Goal: Task Accomplishment & Management: Manage account settings

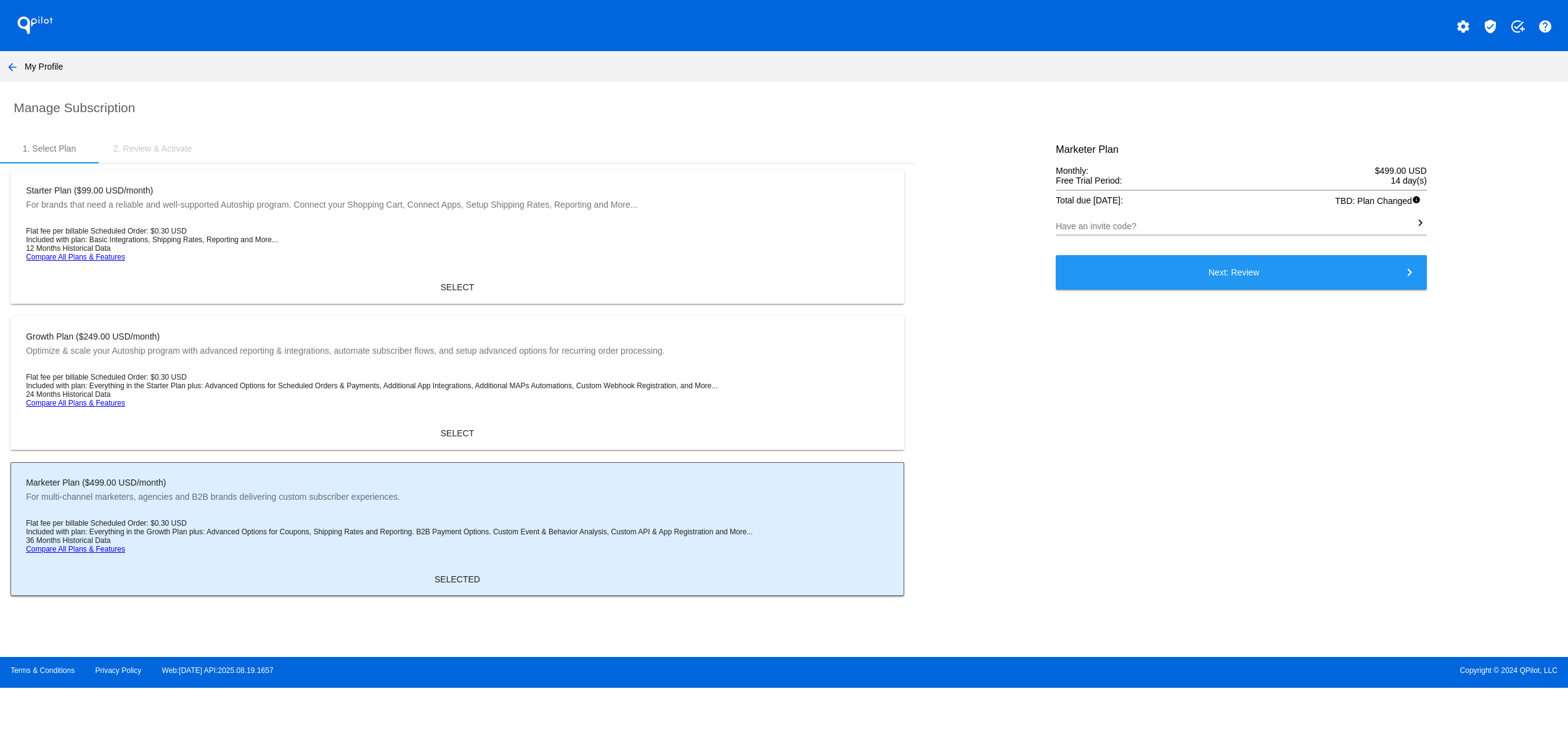
click at [1306, 667] on span "Copyright © 2024 QPilot, LLC" at bounding box center [1176, 670] width 763 height 9
click at [5, 68] on mat-icon "arrow_back" at bounding box center [12, 66] width 14 height 14
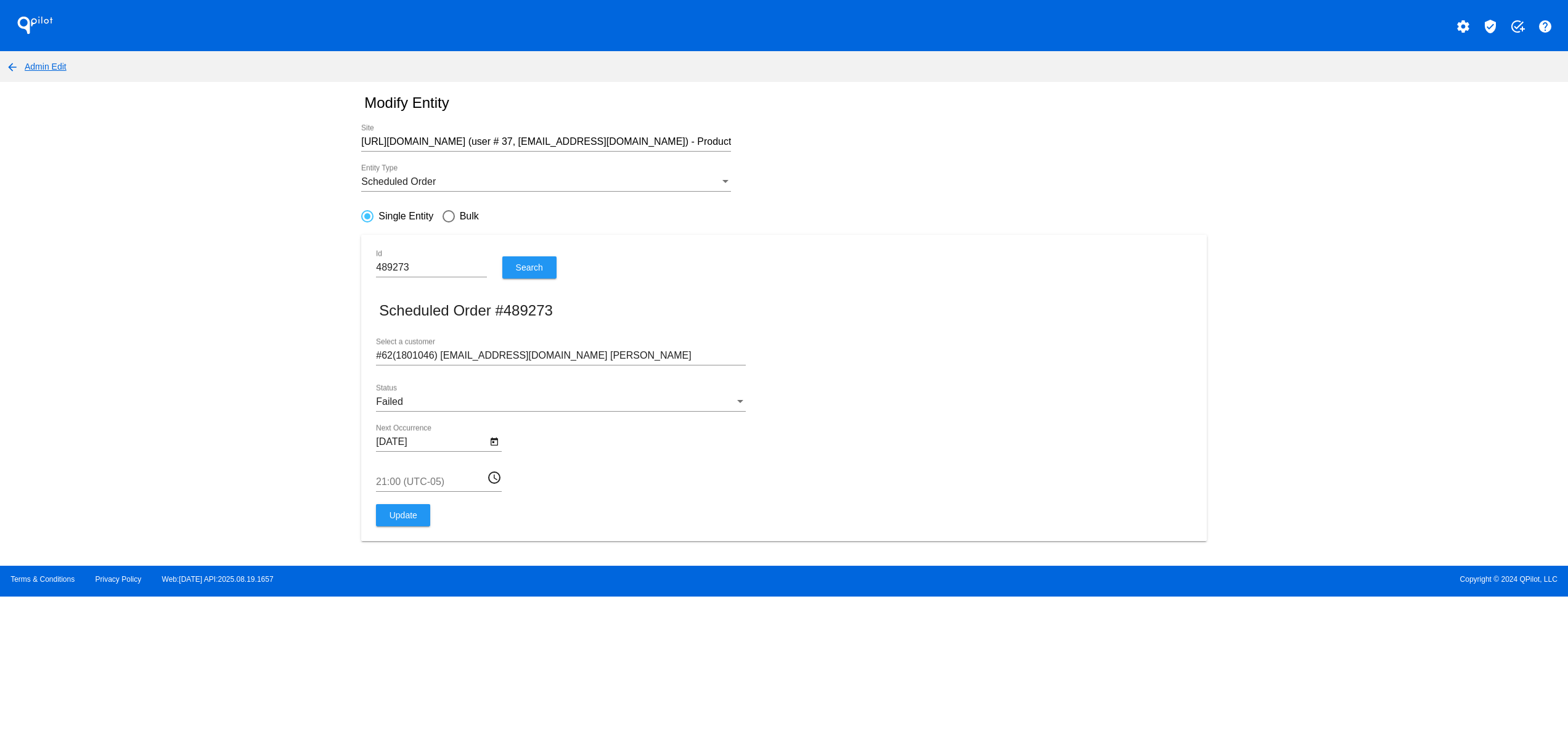
click at [10, 79] on nav "arrow_back Admin Edit" at bounding box center [784, 66] width 1568 height 31
click at [10, 71] on mat-icon "arrow_back" at bounding box center [12, 66] width 14 height 14
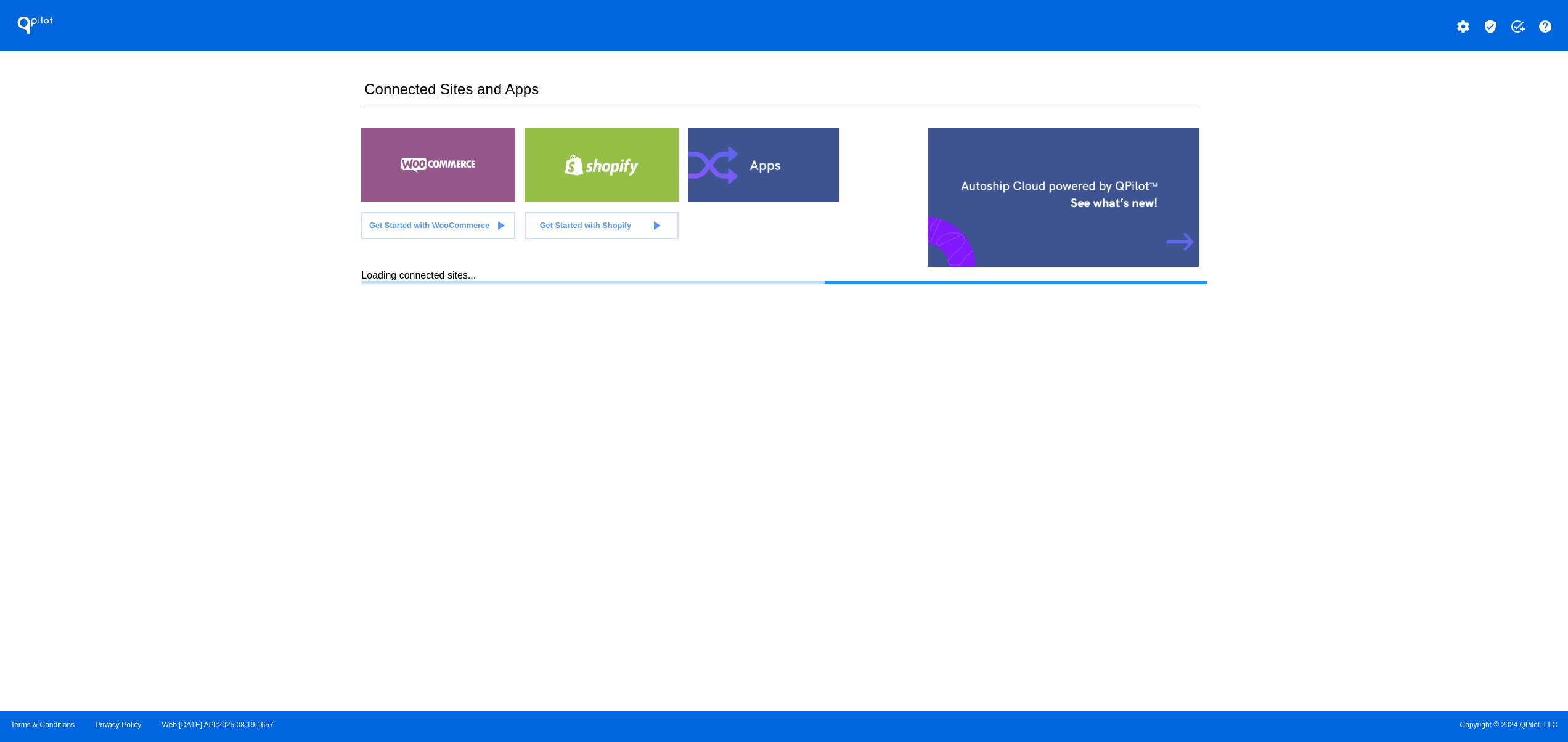
click at [0, 258] on html "QPilot settings verified_user add_task help Connected Sites and Apps Get Starte…" at bounding box center [784, 371] width 1568 height 742
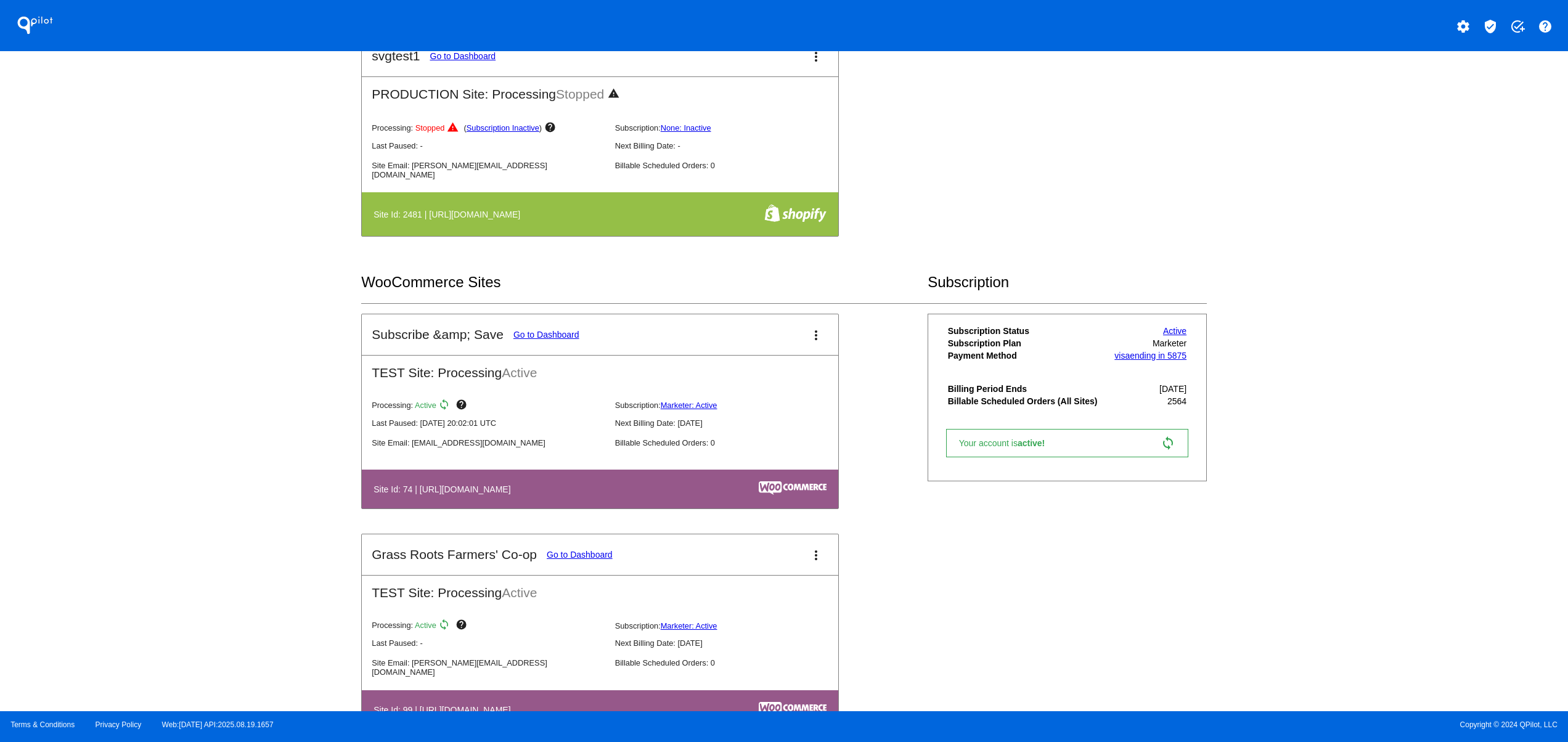
scroll to position [986, 0]
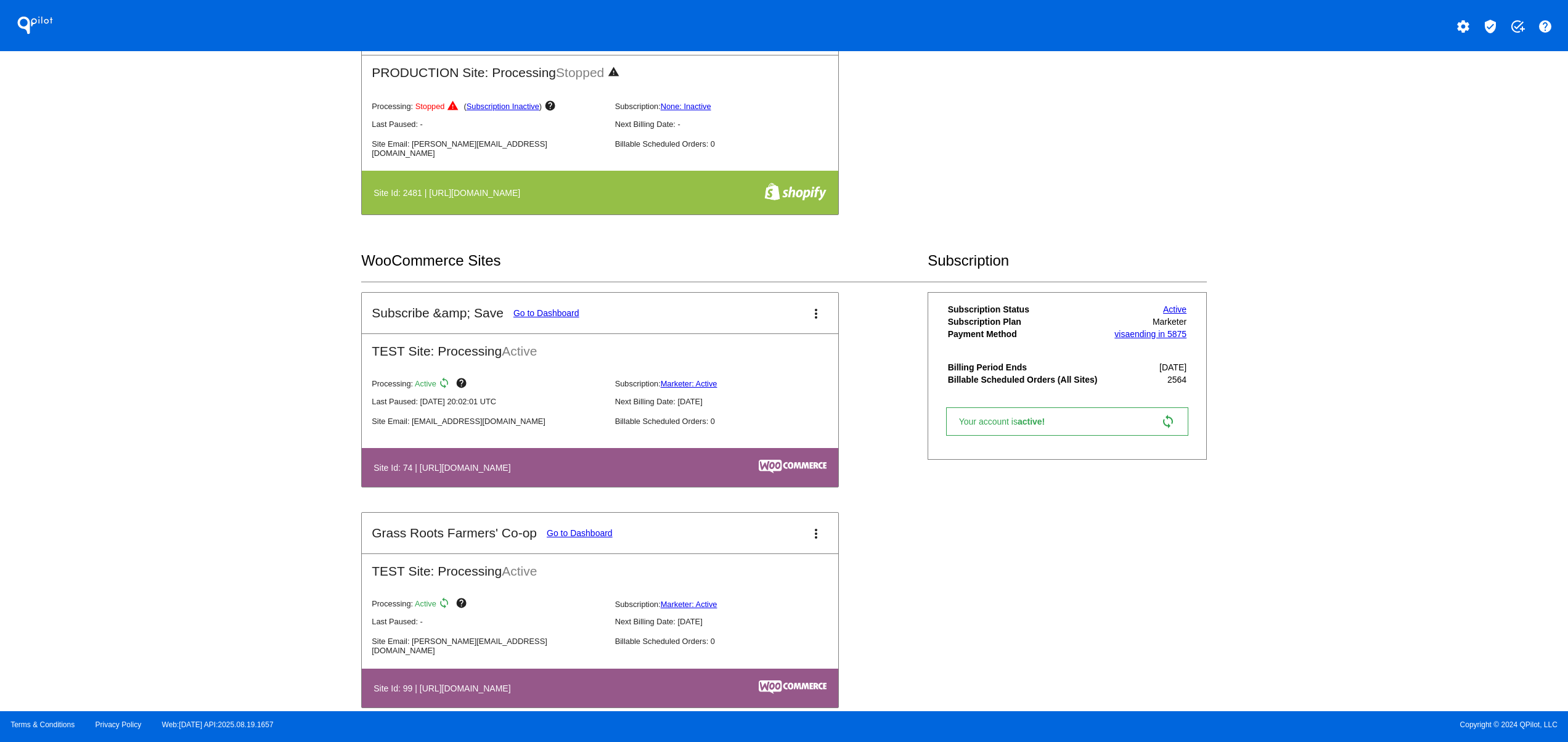
drag, startPoint x: 407, startPoint y: 481, endPoint x: 589, endPoint y: 473, distance: 182.2
click at [589, 473] on th "Site Id: 74 | https://subscribesave.wpengine.com" at bounding box center [526, 467] width 307 height 16
click at [272, 396] on div "QPilot settings verified_user add_task help Connected Sites and Apps Get Starte…" at bounding box center [784, 356] width 1568 height 711
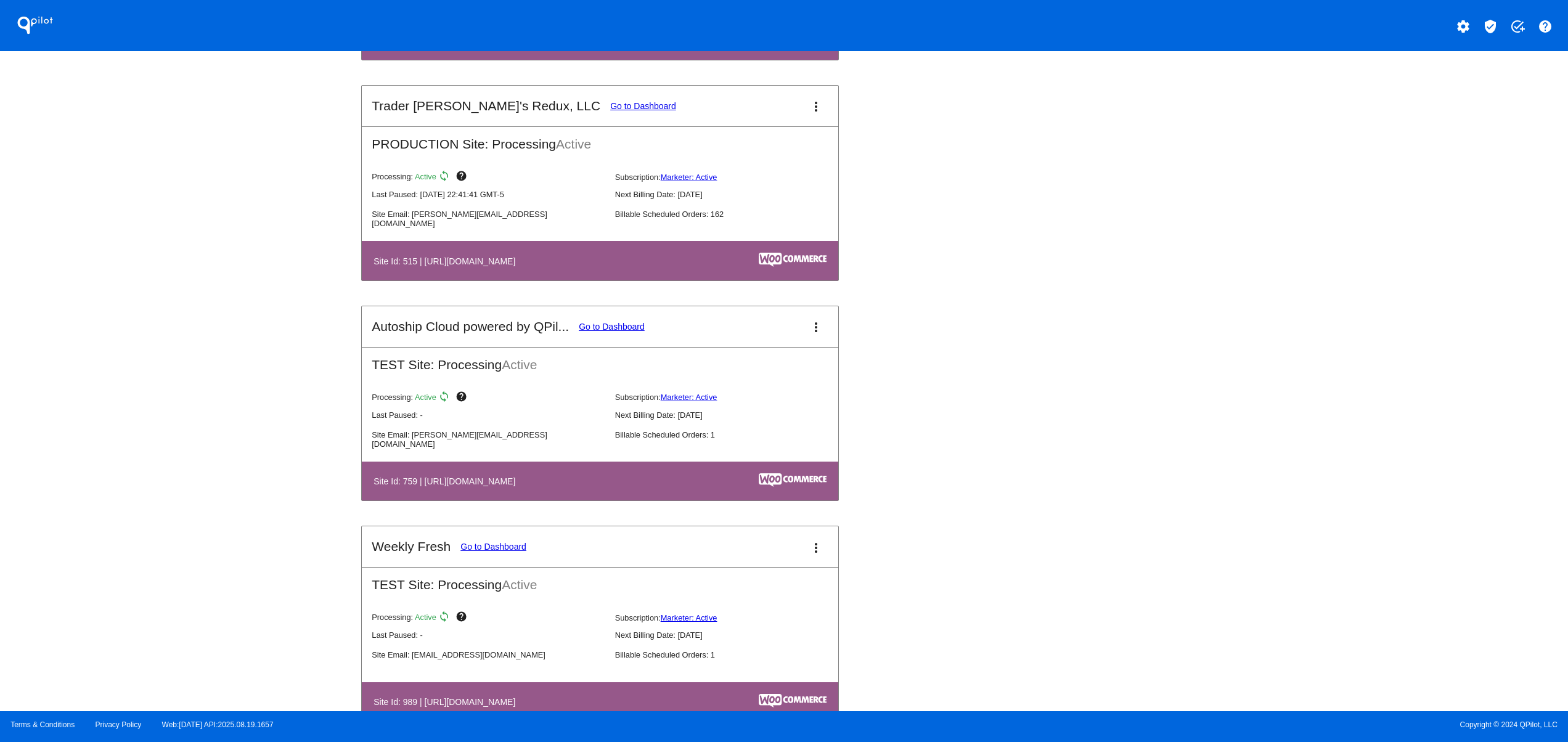
scroll to position [4929, 0]
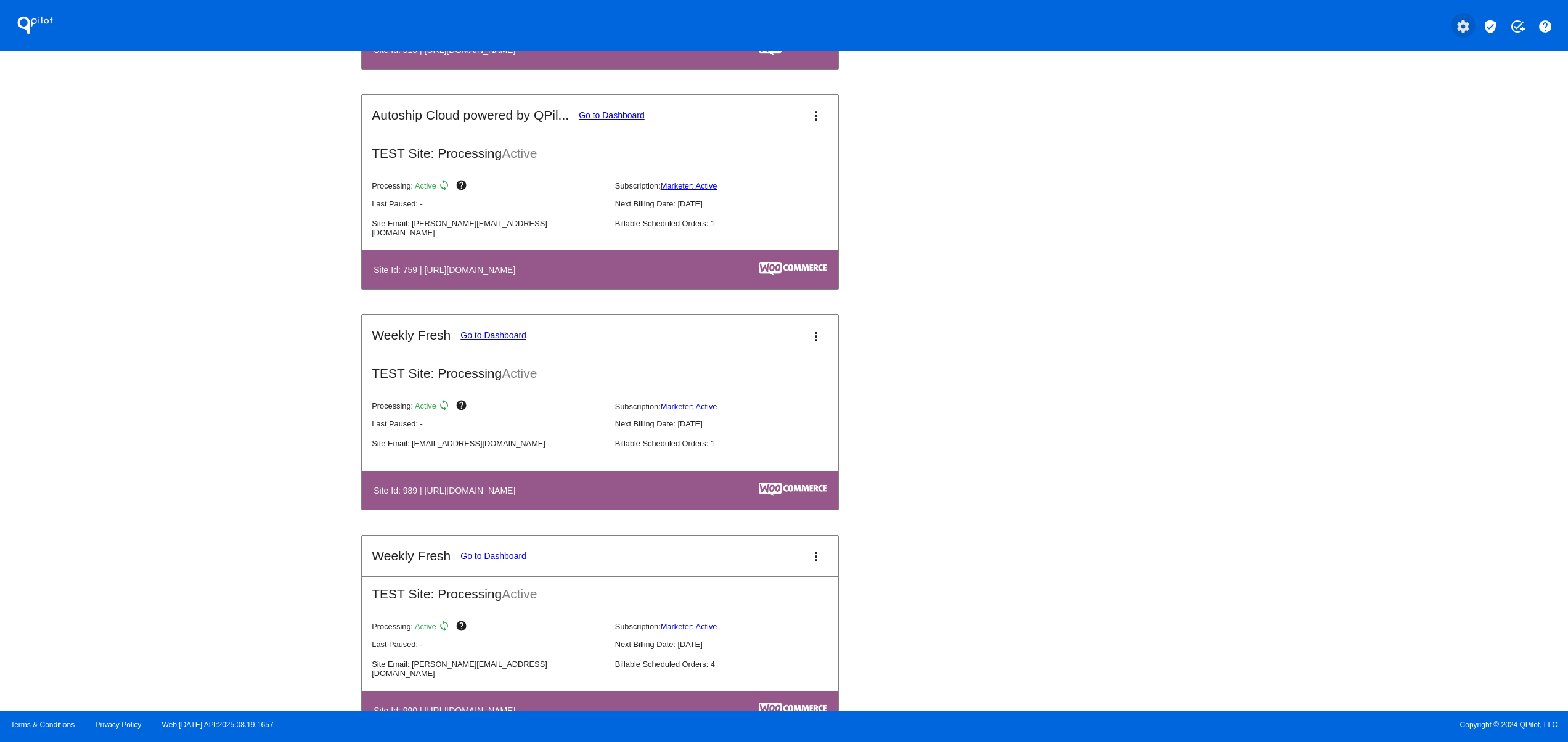
click at [1456, 21] on mat-icon "settings" at bounding box center [1462, 26] width 14 height 14
click at [1417, 88] on span "Log out" at bounding box center [1409, 91] width 29 height 10
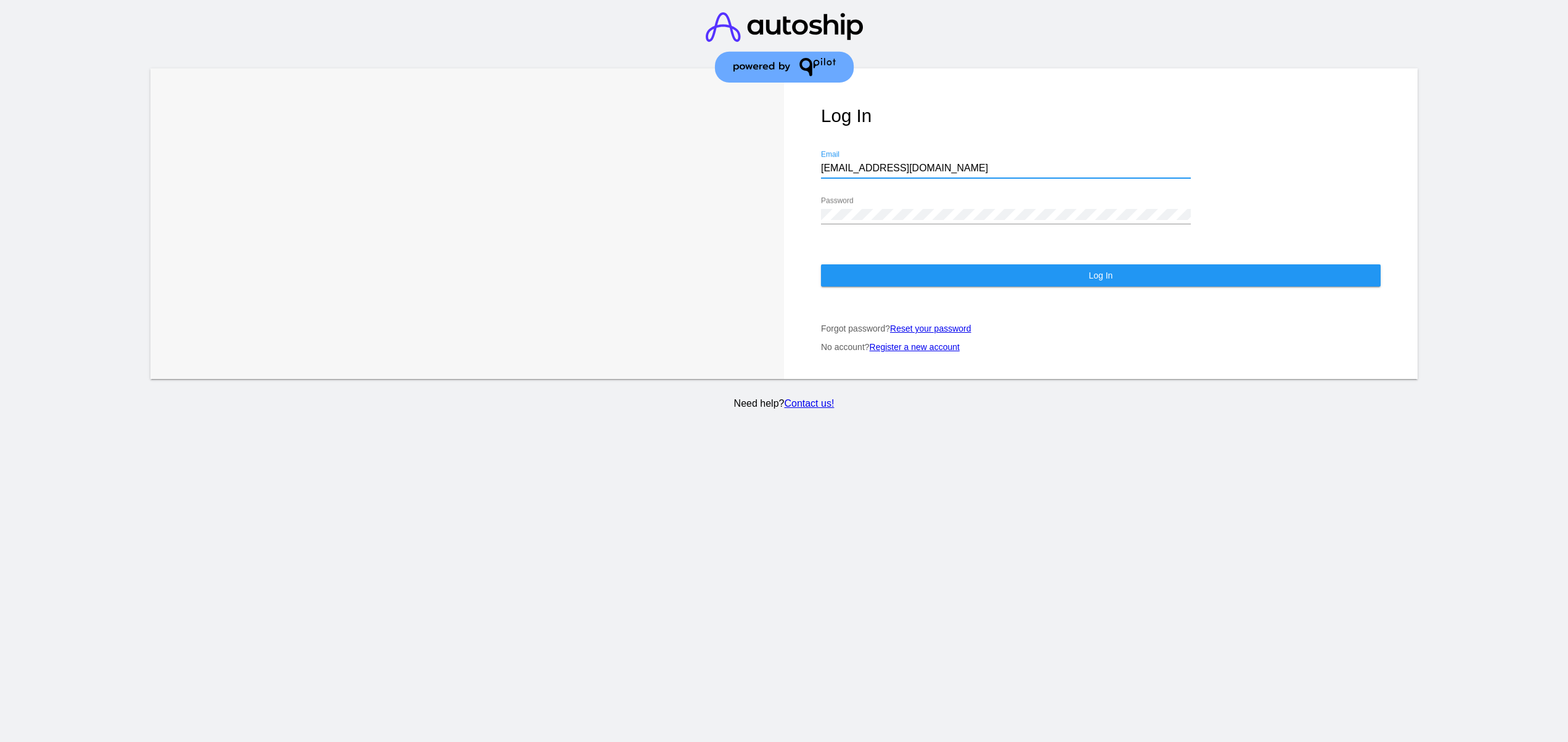
click at [893, 170] on input "support@patternsinthecloud.com" at bounding box center [1006, 168] width 370 height 12
type input "jr@patternsinthecloud.com"
click at [868, 284] on button "Log In" at bounding box center [1101, 275] width 560 height 22
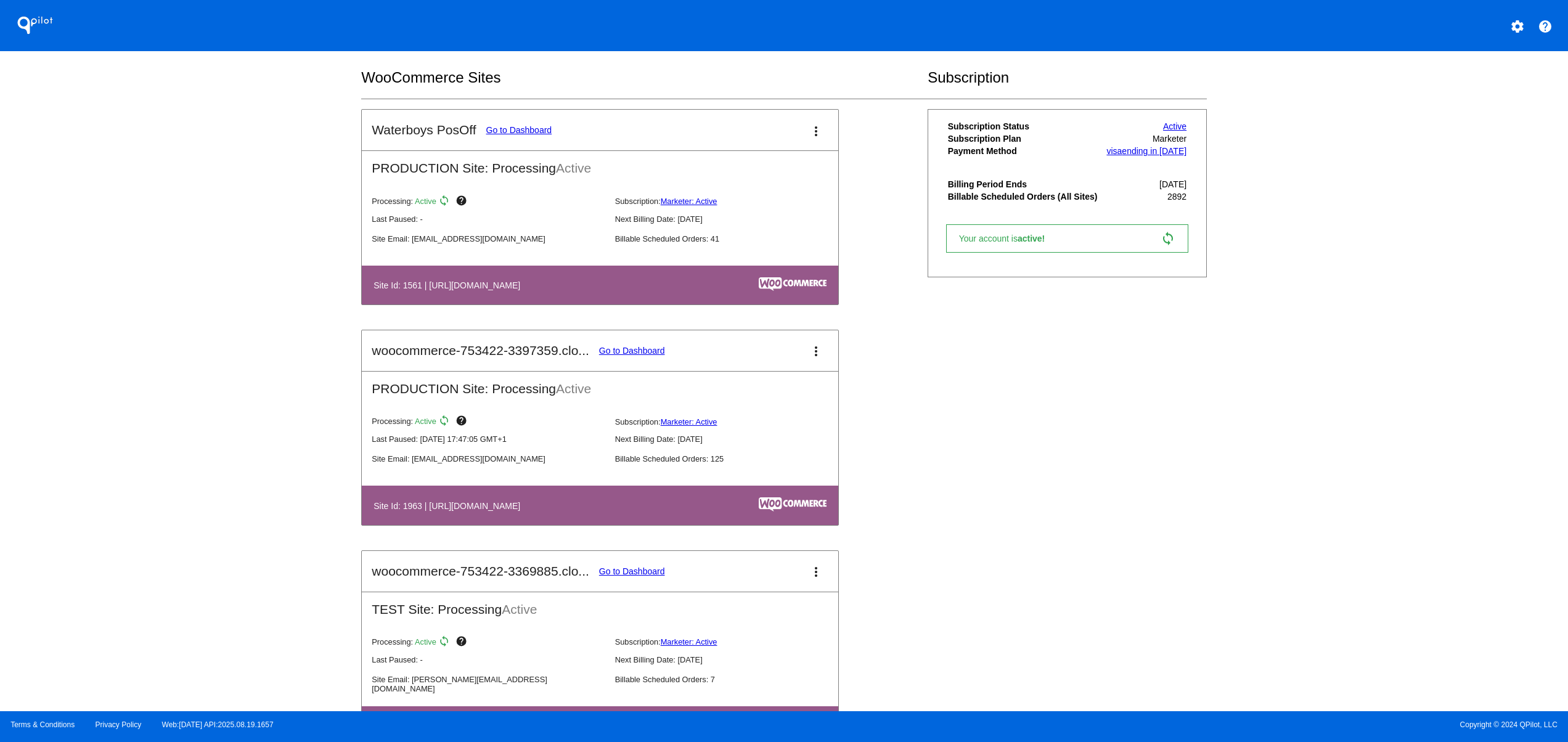
scroll to position [739, 0]
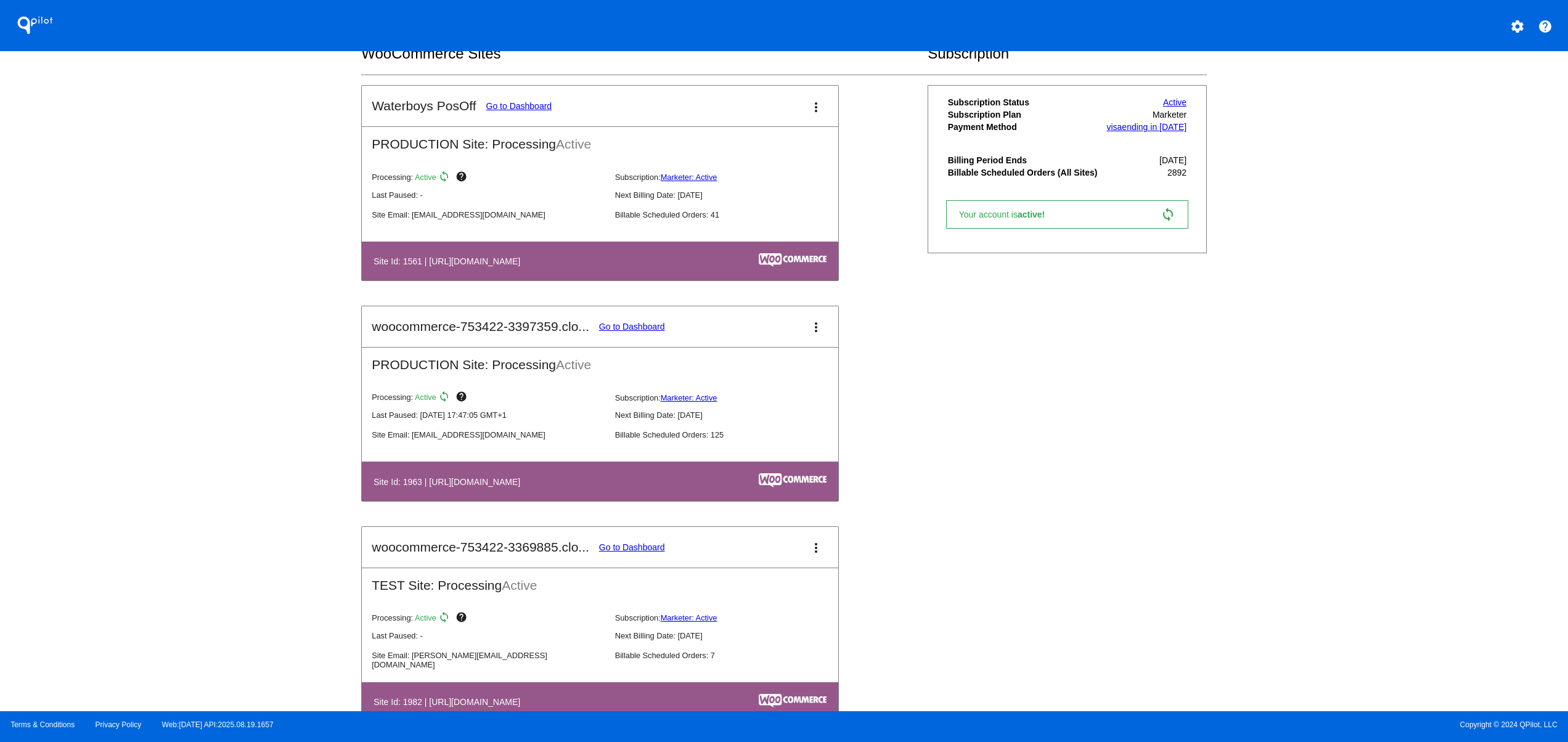
click at [613, 326] on mat-card-title "woocommerce-753422-3397359.clo... Go to Dashboard" at bounding box center [518, 326] width 292 height 14
click at [635, 331] on link "Go to Dashboard" at bounding box center [632, 327] width 66 height 10
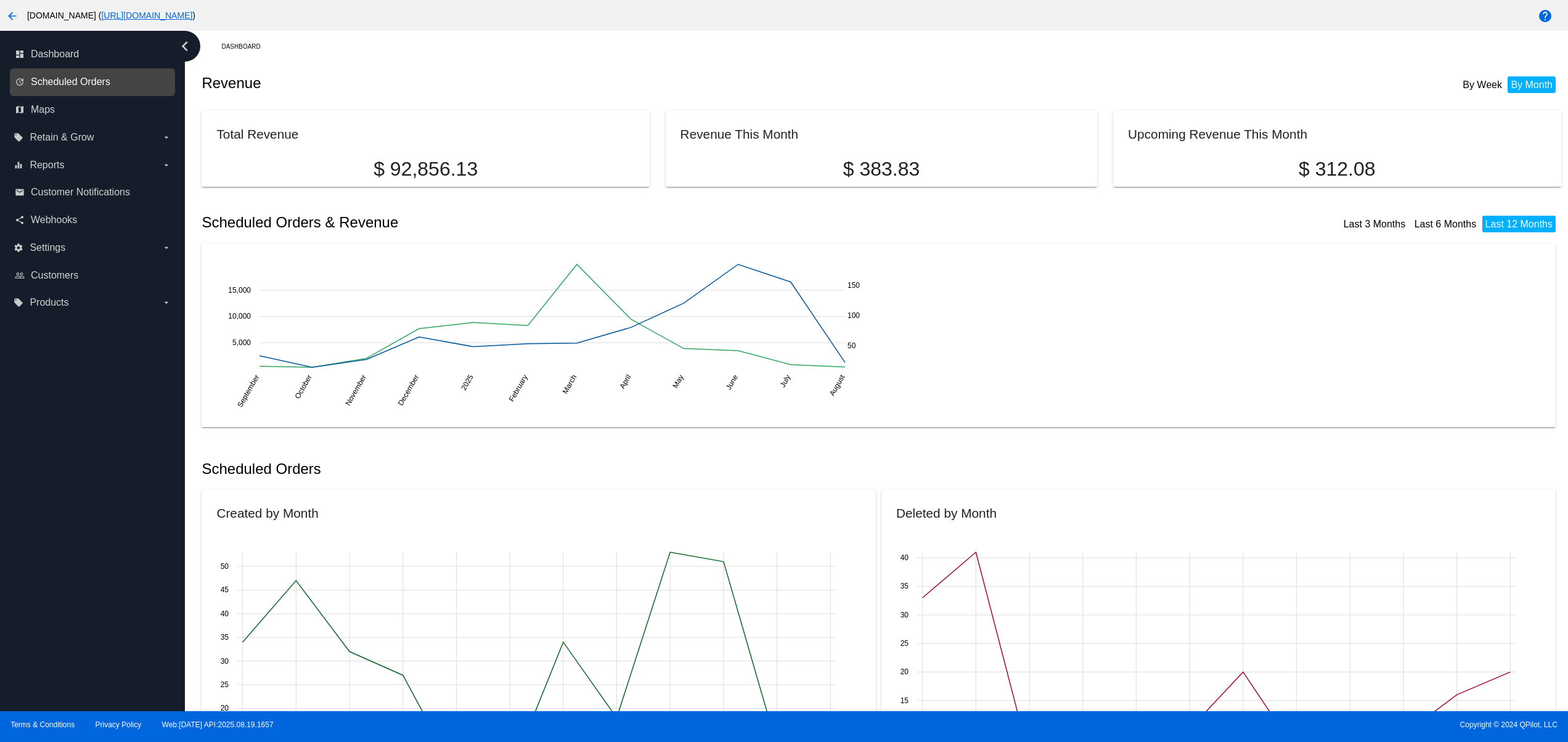
click at [102, 84] on span "Scheduled Orders" at bounding box center [70, 82] width 80 height 12
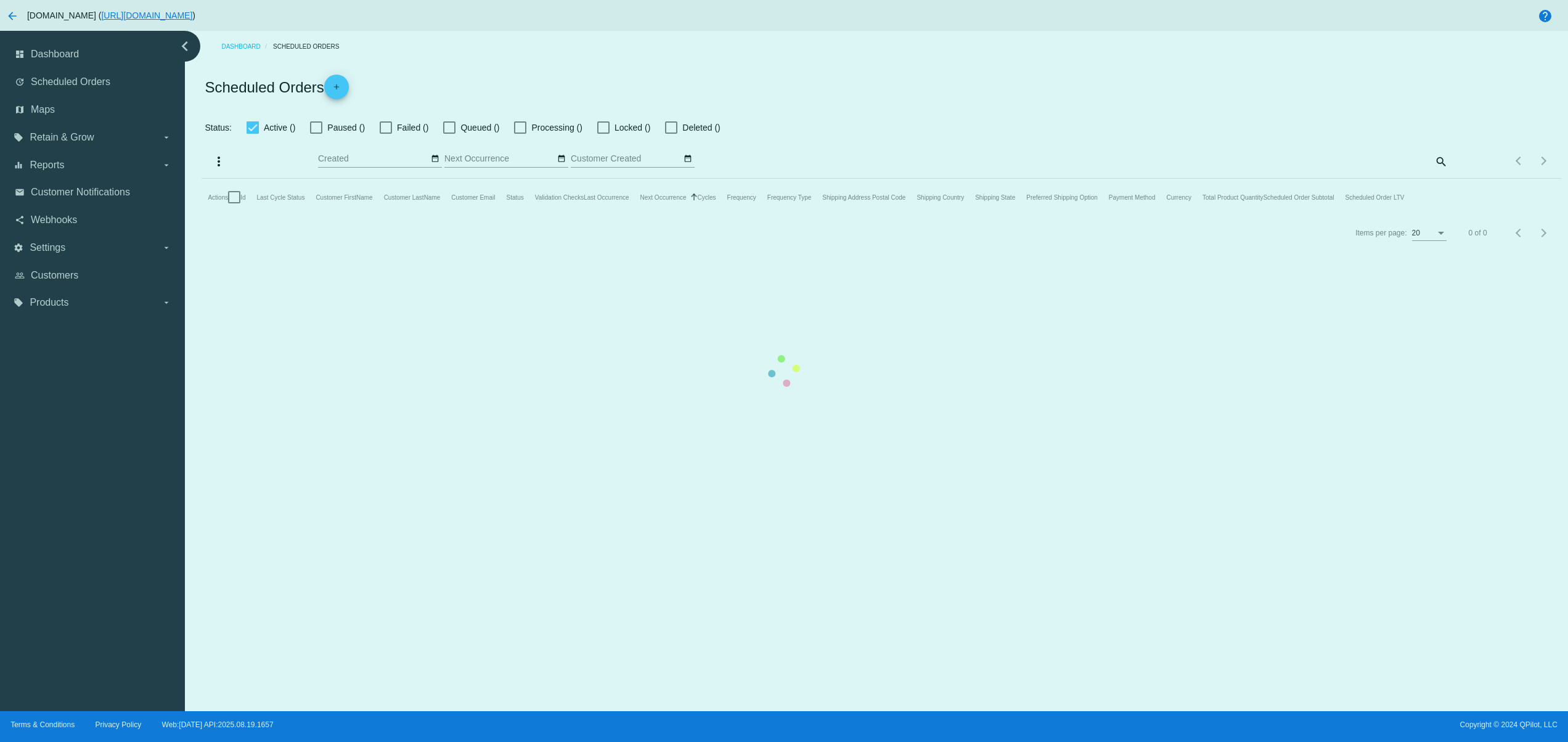
checkbox input "false"
checkbox input "true"
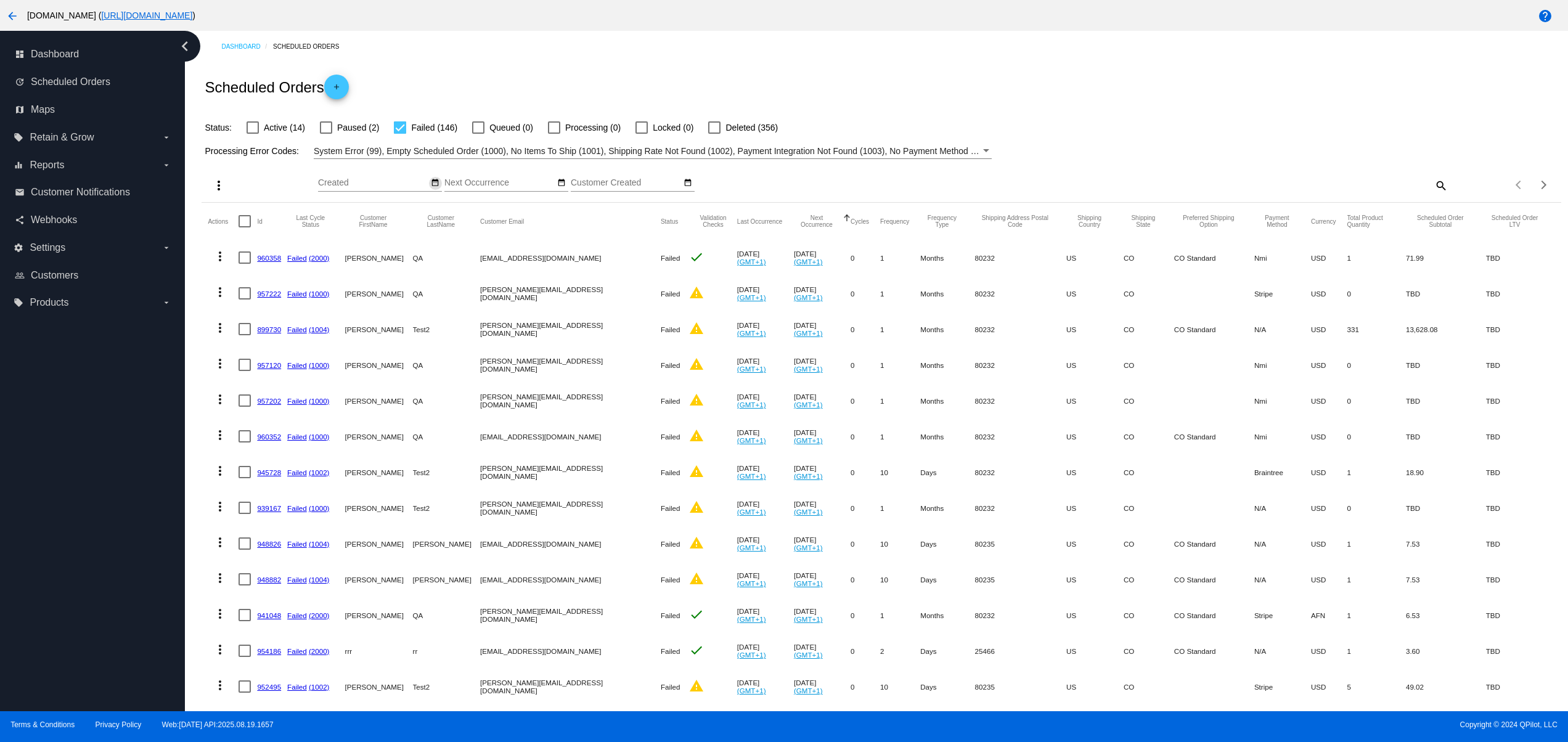
click at [434, 179] on mat-icon "date_range" at bounding box center [435, 183] width 9 height 10
click at [400, 296] on td "20" at bounding box center [405, 298] width 21 height 18
type input "08/20/2025 - 08/20/2025"
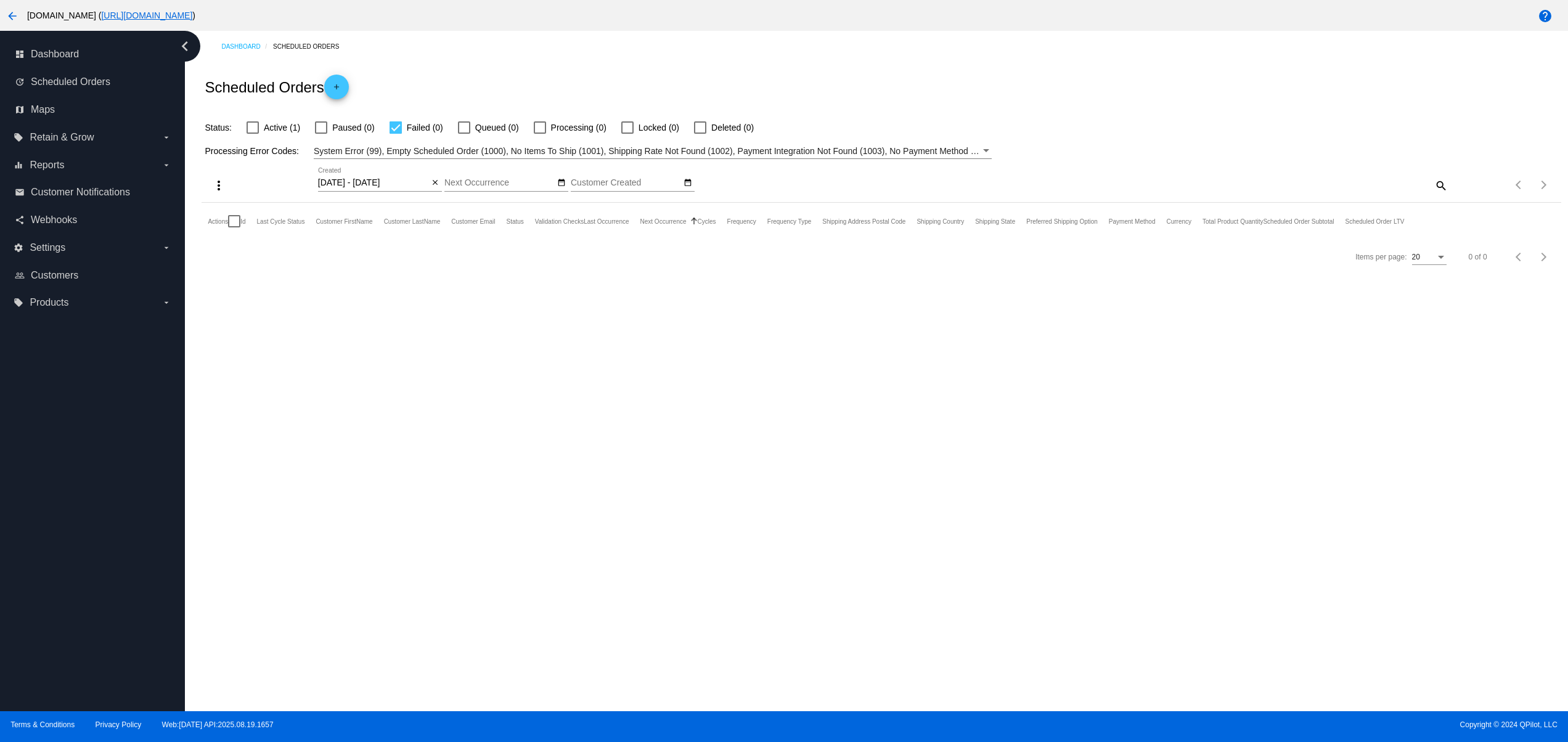
click at [264, 117] on div "Status: Active (1) Paused (0) Failed (0) Queued (0) Processing (0) Locked (0) D…" at bounding box center [881, 123] width 1358 height 23
click at [263, 126] on span "Active (1)" at bounding box center [282, 127] width 37 height 14
click at [253, 134] on input "Active (1)" at bounding box center [252, 134] width 1 height 1
checkbox input "true"
drag, startPoint x: 1061, startPoint y: 274, endPoint x: 1263, endPoint y: 266, distance: 202.2
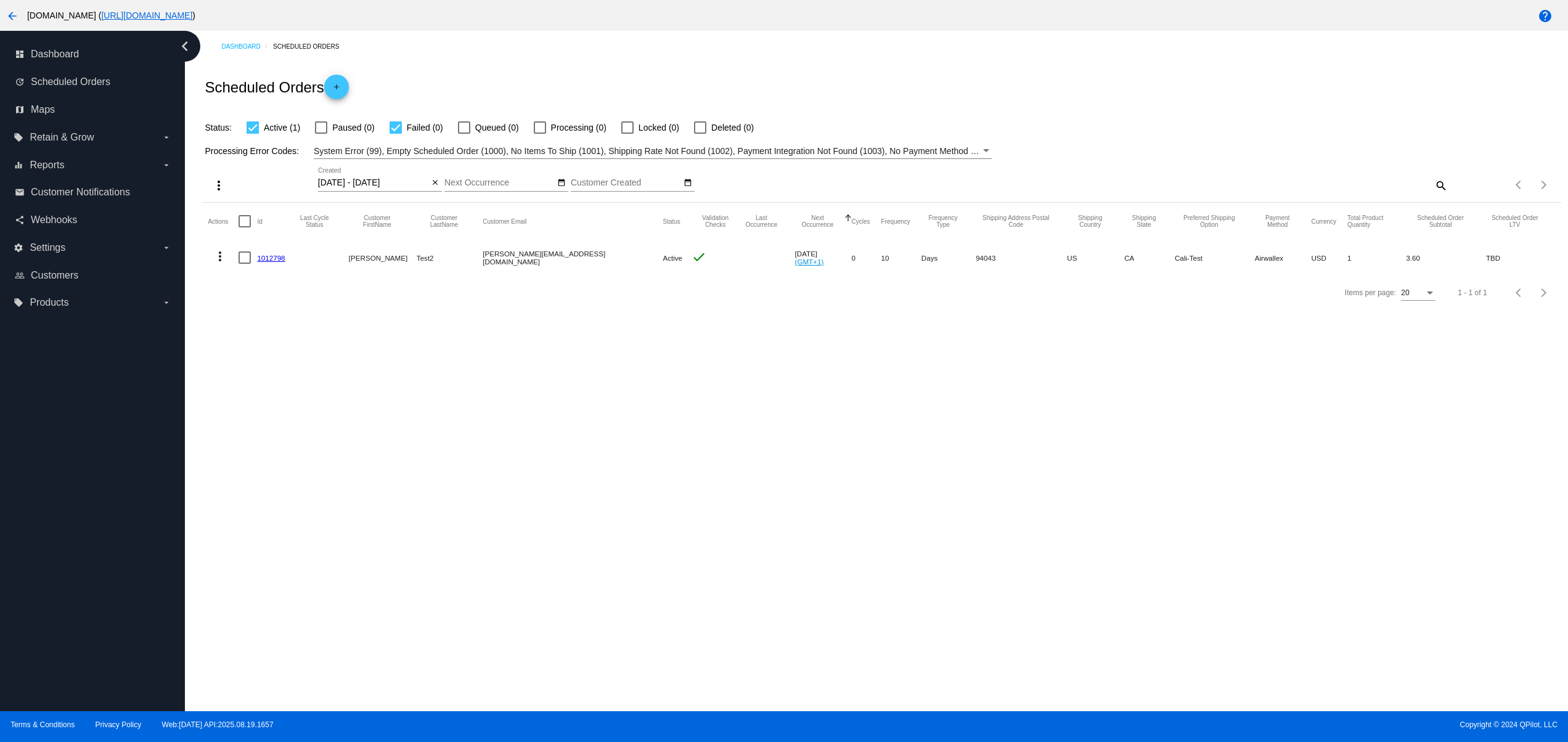
click at [1263, 266] on mat-row "more_vert 1012798 David Test2 david@qpilot.cloud Active check Aug 30 2025 (GMT+…" at bounding box center [881, 257] width 1347 height 36
click at [1264, 514] on div "Dashboard Scheduled Orders Scheduled Orders add Status: Active (1) Paused (0) F…" at bounding box center [876, 371] width 1382 height 680
click at [432, 331] on div "Dashboard Scheduled Orders Scheduled Orders add Status: Active (1) Paused (0) F…" at bounding box center [876, 371] width 1382 height 680
click at [831, 559] on div "Dashboard Scheduled Orders Scheduled Orders add Status: Active (1) Paused (0) F…" at bounding box center [876, 371] width 1382 height 680
click at [71, 271] on span "Customers" at bounding box center [54, 276] width 47 height 12
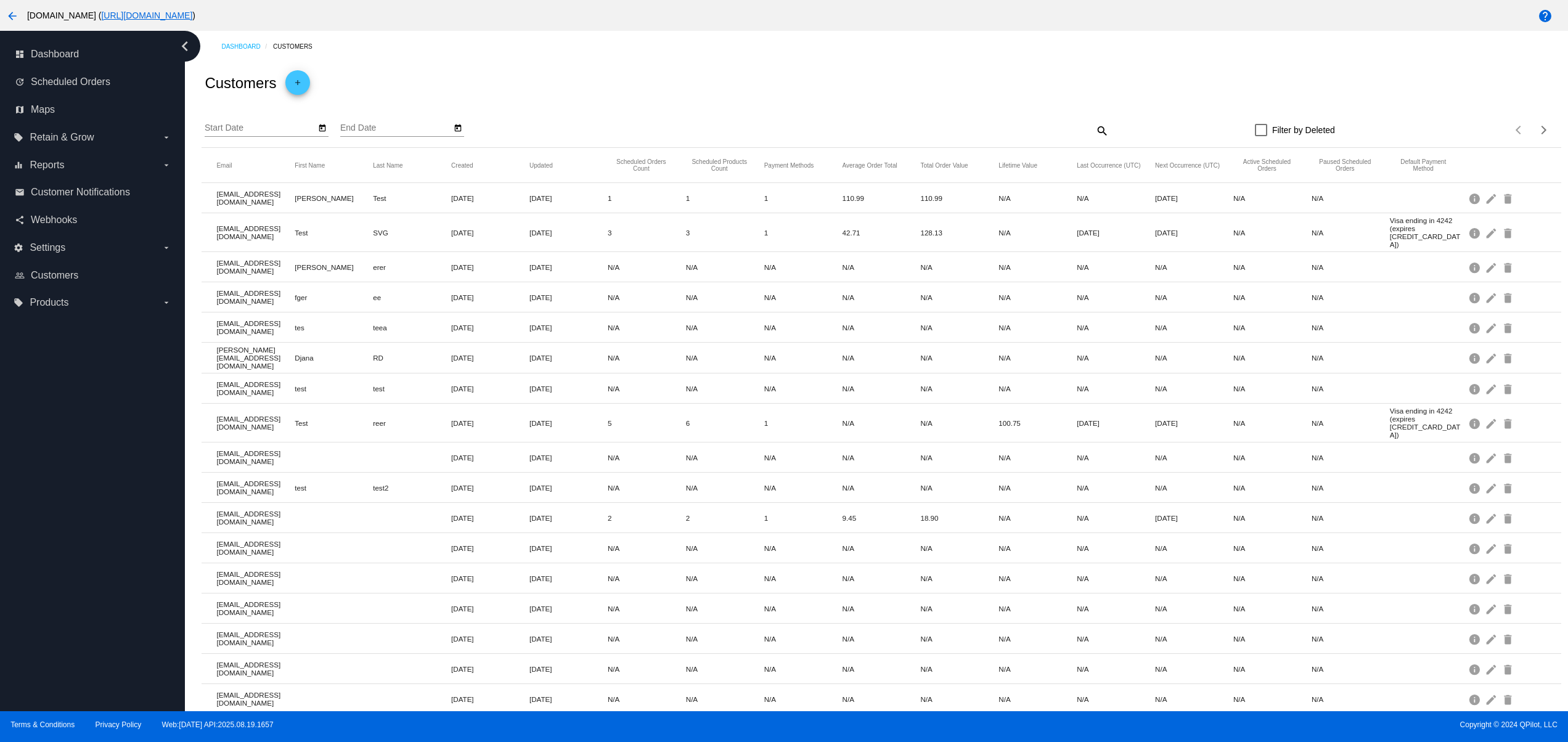
click at [1094, 135] on mat-icon "search" at bounding box center [1101, 131] width 14 height 19
click at [958, 126] on input "Search" at bounding box center [939, 128] width 339 height 10
type input "в"
type input "david"
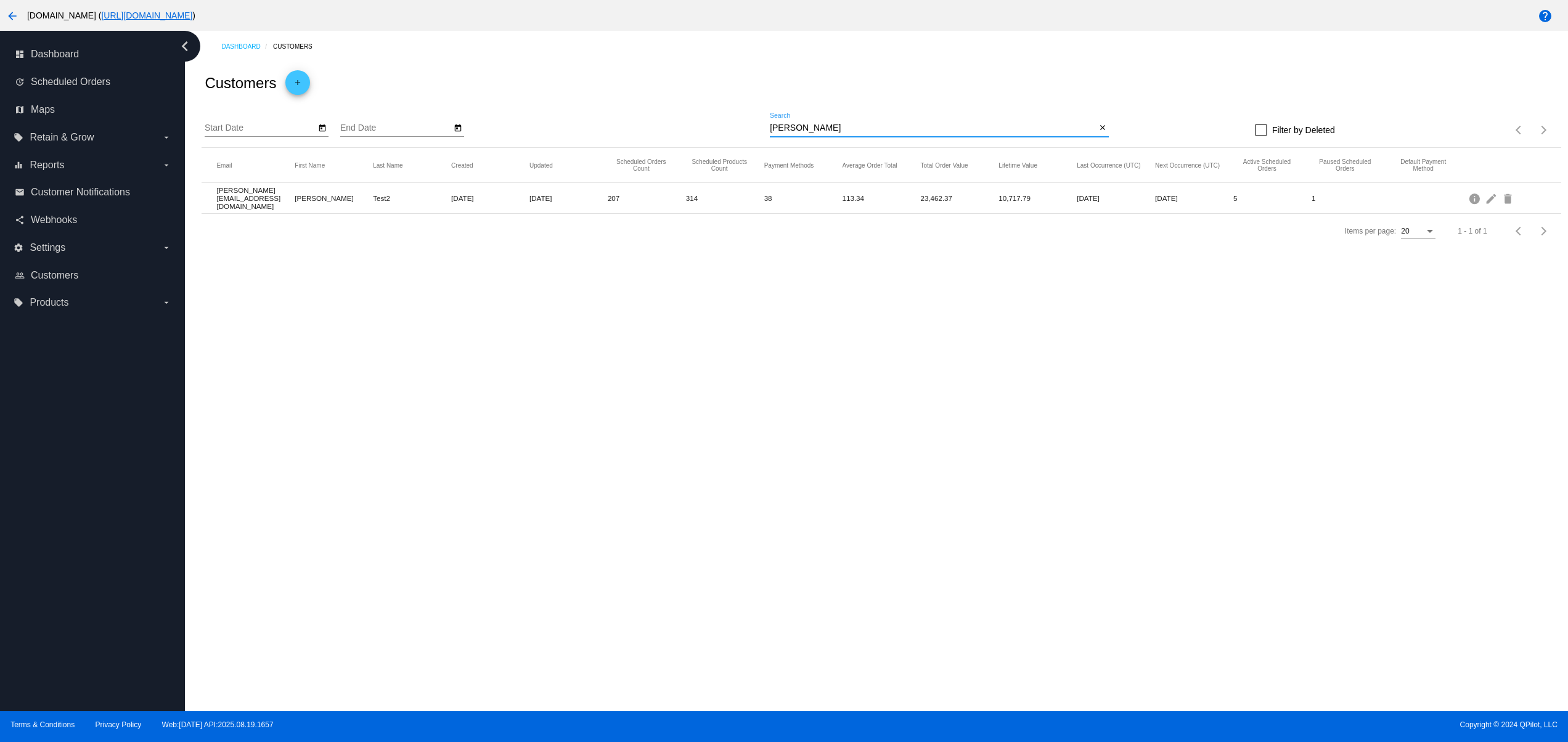
drag, startPoint x: 1494, startPoint y: 197, endPoint x: 1491, endPoint y: 228, distance: 31.1
click at [1494, 198] on mat-icon "edit" at bounding box center [1491, 198] width 14 height 19
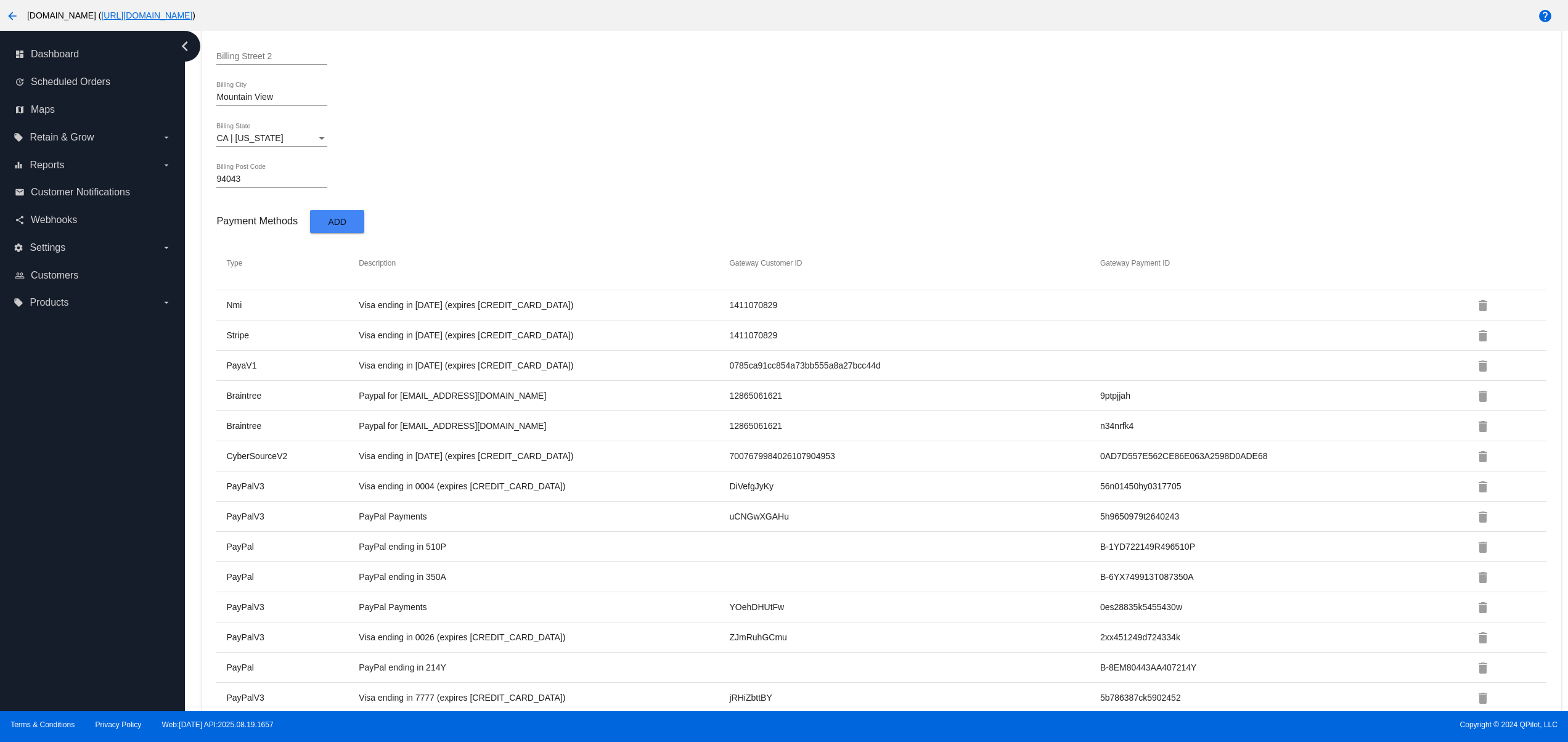
scroll to position [1642, 0]
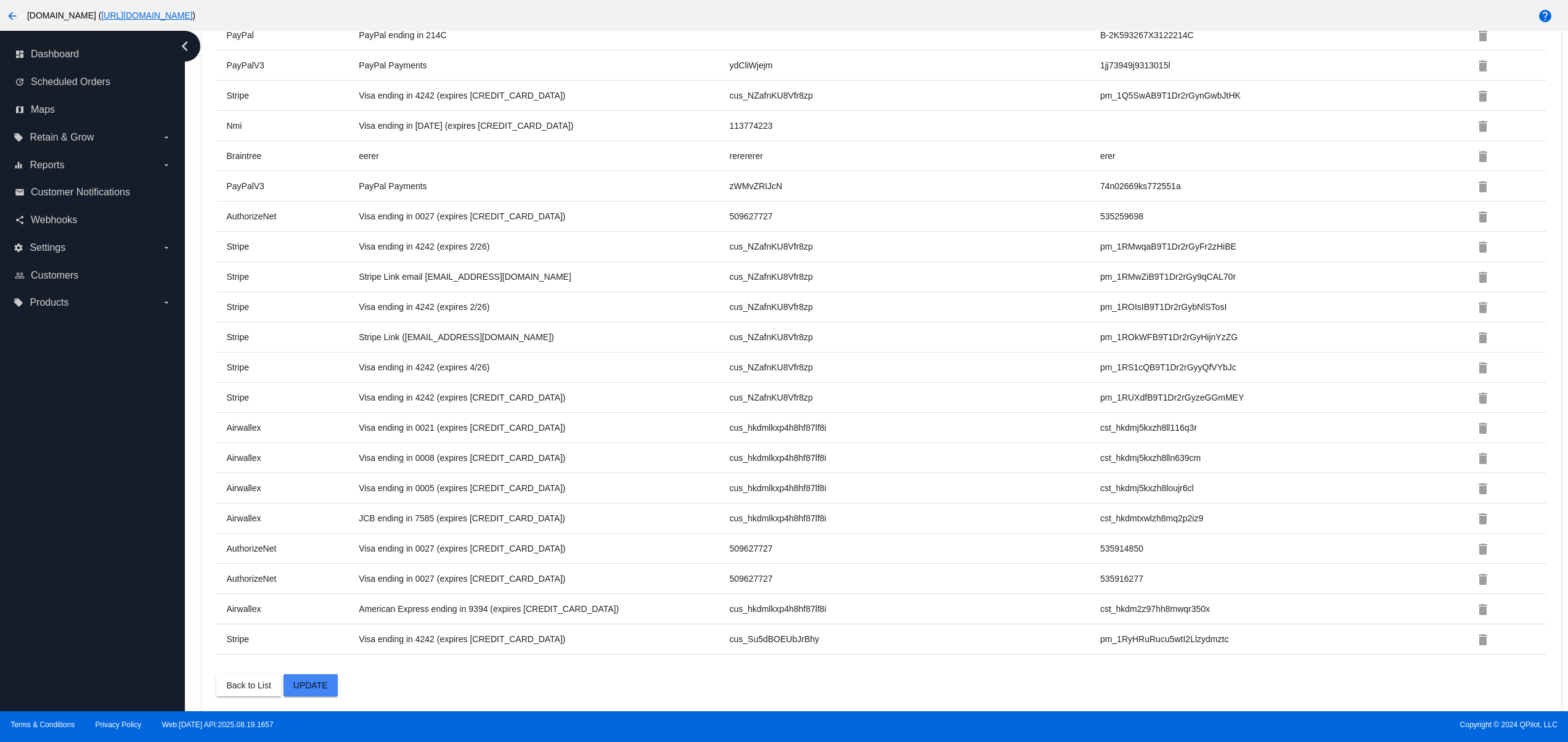
drag, startPoint x: 528, startPoint y: 639, endPoint x: 232, endPoint y: 569, distance: 304.2
click at [232, 569] on tbody "Type Description Gateway Customer ID Gateway Payment ID Nmi Visa ending in 1111…" at bounding box center [881, 24] width 1330 height 1261
drag, startPoint x: 477, startPoint y: 735, endPoint x: 471, endPoint y: 715, distance: 20.9
click at [478, 730] on div "Terms & Conditions Privacy Policy Web:1.5.19 API:2025.08.19.1657 Copyright © 20…" at bounding box center [784, 727] width 1568 height 31
drag, startPoint x: 445, startPoint y: 629, endPoint x: 540, endPoint y: 629, distance: 95.0
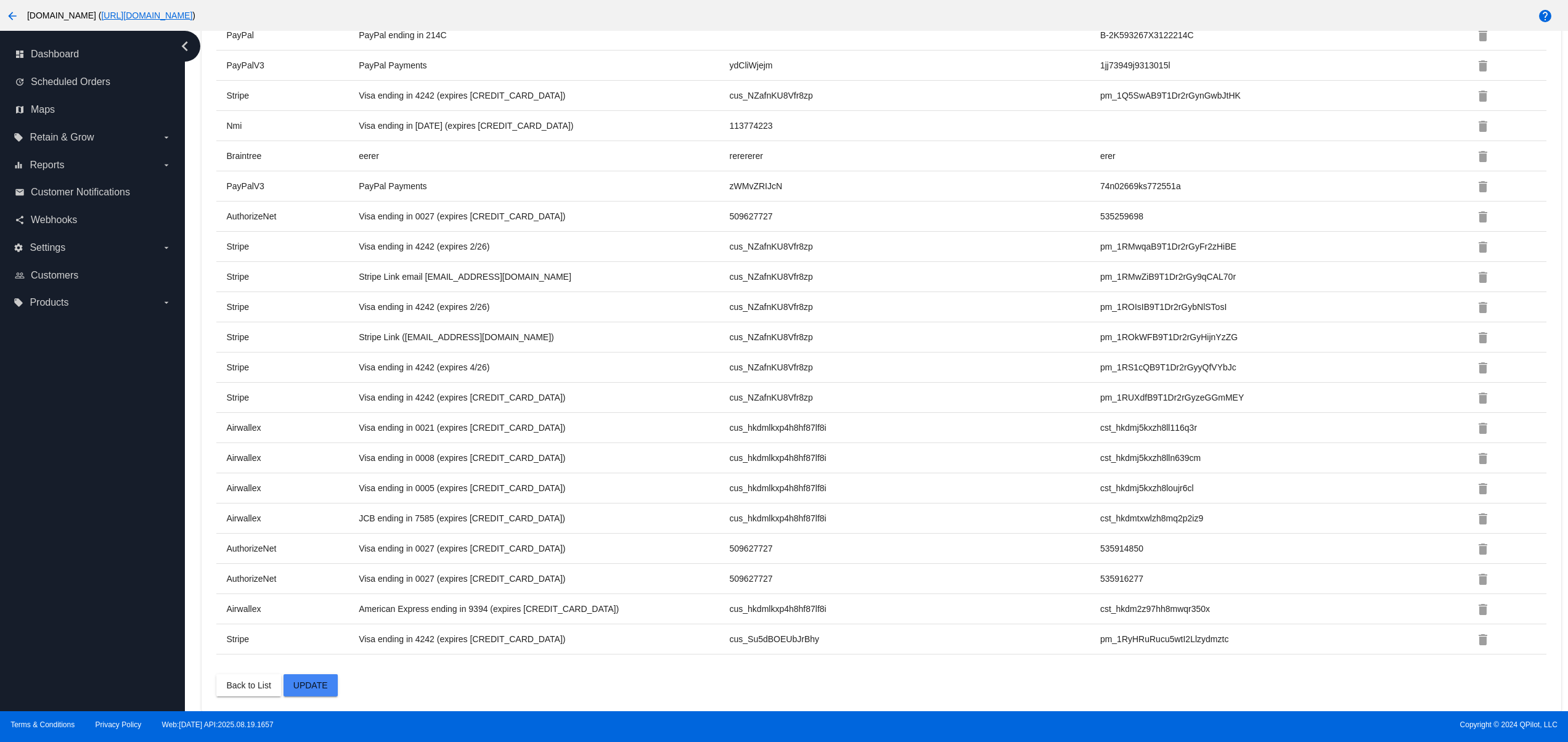
click at [540, 629] on tr "Stripe Visa ending in 4242 (expires 02/40) cus_Su5dBOEUbJrBhy pm_1RyHRuRucu5wtI…" at bounding box center [881, 638] width 1330 height 30
drag, startPoint x: 829, startPoint y: 656, endPoint x: 496, endPoint y: 596, distance: 338.4
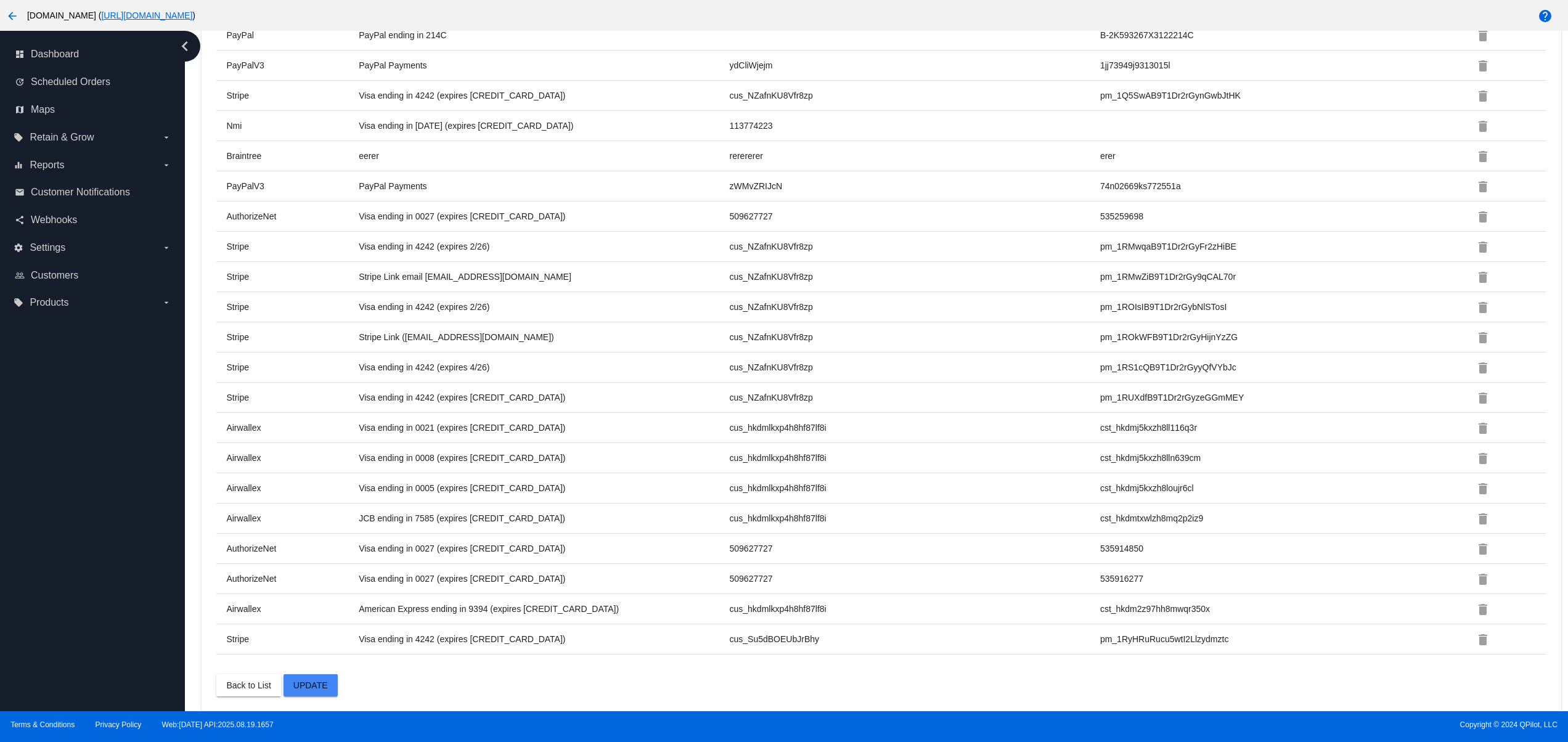
click at [558, 504] on tr "Airwallex JCB ending in 7585 (expires 02/28) cus_hkdmlkxp4h8hf87lf8i cst_hkdmtx…" at bounding box center [881, 518] width 1330 height 30
drag, startPoint x: 553, startPoint y: 556, endPoint x: 331, endPoint y: 545, distance: 222.3
click at [331, 545] on tr "AuthorizeNet Visa ending in 0027 (expires 01/26) 509627727 535914850 delete" at bounding box center [881, 548] width 1330 height 30
click at [509, 582] on td "Visa ending in 0027 (expires 01/30)" at bounding box center [542, 579] width 370 height 12
drag, startPoint x: 315, startPoint y: 562, endPoint x: 518, endPoint y: 562, distance: 203.0
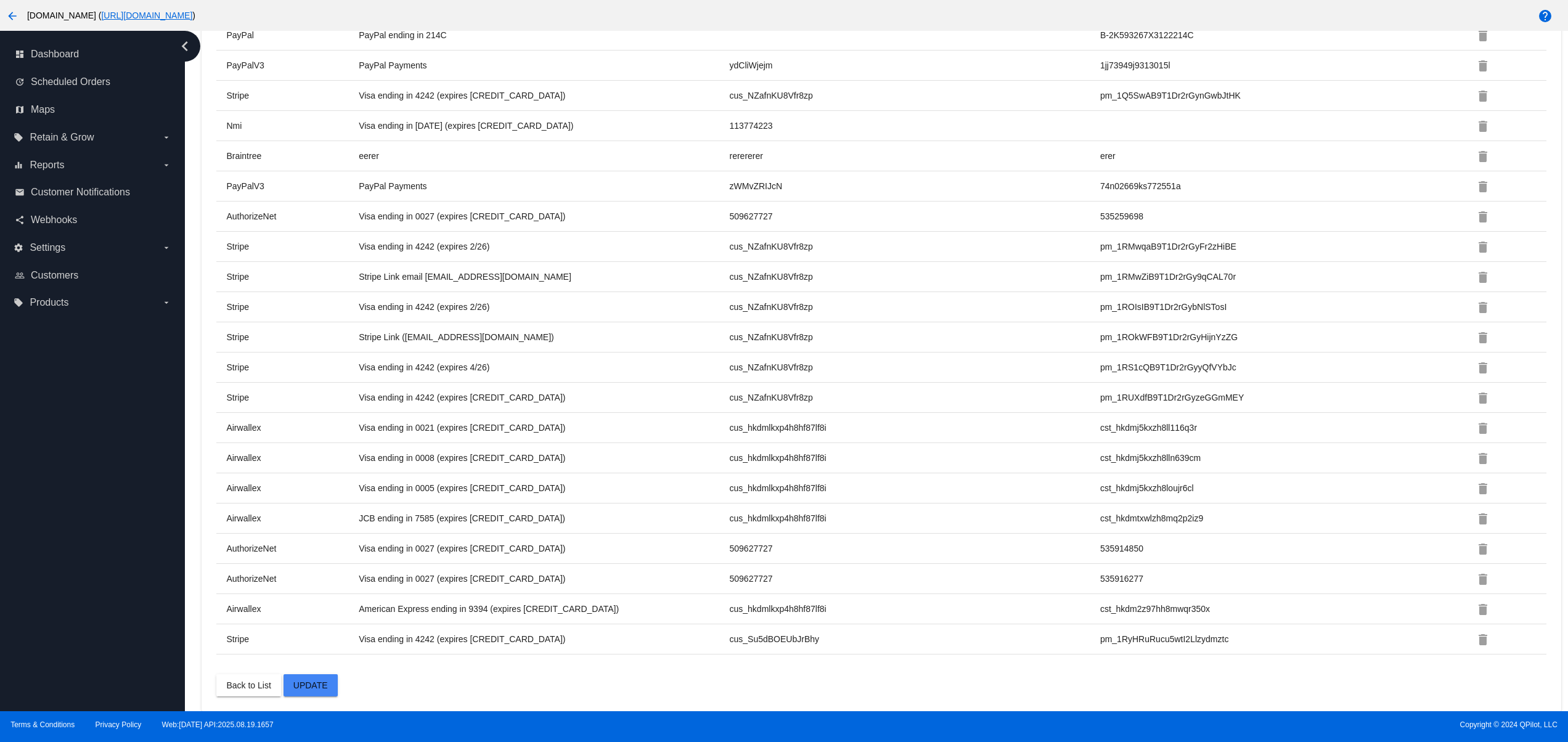
click at [518, 562] on tbody "Type Description Gateway Customer ID Gateway Payment ID Nmi Visa ending in 1111…" at bounding box center [881, 24] width 1330 height 1261
drag, startPoint x: 533, startPoint y: 449, endPoint x: 370, endPoint y: 402, distance: 169.6
click at [370, 402] on tbody "Type Description Gateway Customer ID Gateway Payment ID Nmi Visa ending in 1111…" at bounding box center [881, 24] width 1330 height 1261
click at [548, 526] on tr "Airwallex JCB ending in 7585 (expires 02/28) cus_hkdmlkxp4h8hf87lf8i cst_hkdmtx…" at bounding box center [881, 518] width 1330 height 30
click at [274, 205] on tr "AuthorizeNet Visa ending in 0027 (expires 11/29) 509627727 535259698 delete" at bounding box center [881, 216] width 1330 height 30
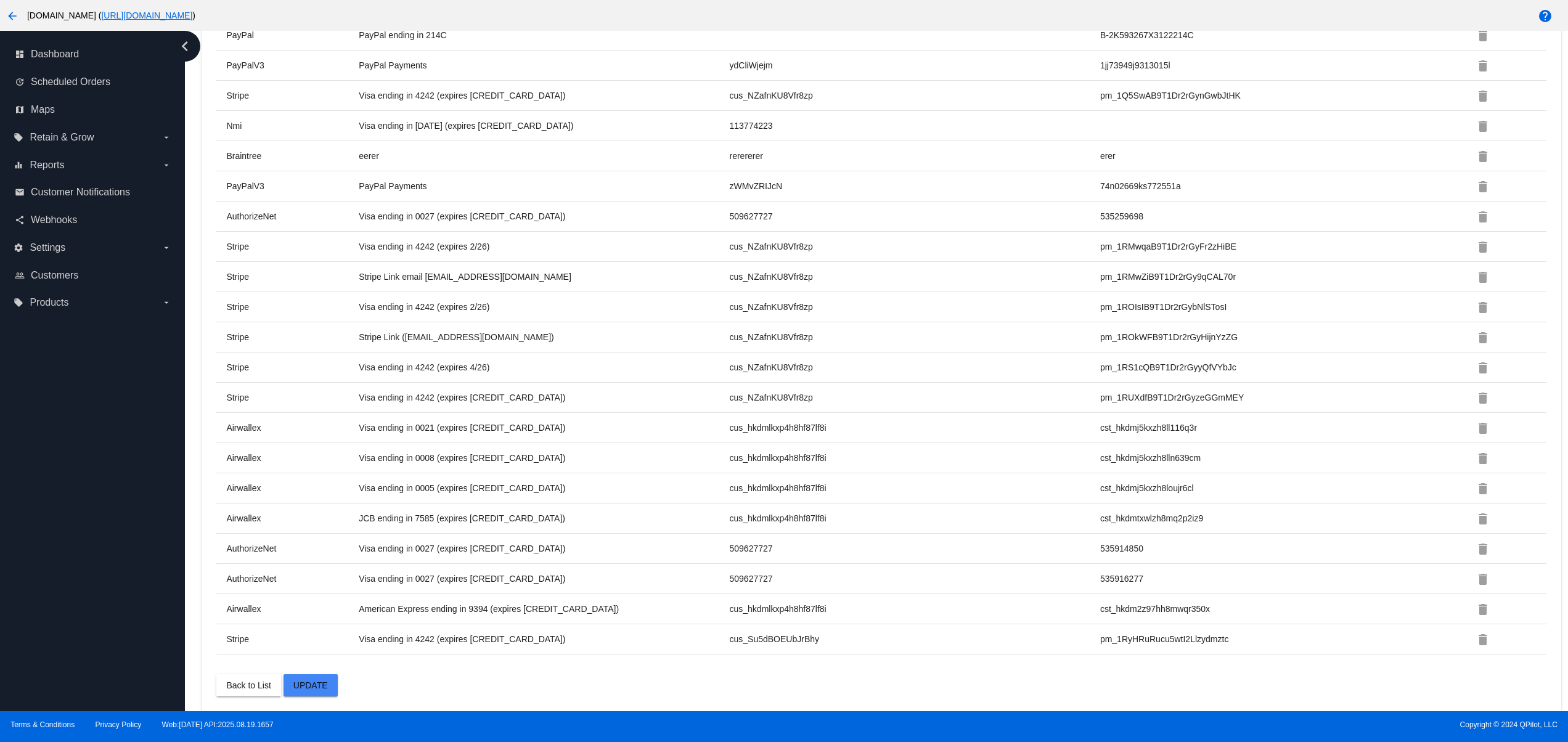
drag, startPoint x: 420, startPoint y: 419, endPoint x: 560, endPoint y: 419, distance: 140.0
click at [560, 419] on tr "Airwallex Visa ending in 0021 (expires 02/29) cus_hkdmlkxp4h8hf87lf8i cst_hkdmj…" at bounding box center [881, 427] width 1330 height 30
drag, startPoint x: 523, startPoint y: 464, endPoint x: 521, endPoint y: 508, distance: 44.0
click at [365, 458] on tr "Airwallex Visa ending in 0008 (expires 09/28) cus_hkdmlkxp4h8hf87lf8i cst_hkdmj…" at bounding box center [881, 458] width 1330 height 30
drag, startPoint x: 526, startPoint y: 508, endPoint x: 385, endPoint y: 493, distance: 141.8
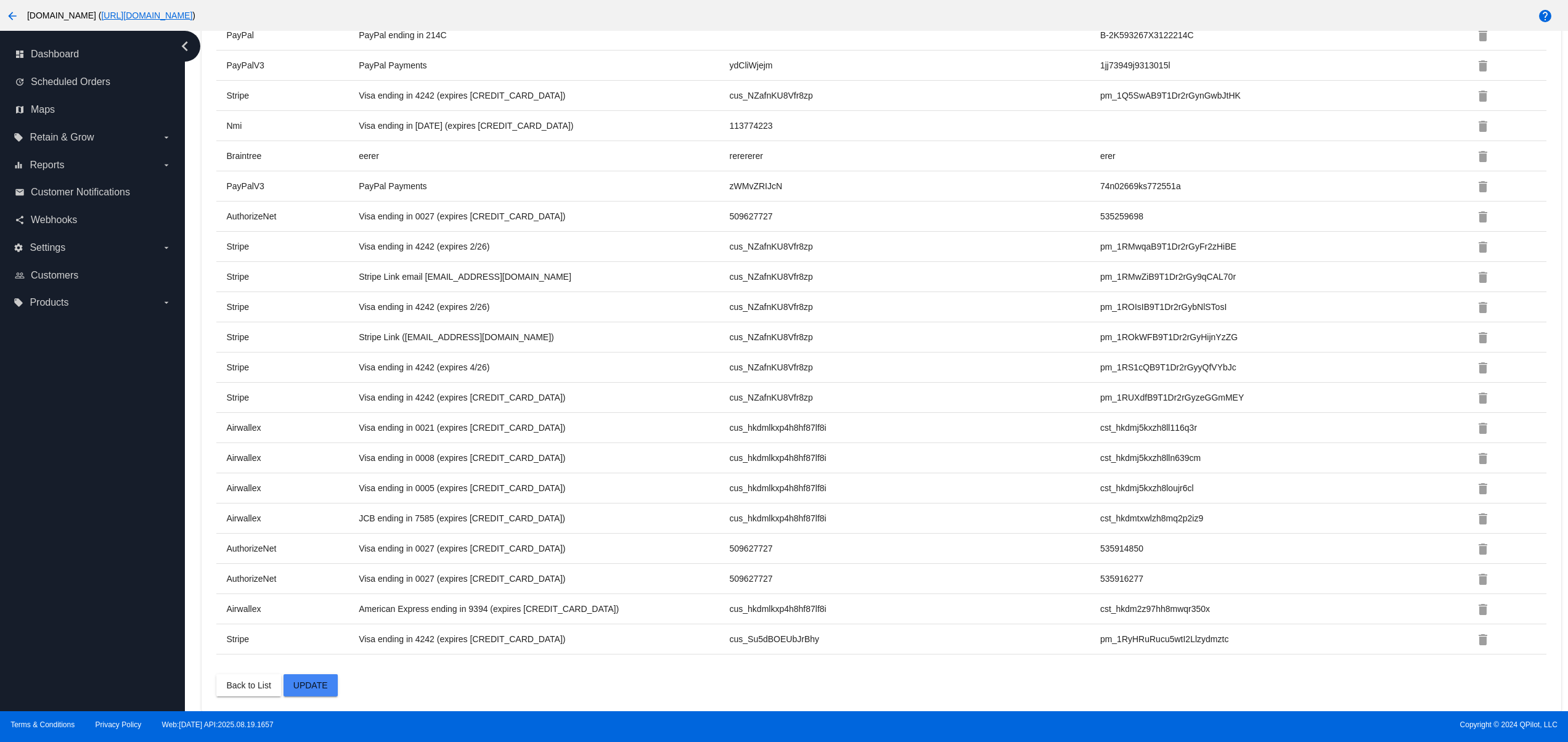
click at [385, 493] on tbody "Type Description Gateway Customer ID Gateway Payment ID Nmi Visa ending in 1111…" at bounding box center [881, 24] width 1330 height 1261
click at [519, 519] on td "JCB ending in 7585 (expires 02/28)" at bounding box center [542, 518] width 370 height 12
drag, startPoint x: 473, startPoint y: 524, endPoint x: 324, endPoint y: 526, distance: 149.0
click at [325, 524] on tr "Airwallex JCB ending in 7585 (expires 02/28) cus_hkdmlkxp4h8hf87lf8i cst_hkdmtx…" at bounding box center [881, 518] width 1330 height 30
drag, startPoint x: 551, startPoint y: 593, endPoint x: 311, endPoint y: 570, distance: 241.1
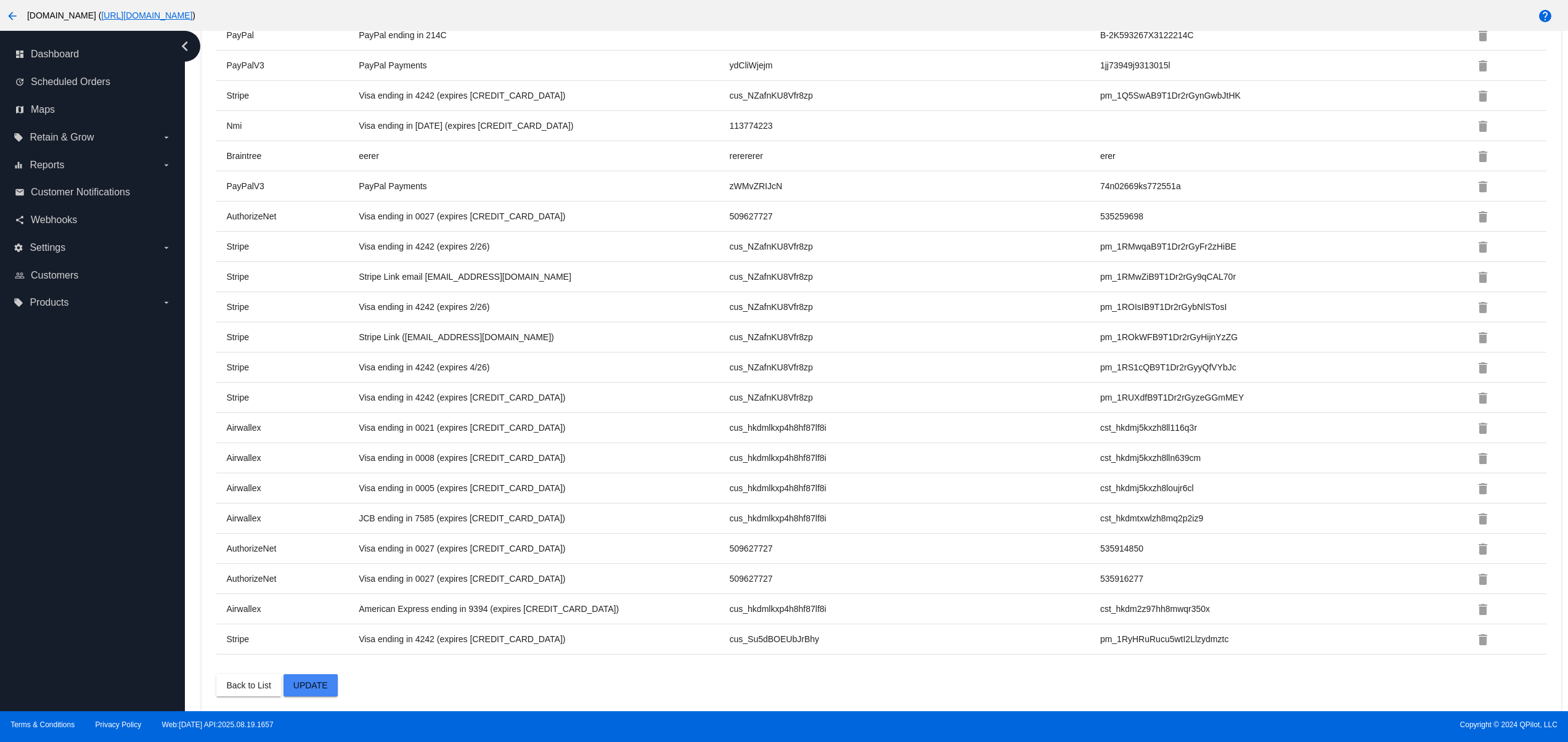
click at [293, 556] on tbody "Type Description Gateway Customer ID Gateway Payment ID Nmi Visa ending in 1111…" at bounding box center [881, 24] width 1330 height 1261
click at [466, 625] on tr "Stripe Visa ending in 4242 (expires 02/40) cus_Su5dBOEUbJrBhy pm_1RyHRuRucu5wtI…" at bounding box center [881, 638] width 1330 height 30
drag, startPoint x: 315, startPoint y: 609, endPoint x: 605, endPoint y: 609, distance: 290.0
click at [605, 609] on tr "Airwallex American Express ending in 9394 (expires 02/28) cus_hkdmlkxp4h8hf87lf…" at bounding box center [881, 608] width 1330 height 30
click at [592, 627] on tr "Stripe Visa ending in 4242 (expires 02/40) cus_Su5dBOEUbJrBhy pm_1RyHRuRucu5wtI…" at bounding box center [881, 638] width 1330 height 30
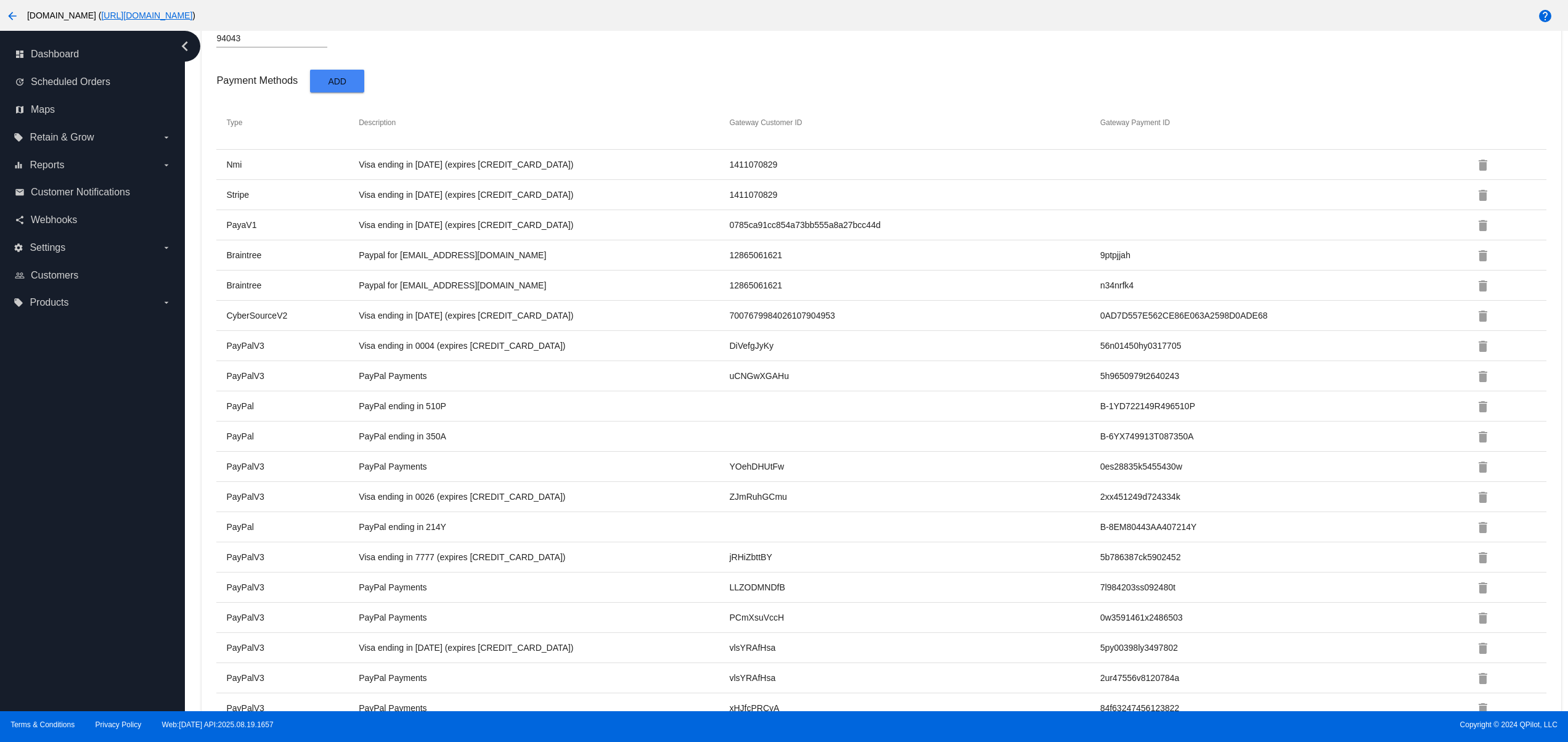
scroll to position [902, 0]
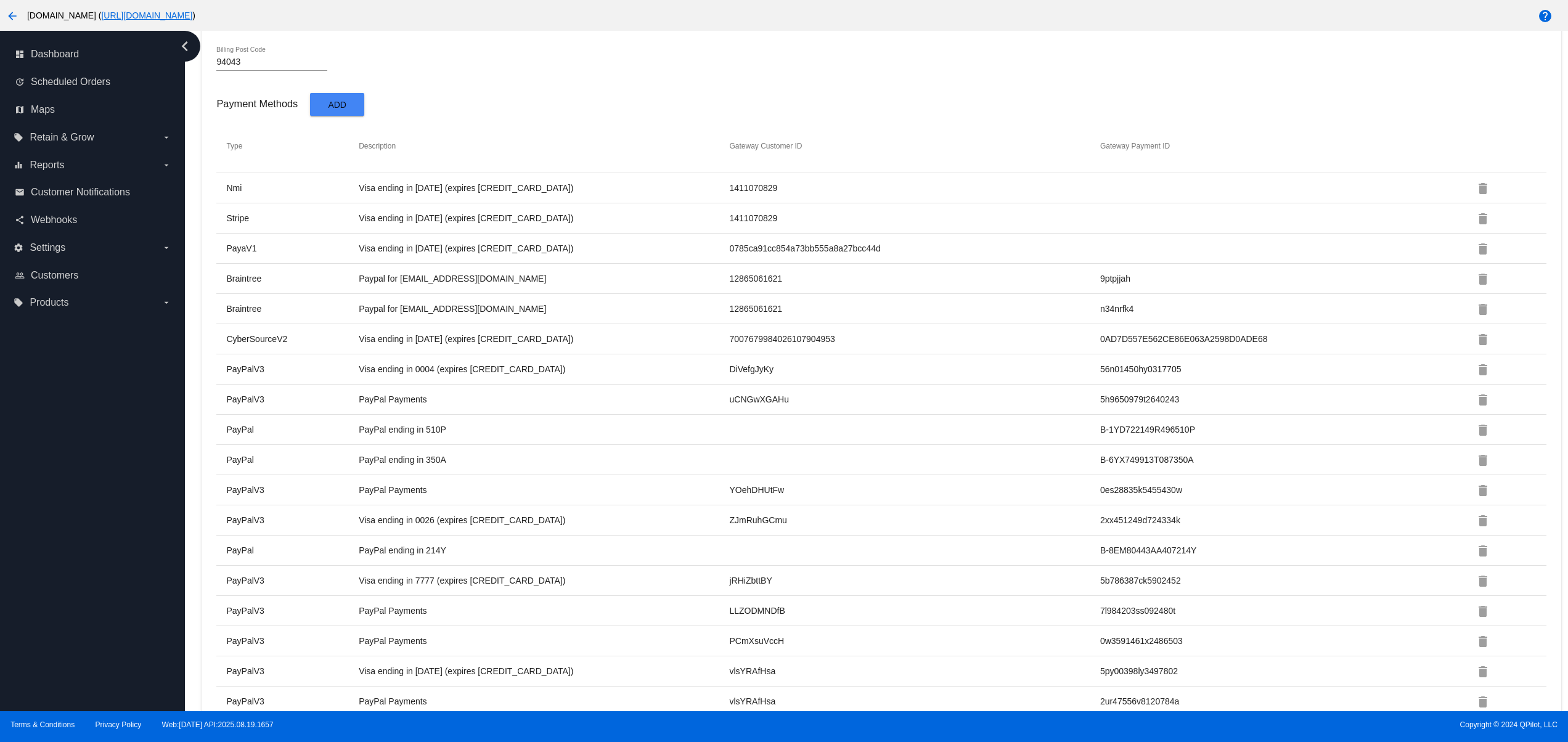
drag, startPoint x: 316, startPoint y: 192, endPoint x: 507, endPoint y: 240, distance: 196.9
click at [486, 237] on tbody "Type Description Gateway Customer ID Gateway Payment ID Nmi Visa ending in 1111…" at bounding box center [881, 750] width 1330 height 1261
click at [565, 373] on td "Visa ending in 0004 (expires 02/28)" at bounding box center [542, 369] width 370 height 12
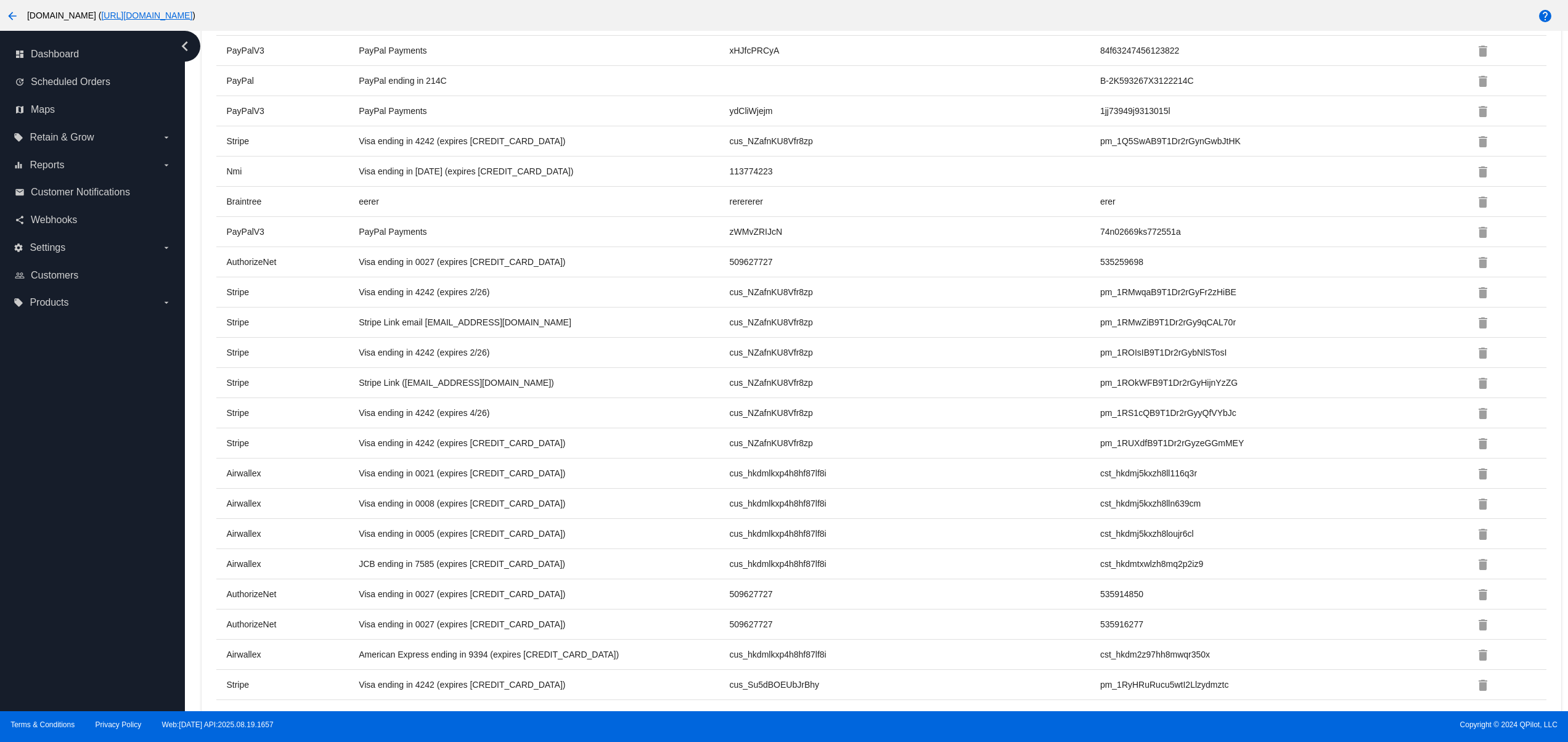
scroll to position [1642, 0]
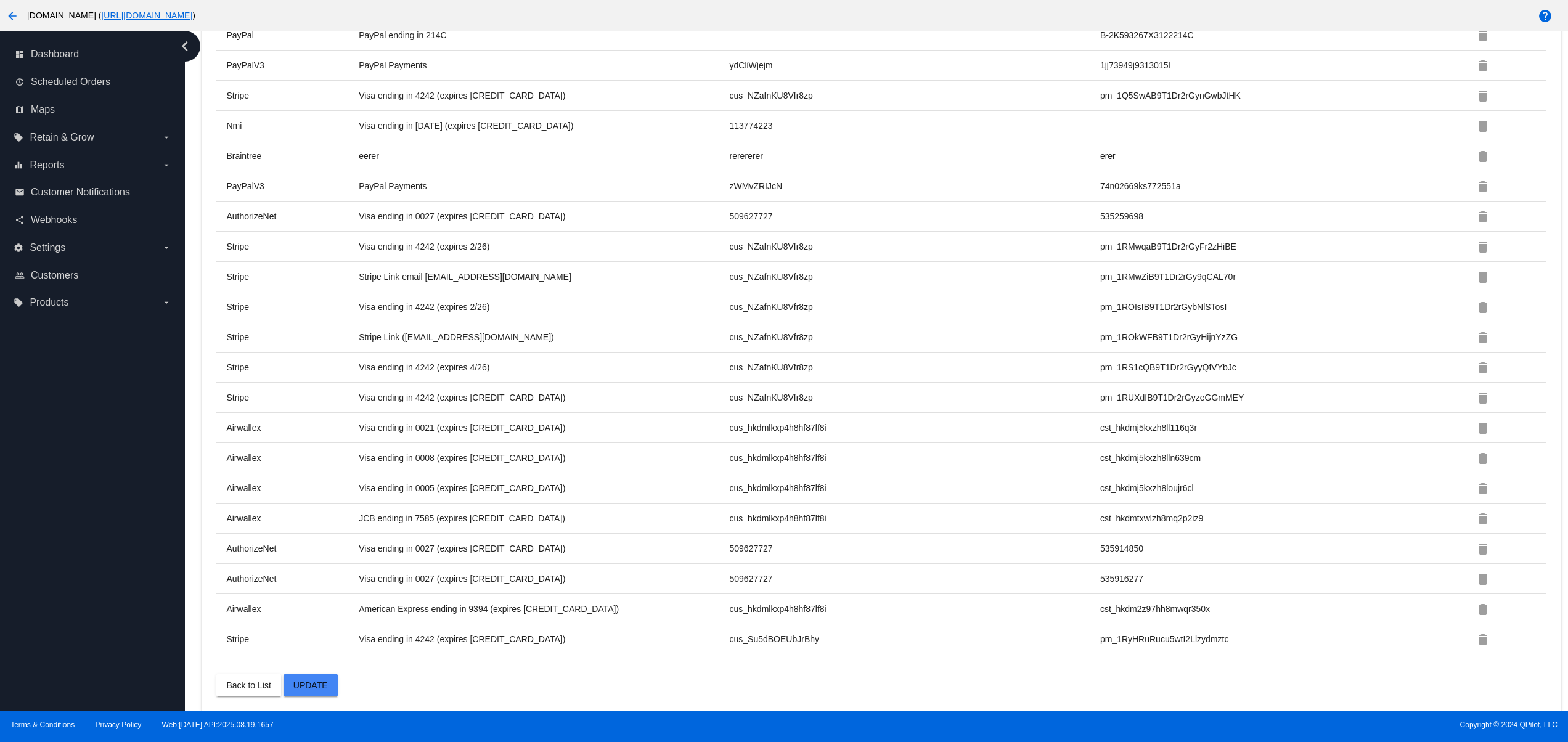
click at [1476, 603] on mat-icon "delete" at bounding box center [1482, 608] width 14 height 14
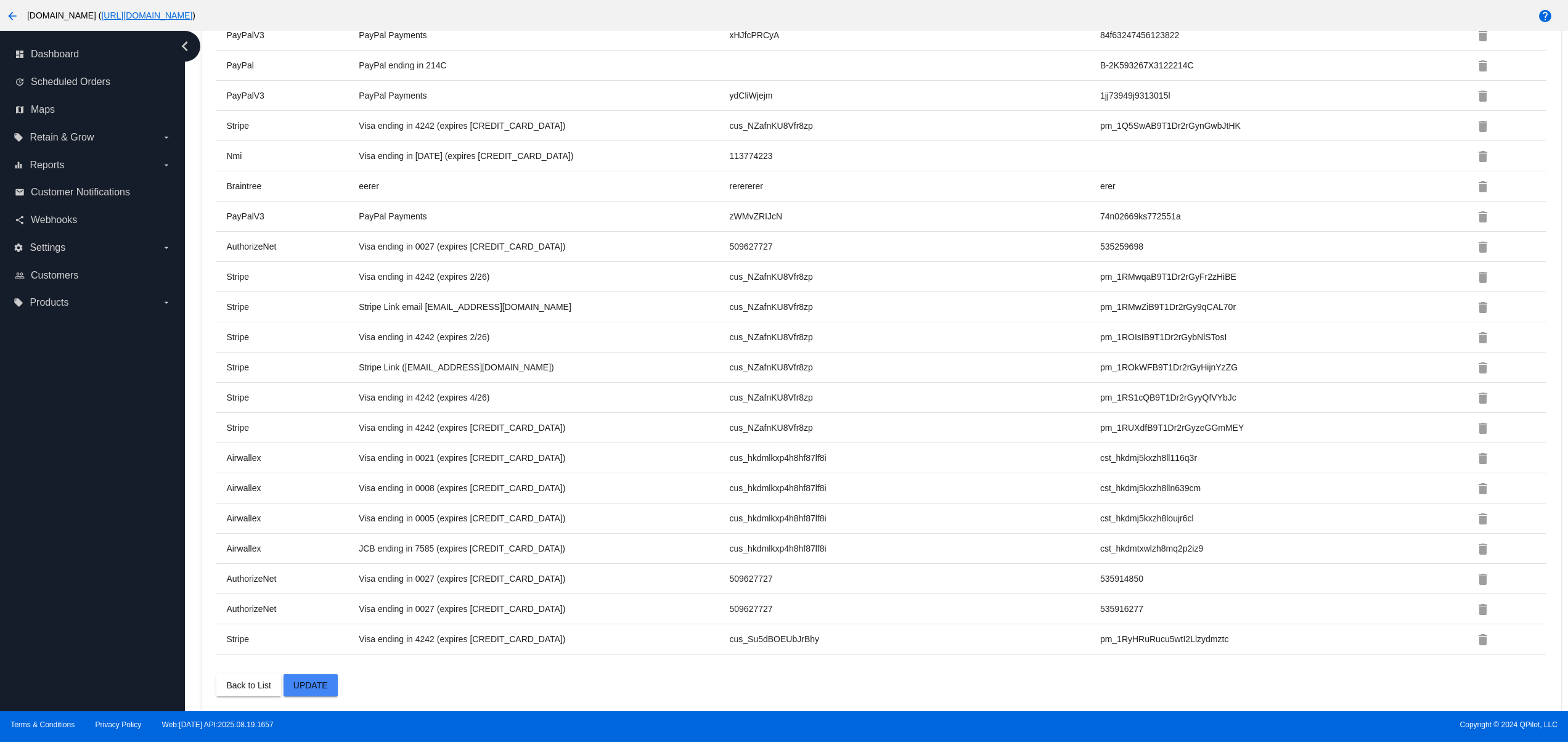
scroll to position [1611, 0]
click at [1476, 605] on mat-icon "delete" at bounding box center [1482, 608] width 14 height 14
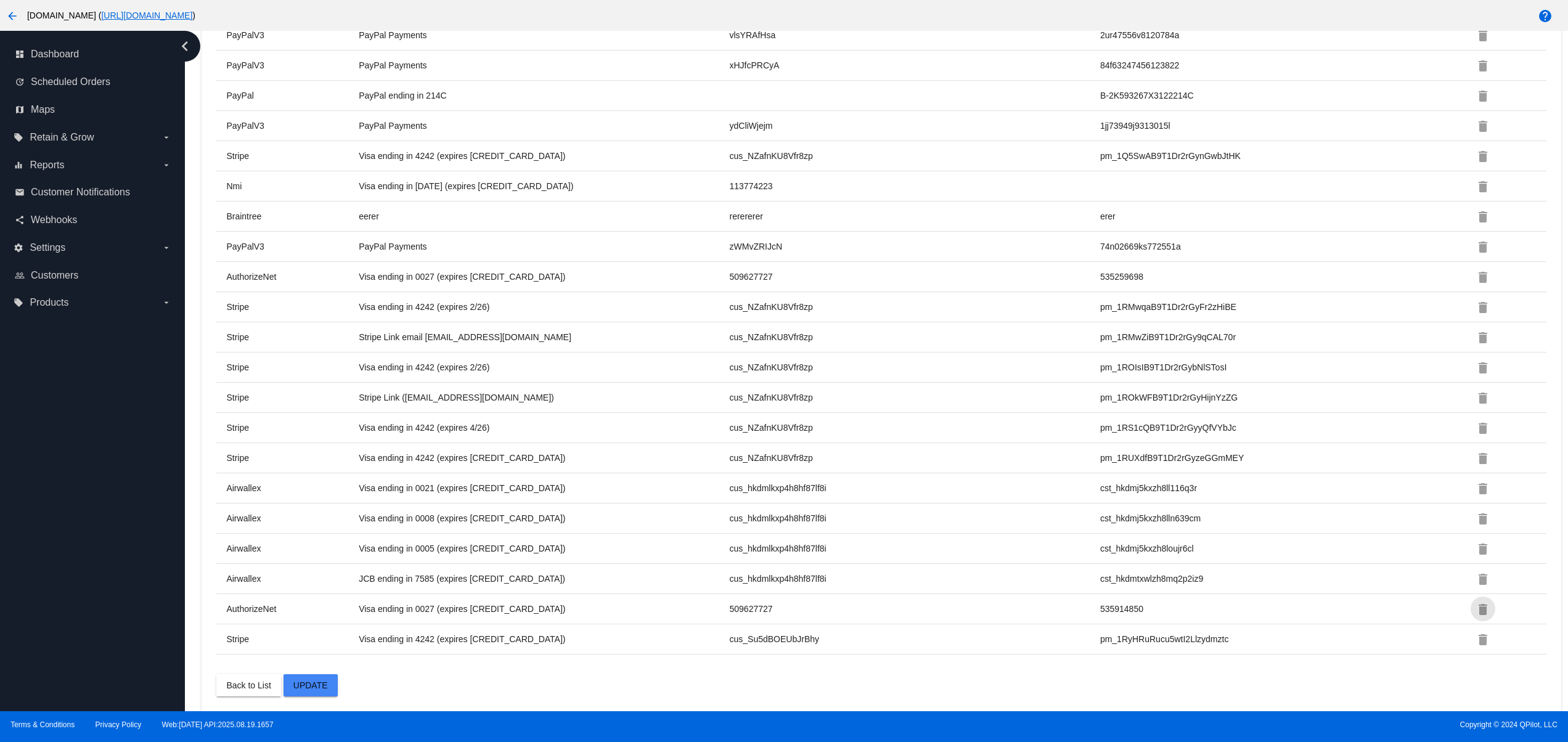
click at [1470, 600] on button "delete" at bounding box center [1482, 608] width 25 height 25
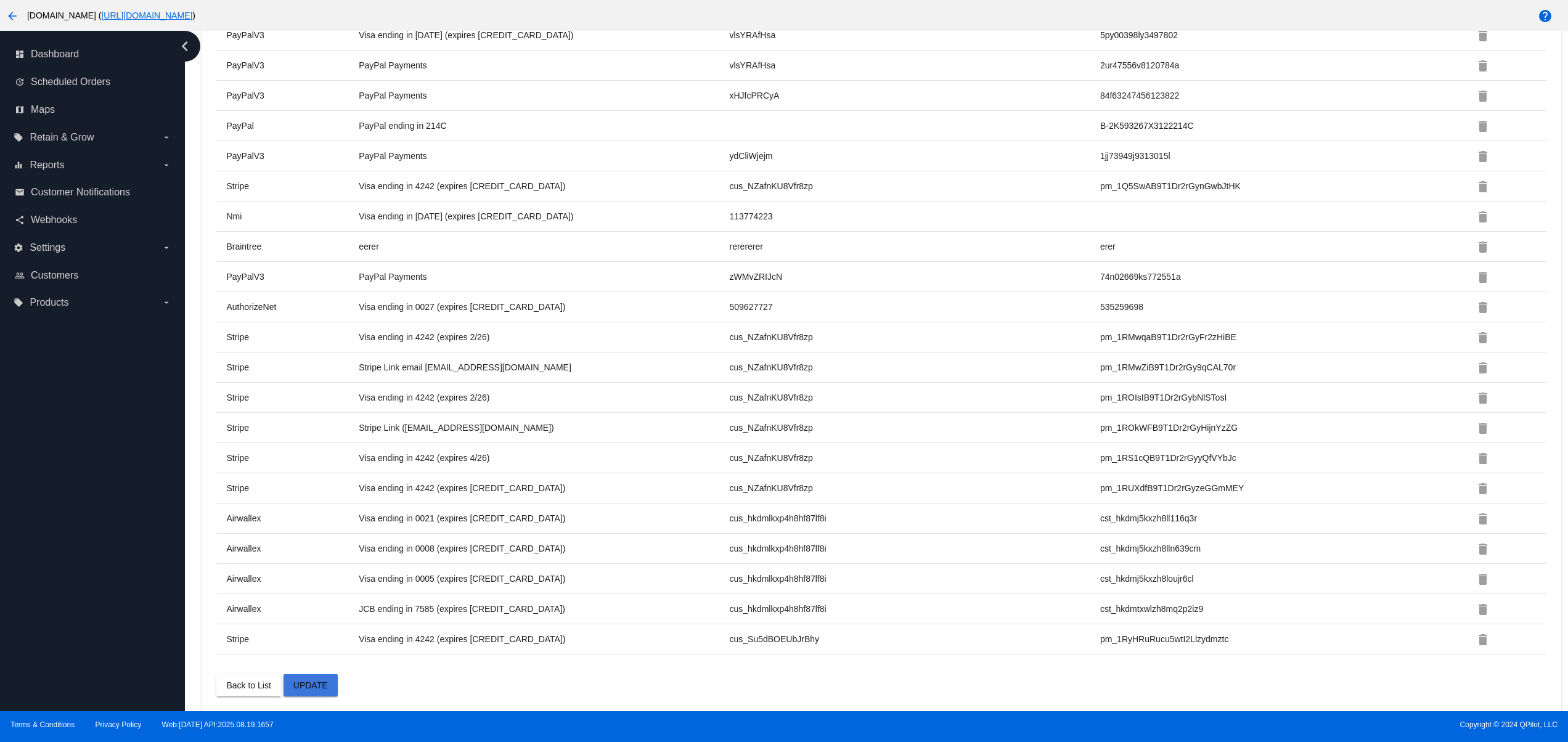
click at [319, 674] on button "Update" at bounding box center [311, 684] width 54 height 22
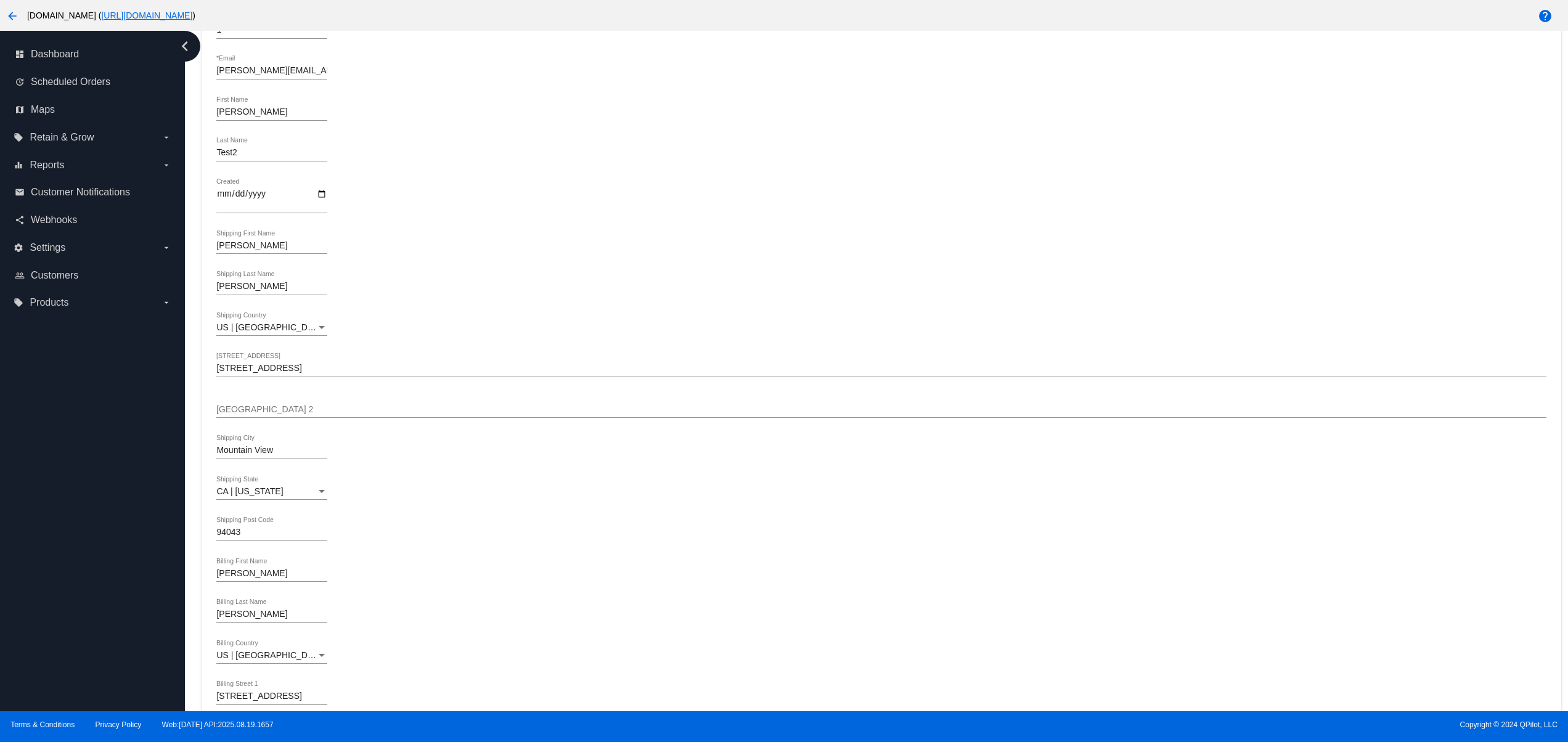
scroll to position [0, 0]
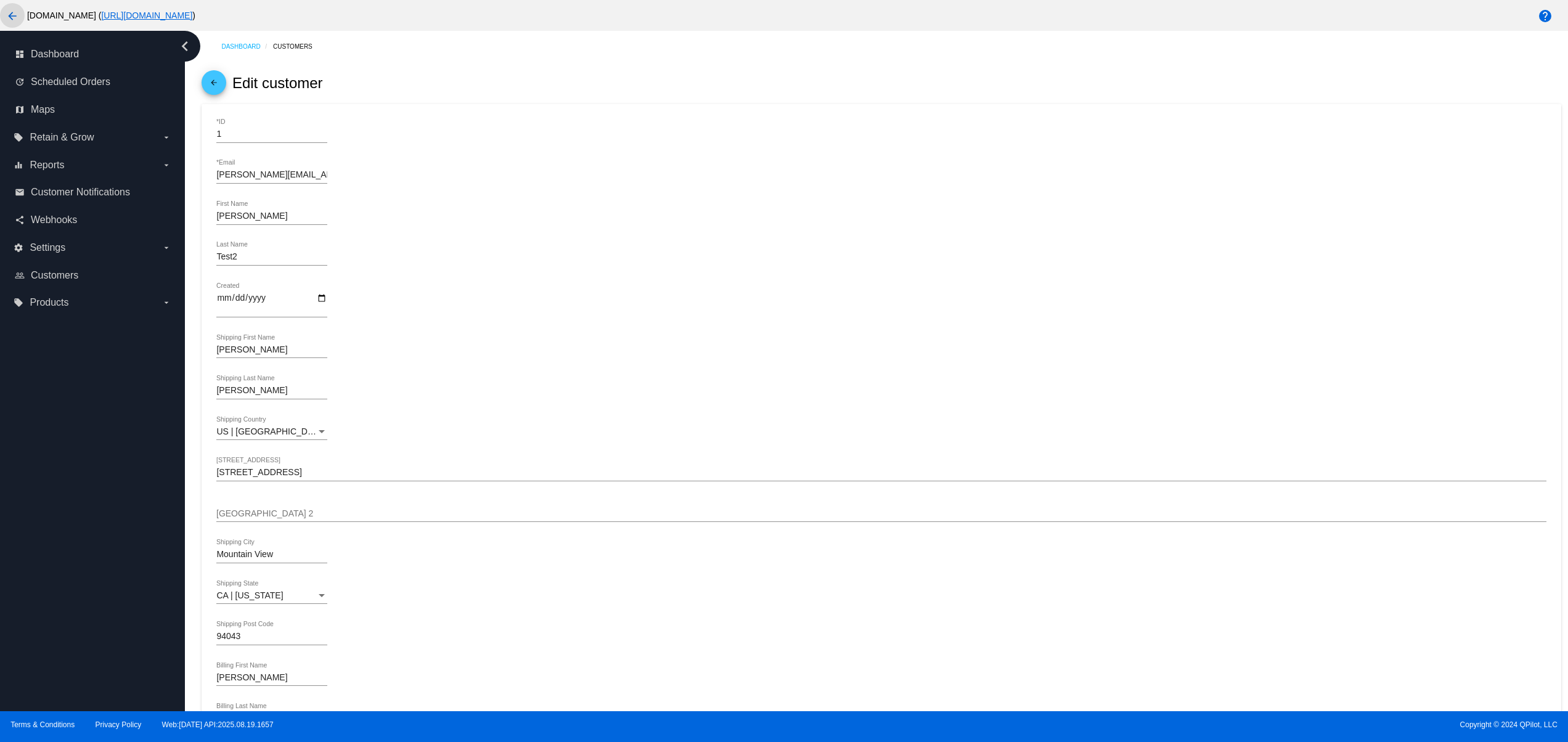
click at [4, 12] on button "arrow_back" at bounding box center [12, 15] width 25 height 25
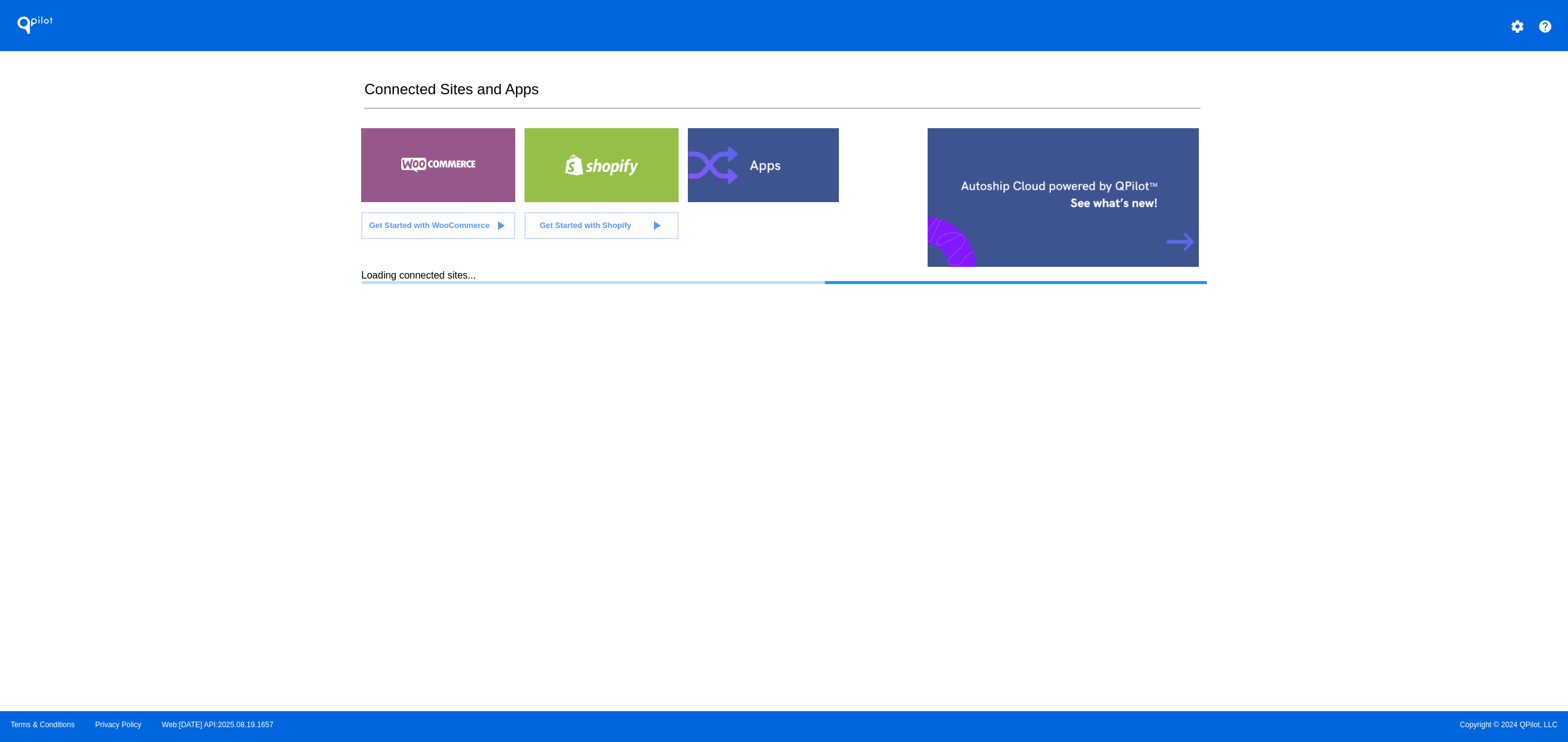
click at [1512, 17] on button "settings" at bounding box center [1517, 25] width 25 height 25
click at [1472, 97] on button "person Log out" at bounding box center [1471, 91] width 118 height 30
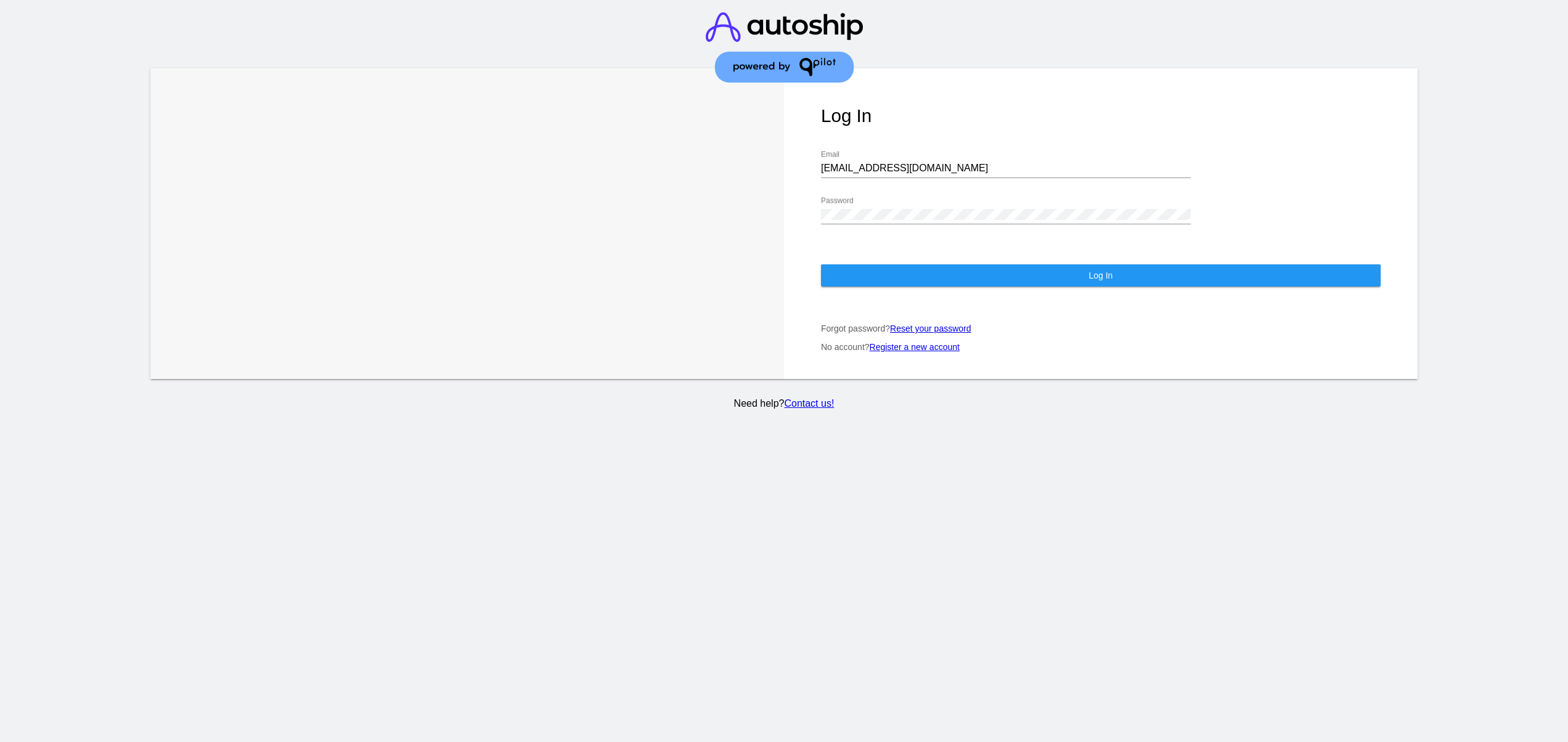
click at [957, 183] on div "jr@patternsinthecloud.com Email" at bounding box center [1006, 170] width 370 height 40
click at [947, 166] on input "jr@patternsinthecloud.com" at bounding box center [1006, 168] width 370 height 12
type input "support@patternsinthecloud.com"
click at [958, 272] on button "Log In" at bounding box center [1101, 275] width 560 height 22
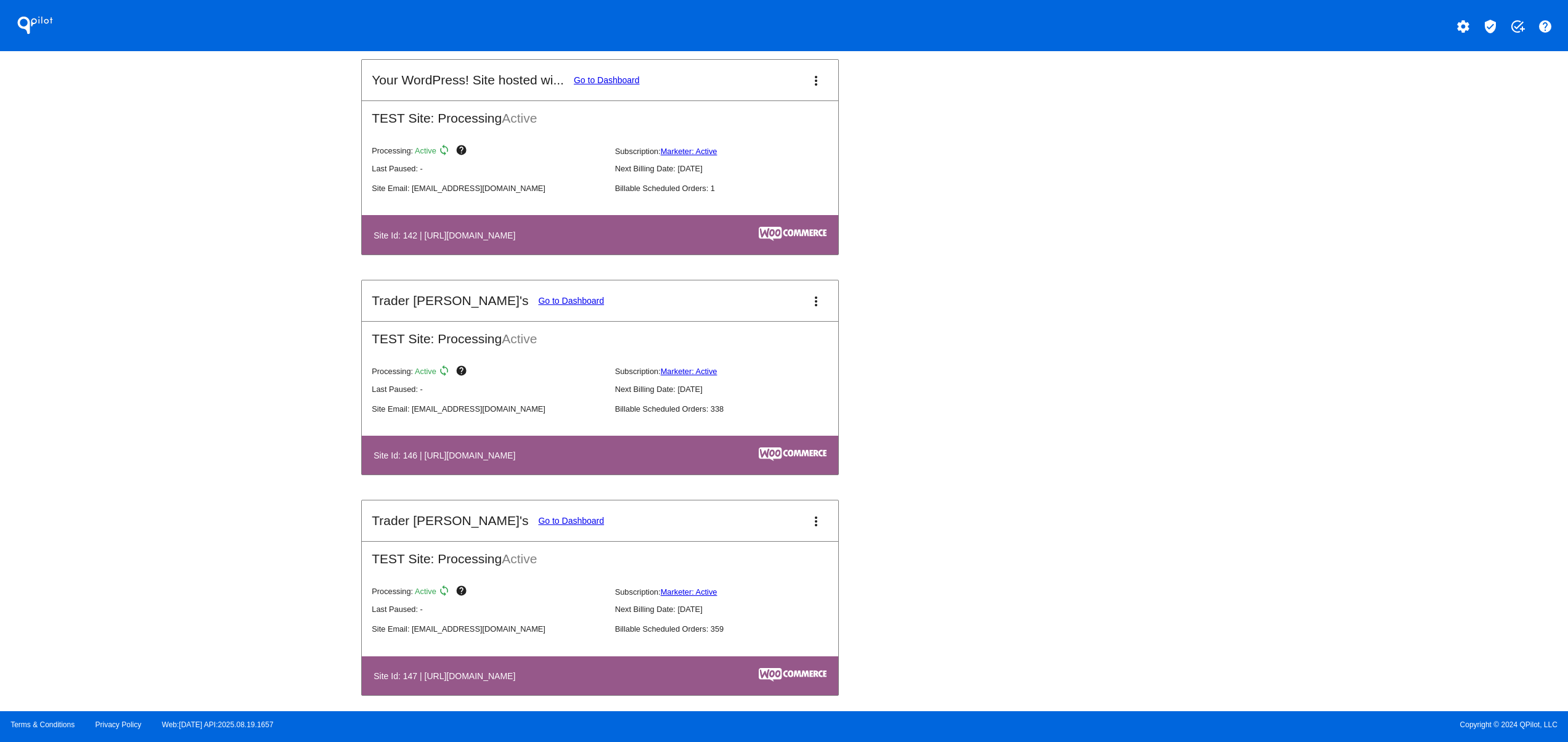
scroll to position [2218, 0]
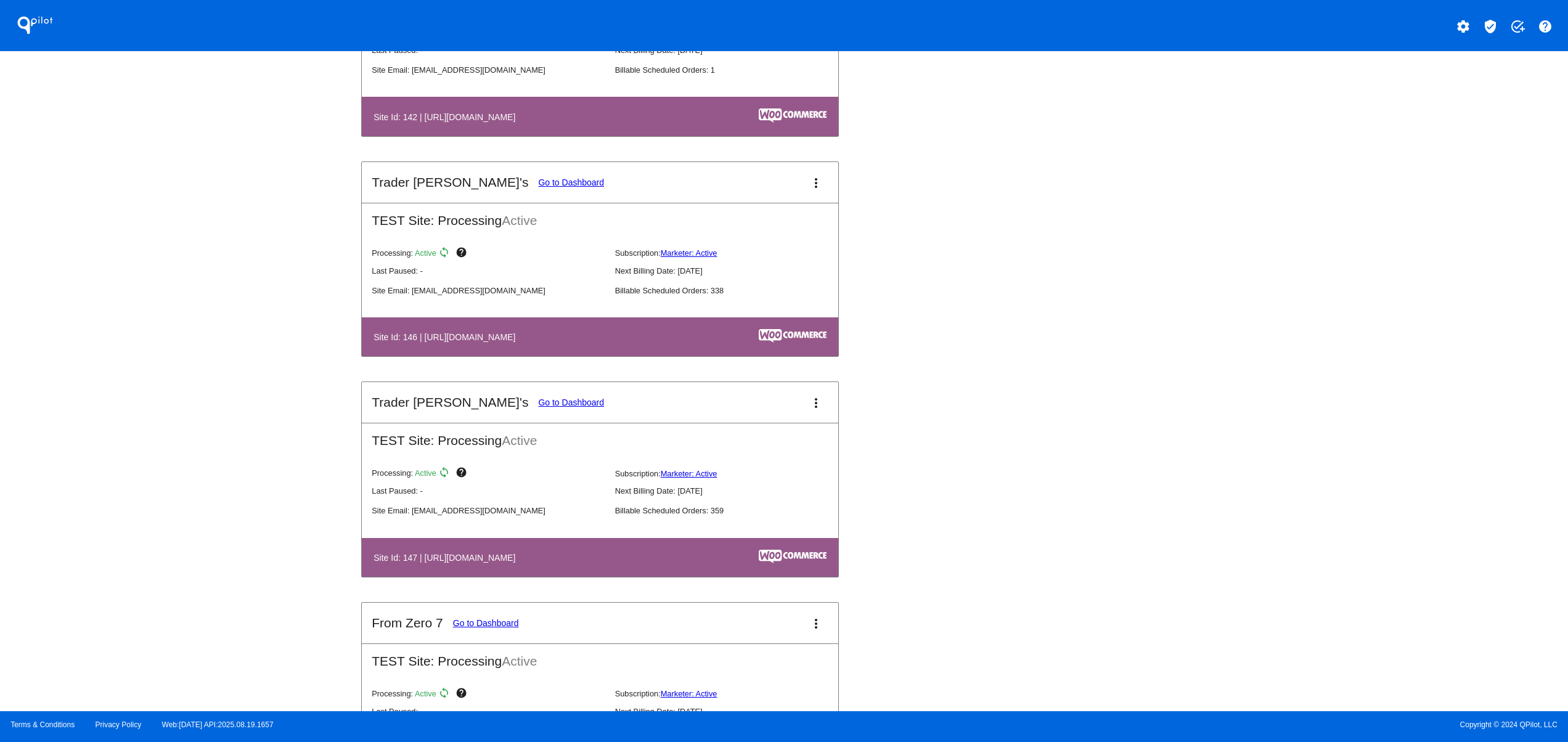
drag, startPoint x: 537, startPoint y: 586, endPoint x: 684, endPoint y: 572, distance: 147.7
click at [671, 565] on th "Site Id: 147 | https://tjclone2.wpengine.com" at bounding box center [528, 556] width 310 height 16
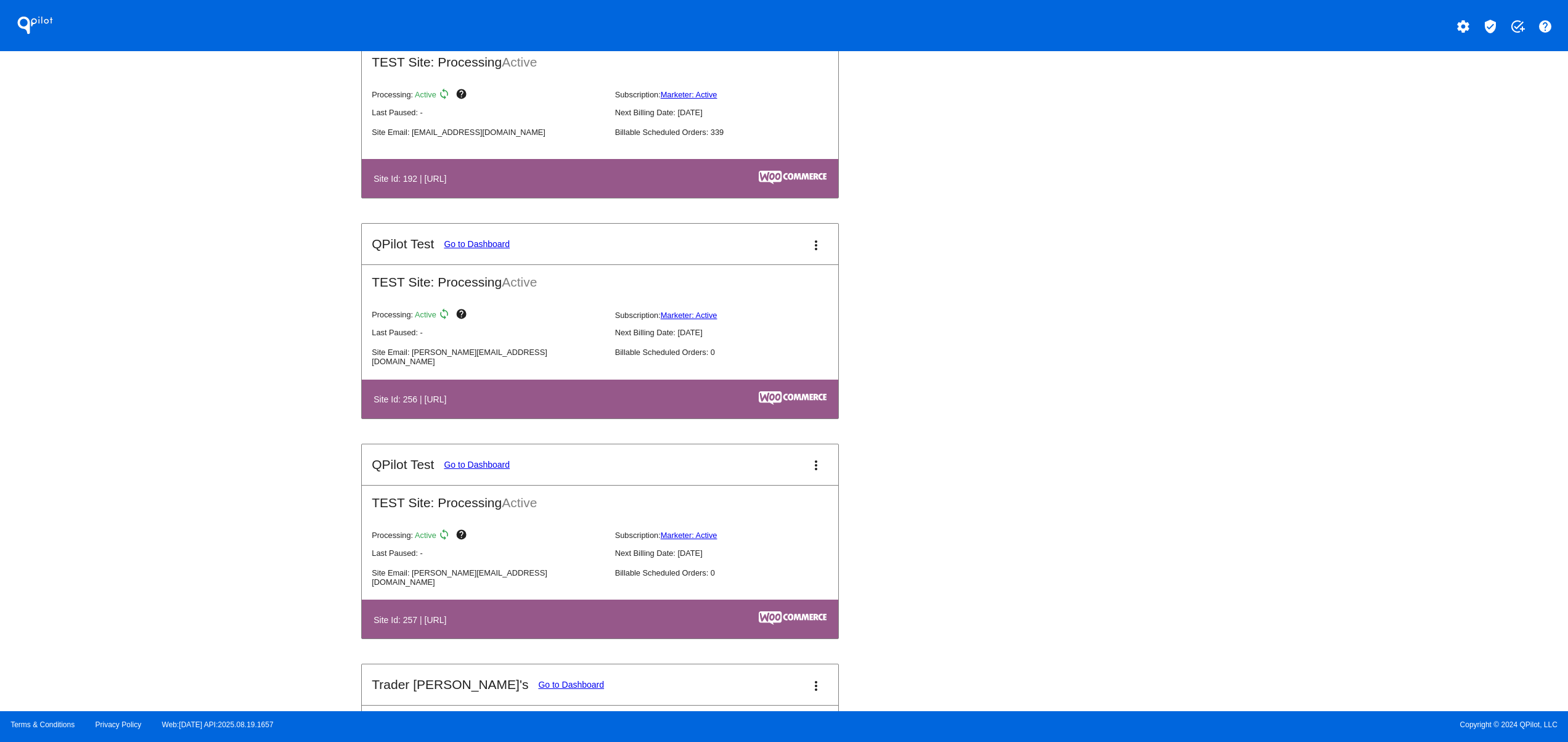
scroll to position [3943, 0]
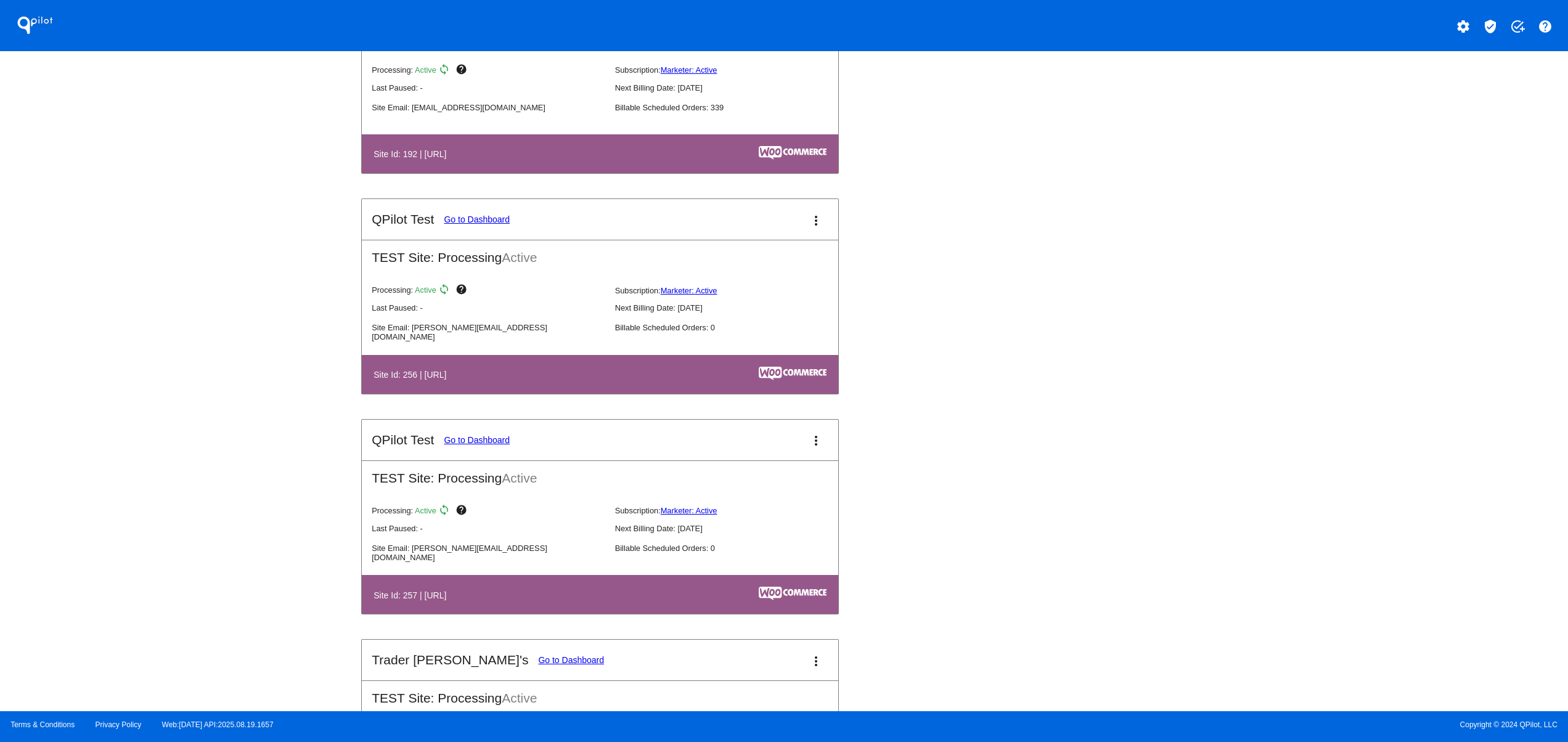
drag, startPoint x: 469, startPoint y: 183, endPoint x: 282, endPoint y: 181, distance: 187.0
click at [351, 173] on div "QPilot settings verified_user add_task help Connected Sites and Apps Get Starte…" at bounding box center [784, 356] width 1568 height 711
click at [244, 385] on div "QPilot settings verified_user add_task help Connected Sites and Apps Get Starte…" at bounding box center [784, 356] width 1568 height 711
drag, startPoint x: 594, startPoint y: 627, endPoint x: 387, endPoint y: 609, distance: 207.8
click at [387, 609] on table "Site Id: 257 | http://localhost:8888/wordpress" at bounding box center [599, 594] width 476 height 38
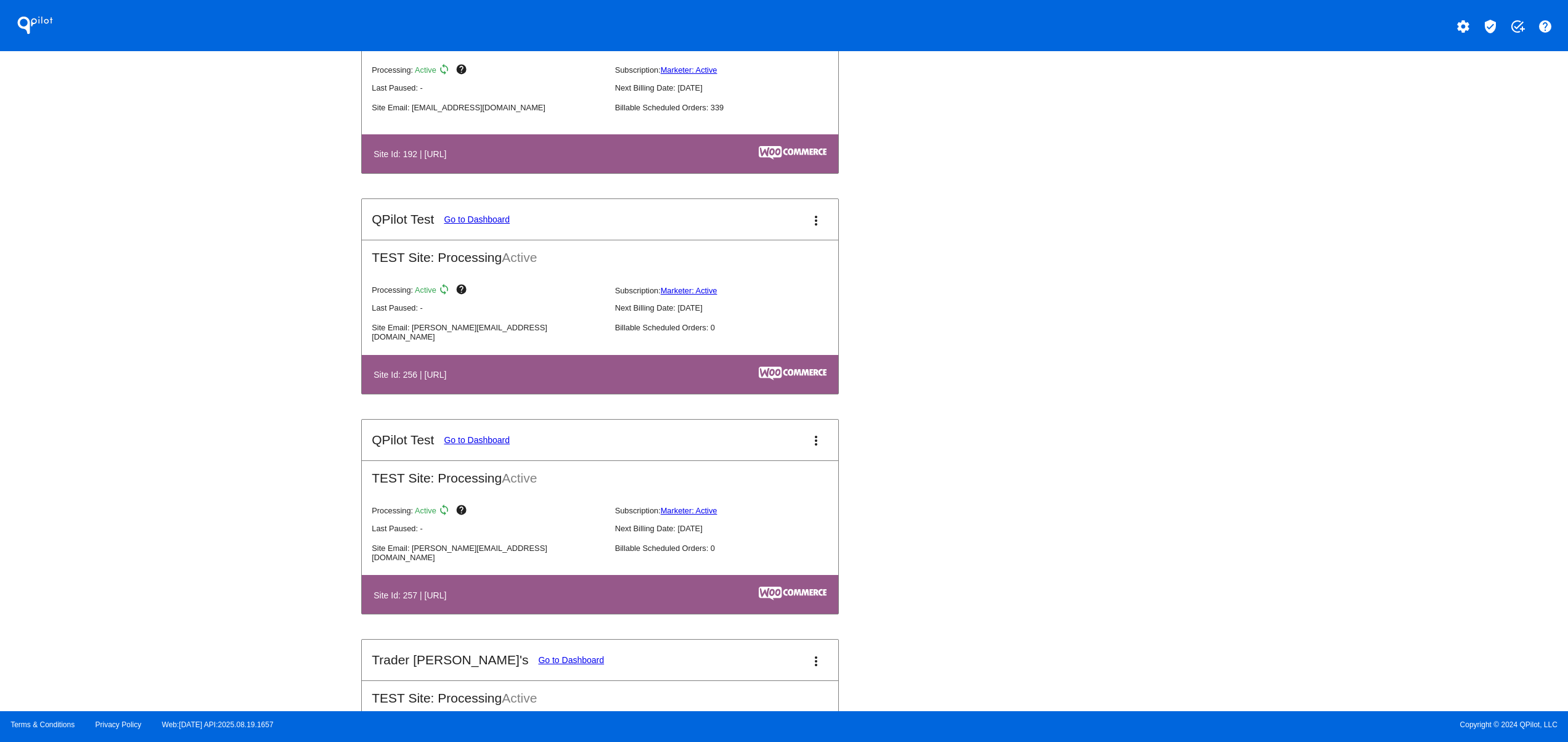
click at [588, 603] on th "Site Id: 257 | http://localhost:8888/wordpress" at bounding box center [494, 594] width 243 height 16
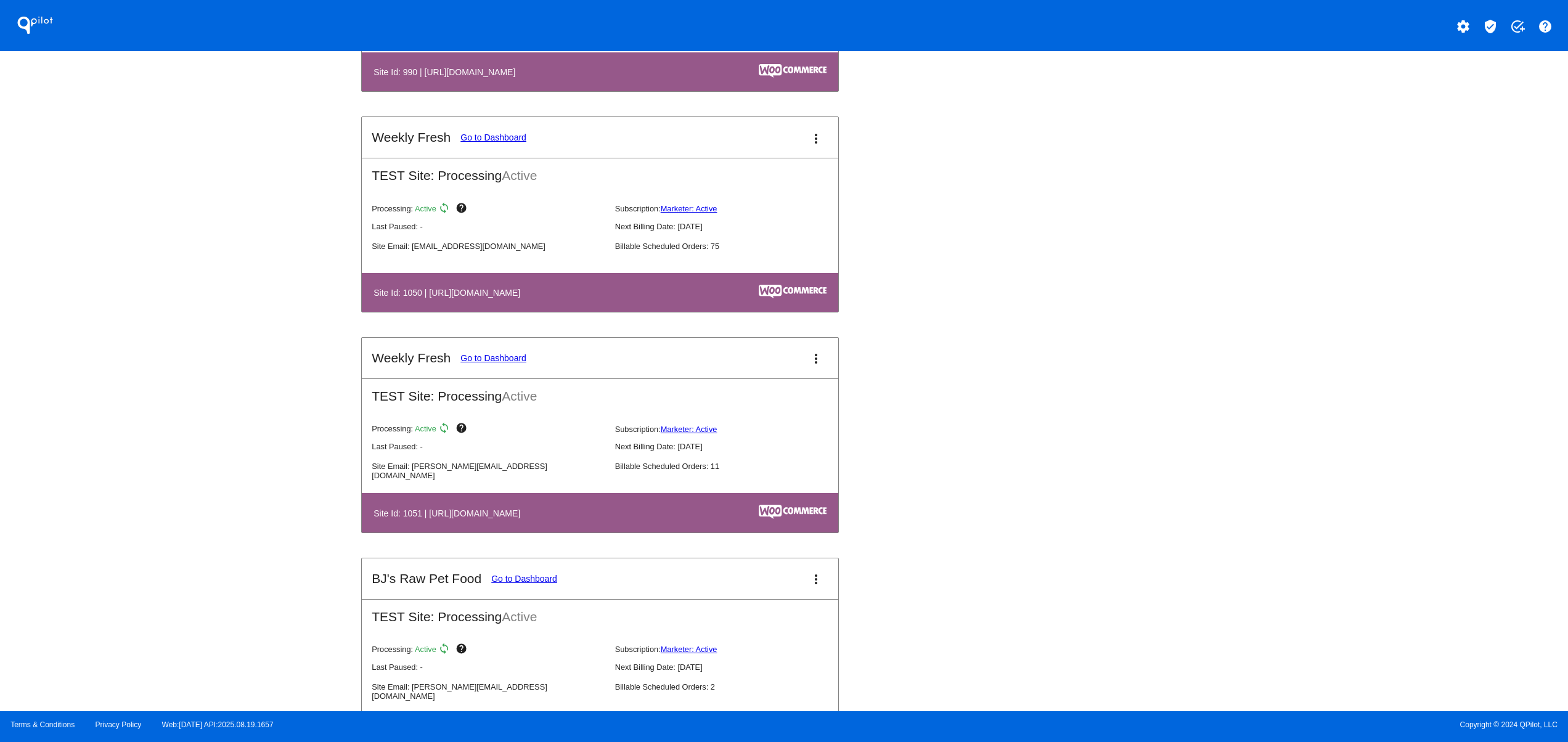
scroll to position [5668, 0]
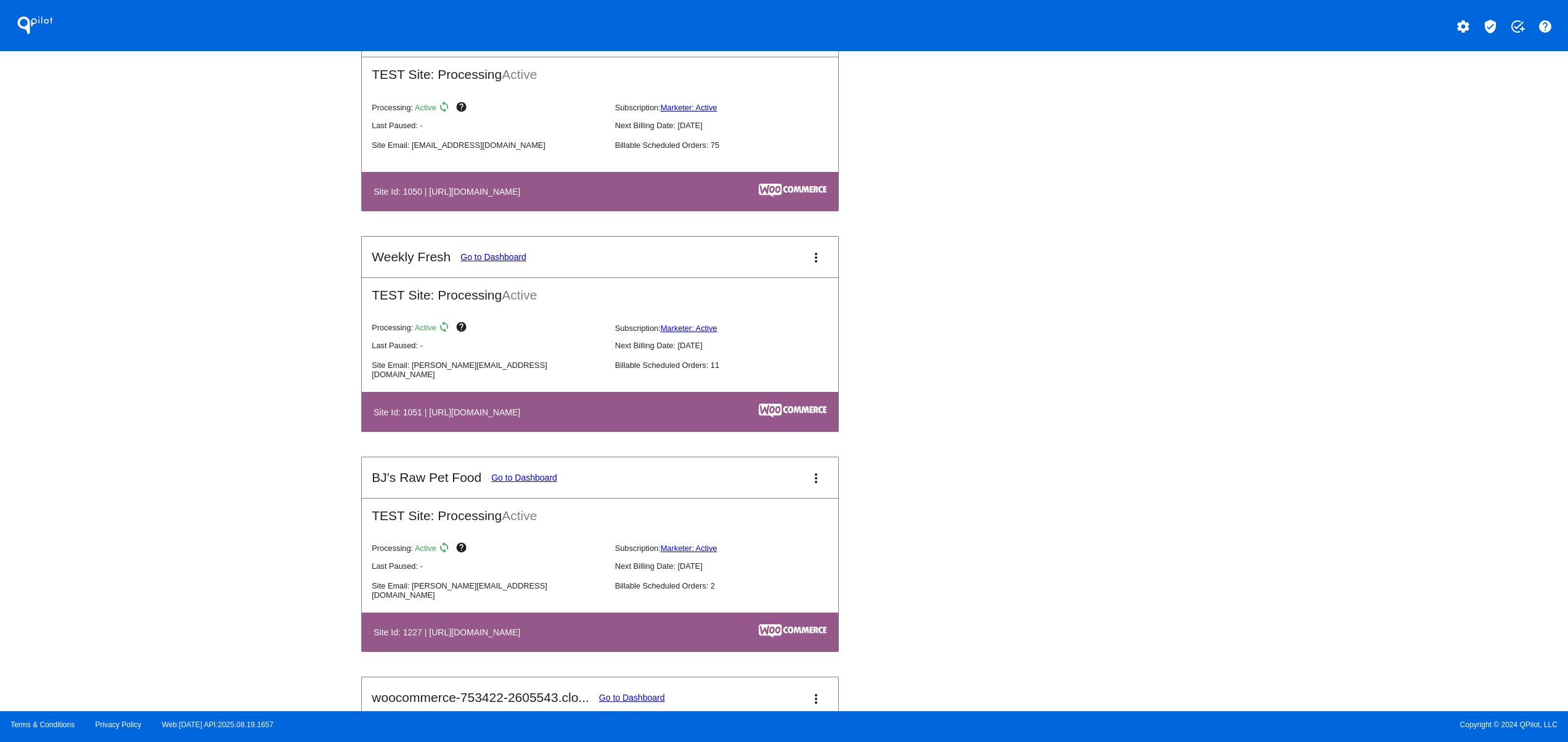
drag, startPoint x: 400, startPoint y: 459, endPoint x: 610, endPoint y: 459, distance: 210.0
click at [555, 431] on table "Site Id: 1051 | https://checkout.weeklyfresh.co" at bounding box center [599, 411] width 476 height 38
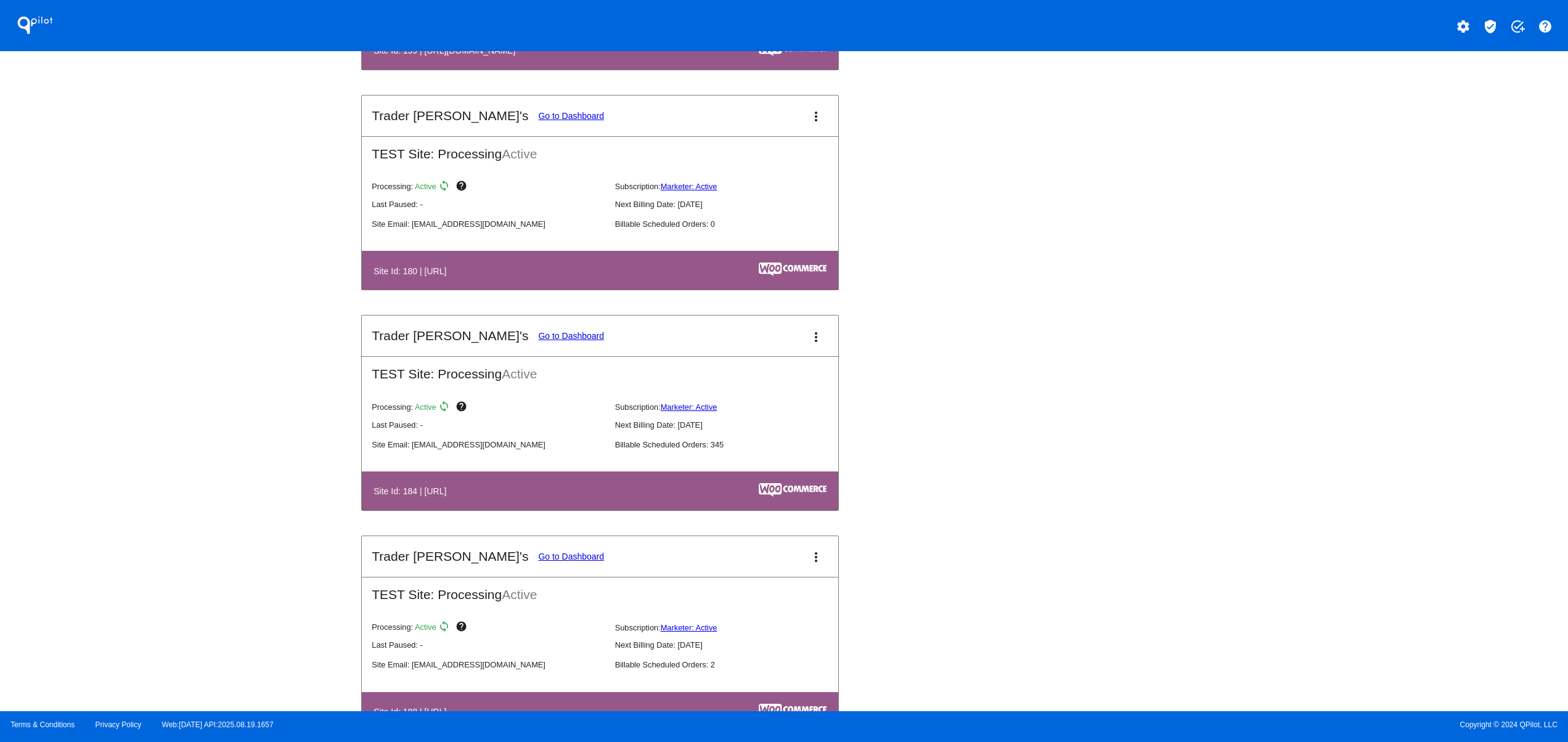
scroll to position [2218, 0]
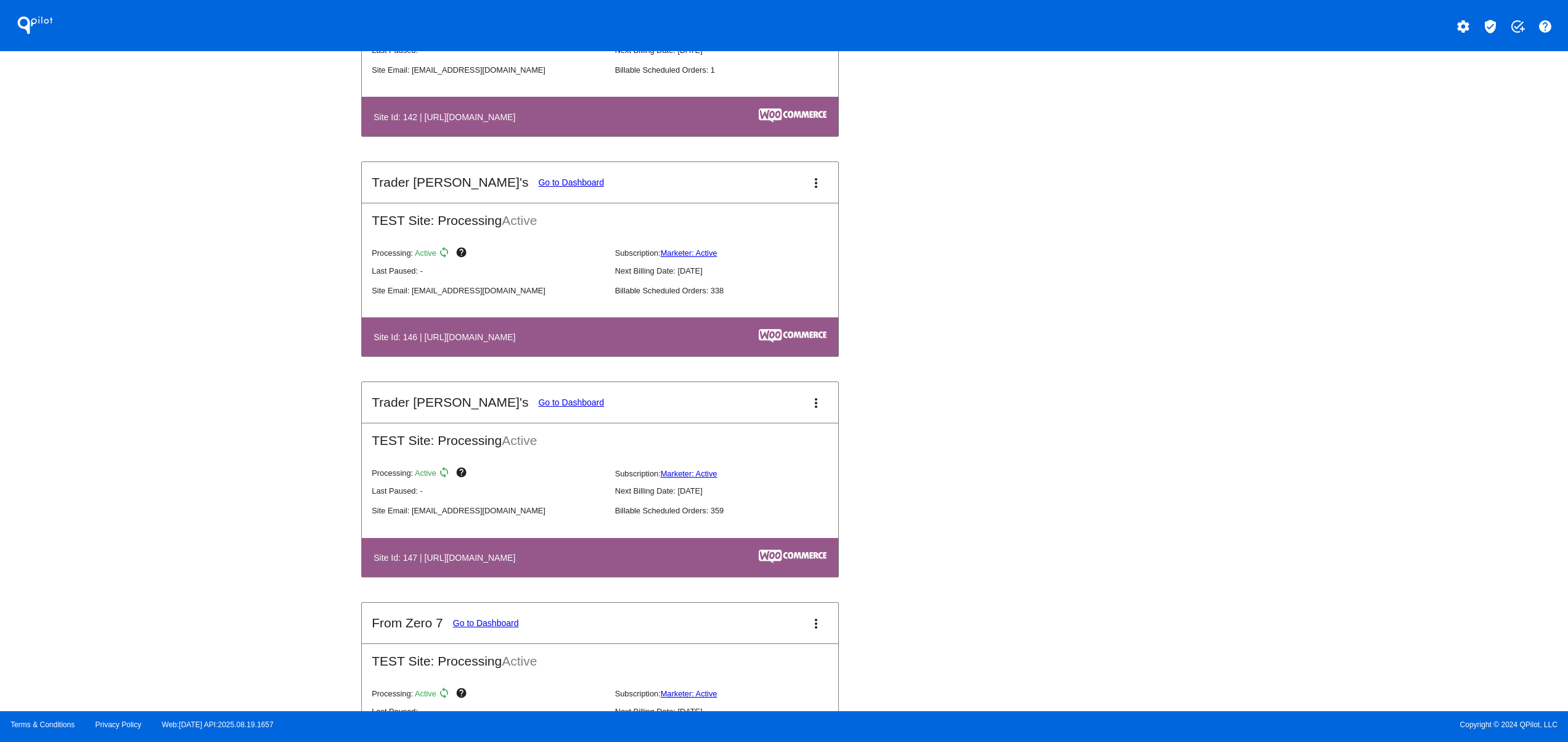
click at [1464, 28] on mat-icon "settings" at bounding box center [1462, 26] width 14 height 14
click at [1406, 94] on span "Log out" at bounding box center [1409, 91] width 29 height 10
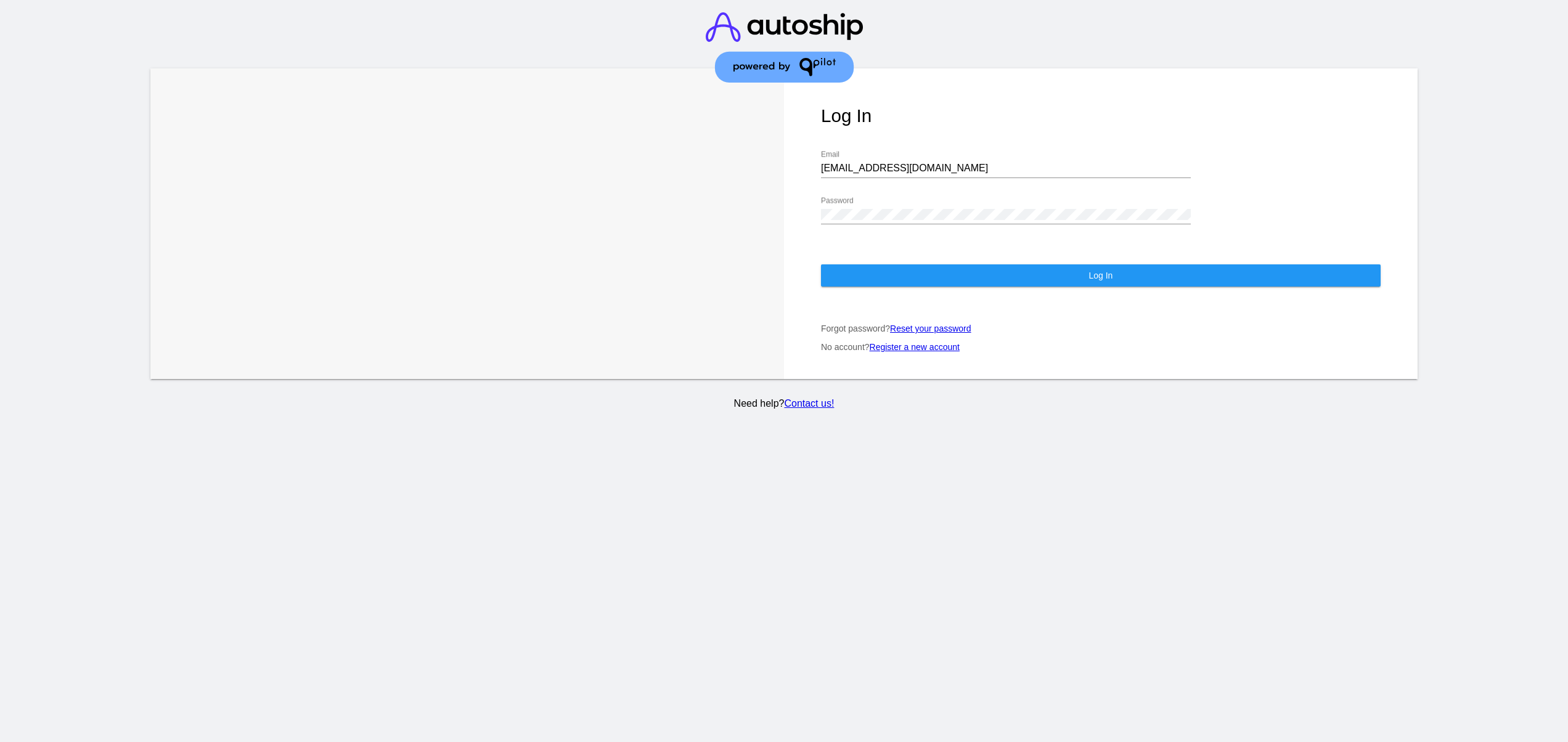
click at [923, 158] on div "support@patternsinthecloud.com Email" at bounding box center [1006, 163] width 370 height 28
click at [916, 168] on input "support@patternsinthecloud.com" at bounding box center [1006, 168] width 370 height 12
type input "jr@patternsinthecloud.com"
click at [927, 271] on button "Log In" at bounding box center [1101, 275] width 560 height 22
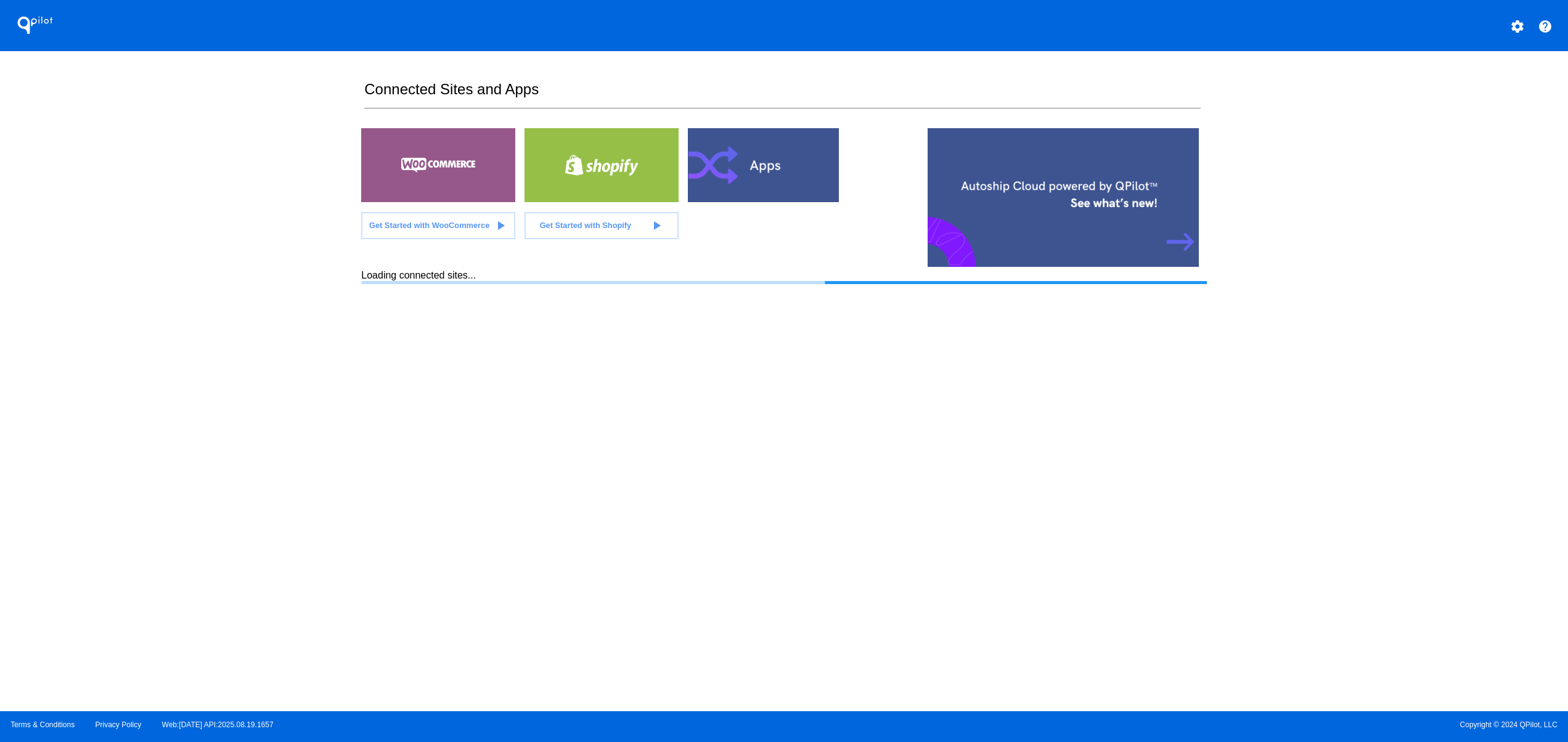
click at [253, 441] on div "QPilot settings help Connected Sites and Apps Get Started with WooCommerce play…" at bounding box center [784, 356] width 1568 height 711
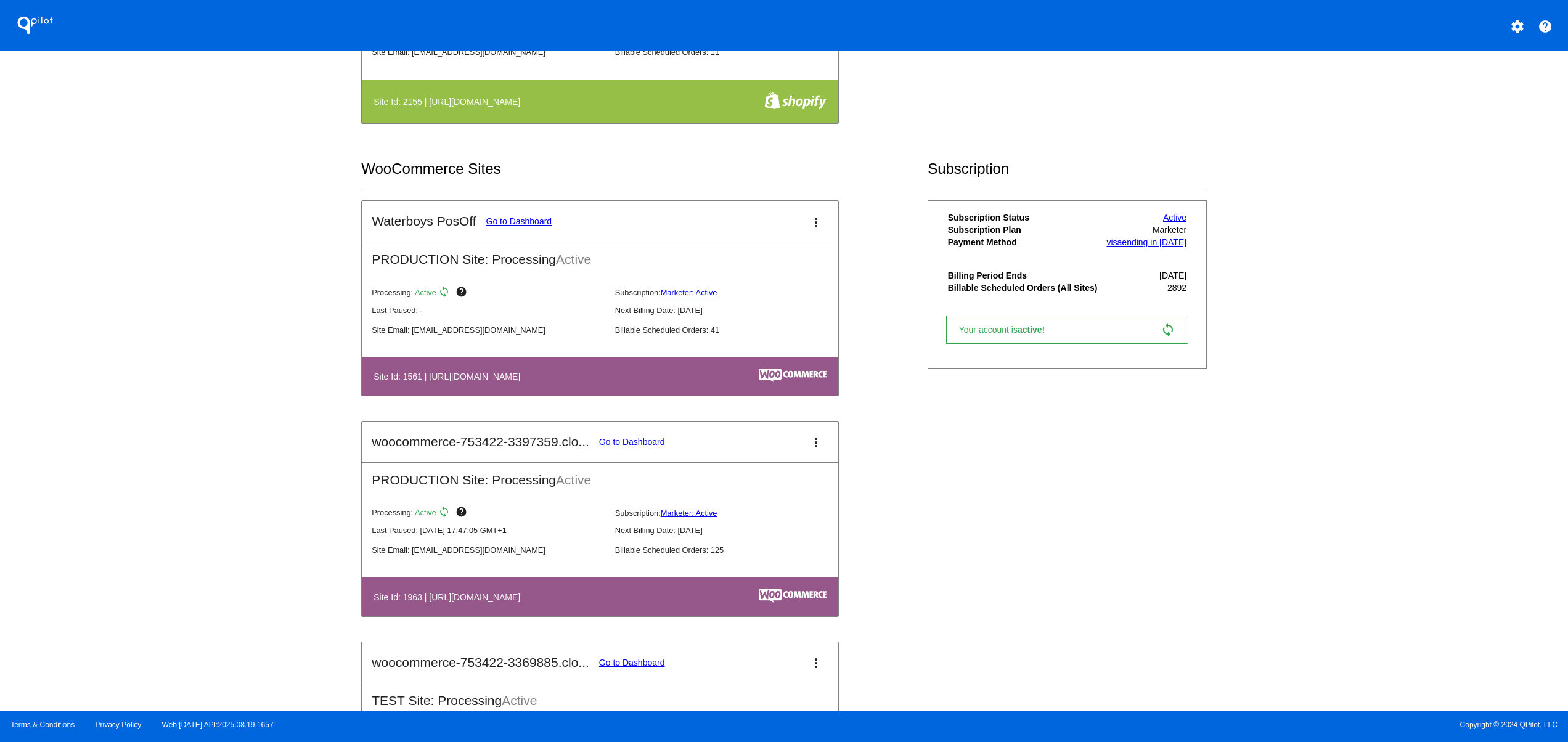
scroll to position [739, 0]
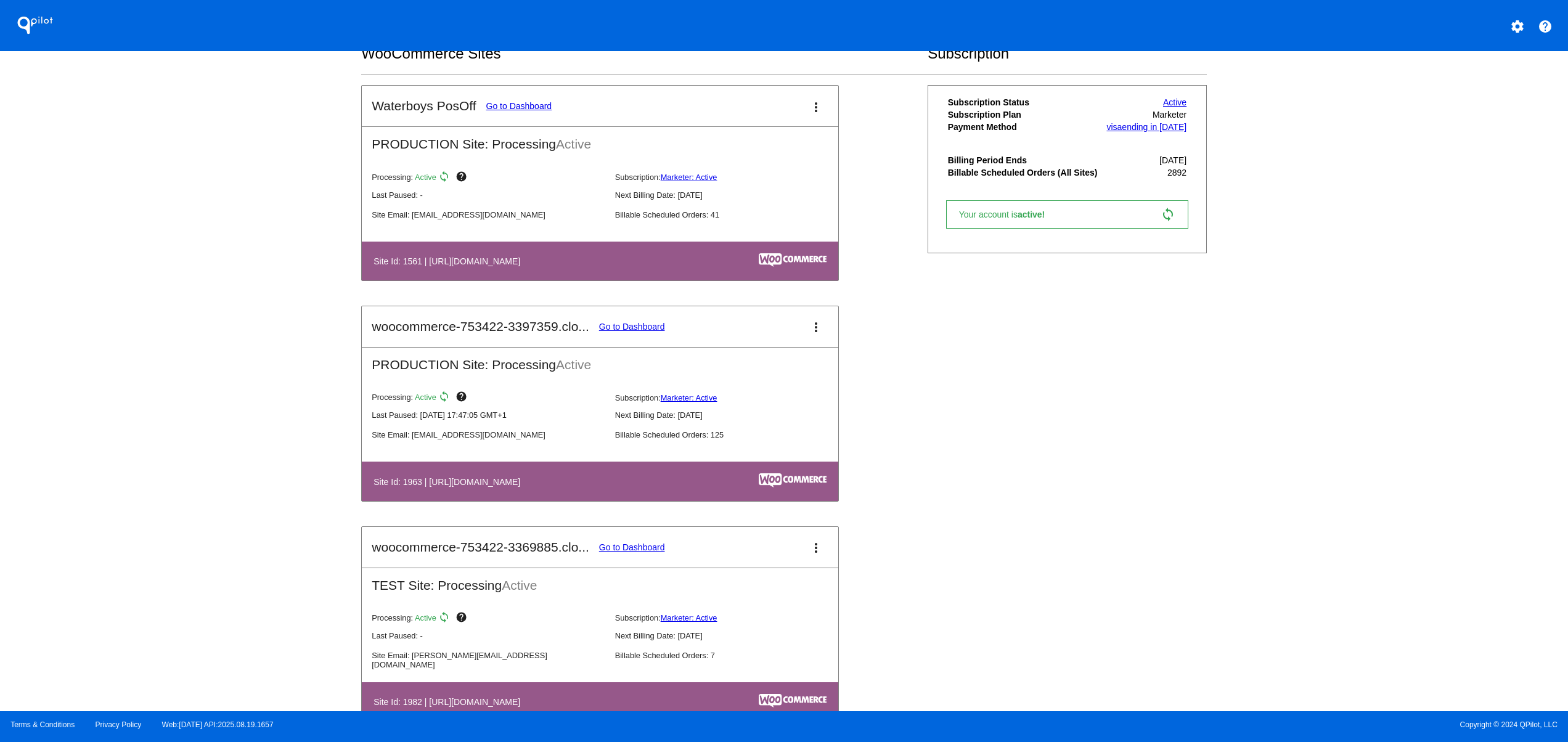
drag, startPoint x: 565, startPoint y: 491, endPoint x: 475, endPoint y: 483, distance: 90.4
click at [475, 483] on table "Site Id: 1963 | https://woocommerce-753422-3397359.cloudwaysapps.com" at bounding box center [599, 481] width 476 height 38
drag, startPoint x: 629, startPoint y: 498, endPoint x: 467, endPoint y: 485, distance: 162.5
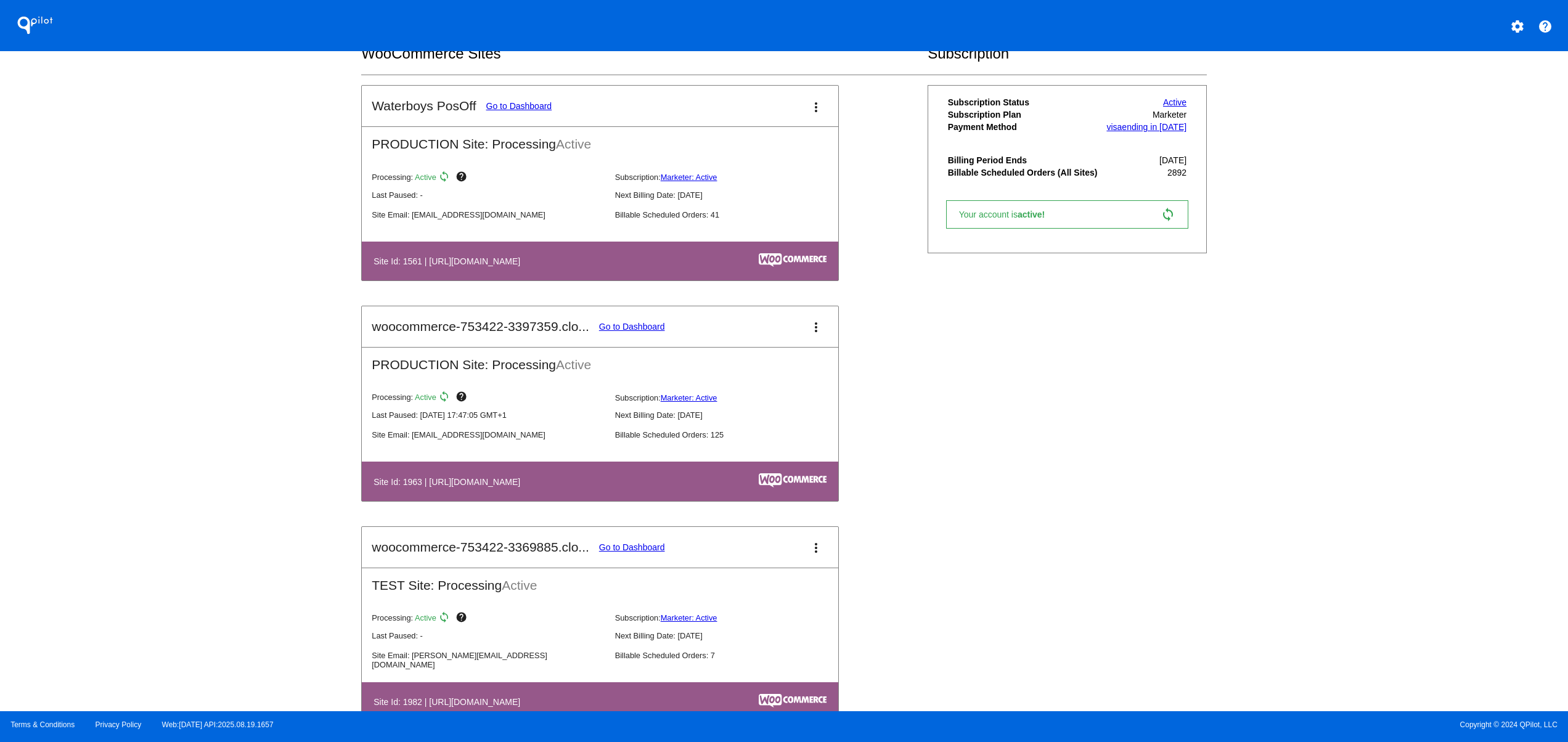
click at [467, 485] on table "Site Id: 1963 | https://woocommerce-753422-3397359.cloudwaysapps.com" at bounding box center [599, 481] width 476 height 38
click at [318, 436] on div "QPilot settings help Connected Sites and Apps Get Started with WooCommerce play…" at bounding box center [784, 356] width 1568 height 711
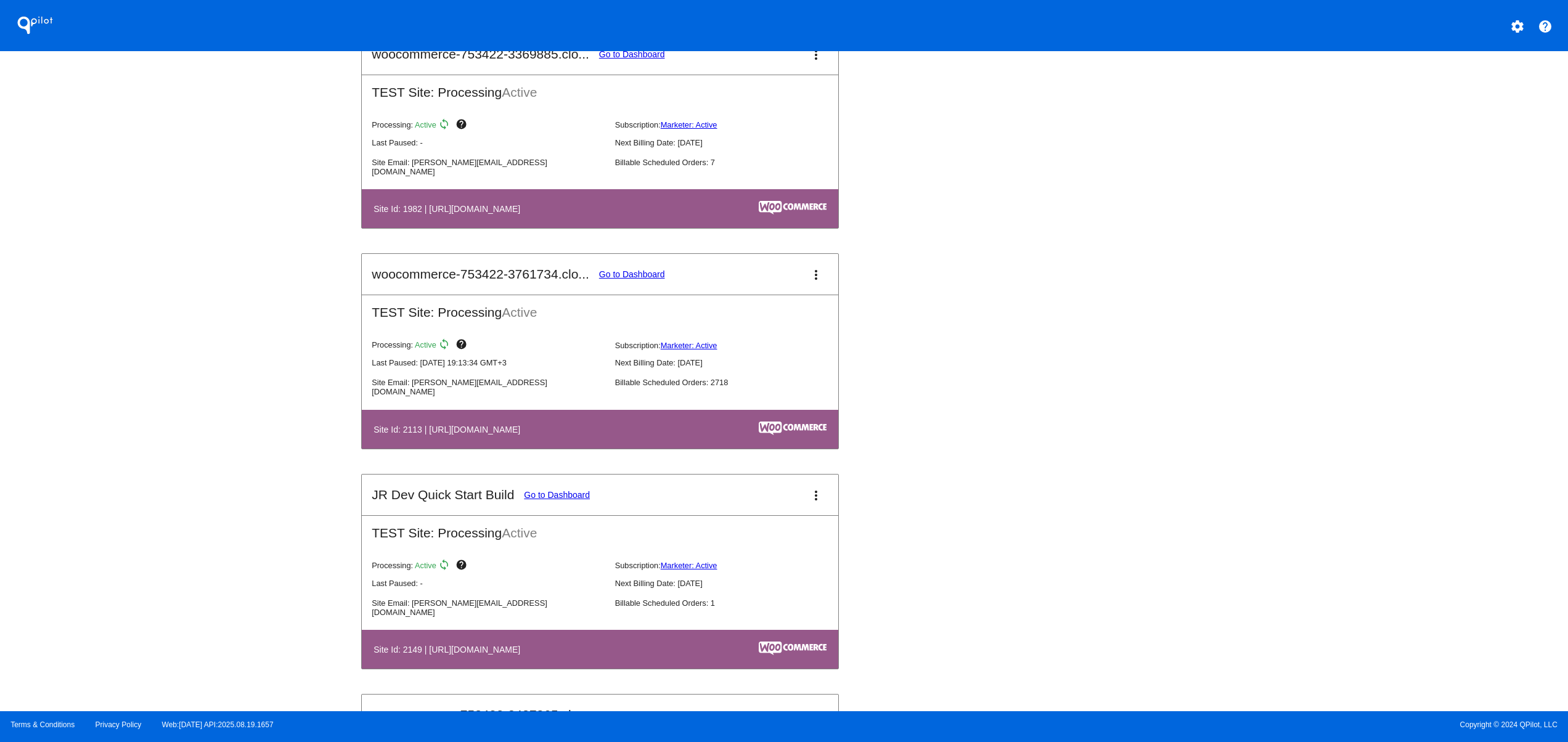
scroll to position [493, 0]
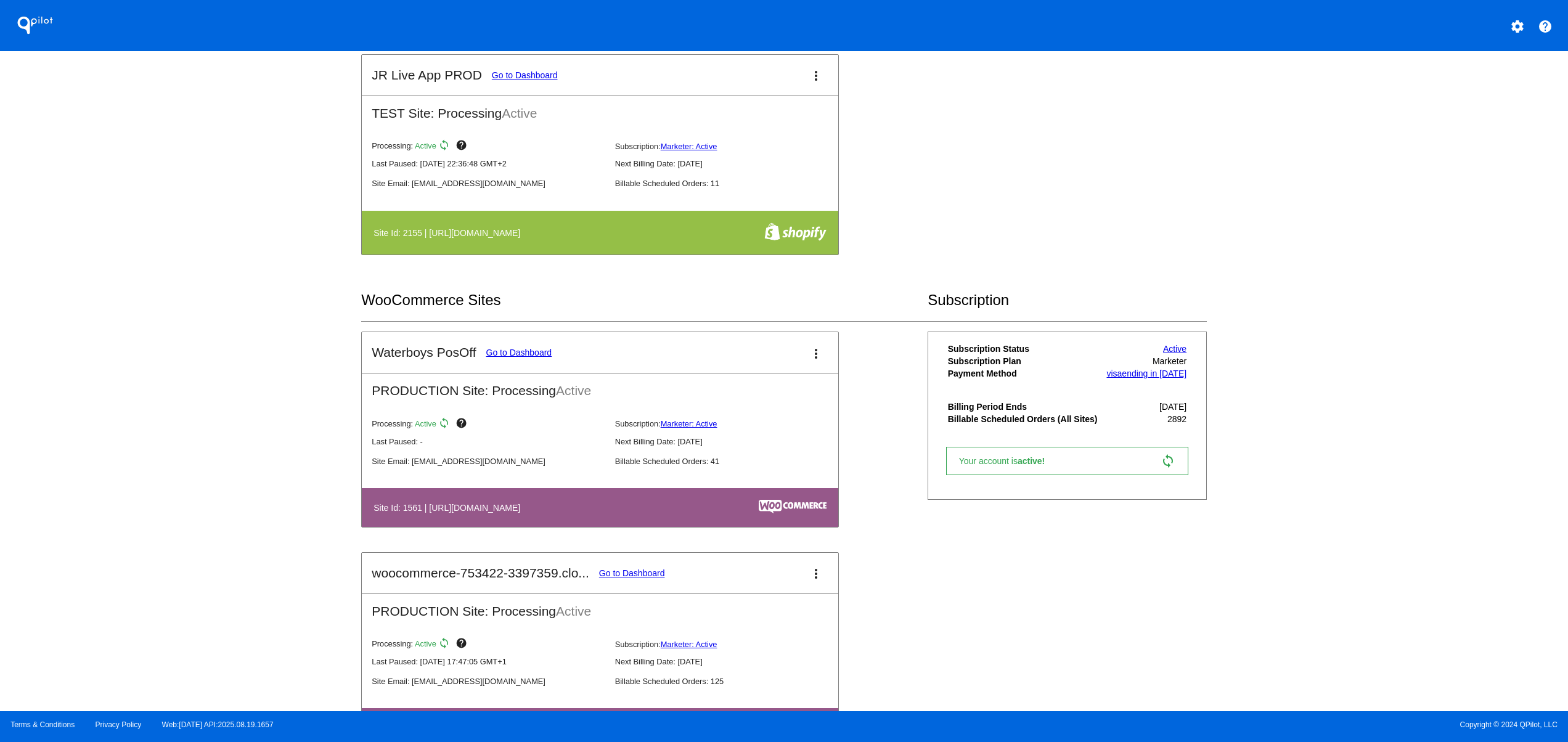
click at [1519, 30] on mat-icon "settings" at bounding box center [1516, 26] width 14 height 14
click at [1443, 87] on button "person Log out" at bounding box center [1471, 91] width 118 height 30
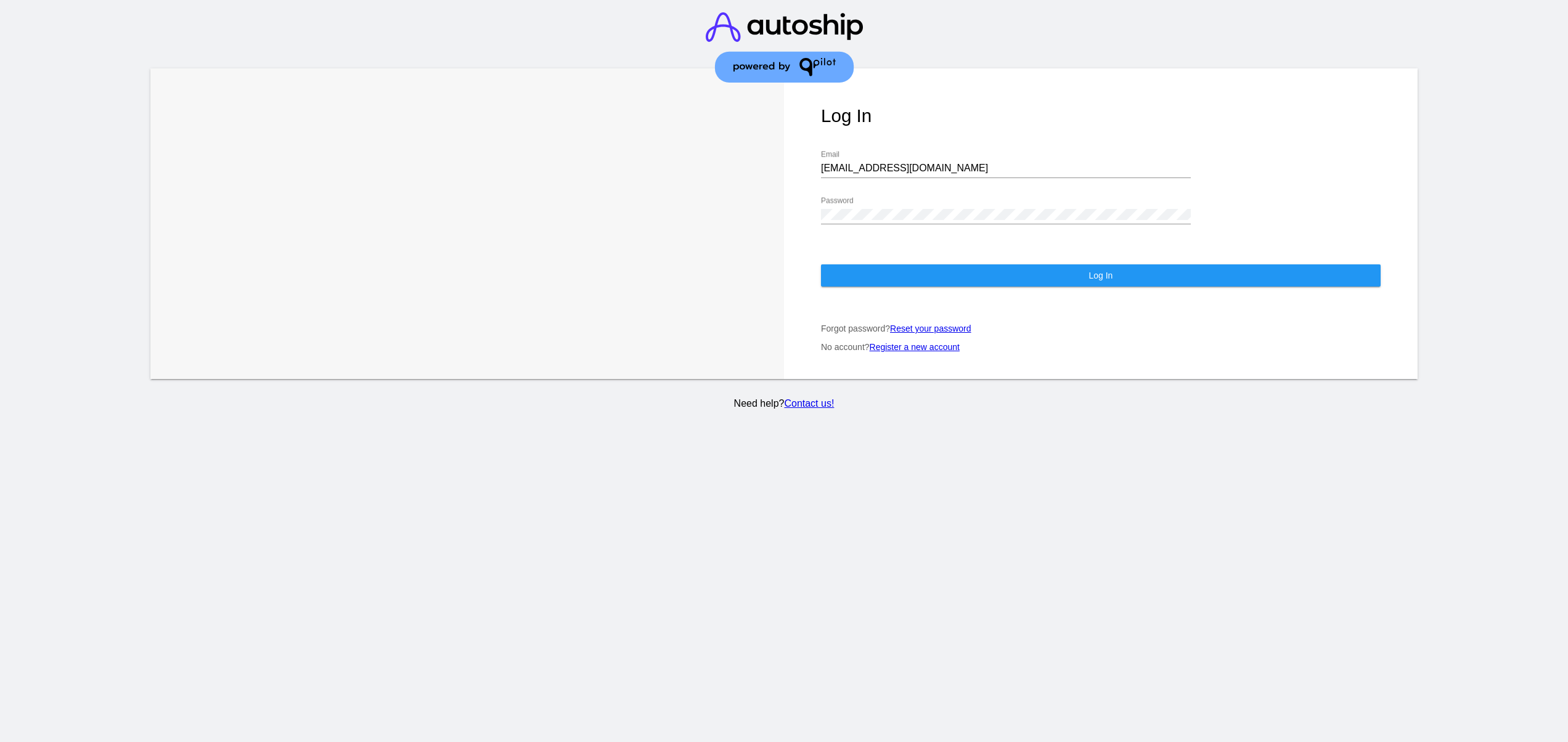
click at [888, 163] on input "jr@patternsinthecloud.com" at bounding box center [1006, 168] width 370 height 12
type input "support@patternsinthecloud.com"
click at [920, 276] on button "Log In" at bounding box center [1101, 275] width 560 height 22
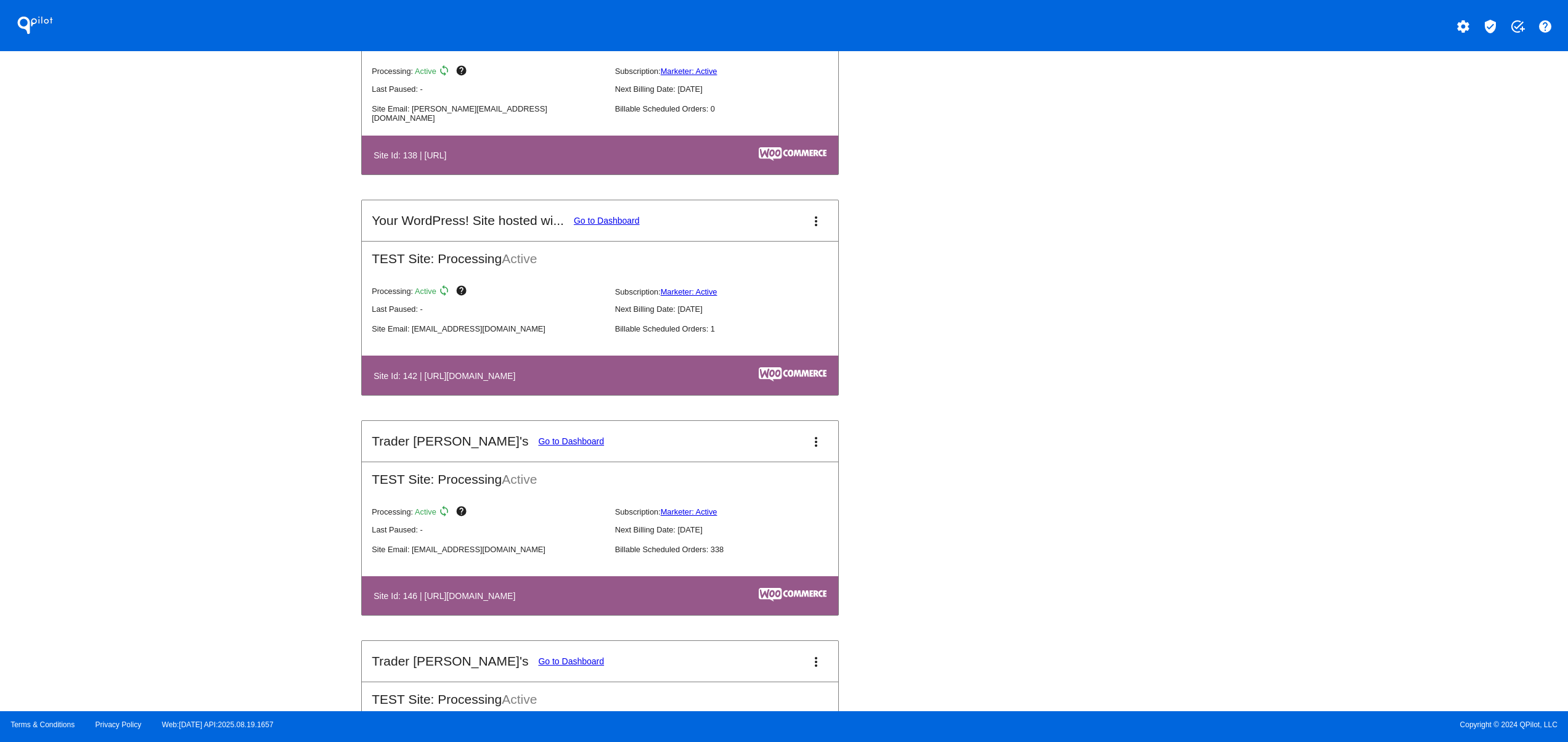
scroll to position [2218, 0]
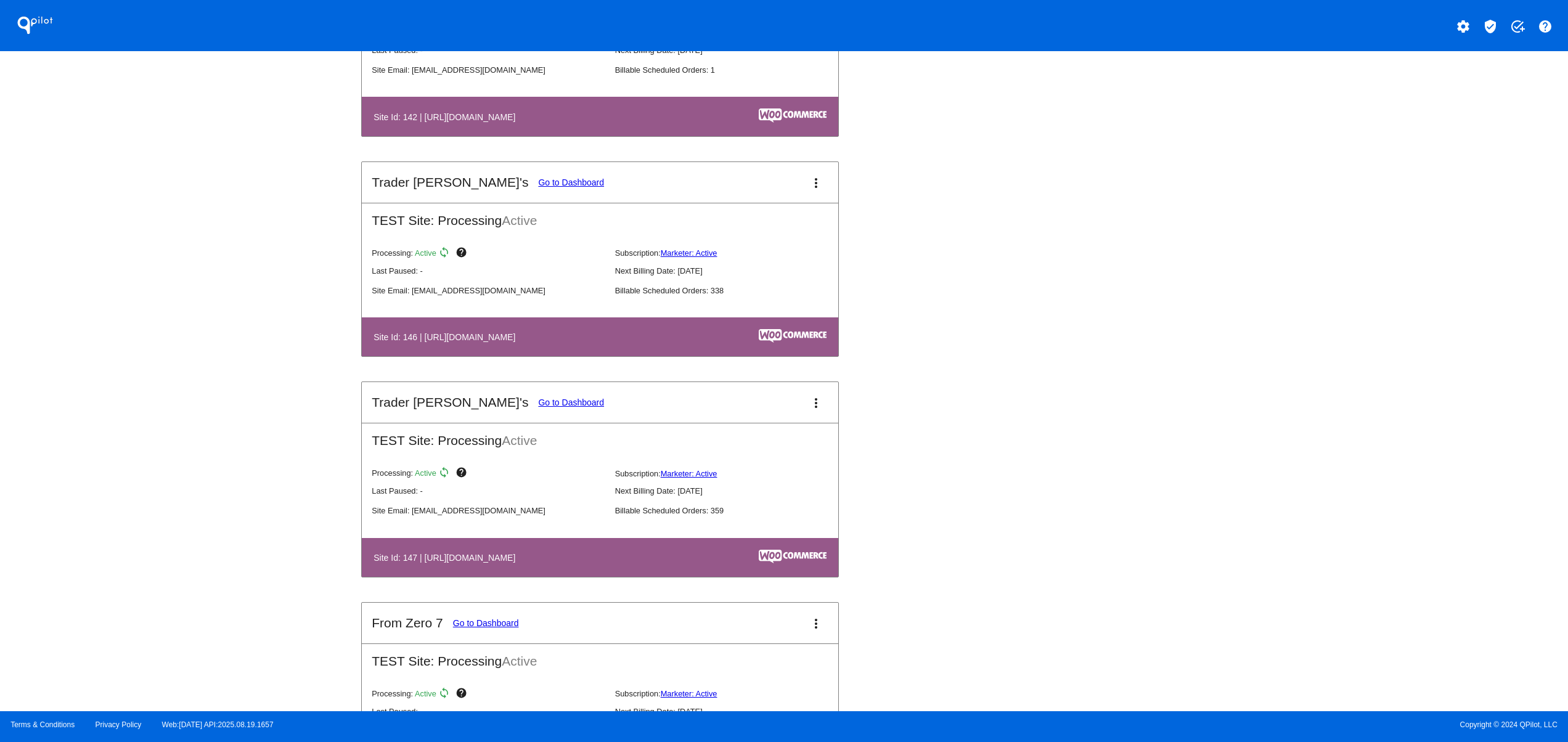
drag, startPoint x: 637, startPoint y: 578, endPoint x: 366, endPoint y: 578, distance: 271.0
click at [390, 565] on th "Site Id: 147 | https://tjclone2.wpengine.com" at bounding box center [528, 556] width 310 height 16
click at [241, 569] on div "QPilot settings verified_user add_task help Connected Sites and Apps Get Starte…" at bounding box center [784, 356] width 1568 height 711
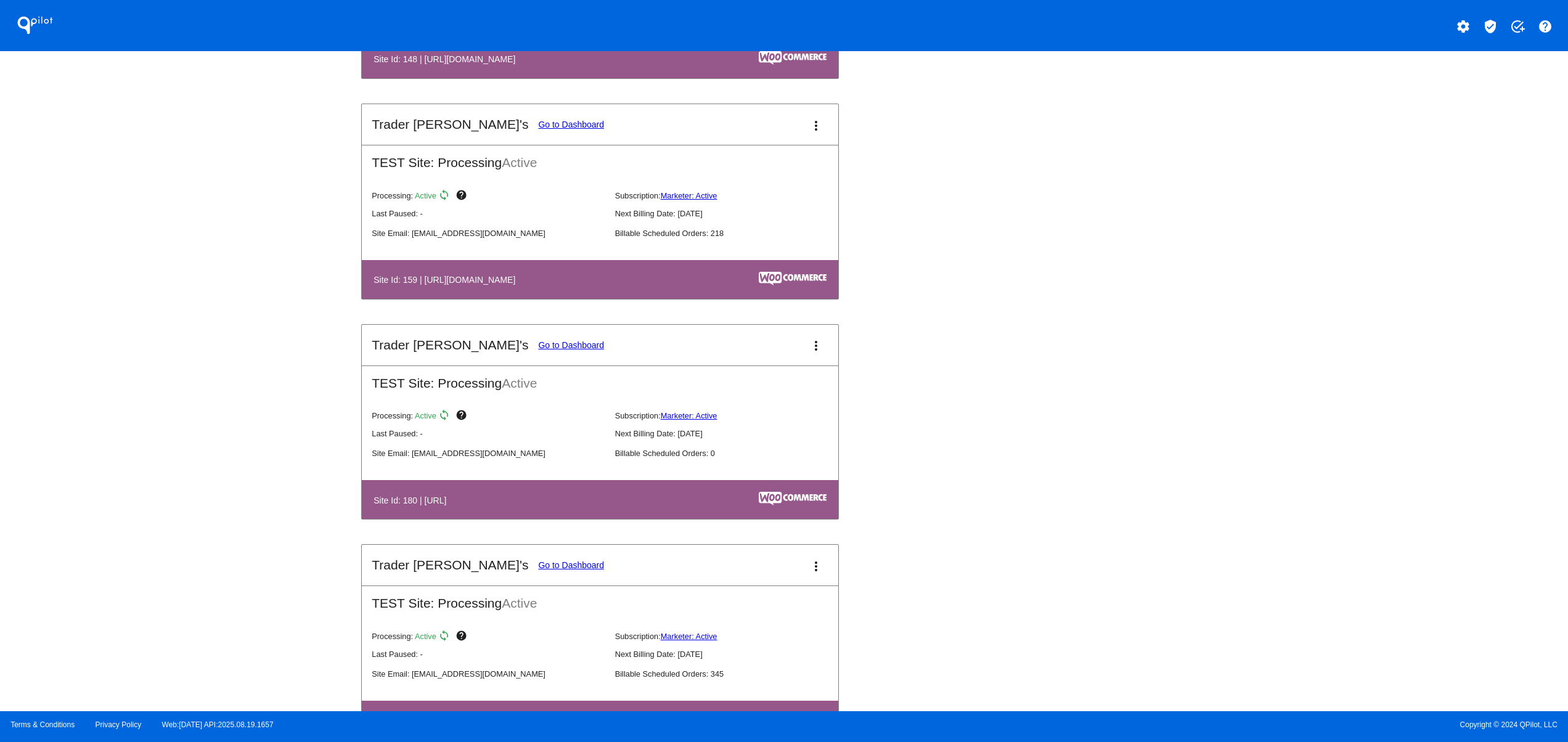
scroll to position [2957, 0]
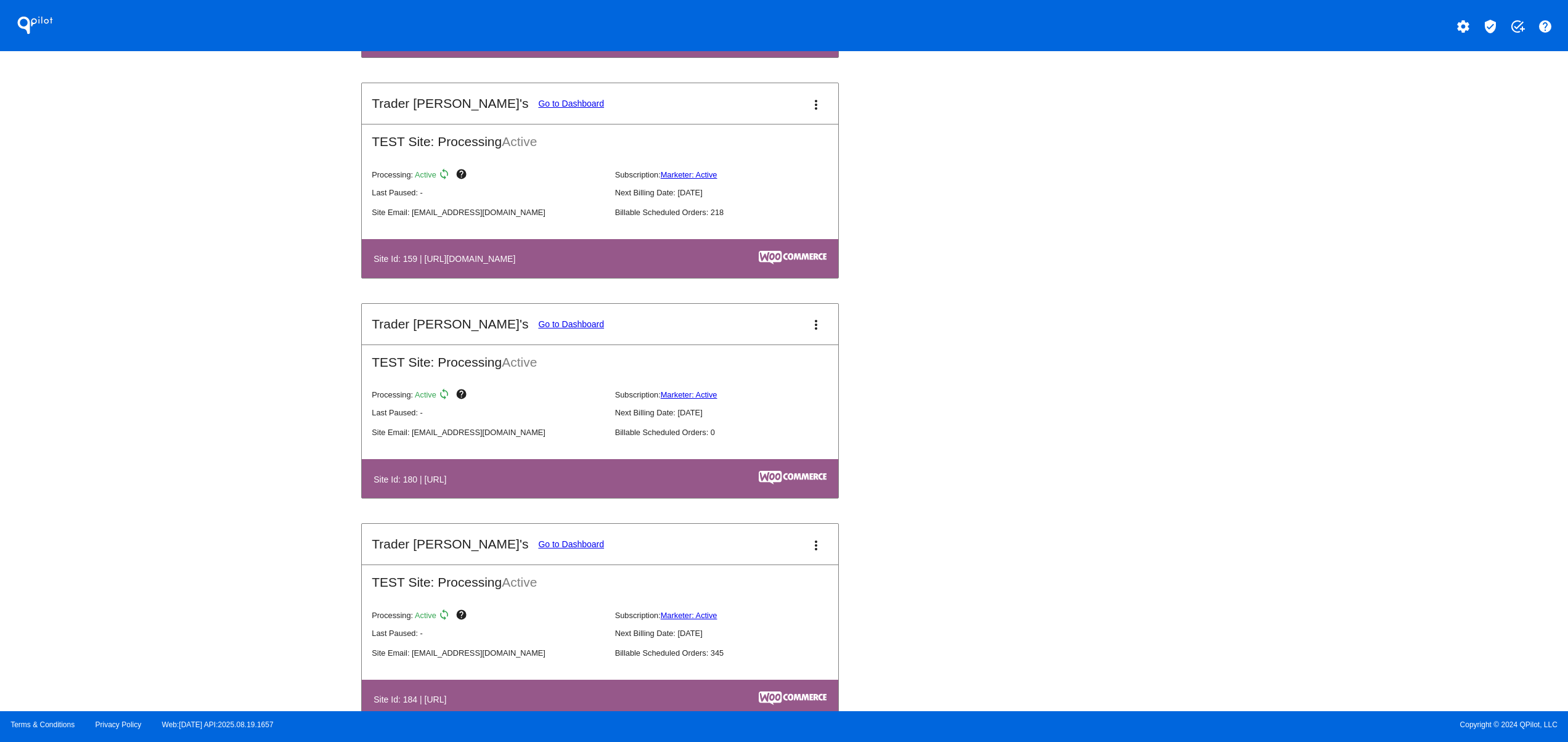
drag, startPoint x: 419, startPoint y: 297, endPoint x: 646, endPoint y: 280, distance: 227.6
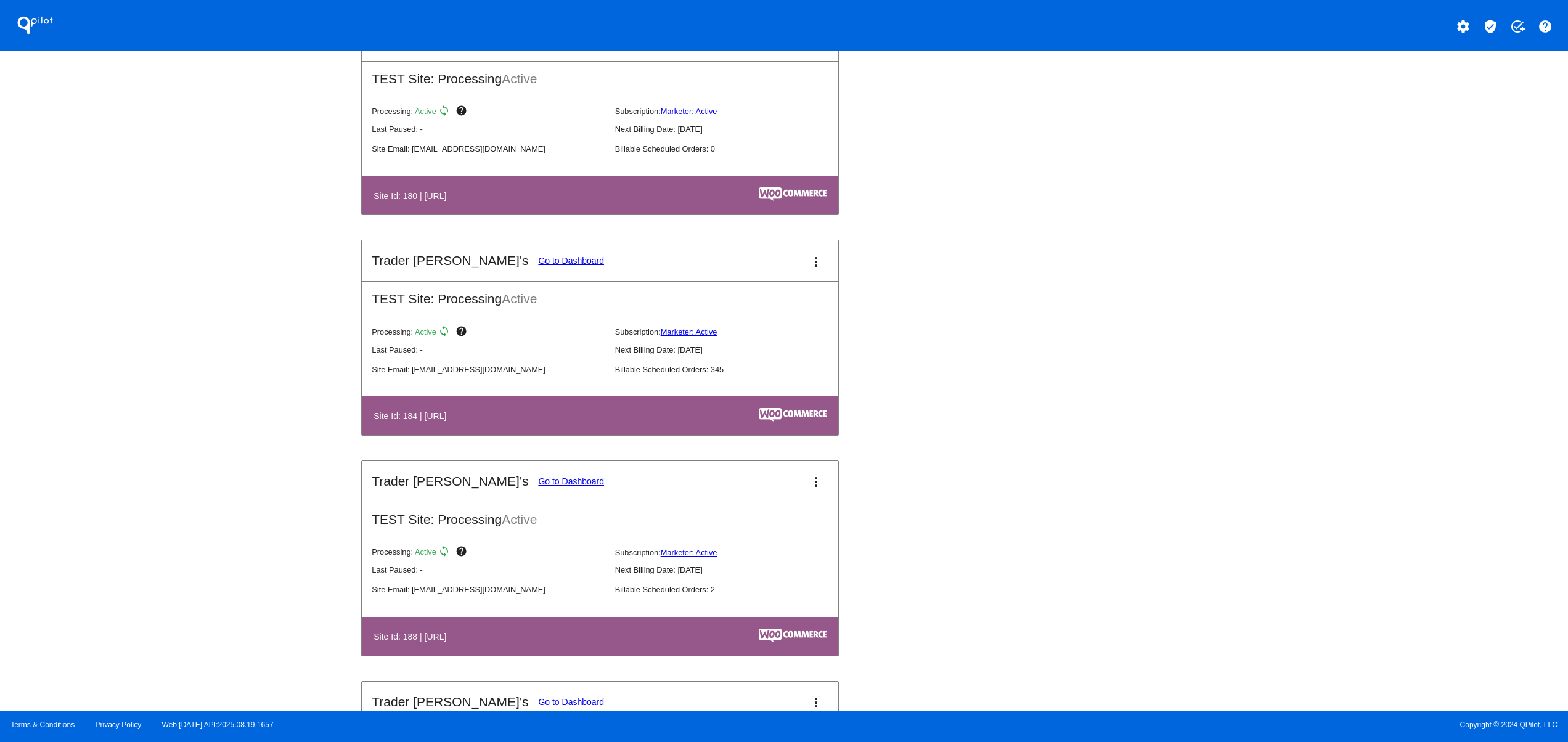
scroll to position [3450, 0]
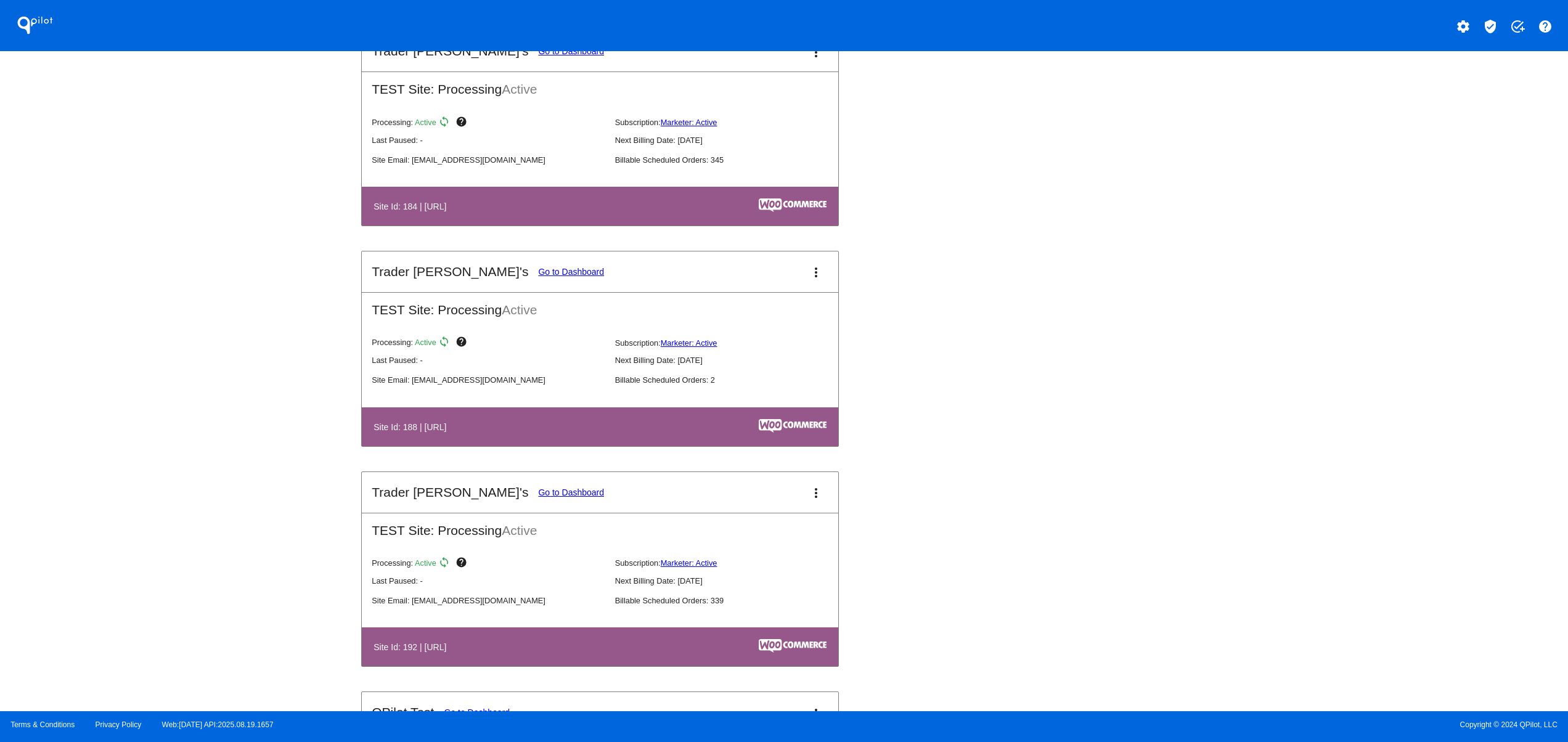
drag, startPoint x: 412, startPoint y: 442, endPoint x: 723, endPoint y: 491, distance: 314.8
click at [659, 437] on table "Site Id: 188 | http://localhost/wp_tradersjoys" at bounding box center [599, 427] width 476 height 38
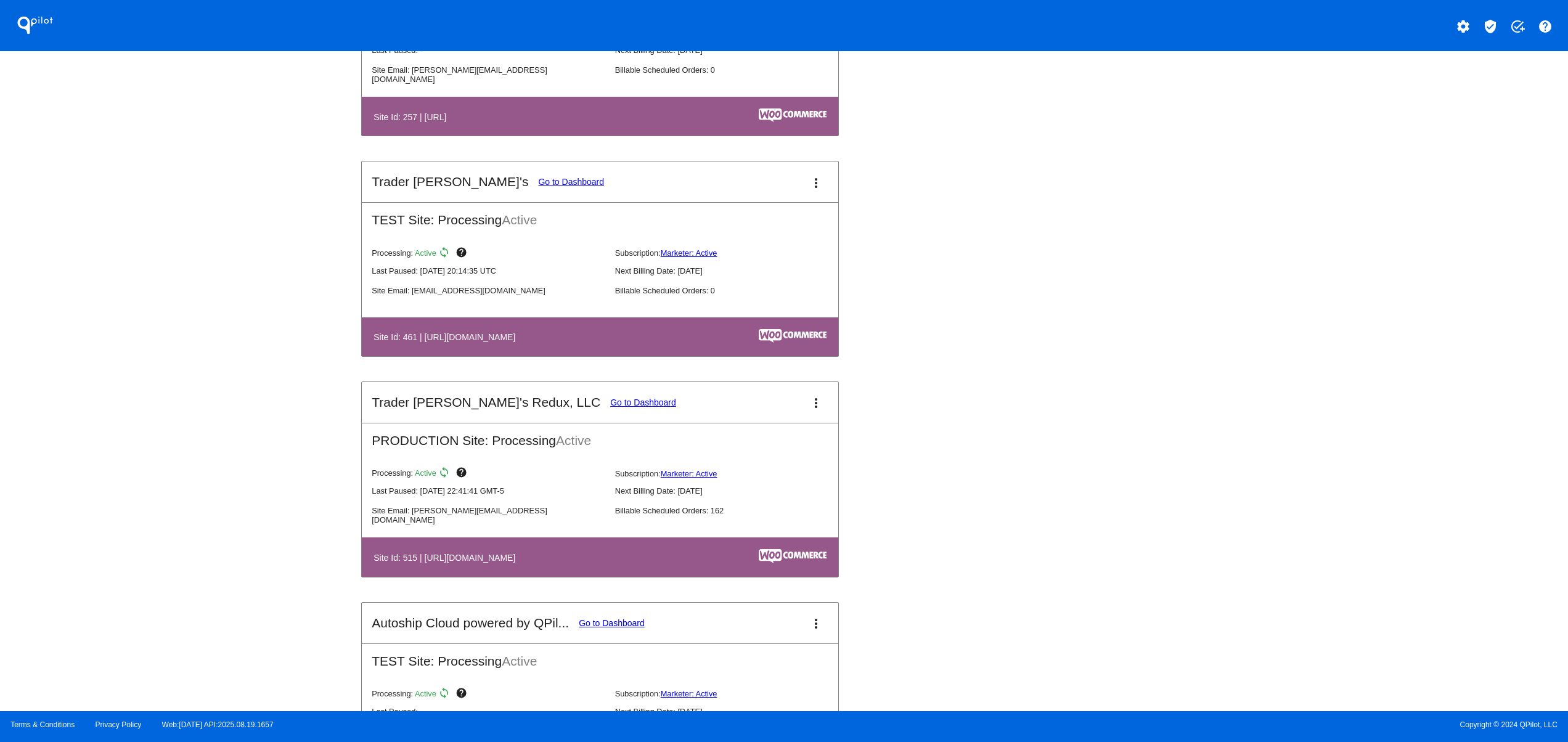
scroll to position [4436, 0]
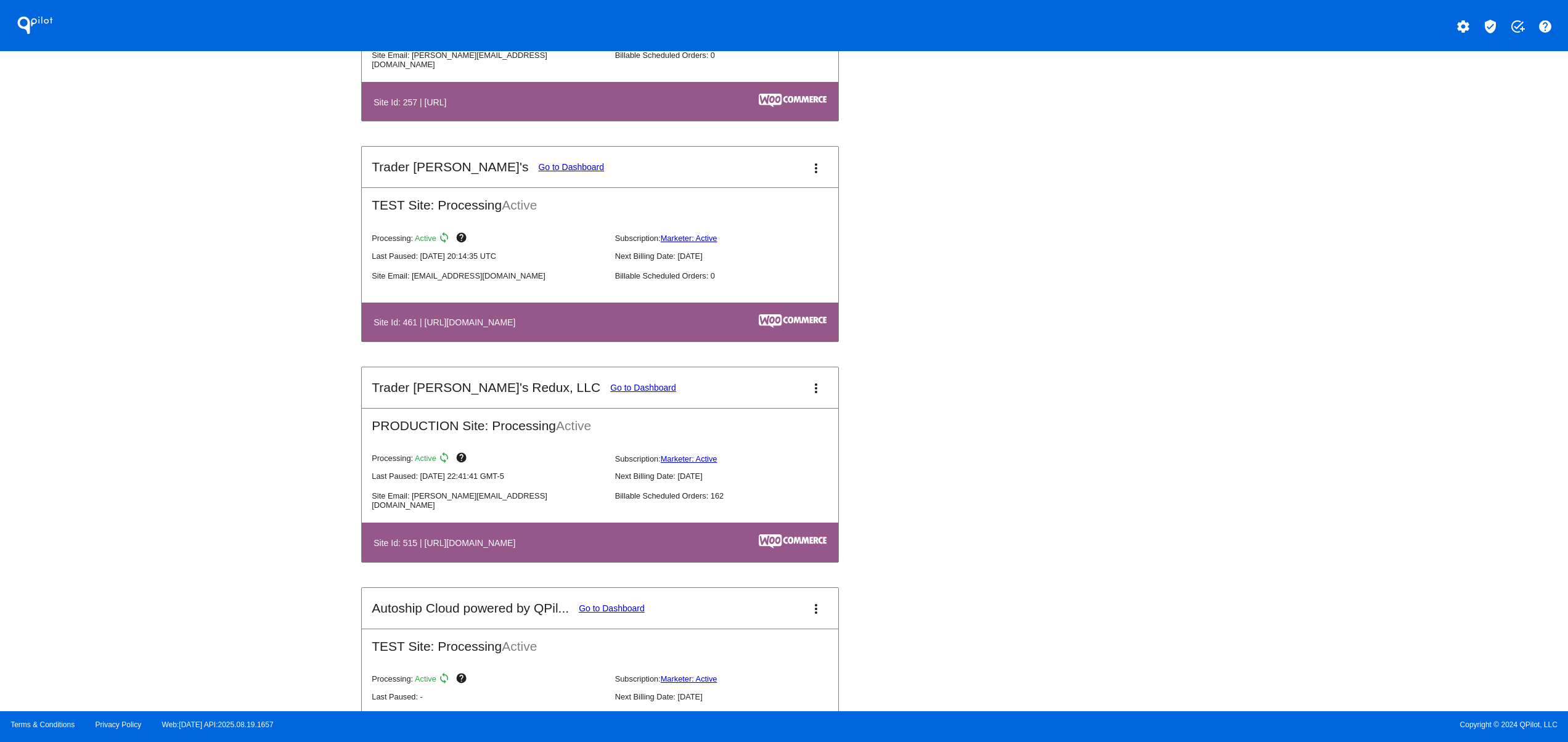
click at [521, 548] on h4 "Site Id: 515 | https://tjclonenew.wpengine.com" at bounding box center [447, 543] width 148 height 10
click at [610, 392] on link "Go to Dashboard" at bounding box center [643, 387] width 66 height 10
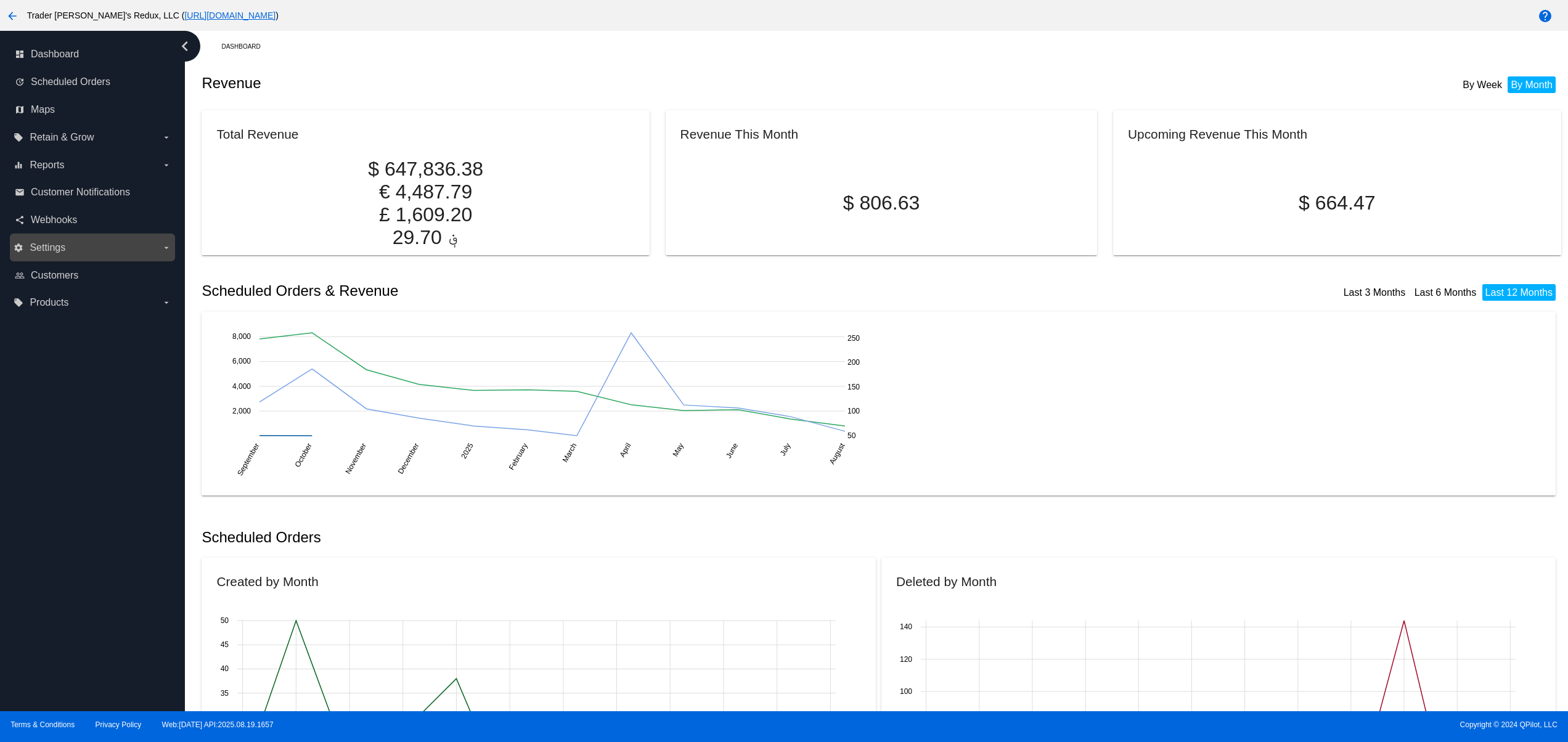
click at [54, 247] on span "Settings" at bounding box center [47, 248] width 36 height 12
click at [0, 0] on input "settings Settings arrow_drop_down" at bounding box center [0, 0] width 0 height 0
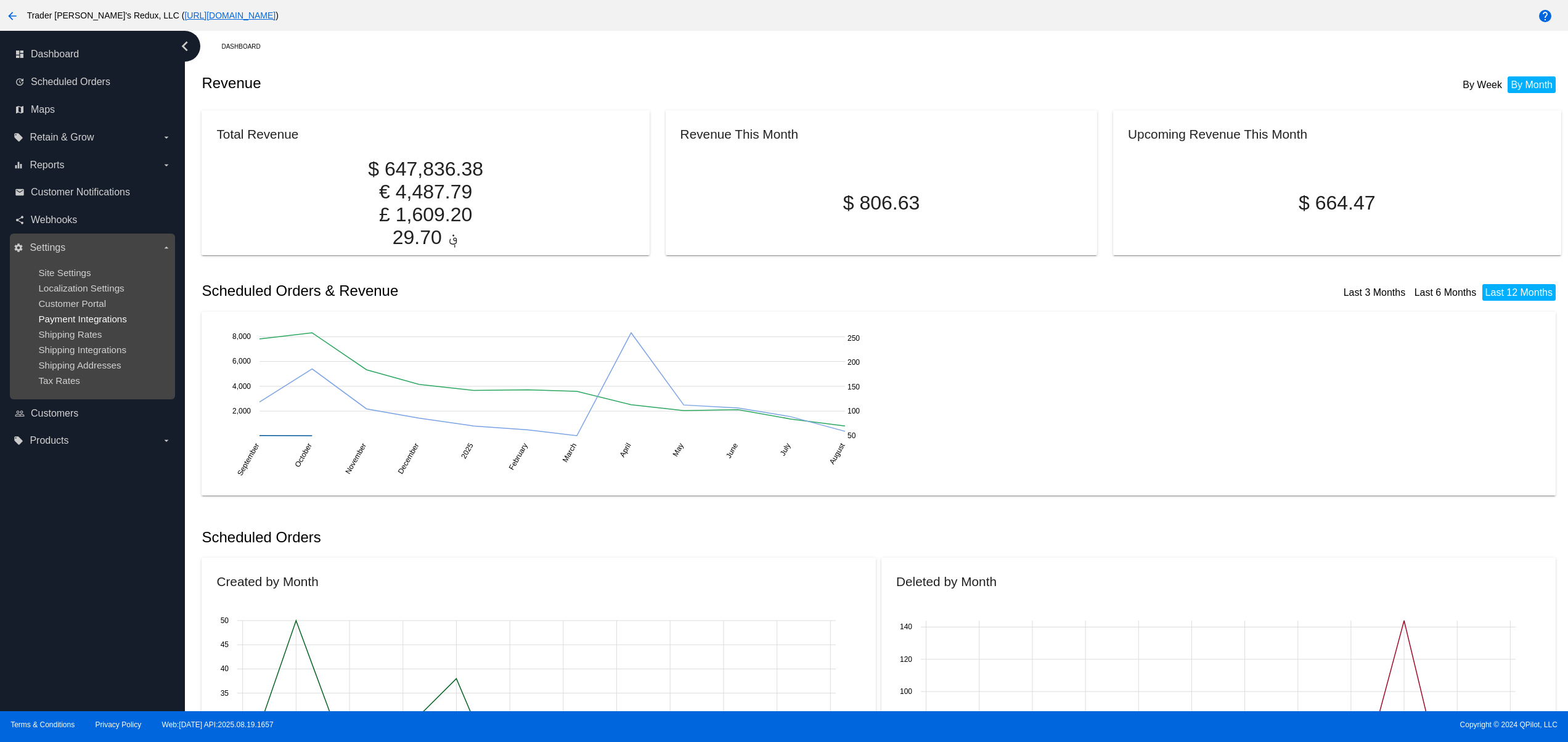
click at [84, 324] on span "Payment Integrations" at bounding box center [83, 318] width 88 height 11
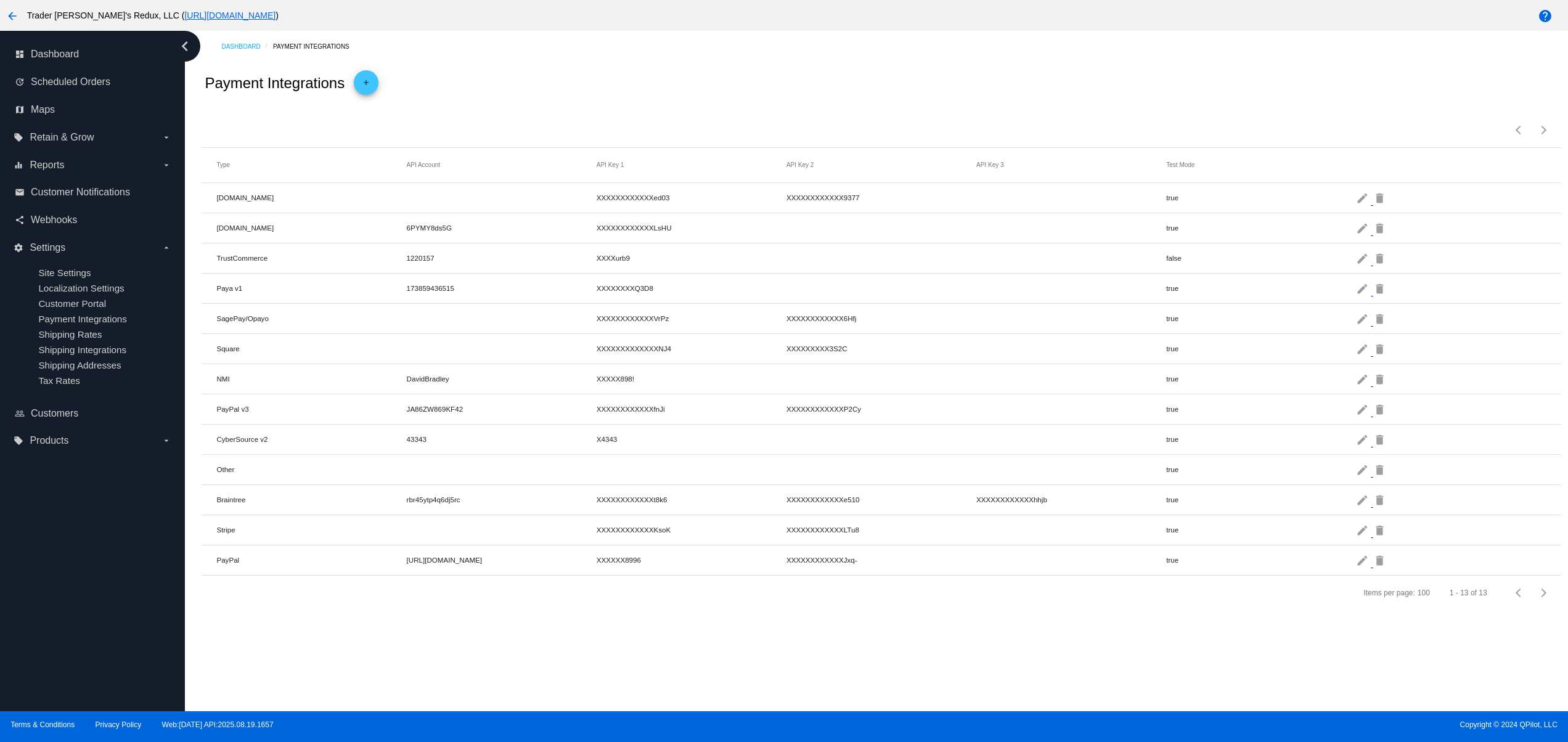
drag, startPoint x: 206, startPoint y: 433, endPoint x: 466, endPoint y: 428, distance: 260.0
click at [457, 428] on mat-row "CyberSource v2 43343 X4343 true edit delete" at bounding box center [881, 439] width 1358 height 30
click at [602, 515] on mat-row "Braintree rbr45ytp4q6dj5rc XXXXXXXXXXXXt8k6 XXXXXXXXXXXXe510 XXXXXXXXXXXXhhjb t…" at bounding box center [881, 499] width 1358 height 30
drag, startPoint x: 636, startPoint y: 533, endPoint x: 1269, endPoint y: 538, distance: 633.0
click at [1183, 538] on mat-row "Stripe XXXXXXXXXXXXKsoK XXXXXXXXXXXXLTu8 true edit delete" at bounding box center [881, 530] width 1358 height 30
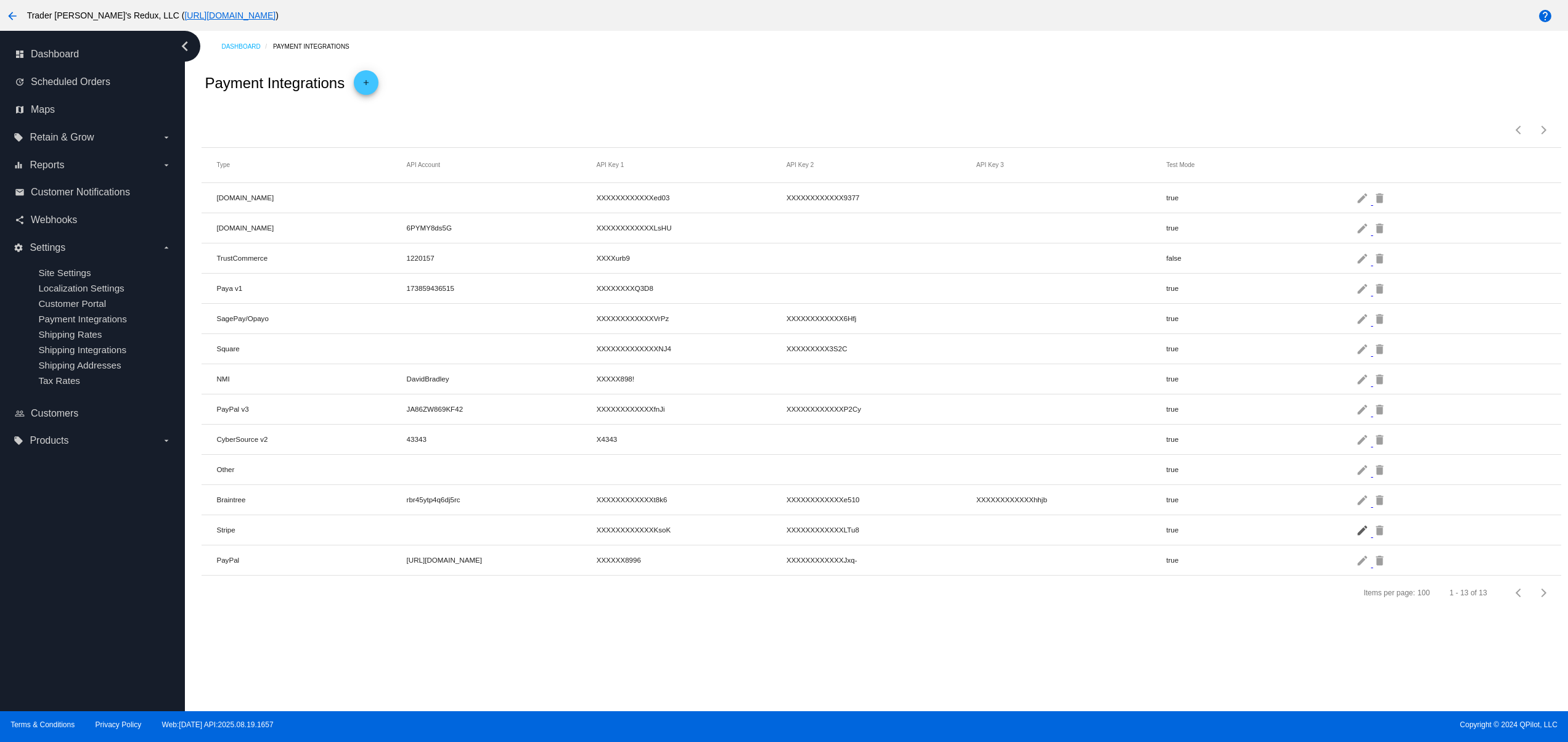
click at [1358, 535] on mat-icon "edit" at bounding box center [1362, 530] width 14 height 19
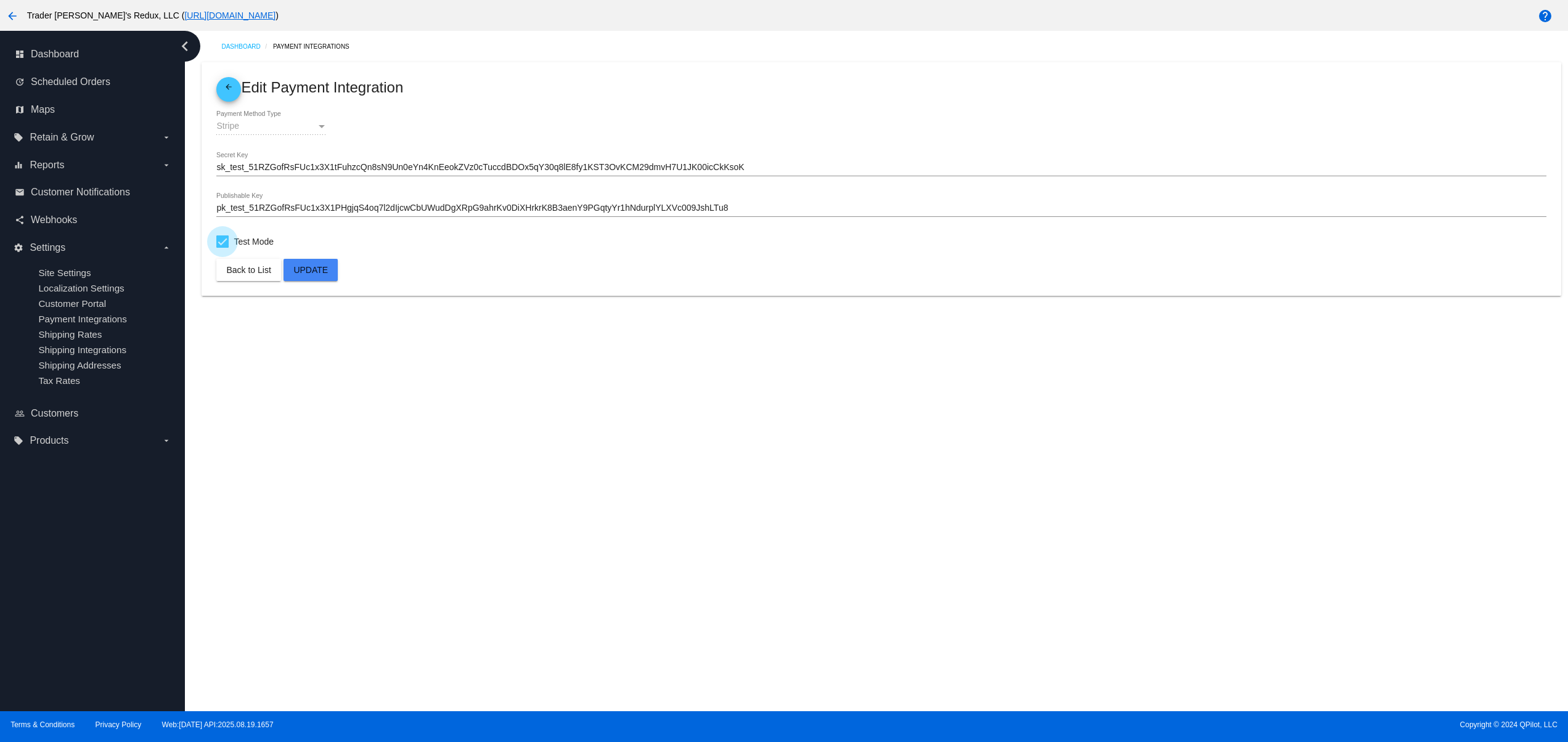
click at [241, 237] on span "Test Mode" at bounding box center [254, 241] width 40 height 14
click at [222, 248] on input "Test Mode" at bounding box center [222, 248] width 1 height 1
checkbox input "false"
click at [313, 274] on span "Update" at bounding box center [311, 270] width 35 height 10
click at [229, 92] on mat-icon "arrow_back" at bounding box center [228, 89] width 14 height 14
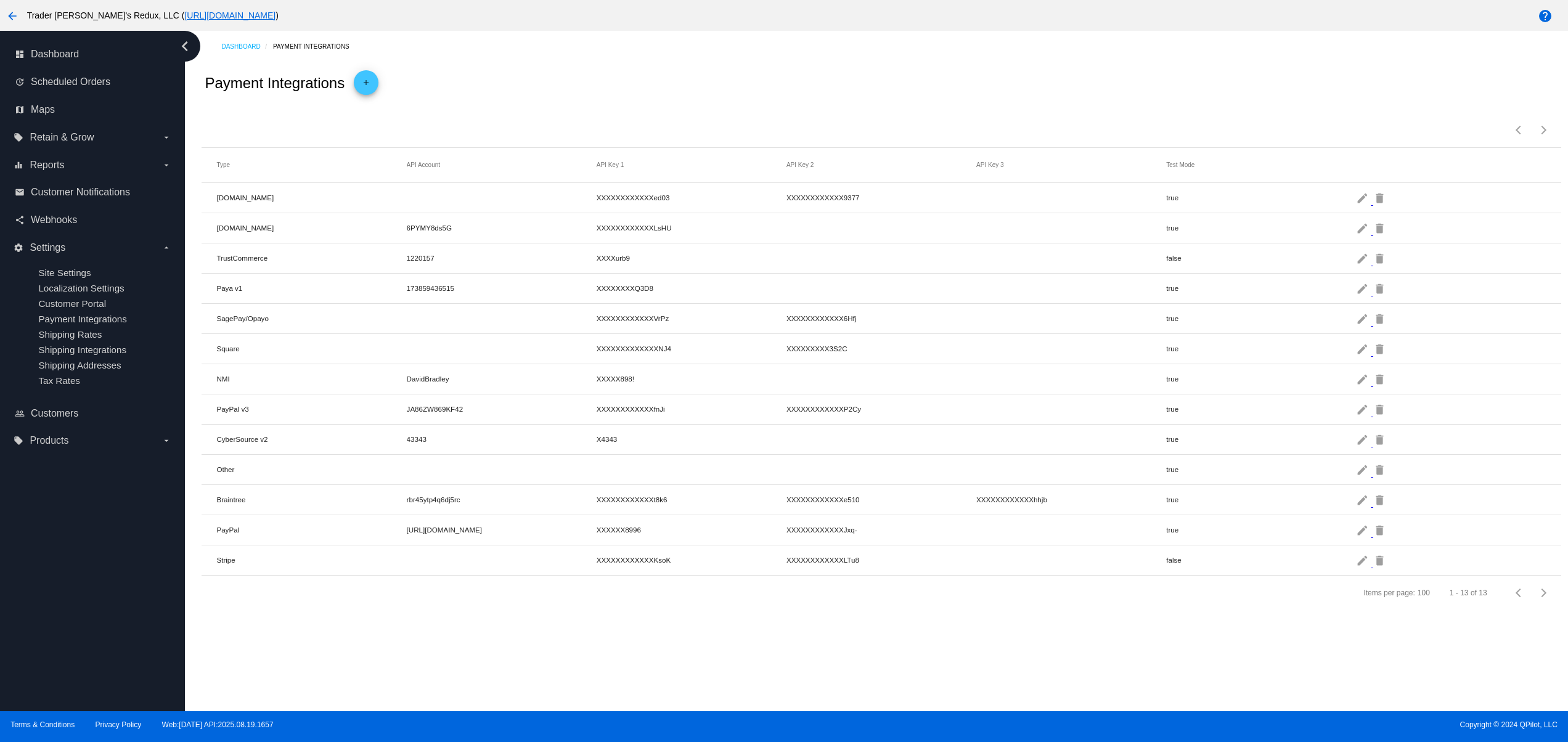
click at [1363, 572] on mat-cell "edit delete" at bounding box center [1450, 559] width 189 height 25
click at [1359, 569] on mat-icon "edit" at bounding box center [1362, 559] width 14 height 19
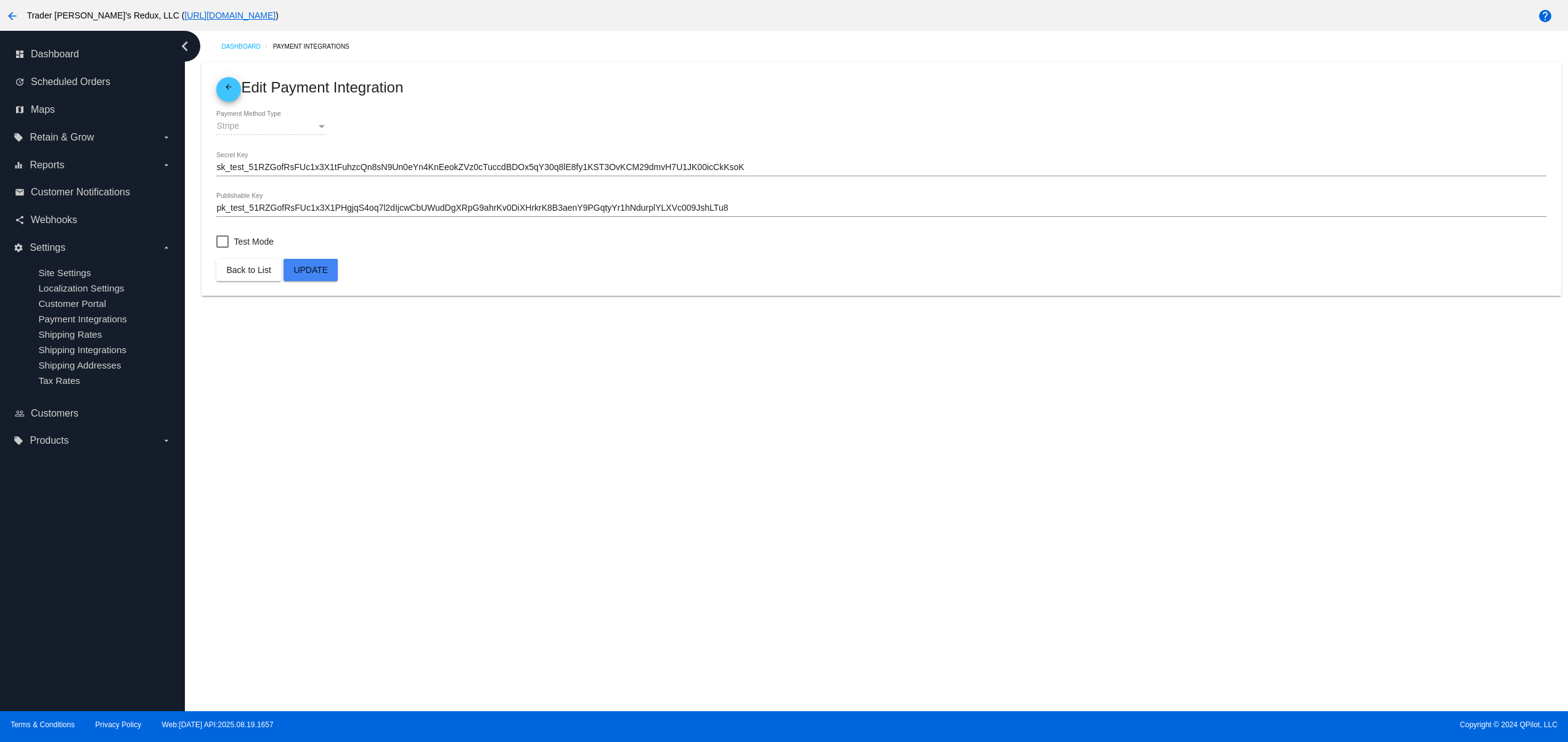
click at [228, 89] on mat-icon "arrow_back" at bounding box center [228, 89] width 14 height 14
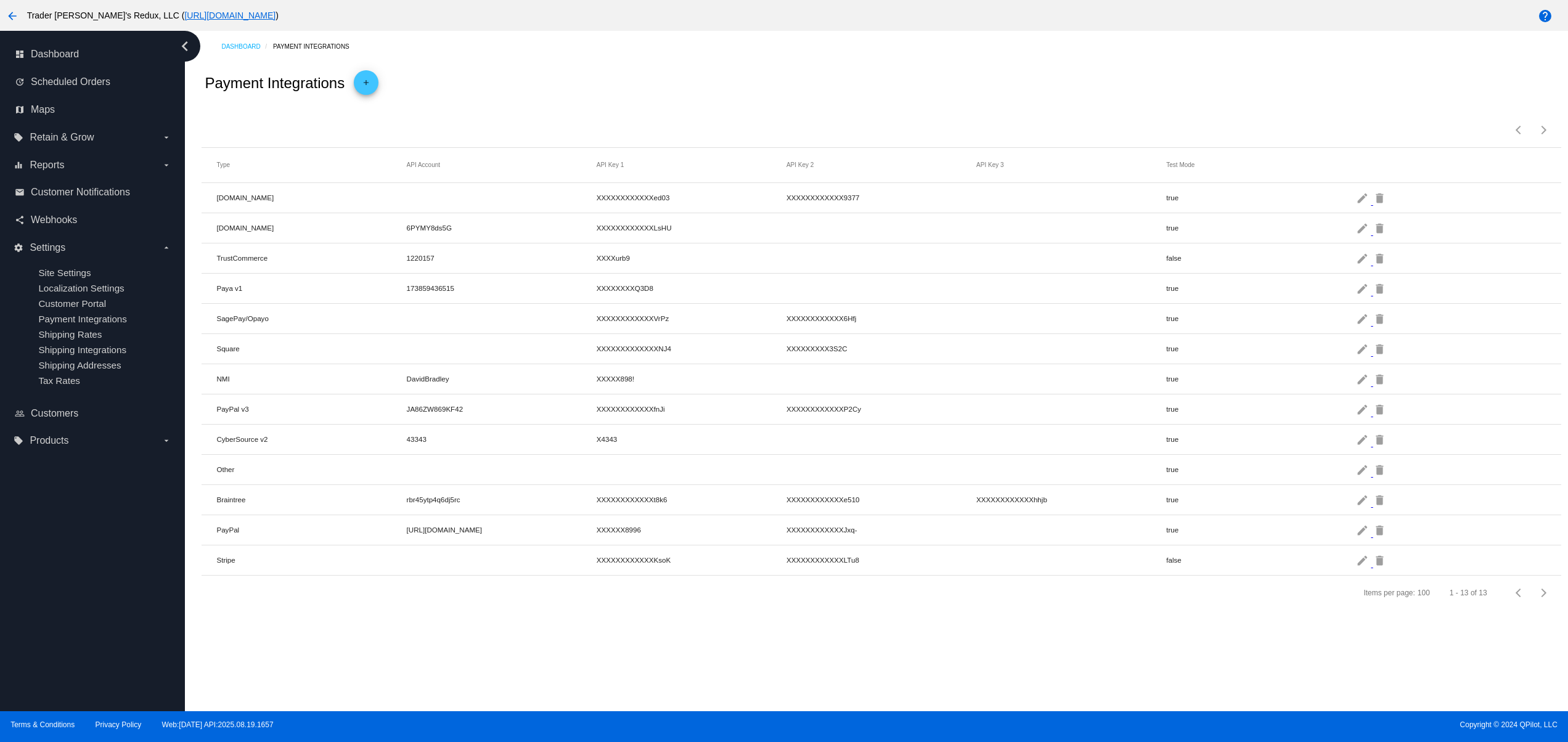
drag, startPoint x: 550, startPoint y: 385, endPoint x: 989, endPoint y: 340, distance: 441.3
click at [986, 340] on mat-table "Type API Account API Key 1 API Key 2 API Key 3 Test Mode Checkout.com XXXXXXXXX…" at bounding box center [881, 361] width 1358 height 428
drag, startPoint x: 309, startPoint y: 384, endPoint x: 211, endPoint y: 401, distance: 99.5
click at [218, 384] on mat-table "Type API Account API Key 1 API Key 2 API Key 3 Test Mode Checkout.com XXXXXXXXX…" at bounding box center [881, 361] width 1358 height 428
click at [530, 600] on div "Items per page: 100 1 - 13 of 13" at bounding box center [881, 593] width 1358 height 35
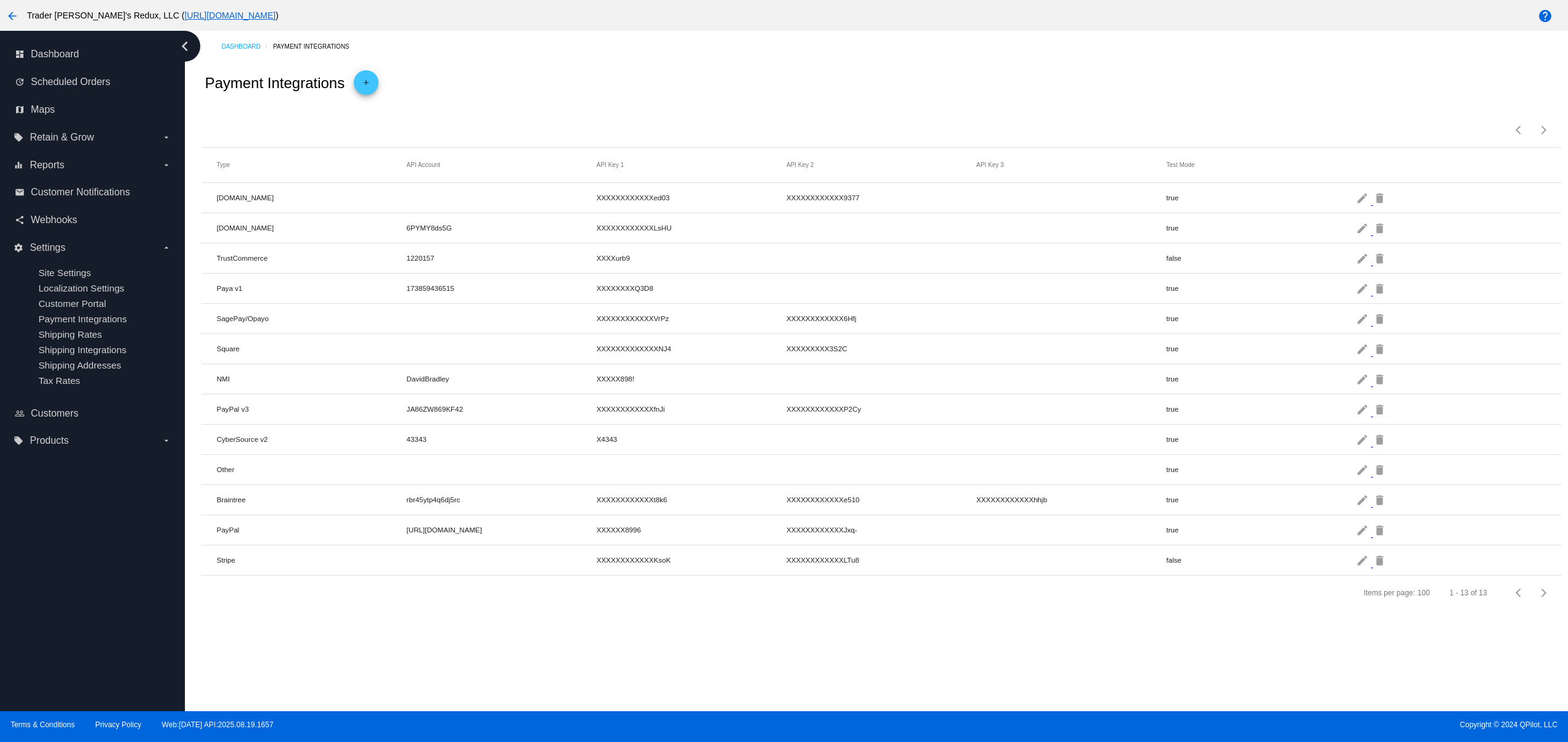
drag, startPoint x: 366, startPoint y: 459, endPoint x: 899, endPoint y: 518, distance: 536.3
click at [653, 444] on mat-table "Type API Account API Key 1 API Key 2 API Key 3 Test Mode Checkout.com XXXXXXXXX…" at bounding box center [881, 361] width 1358 height 428
drag, startPoint x: 960, startPoint y: 620, endPoint x: 316, endPoint y: 469, distance: 661.5
click at [316, 469] on app-dashboard-payment-integrations "Payment Integrations add Items per page: 100 1 - 13 of 13 Type API Account API …" at bounding box center [881, 336] width 1358 height 548
click at [609, 674] on div "Dashboard Payment Integrations Payment Integrations add Items per page: 100 1 -…" at bounding box center [876, 371] width 1382 height 680
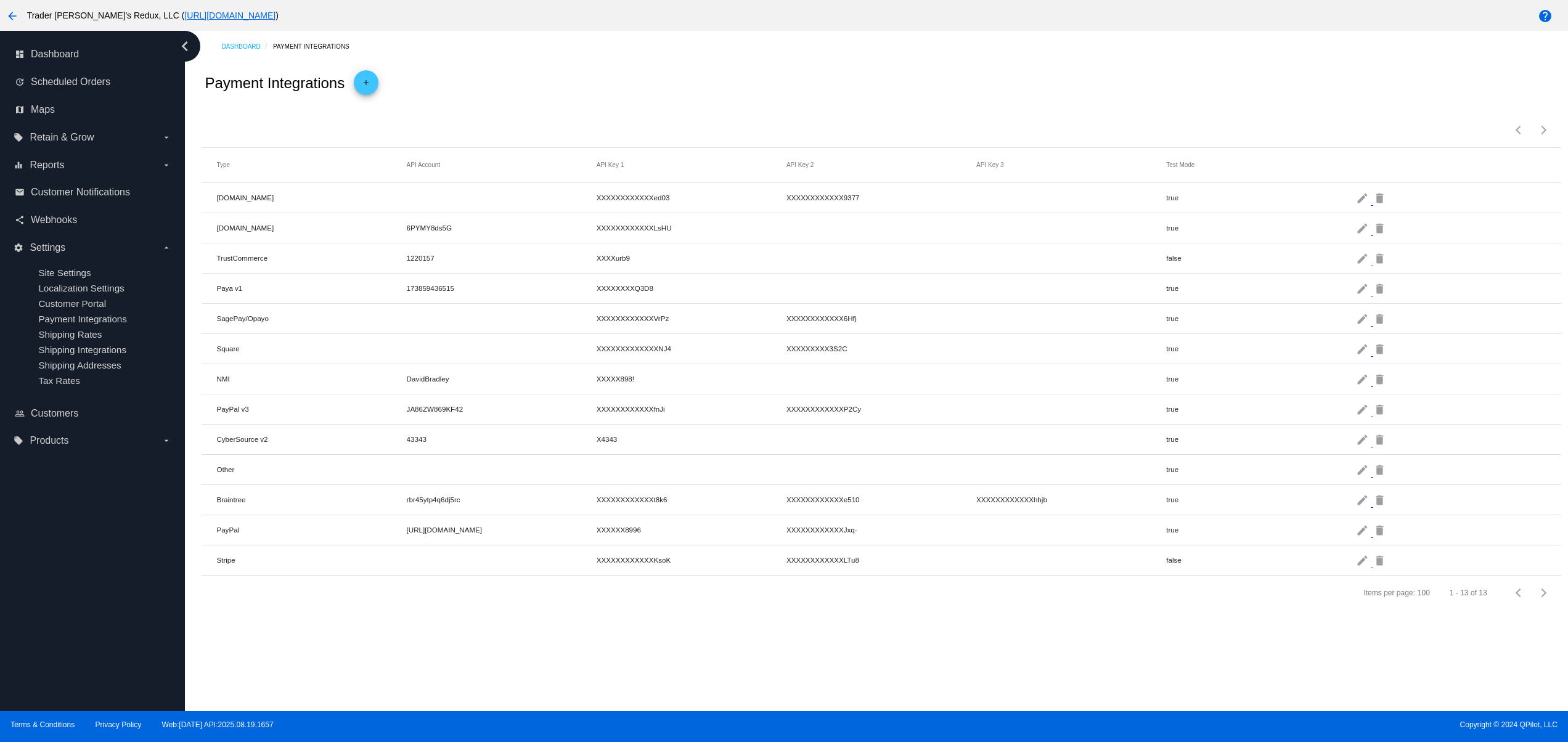
drag, startPoint x: 294, startPoint y: 499, endPoint x: 690, endPoint y: 488, distance: 396.2
click at [634, 488] on mat-row "Braintree rbr45ytp4q6dj5rc XXXXXXXXXXXXt8k6 XXXXXXXXXXXXe510 XXXXXXXXXXXXhhjb t…" at bounding box center [881, 499] width 1358 height 30
drag, startPoint x: 883, startPoint y: 554, endPoint x: 359, endPoint y: 515, distance: 525.4
click at [359, 515] on mat-table "Type API Account API Key 1 API Key 2 API Key 3 Test Mode Checkout.com XXXXXXXXX…" at bounding box center [881, 361] width 1358 height 428
click at [663, 683] on div "Dashboard Payment Integrations Payment Integrations add Items per page: 100 1 -…" at bounding box center [876, 371] width 1382 height 680
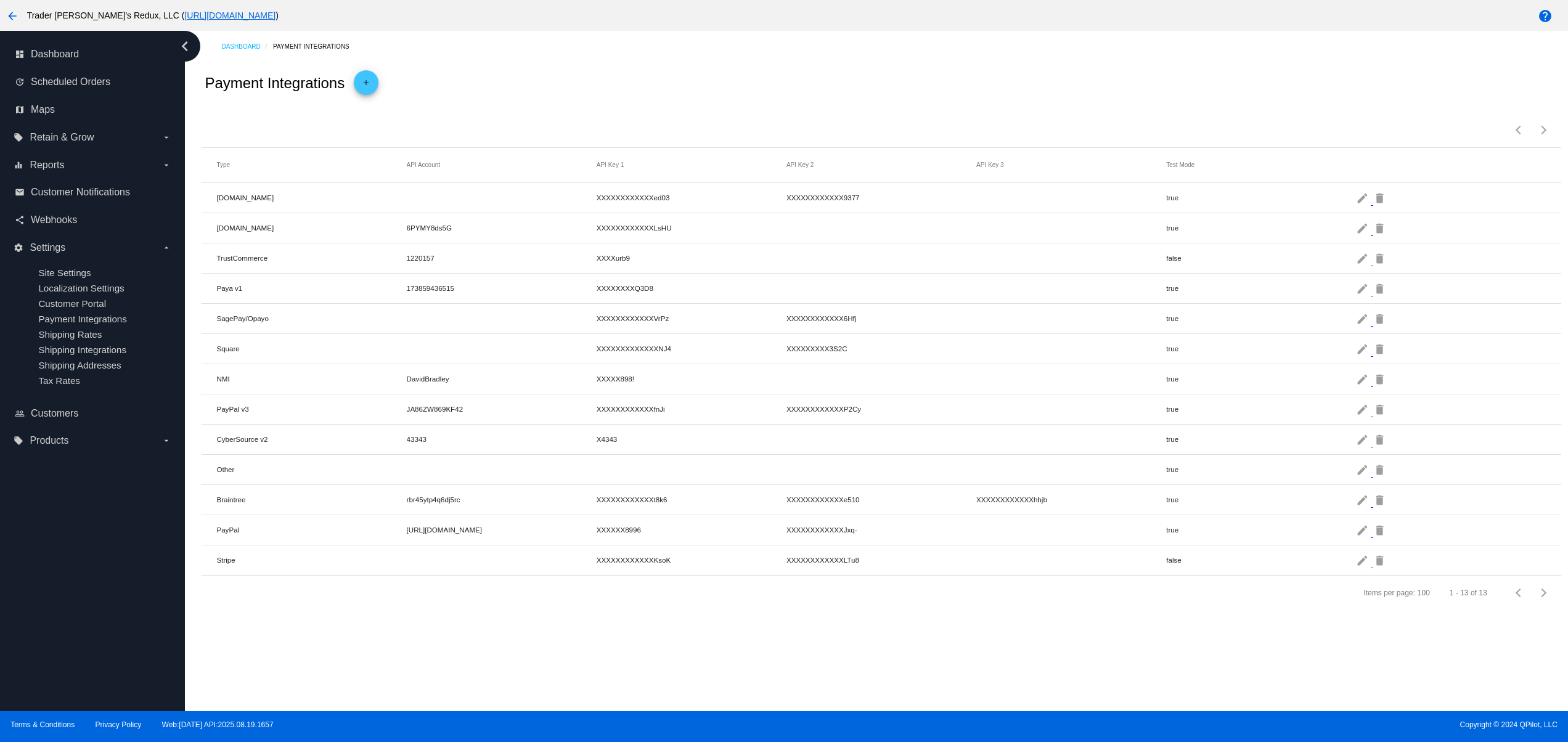
click at [321, 532] on mat-cell "PayPal" at bounding box center [311, 530] width 189 height 14
click at [18, 10] on mat-icon "arrow_back" at bounding box center [12, 15] width 14 height 14
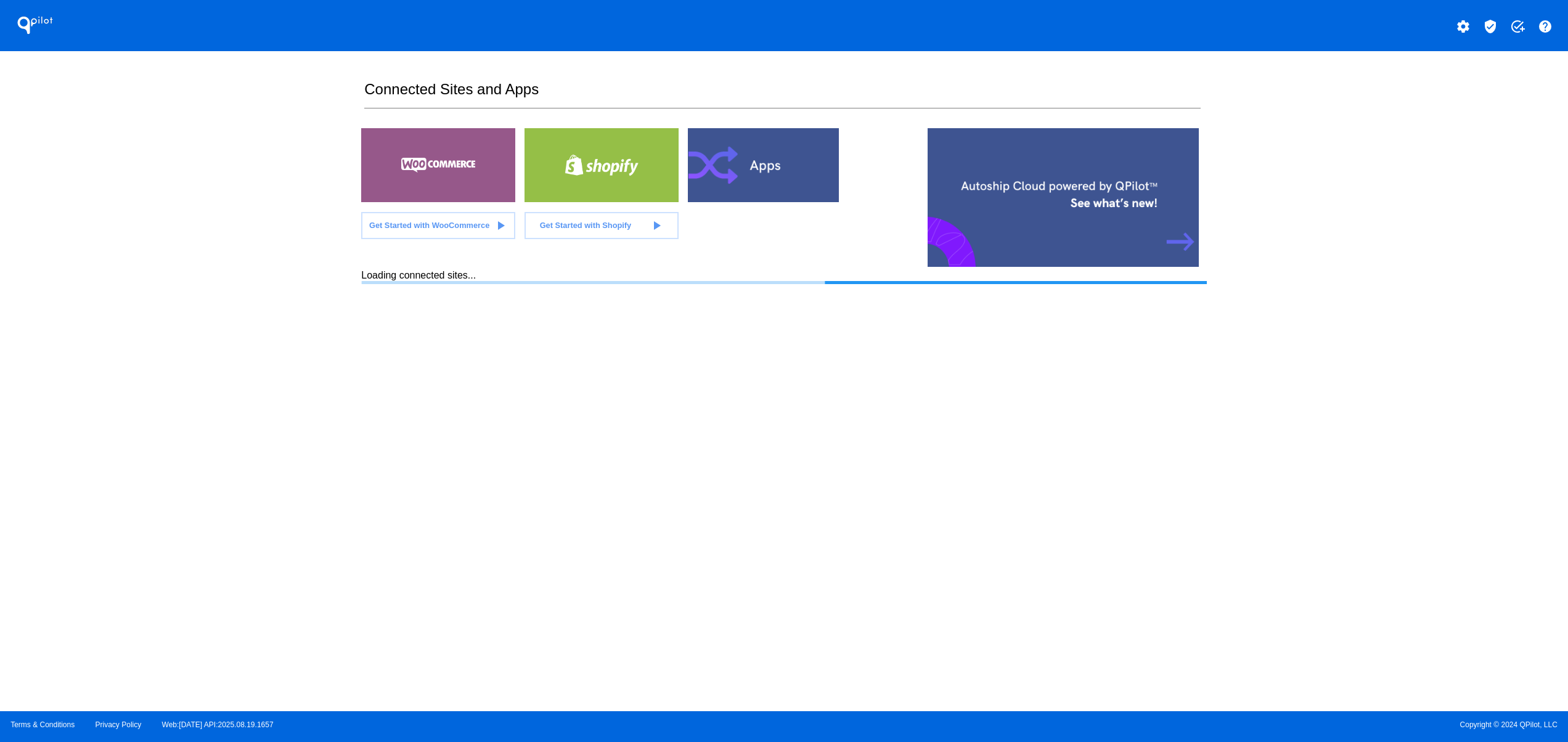
click at [477, 430] on section "Connected Sites and Apps Get Started with WooCommerce play_arrow Get Started wi…" at bounding box center [784, 381] width 845 height 660
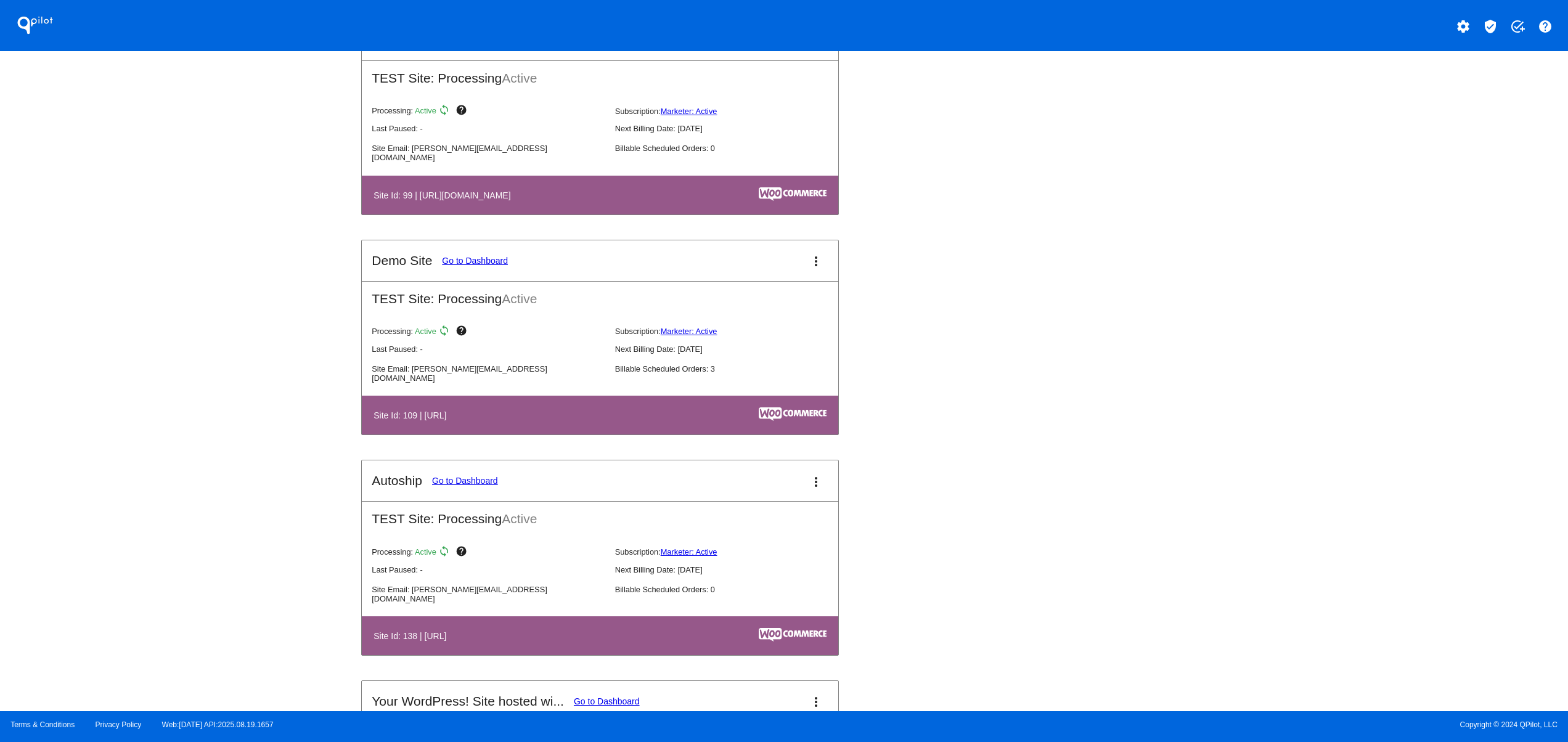
scroll to position [1971, 0]
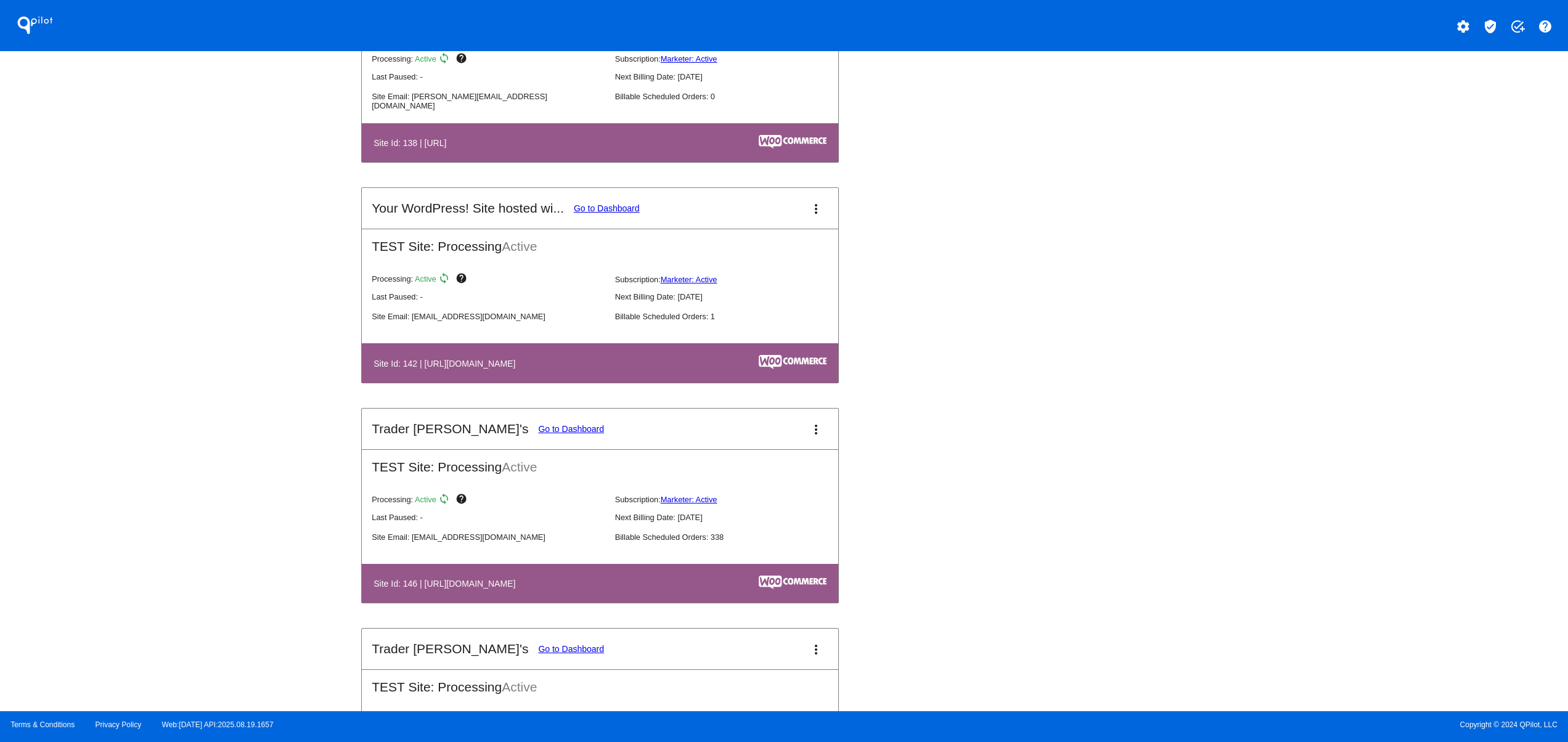
drag, startPoint x: 384, startPoint y: 589, endPoint x: 582, endPoint y: 562, distance: 199.8
click at [528, 582] on table "Site Id: 146 | https://tjclone2.staging.wpengine.com" at bounding box center [599, 583] width 476 height 38
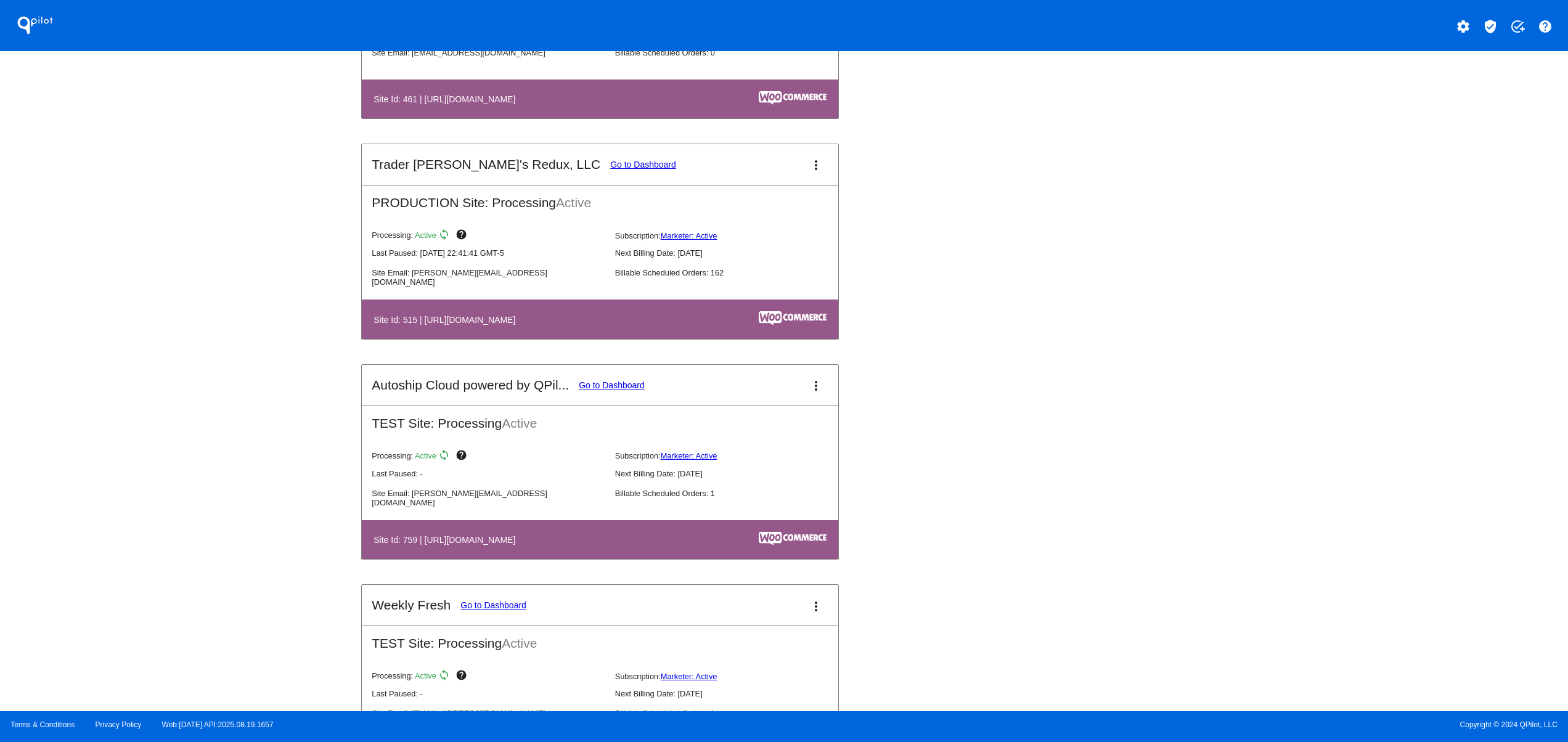
scroll to position [4436, 0]
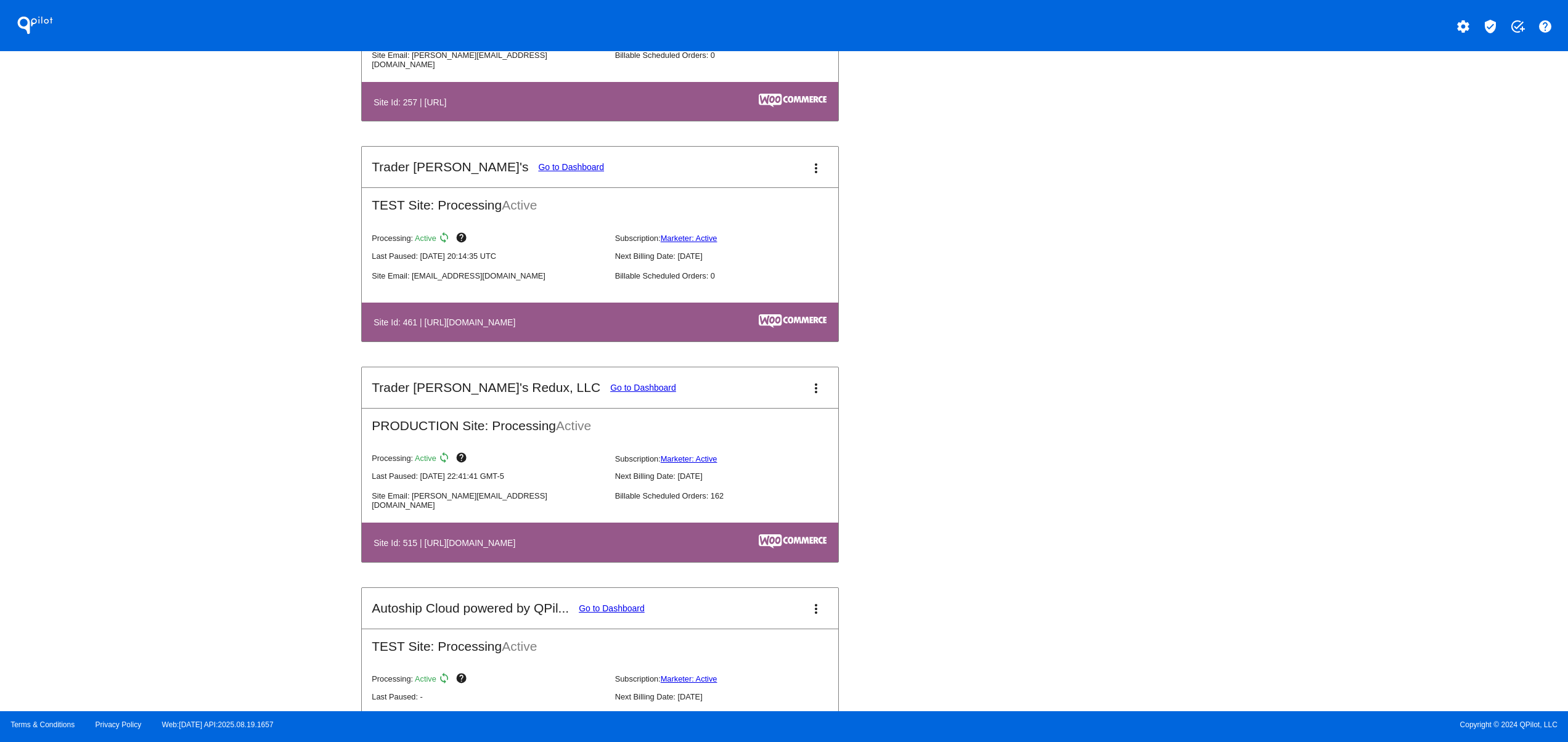
drag, startPoint x: 412, startPoint y: 567, endPoint x: 526, endPoint y: 523, distance: 122.2
click at [466, 550] on th "Site Id: 515 | https://tjclonenew.wpengine.com" at bounding box center [528, 541] width 310 height 16
click at [610, 392] on link "Go to Dashboard" at bounding box center [643, 387] width 66 height 10
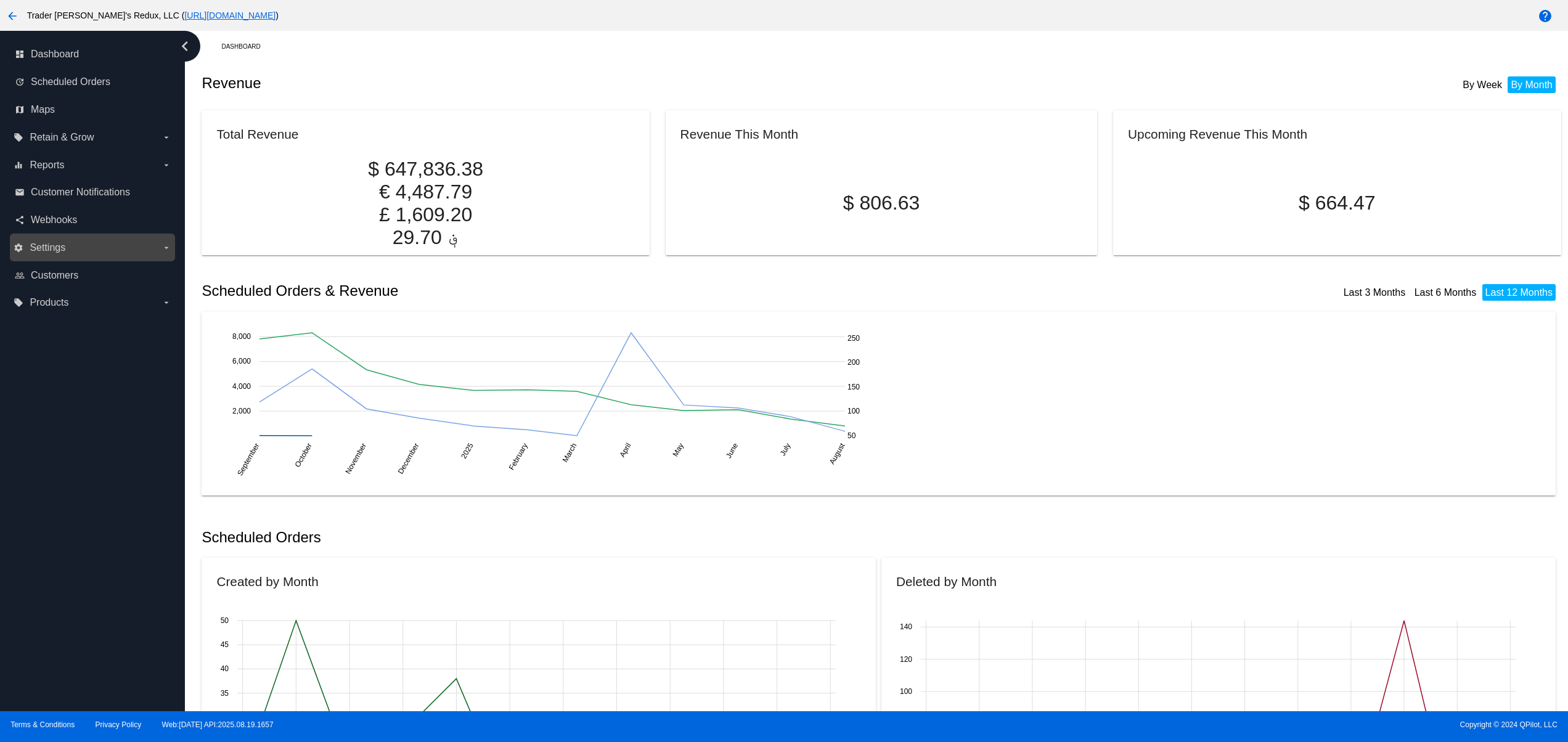
click at [118, 248] on label "settings Settings arrow_drop_down" at bounding box center [91, 247] width 157 height 20
click at [0, 0] on input "settings Settings arrow_drop_down" at bounding box center [0, 0] width 0 height 0
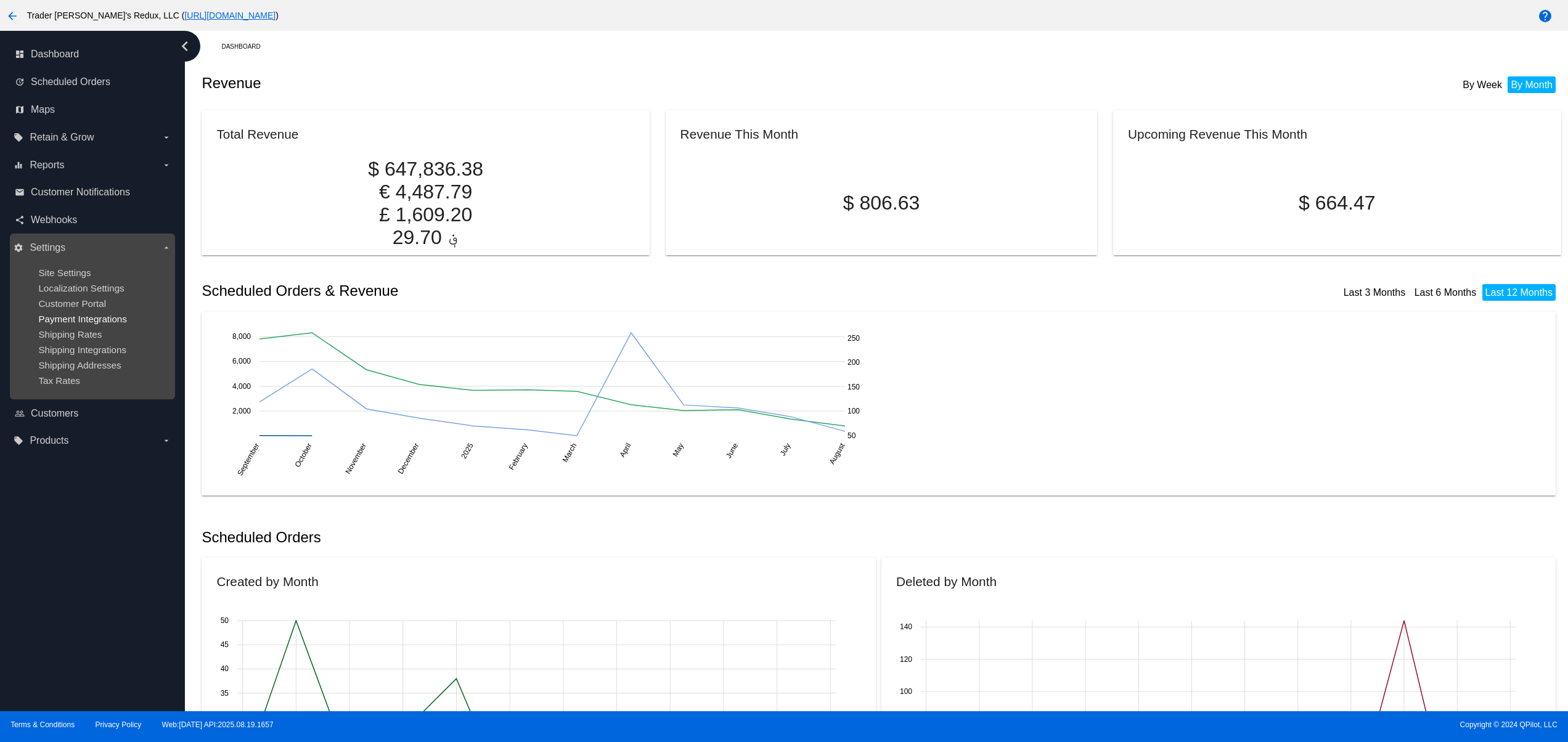
click at [75, 324] on span "Payment Integrations" at bounding box center [83, 318] width 88 height 11
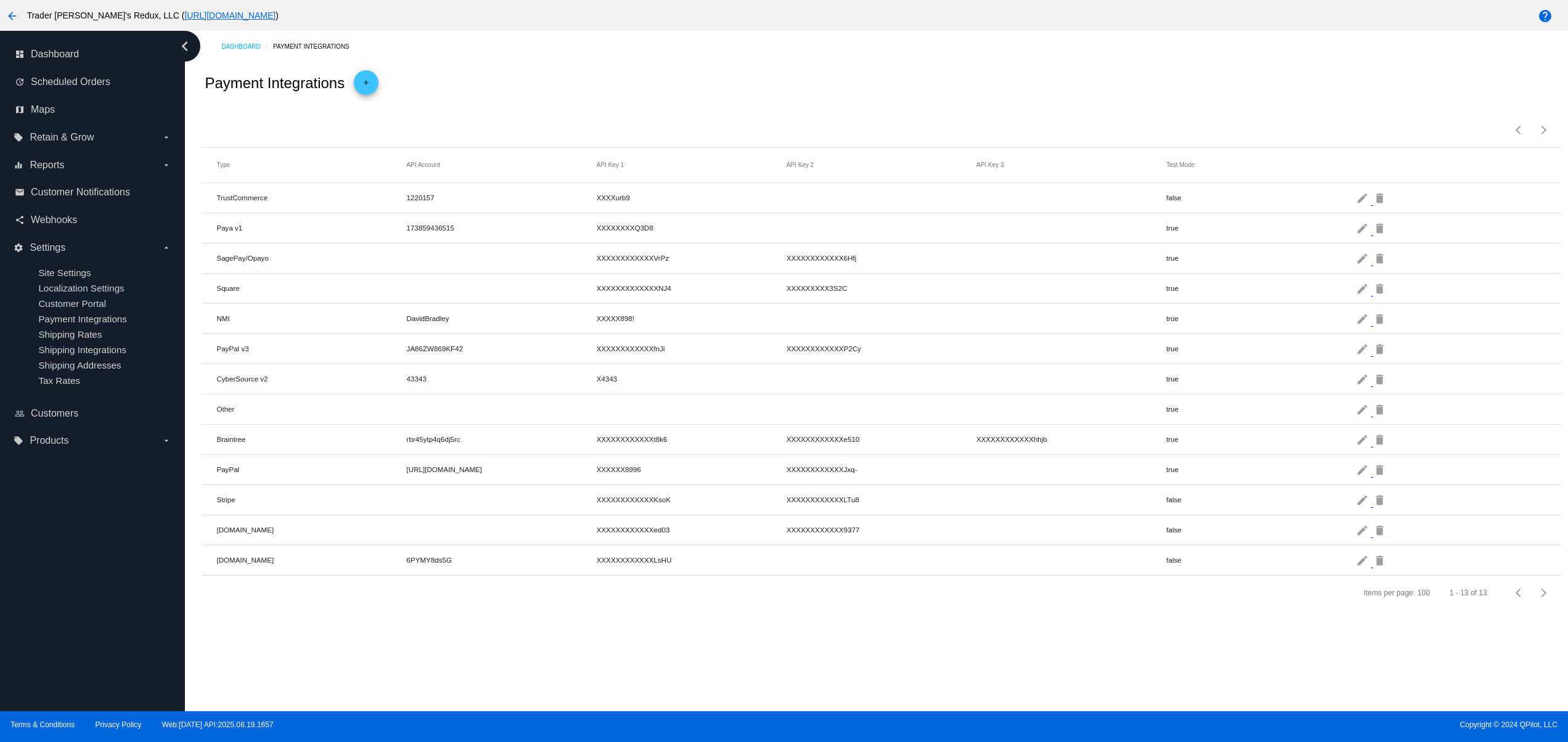
drag, startPoint x: 420, startPoint y: 567, endPoint x: 437, endPoint y: 612, distance: 48.1
click at [291, 565] on mat-row "Authorize.Net 6PYMY8ds5G XXXXXXXXXXXXLsHU false edit delete" at bounding box center [881, 559] width 1358 height 30
drag, startPoint x: 832, startPoint y: 630, endPoint x: 1125, endPoint y: 606, distance: 294.0
click at [841, 610] on div "Items per page: 100 1 - 13 of 13" at bounding box center [881, 593] width 1358 height 35
click at [1361, 569] on mat-icon "edit" at bounding box center [1362, 559] width 14 height 19
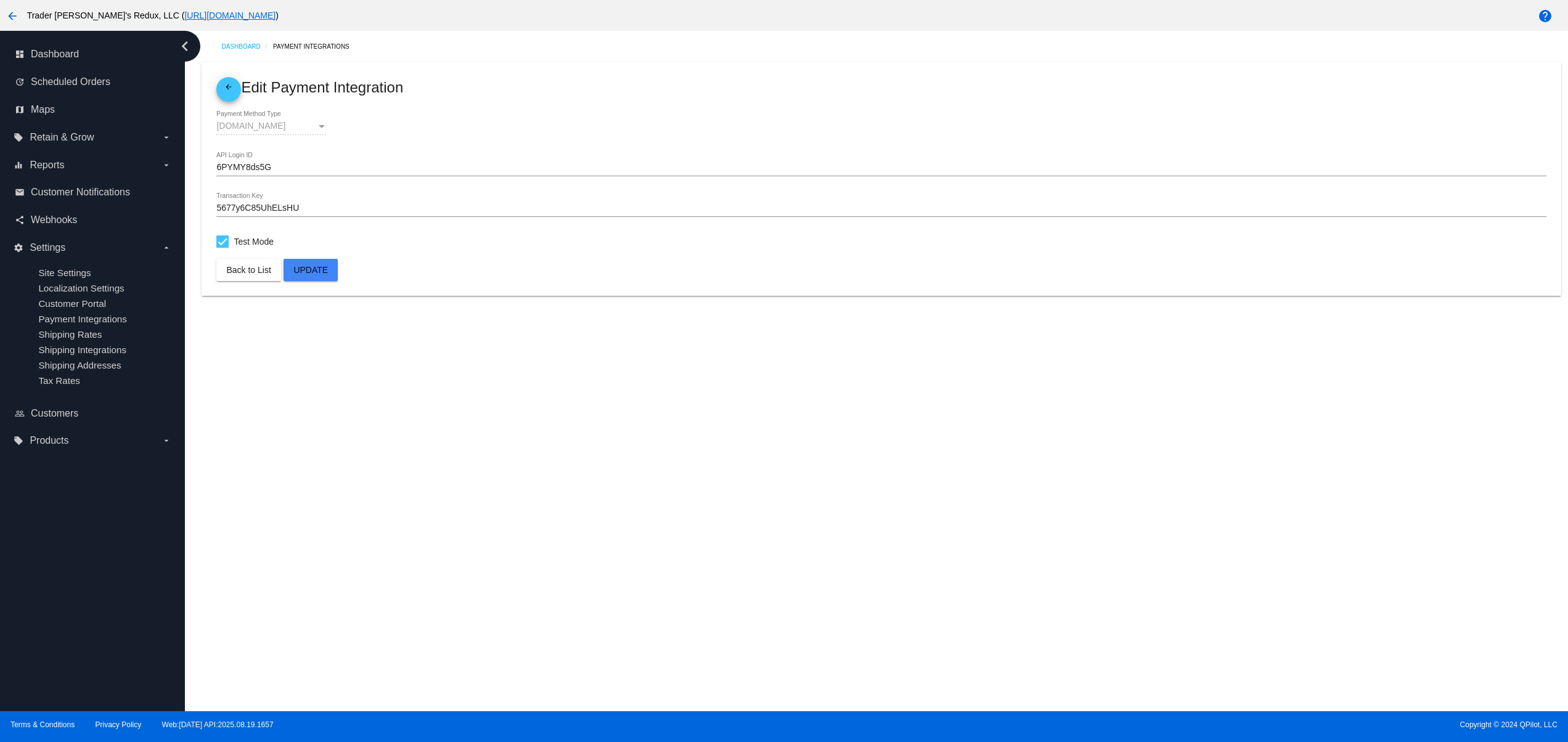
click at [223, 247] on div at bounding box center [222, 241] width 12 height 12
click at [222, 248] on input "Test Mode" at bounding box center [222, 248] width 1 height 1
checkbox input "false"
click at [331, 267] on button "Update" at bounding box center [311, 269] width 54 height 22
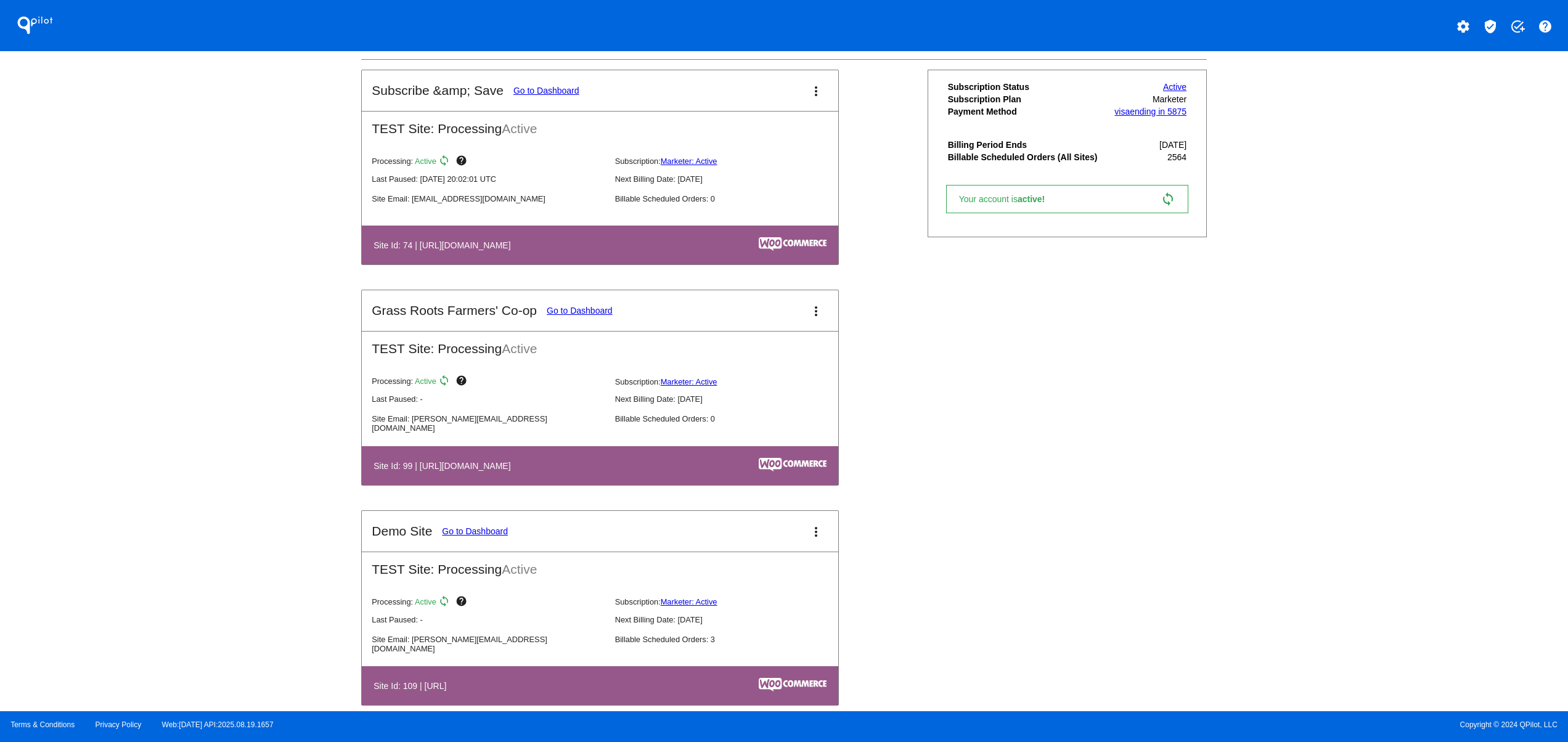
scroll to position [1232, 0]
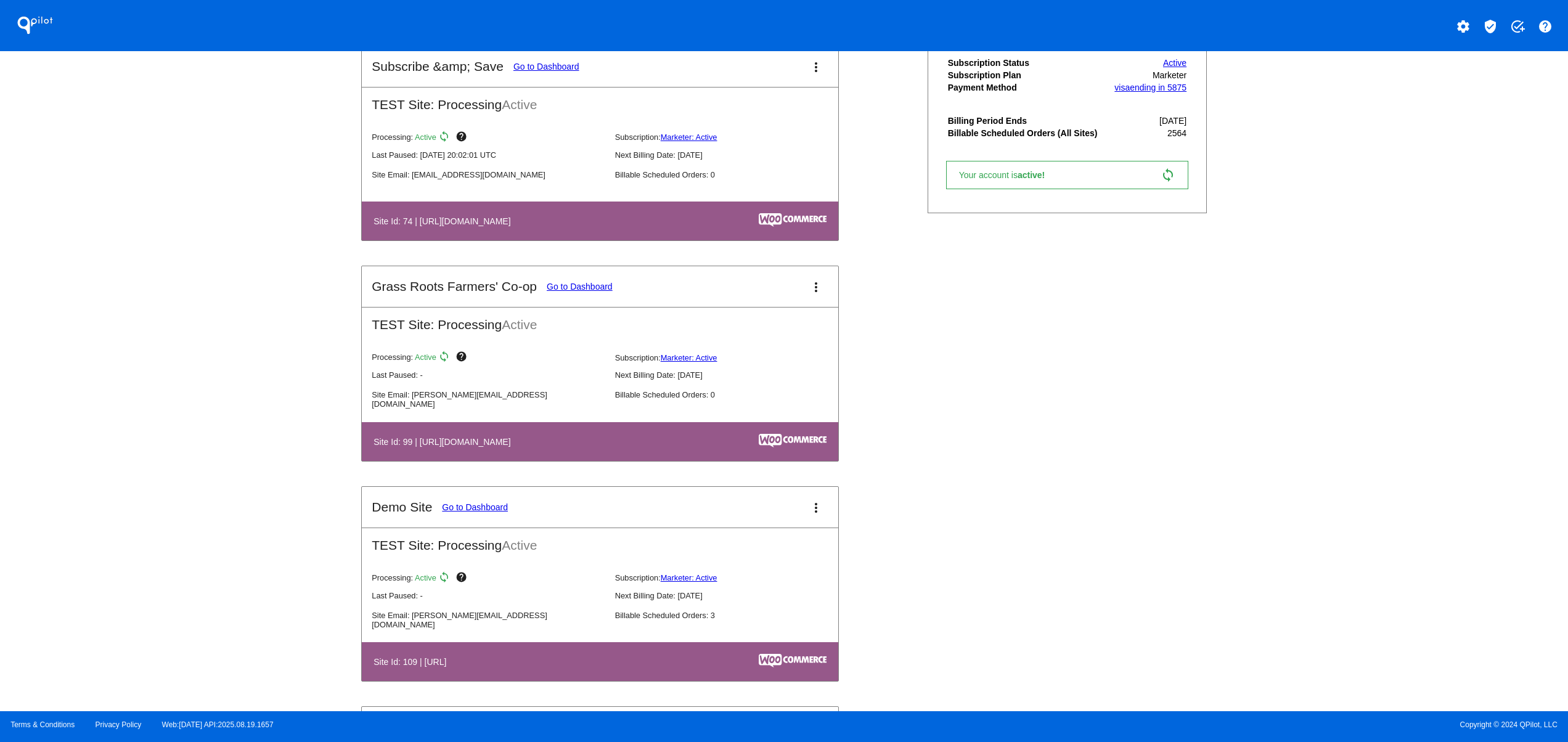
click at [1469, 20] on mat-icon "settings" at bounding box center [1462, 26] width 14 height 14
click at [1430, 90] on button "person Log out" at bounding box center [1416, 91] width 118 height 30
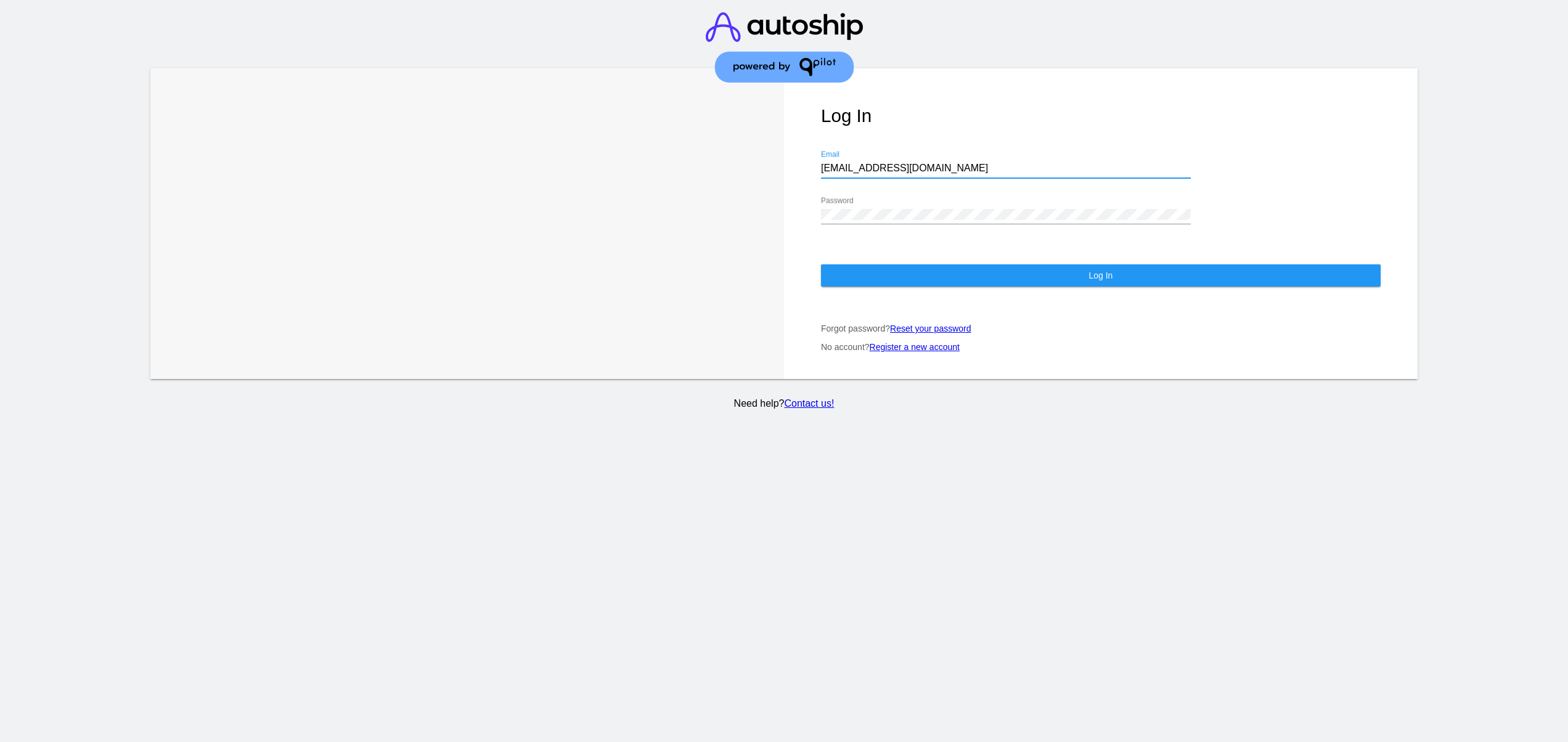
click at [926, 172] on input "support@patternsinthecloud.com" at bounding box center [1006, 168] width 370 height 12
type input "jr@patternsinthecloud.com"
click at [913, 283] on button "Log In" at bounding box center [1101, 275] width 560 height 22
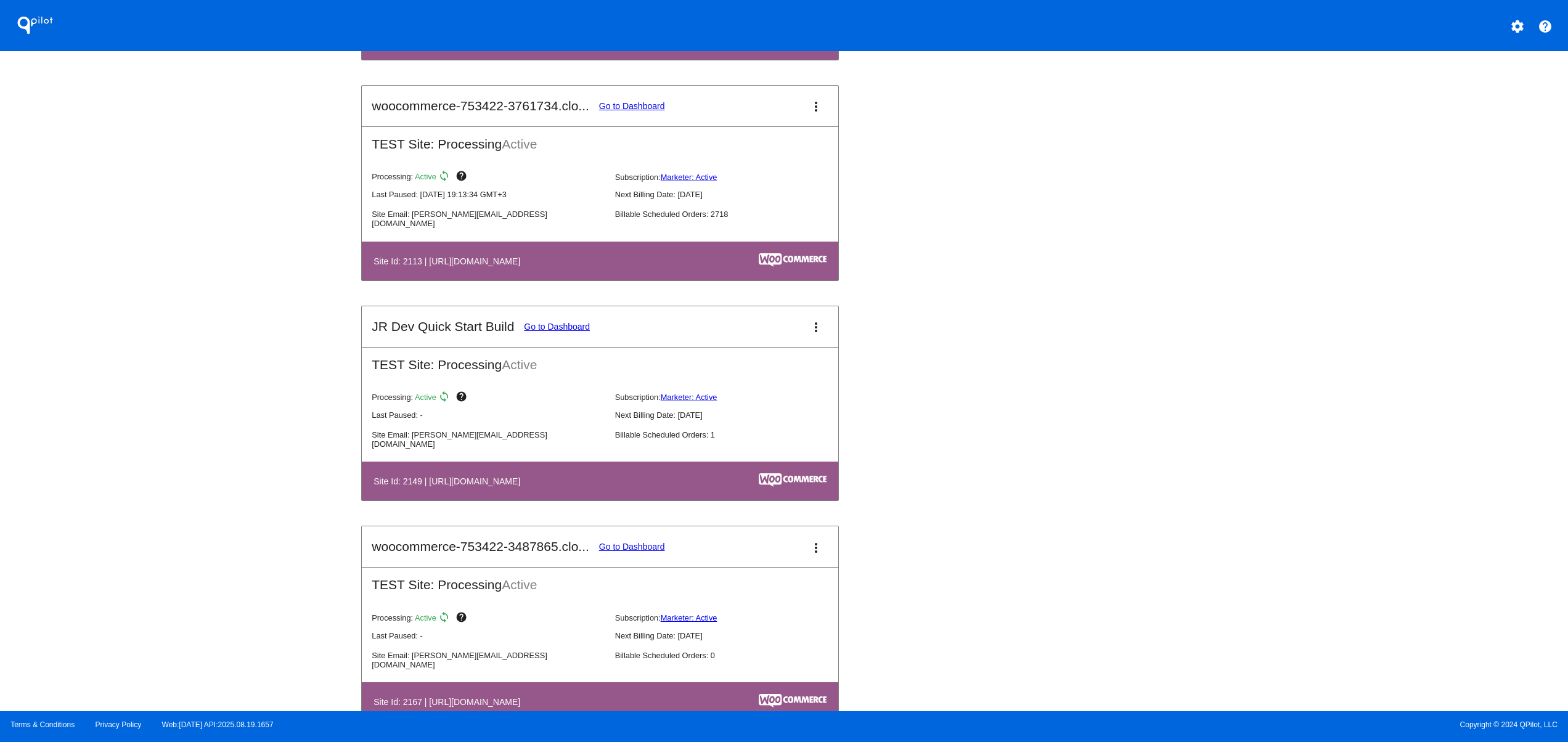
scroll to position [1232, 0]
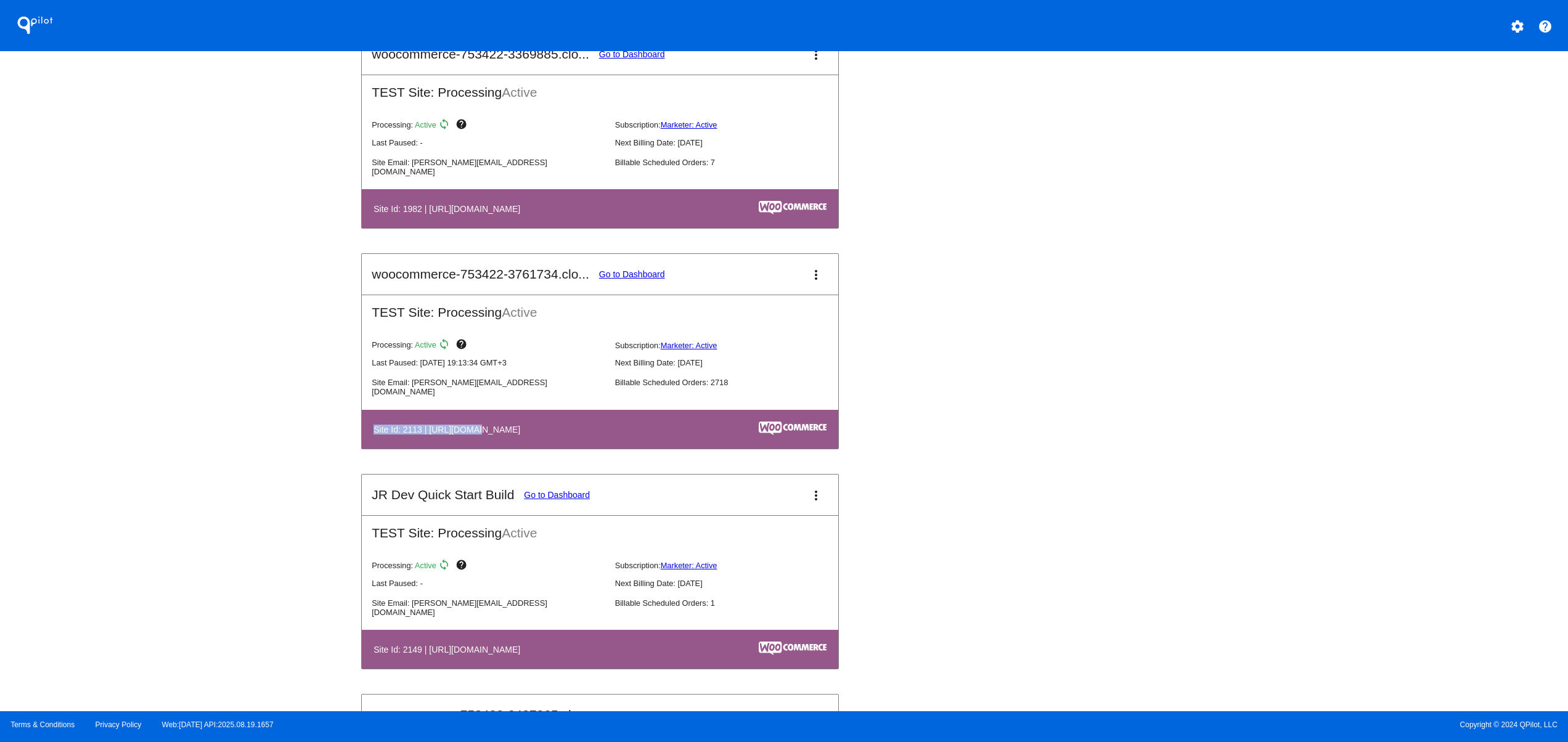
drag, startPoint x: 509, startPoint y: 428, endPoint x: 836, endPoint y: 434, distance: 327.1
click at [772, 428] on table "Site Id: 2113 | https://woocommerce-753422-3761734.cloudwaysapps.com" at bounding box center [599, 429] width 476 height 38
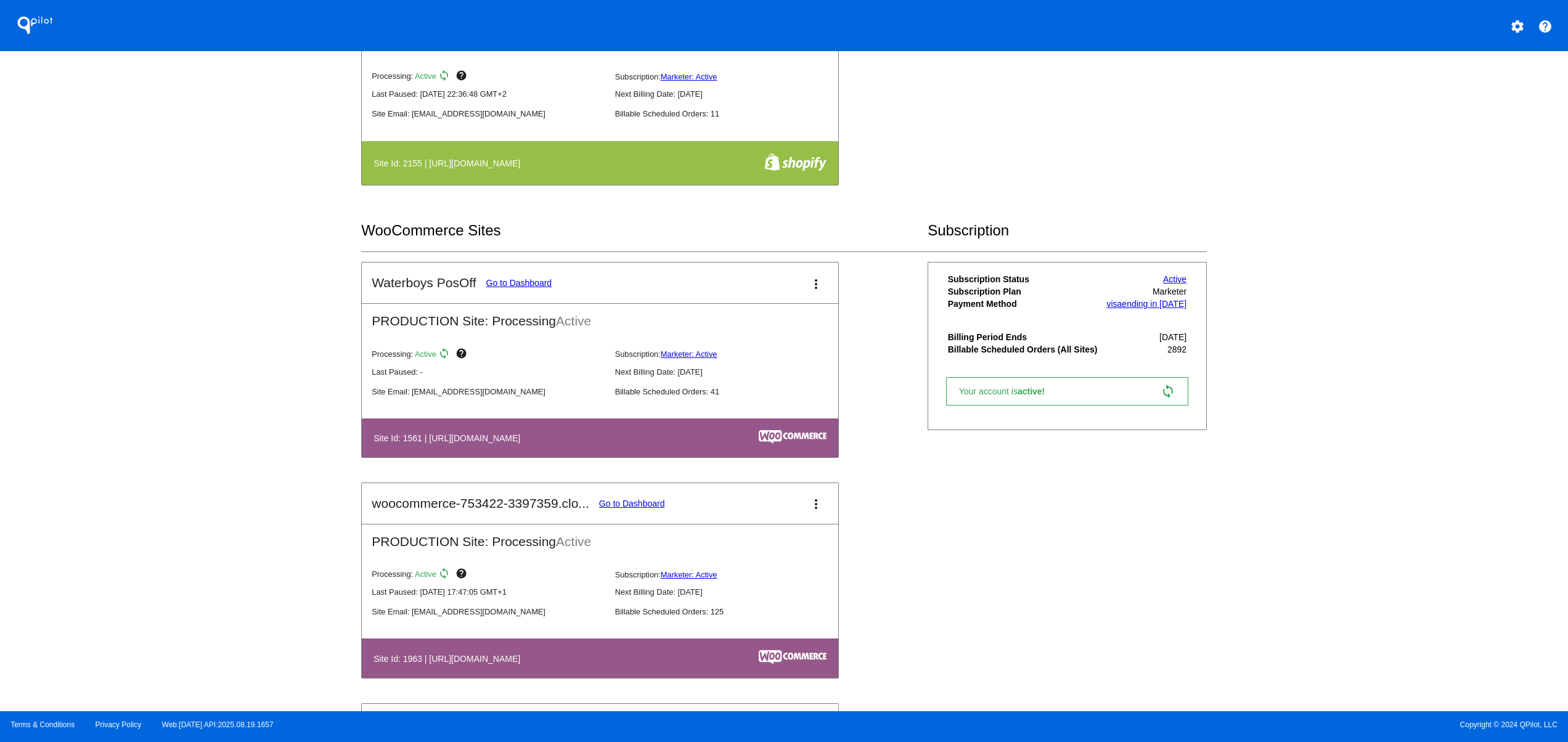
scroll to position [739, 0]
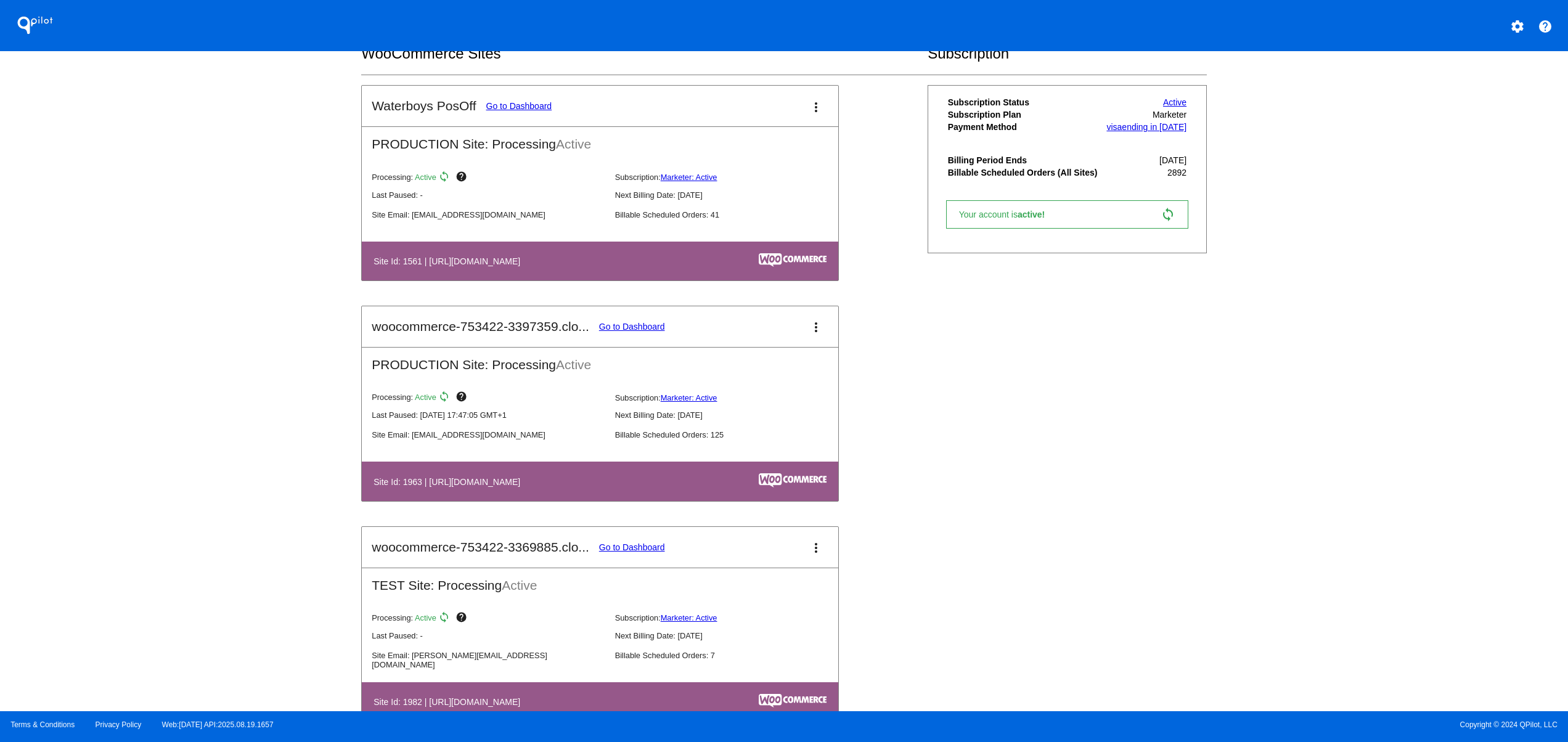
drag, startPoint x: 560, startPoint y: 483, endPoint x: 654, endPoint y: 486, distance: 94.0
click at [526, 486] on h4 "Site Id: 1963 | https://woocommerce-753422-3397359.cloudwaysapps.com" at bounding box center [449, 482] width 153 height 10
click at [624, 334] on mat-card-title "woocommerce-753422-3397359.clo... Go to Dashboard" at bounding box center [518, 326] width 292 height 14
click at [629, 326] on mat-card-title "woocommerce-753422-3397359.clo... Go to Dashboard" at bounding box center [518, 326] width 292 height 14
click at [626, 332] on link "Go to Dashboard" at bounding box center [632, 327] width 66 height 10
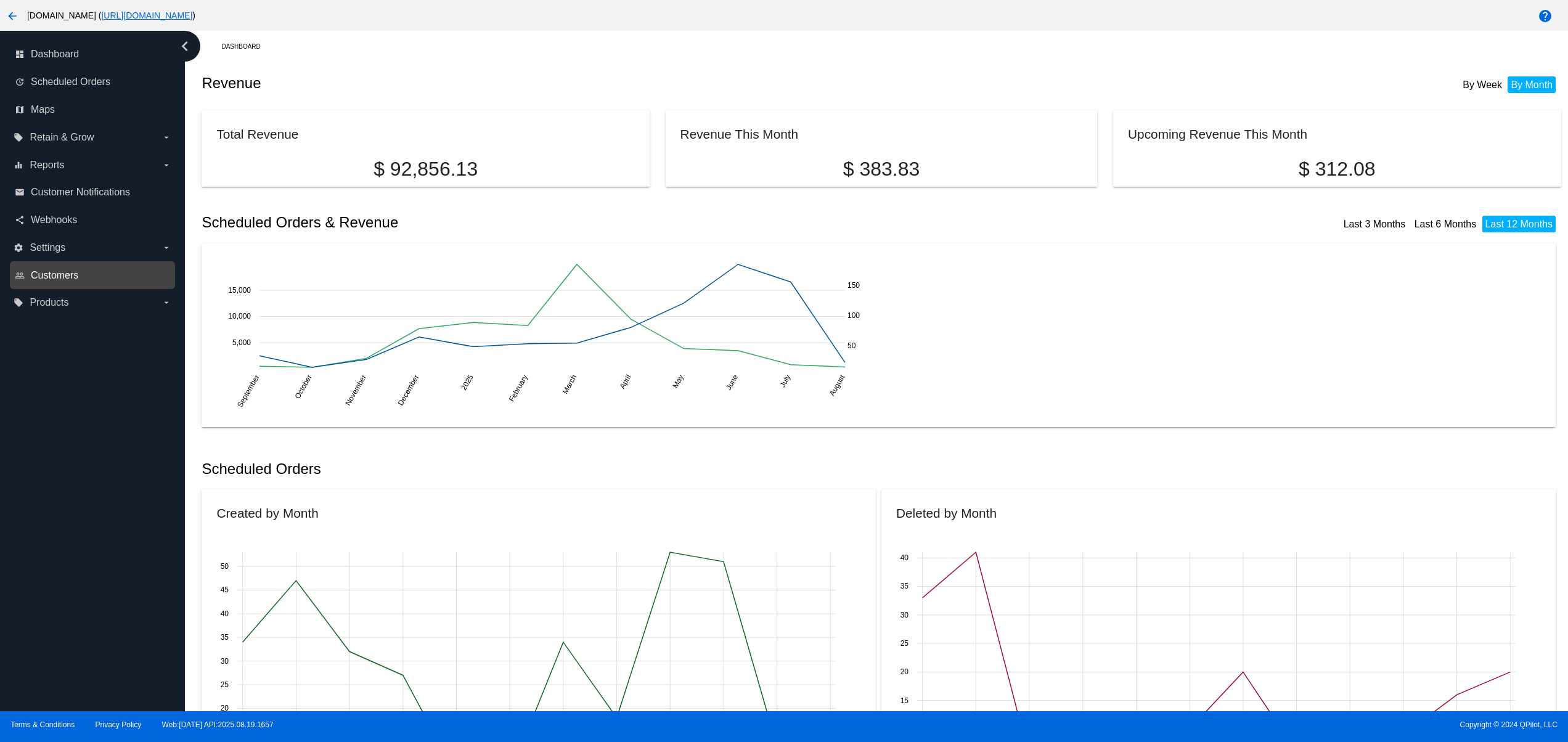
click at [58, 270] on span "Customers" at bounding box center [54, 276] width 47 height 12
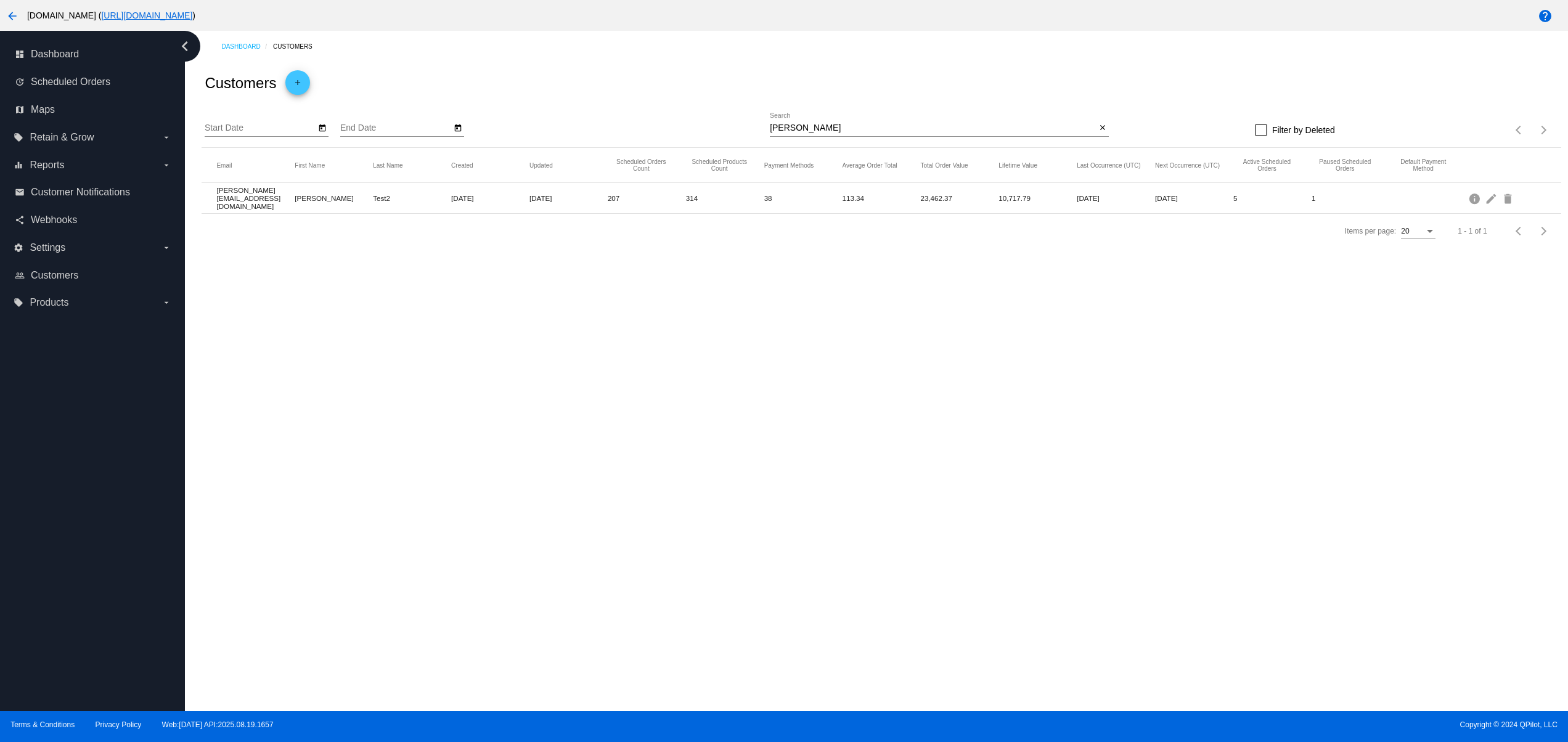
click at [1103, 121] on div "david Search close" at bounding box center [939, 124] width 339 height 24
click at [1100, 126] on mat-icon "close" at bounding box center [1102, 128] width 9 height 10
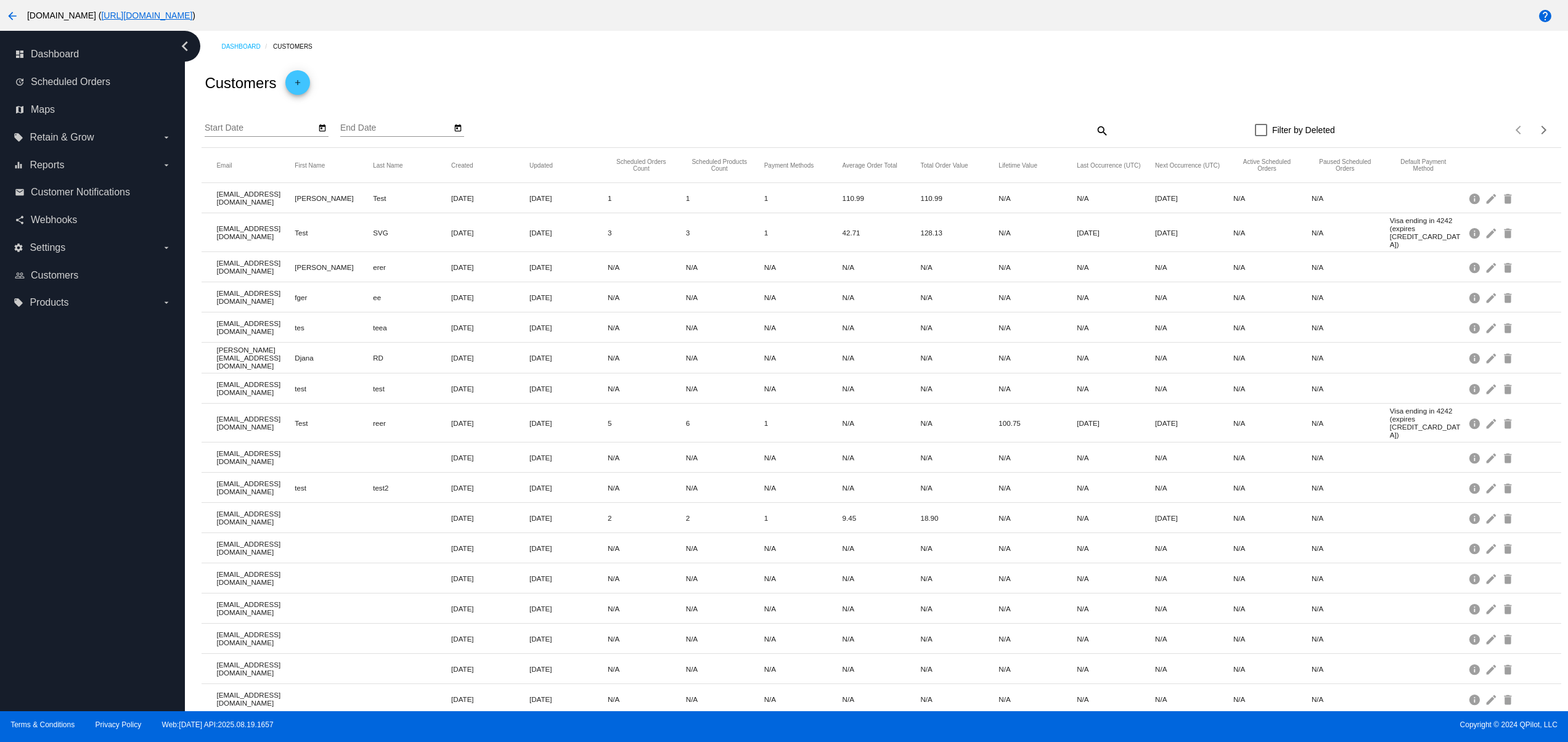
scroll to position [136, 0]
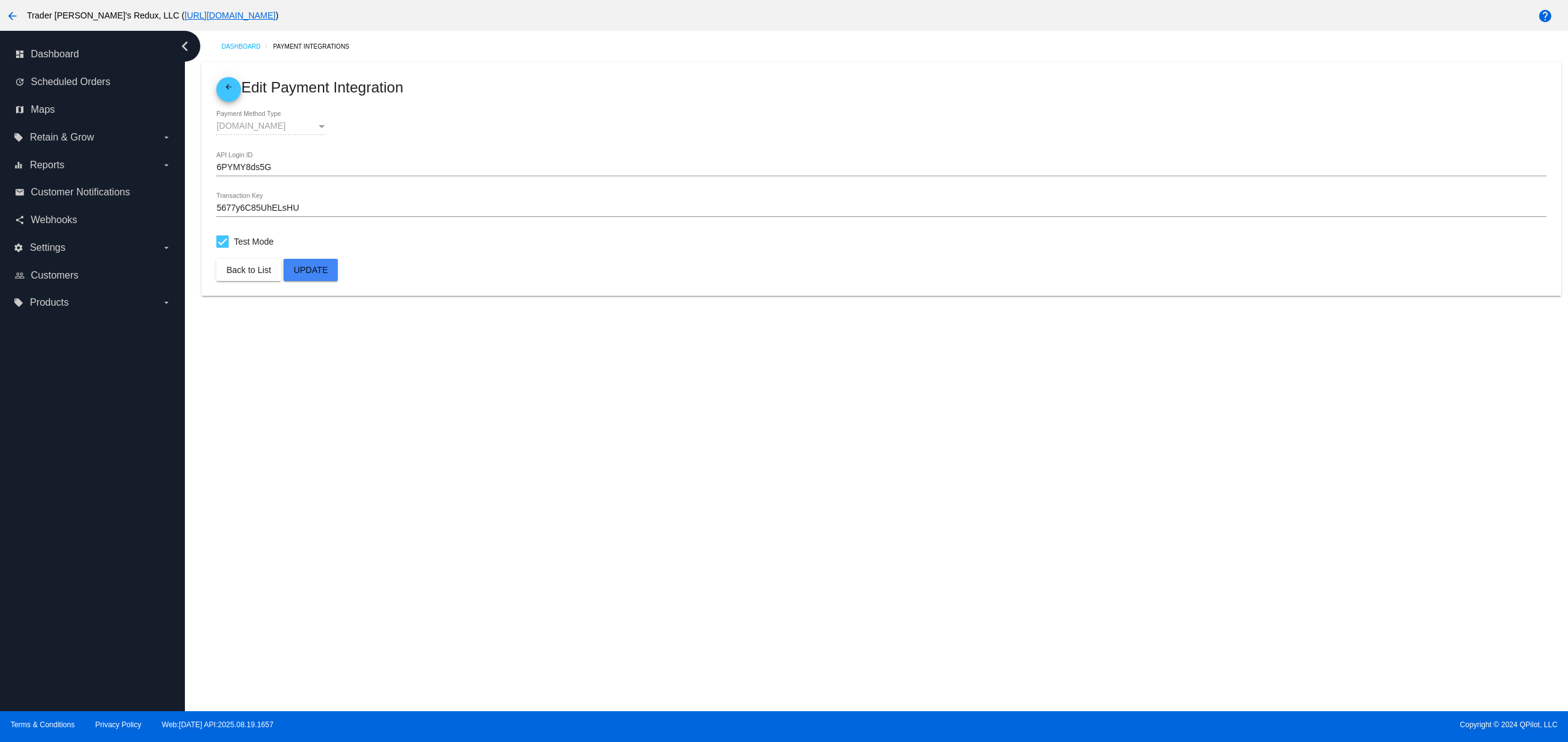
click at [933, 540] on div "Dashboard Payment Integrations arrow_back Edit Payment Integration [DOMAIN_NAME…" at bounding box center [876, 371] width 1382 height 680
click at [224, 239] on div at bounding box center [222, 241] width 12 height 12
click at [222, 248] on input "Test Mode" at bounding box center [222, 248] width 1 height 1
checkbox input "false"
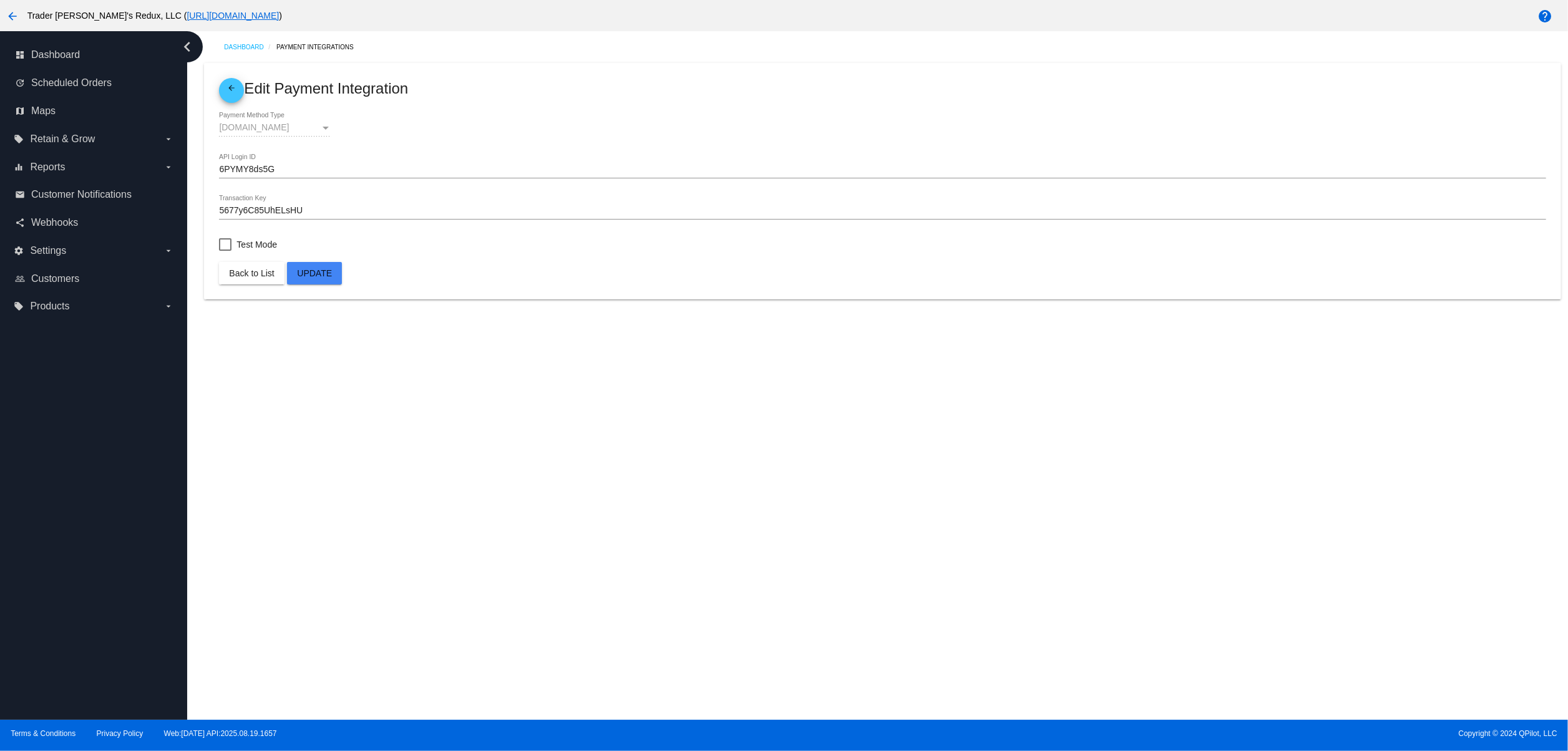
click at [320, 263] on button "Update" at bounding box center [314, 272] width 55 height 22
click at [235, 86] on mat-icon "arrow_back" at bounding box center [231, 90] width 15 height 15
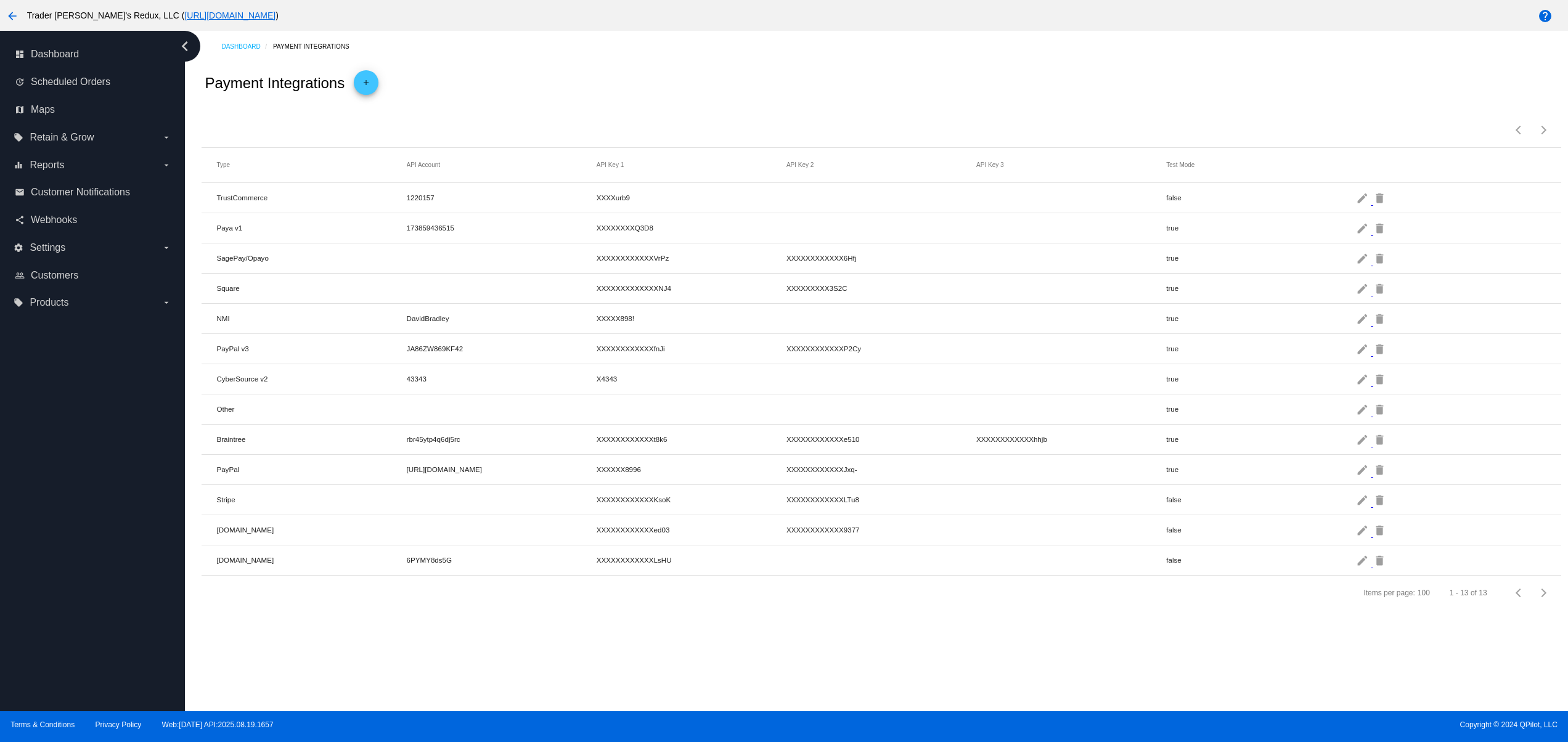
drag, startPoint x: 499, startPoint y: 567, endPoint x: 1087, endPoint y: 565, distance: 588.0
click at [994, 565] on mat-row "[DOMAIN_NAME] 6PYMY8ds5G XXXXXXXXXXXXLsHU false edit delete" at bounding box center [881, 559] width 1358 height 30
click at [1369, 567] on link "edit" at bounding box center [1363, 564] width 16 height 8
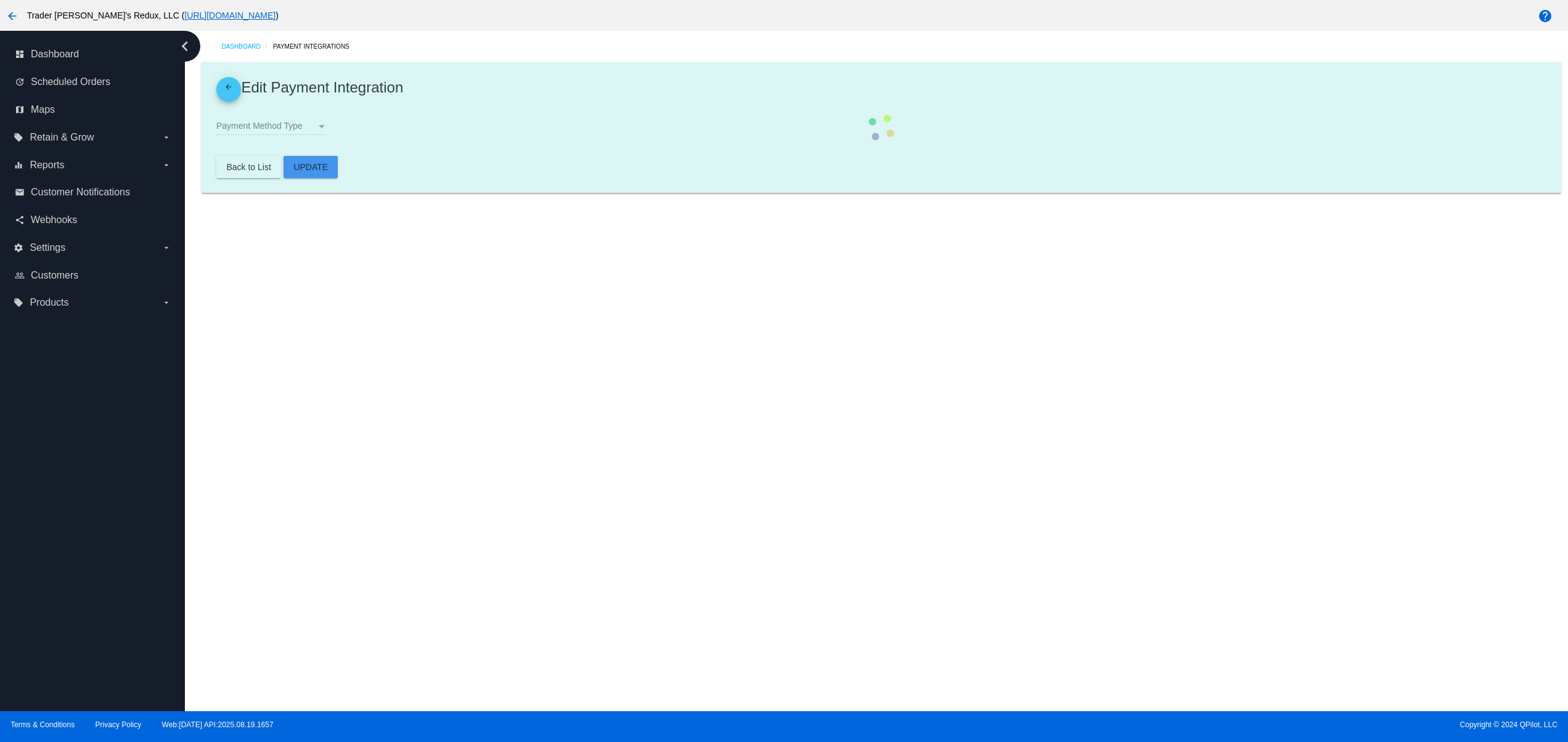
click at [1369, 567] on div "Dashboard Payment Integrations arrow_back Edit Payment Integration Payment Meth…" at bounding box center [876, 371] width 1382 height 680
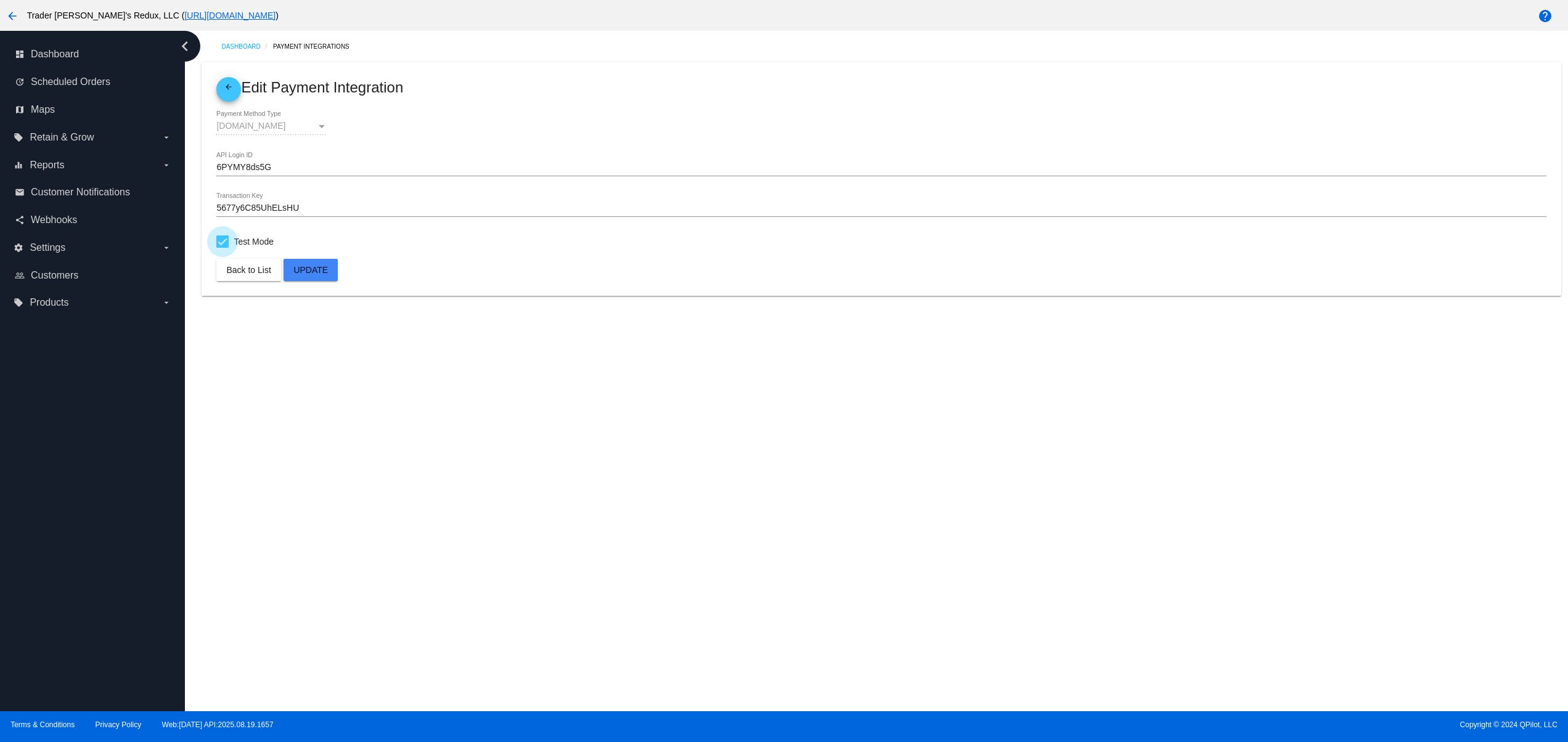
click at [230, 239] on label "Test Mode" at bounding box center [245, 241] width 58 height 14
click at [222, 248] on input "Test Mode" at bounding box center [222, 248] width 1 height 1
checkbox input "false"
click at [316, 274] on span "Update" at bounding box center [311, 270] width 35 height 10
click at [230, 87] on mat-icon "arrow_back" at bounding box center [228, 89] width 14 height 14
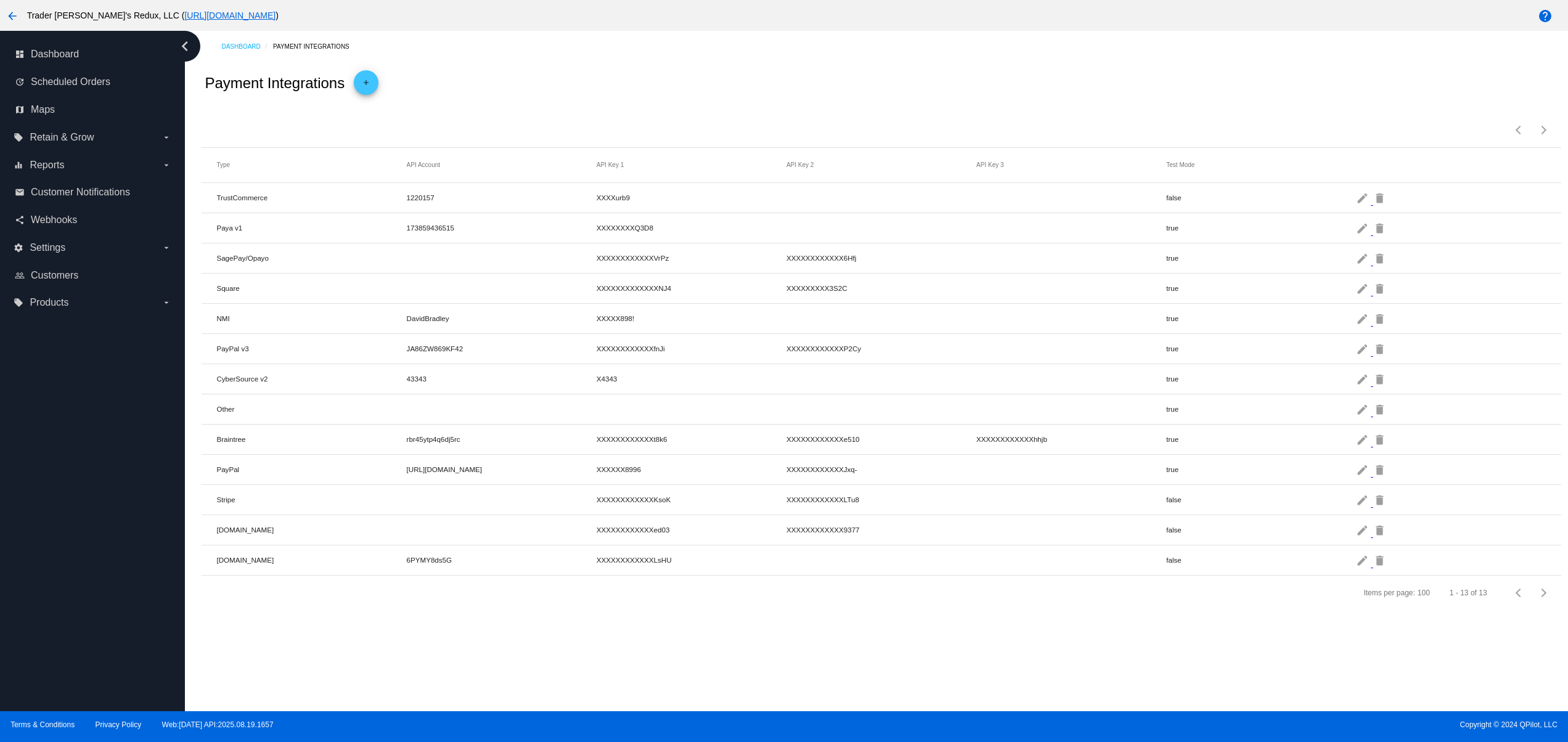
drag, startPoint x: 585, startPoint y: 523, endPoint x: 1046, endPoint y: 545, distance: 461.5
click at [945, 538] on mat-row "Checkout.com XXXXXXXXXXXXed03 XXXXXXXXXXXX9377 false edit delete" at bounding box center [881, 530] width 1358 height 30
click at [1354, 536] on mat-cell "false" at bounding box center [1260, 530] width 189 height 14
click at [1359, 537] on mat-icon "edit" at bounding box center [1362, 530] width 14 height 19
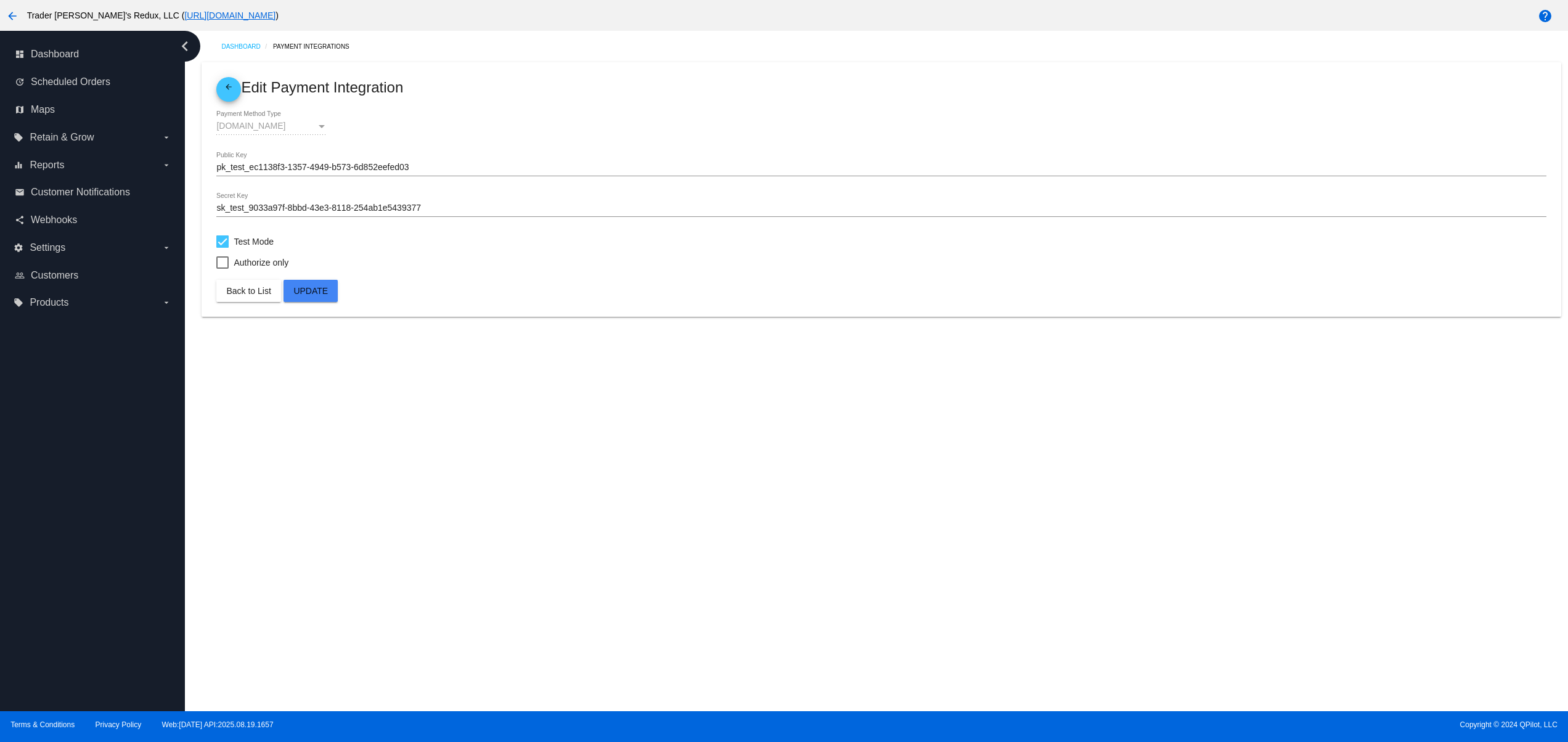
click at [228, 241] on div at bounding box center [222, 241] width 12 height 12
click at [222, 248] on input "Test Mode" at bounding box center [222, 248] width 1 height 1
checkbox input "false"
click at [314, 297] on button "Update" at bounding box center [311, 290] width 54 height 22
click at [315, 289] on span "Update" at bounding box center [311, 290] width 35 height 10
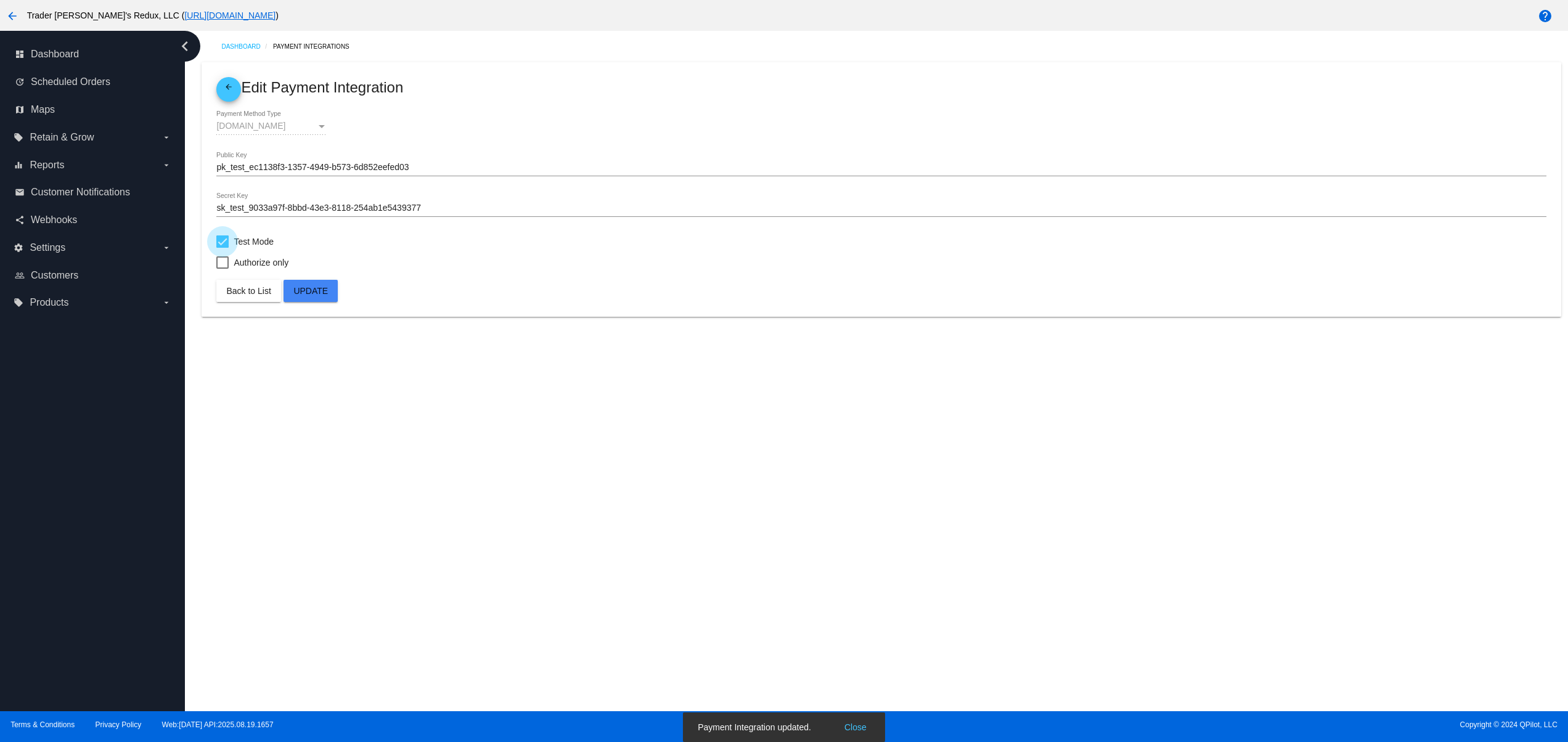
click at [227, 241] on div at bounding box center [222, 241] width 12 height 12
click at [222, 248] on input "Test Mode" at bounding box center [222, 248] width 1 height 1
checkbox input "false"
click at [228, 77] on span "arrow_back" at bounding box center [228, 89] width 14 height 25
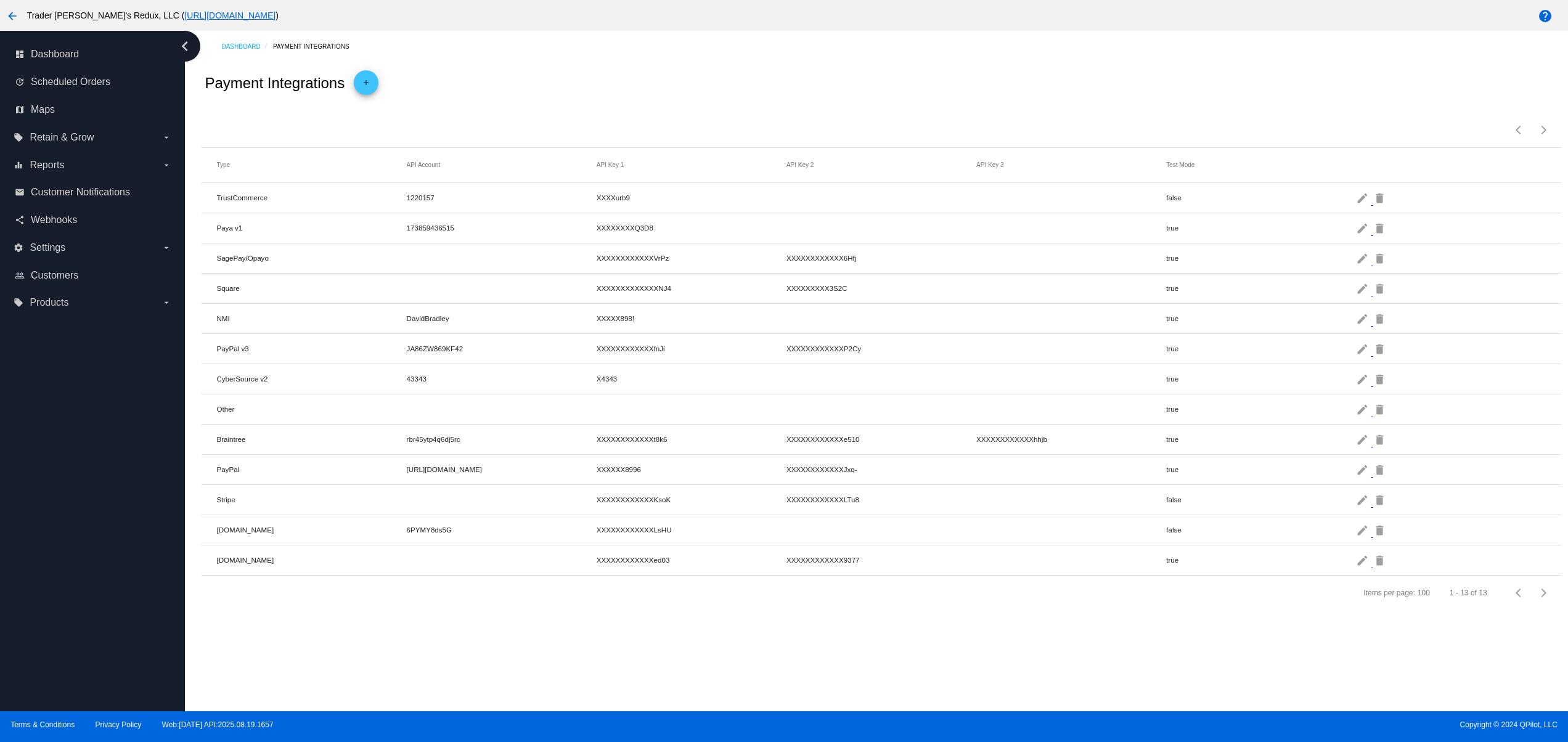
drag, startPoint x: 1226, startPoint y: 521, endPoint x: 1053, endPoint y: 518, distance: 173.0
click at [1053, 518] on mat-row "[DOMAIN_NAME] 6PYMY8ds5G XXXXXXXXXXXXLsHU false edit delete" at bounding box center [881, 530] width 1358 height 30
drag, startPoint x: 1157, startPoint y: 510, endPoint x: 1241, endPoint y: 507, distance: 84.1
click at [1241, 507] on mat-row "Stripe XXXXXXXXXXXXKsoK XXXXXXXXXXXXLTu8 false edit delete" at bounding box center [881, 499] width 1358 height 30
click at [1278, 573] on mat-row "[DOMAIN_NAME] XXXXXXXXXXXXed03 XXXXXXXXXXXX9377 true edit delete" at bounding box center [881, 559] width 1358 height 30
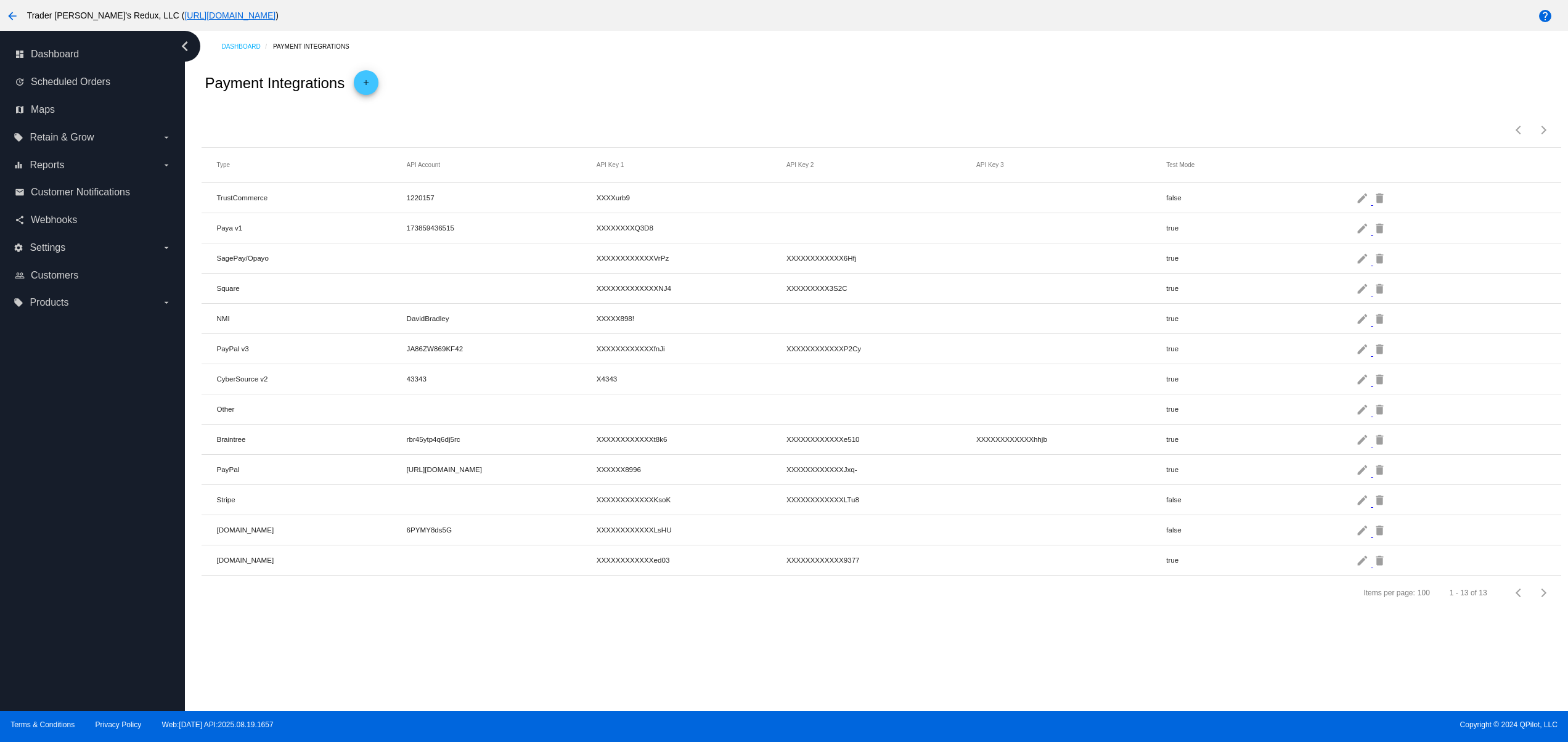
click at [1024, 532] on mat-cell at bounding box center [1070, 530] width 189 height 6
drag, startPoint x: 1146, startPoint y: 518, endPoint x: 1058, endPoint y: 567, distance: 100.7
click at [1043, 517] on mat-table "Type API Account API Key 1 API Key 2 API Key 3 Test Mode TrustCommerce 1220157 …" at bounding box center [881, 361] width 1358 height 428
click at [1150, 610] on div "Items per page: 100 1 - 13 of 13" at bounding box center [881, 593] width 1358 height 35
drag, startPoint x: 668, startPoint y: 514, endPoint x: 632, endPoint y: 521, distance: 36.7
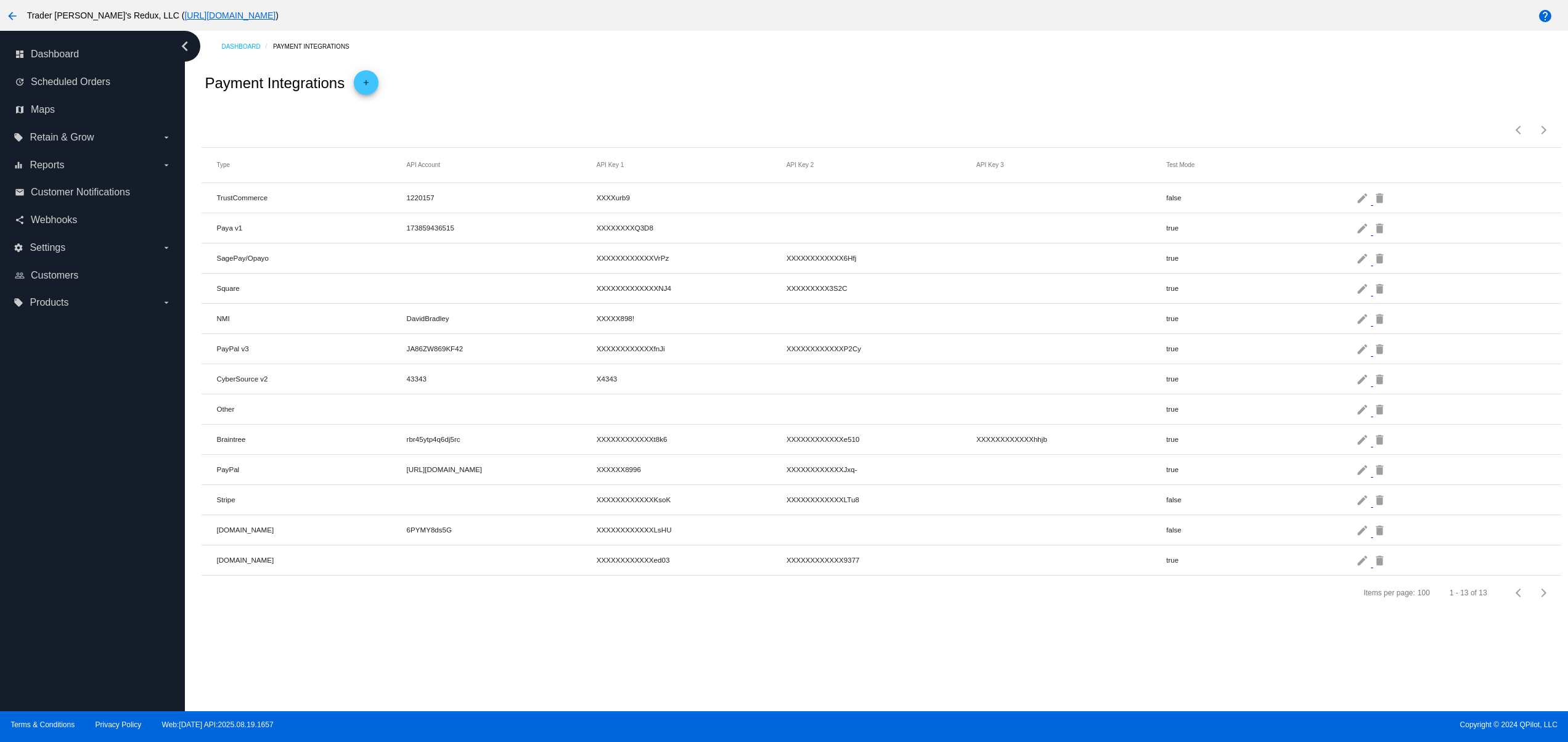
click at [632, 521] on mat-table "Type API Account API Key 1 API Key 2 API Key 3 Test Mode TrustCommerce 1220157 …" at bounding box center [881, 361] width 1358 height 428
click at [878, 711] on div "Terms & Conditions Privacy Policy Web:1.5.19 API:2025.08.19.1657 Copyright © 20…" at bounding box center [784, 727] width 1568 height 31
drag, startPoint x: 460, startPoint y: 432, endPoint x: 893, endPoint y: 534, distance: 444.9
click at [696, 432] on mat-row "Braintree rbr45ytp4q6dj5rc XXXXXXXXXXXXt8k6 XXXXXXXXXXXXe510 XXXXXXXXXXXXhhjb t…" at bounding box center [881, 439] width 1358 height 30
click at [900, 543] on mat-row "Authorize.Net 6PYMY8ds5G XXXXXXXXXXXXLsHU false edit delete" at bounding box center [881, 530] width 1358 height 30
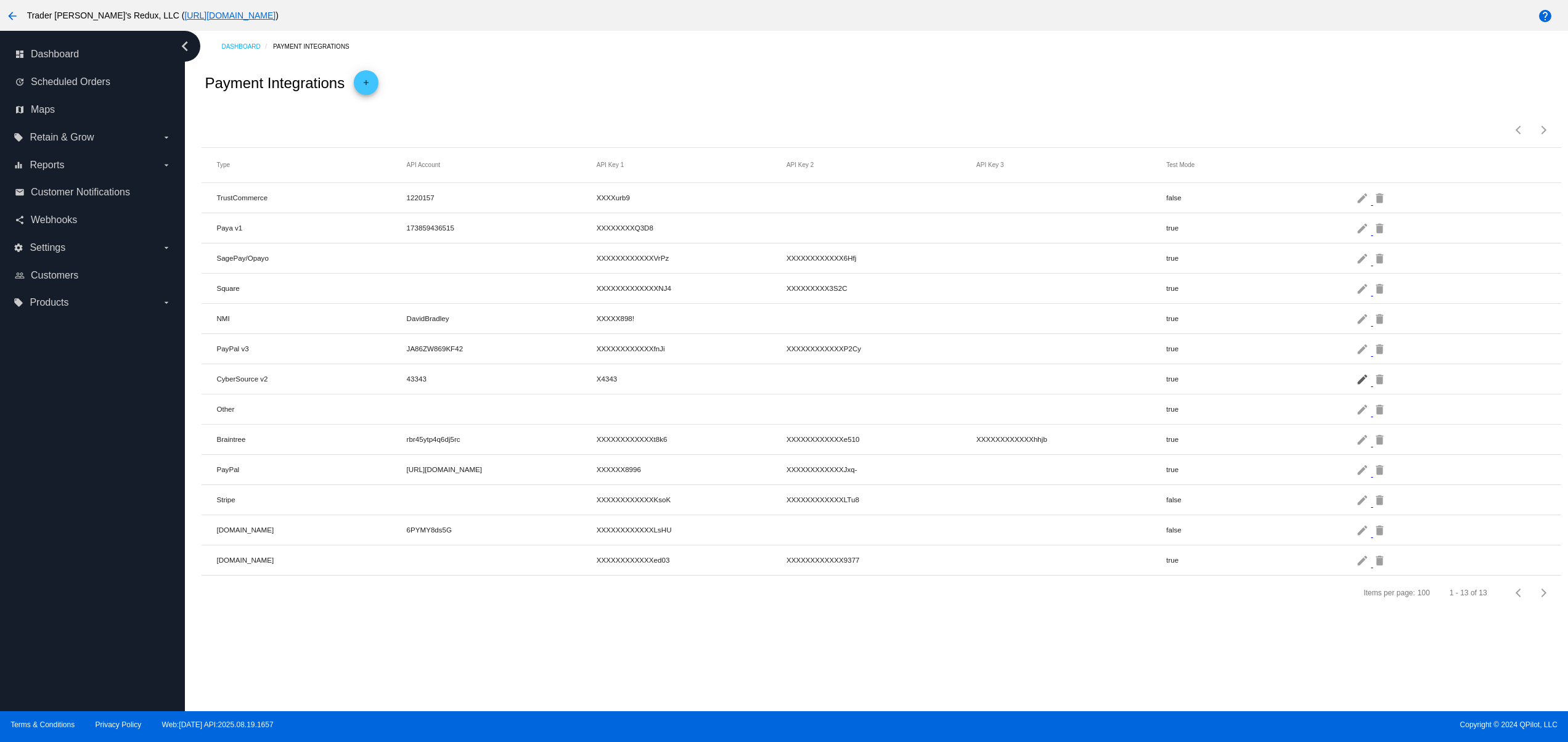
click at [1365, 382] on mat-icon "edit" at bounding box center [1362, 379] width 14 height 19
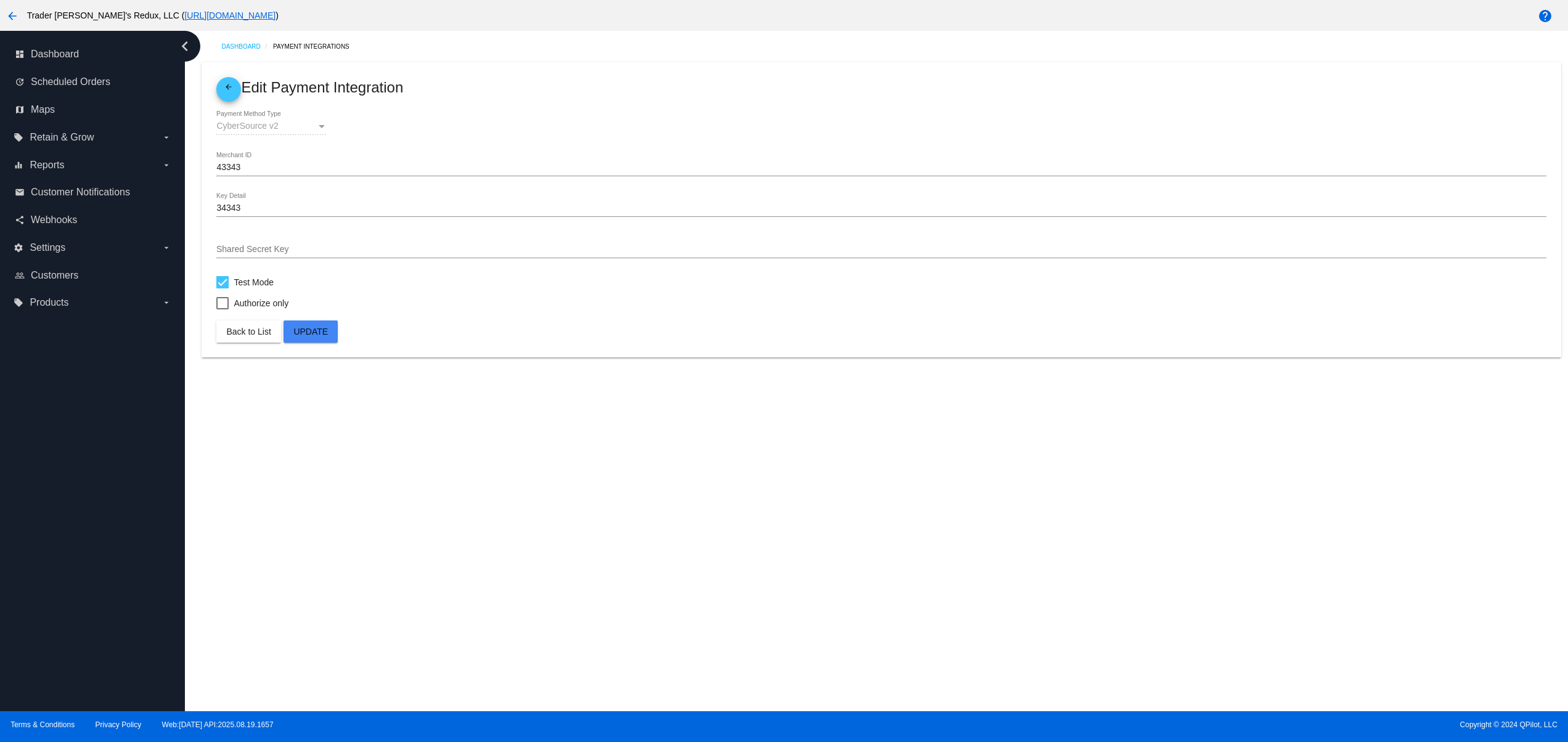
click at [237, 281] on span "Test Mode" at bounding box center [254, 282] width 40 height 14
click at [222, 288] on input "Test Mode" at bounding box center [222, 288] width 1 height 1
checkbox input "false"
click at [301, 329] on button "Update" at bounding box center [311, 331] width 54 height 22
click at [219, 283] on div at bounding box center [222, 282] width 12 height 12
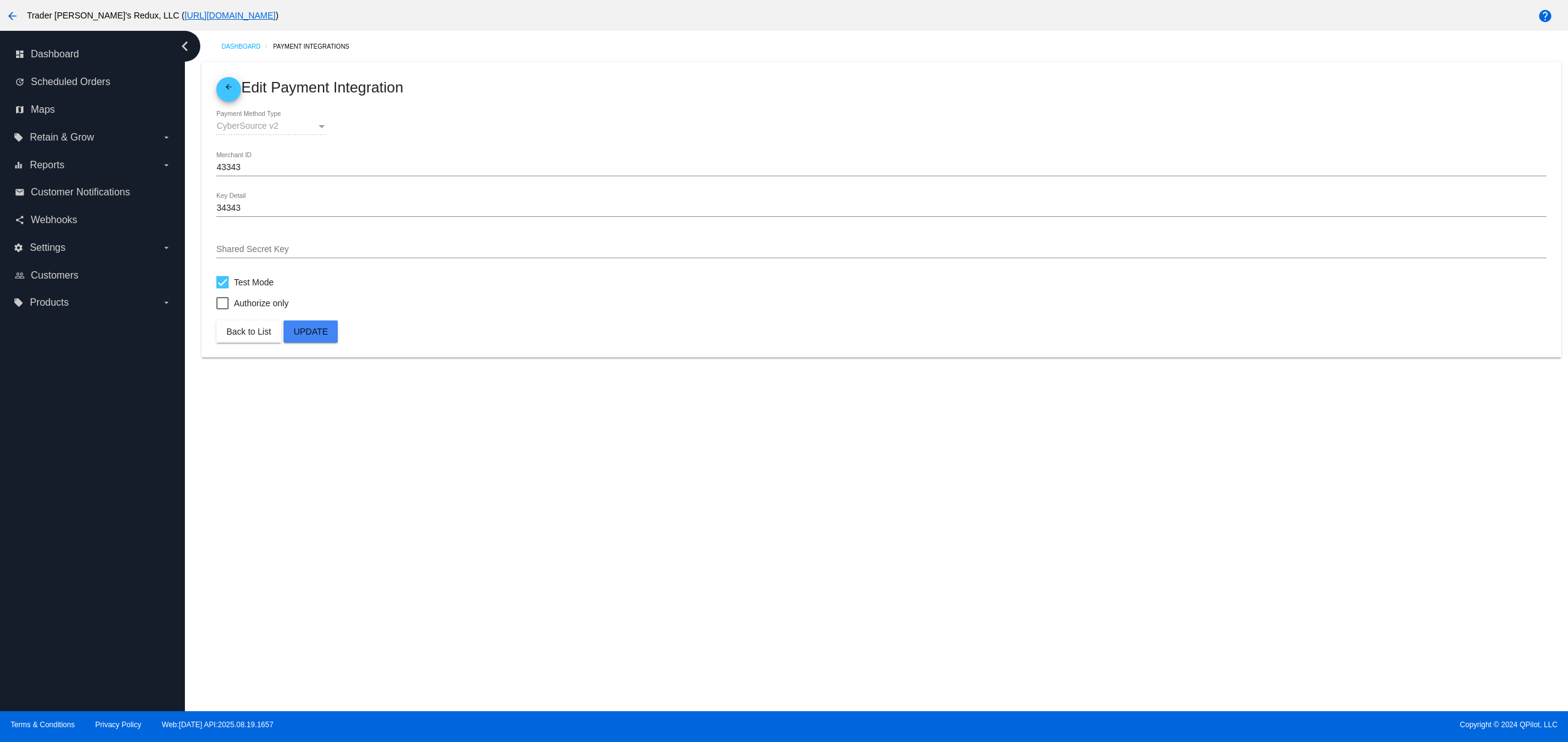
click at [222, 288] on input "Test Mode" at bounding box center [222, 288] width 1 height 1
checkbox input "false"
click at [304, 323] on button "Update" at bounding box center [311, 331] width 54 height 22
click at [274, 283] on span "Test Mode" at bounding box center [254, 282] width 40 height 14
click at [222, 288] on input "Test Mode" at bounding box center [222, 288] width 1 height 1
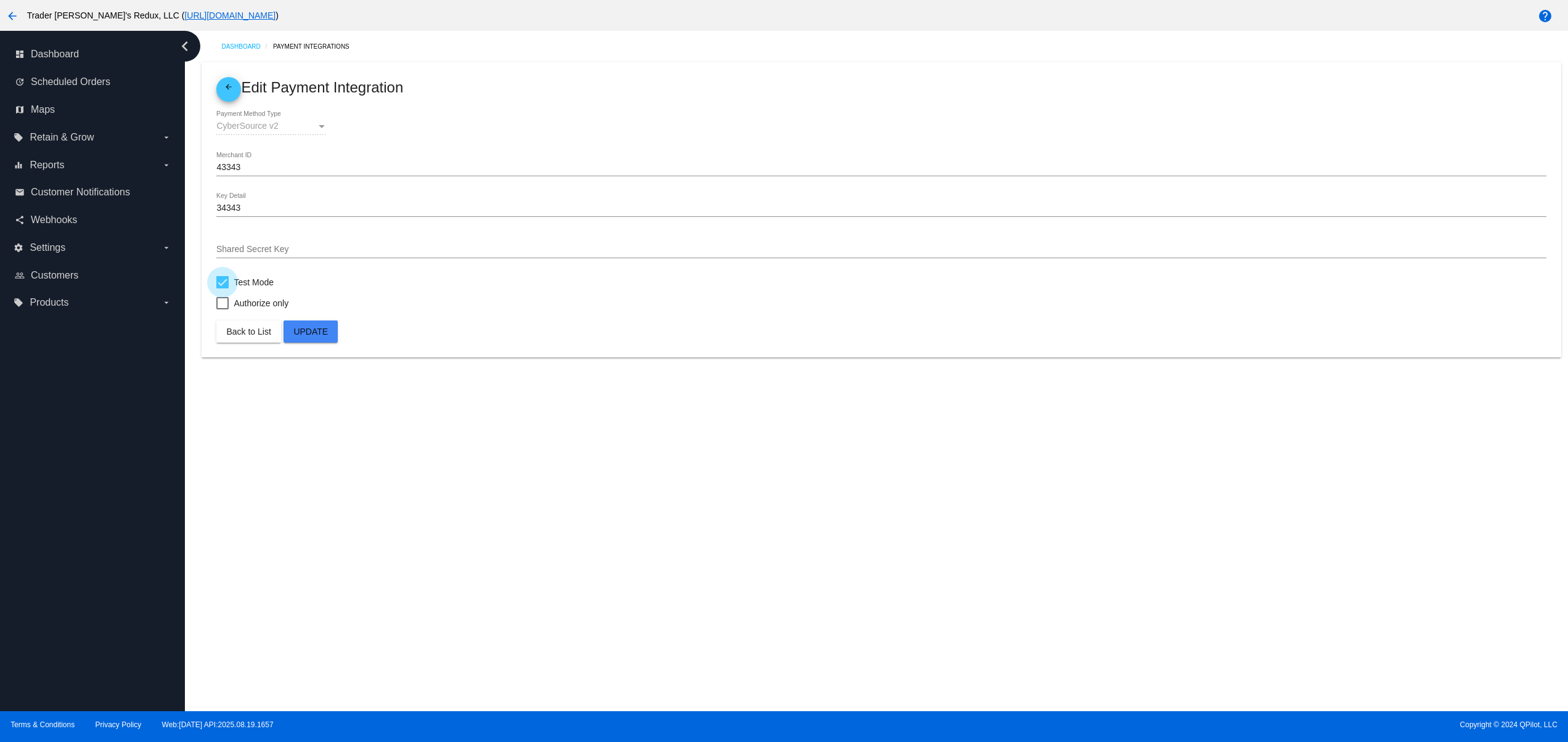
checkbox input "false"
click at [291, 335] on button "Update" at bounding box center [311, 331] width 54 height 22
click at [224, 85] on mat-icon "arrow_back" at bounding box center [228, 89] width 14 height 14
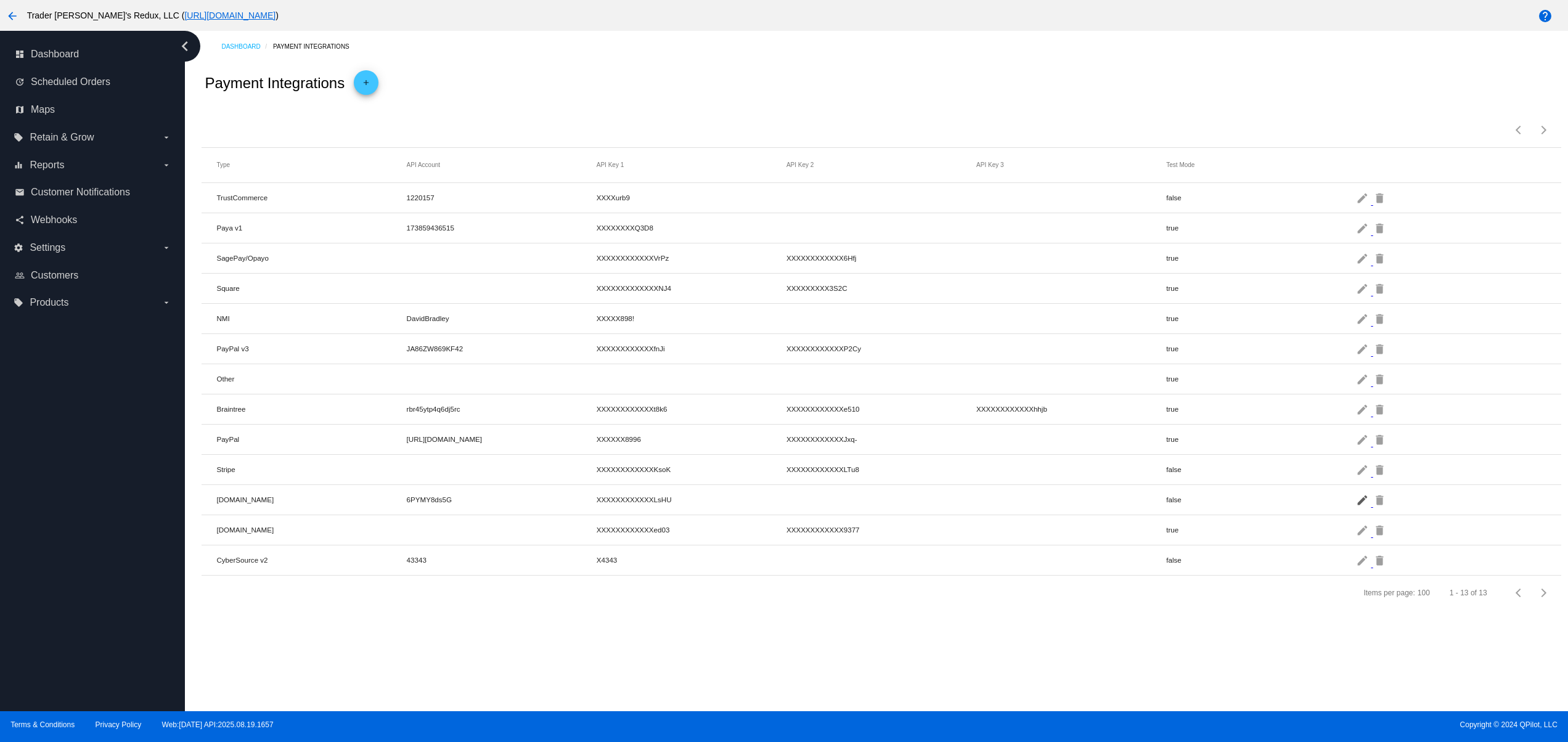
click at [1366, 503] on mat-icon "edit" at bounding box center [1362, 500] width 14 height 19
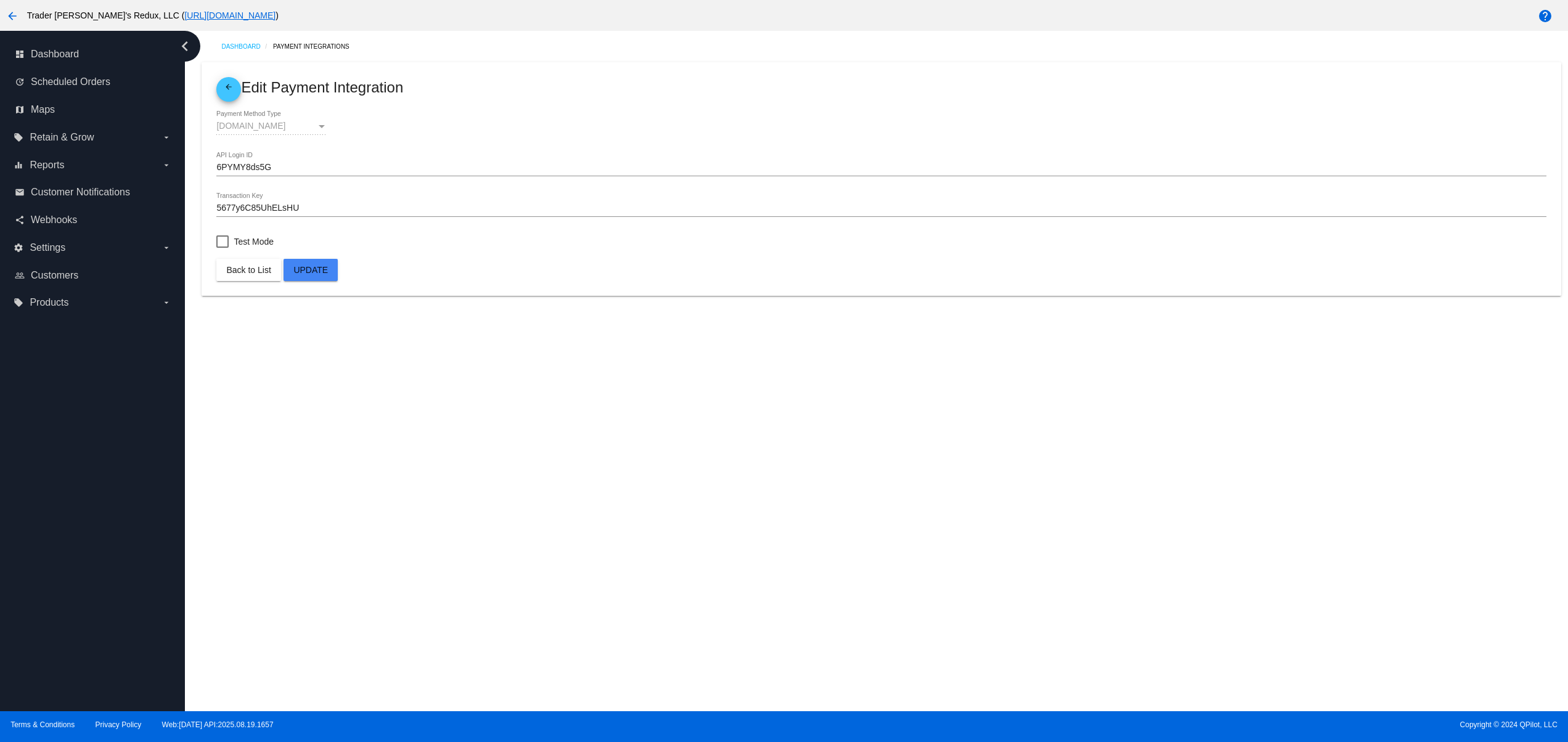
click at [223, 236] on div at bounding box center [222, 241] width 12 height 12
click at [222, 248] on input "Test Mode" at bounding box center [222, 248] width 1 height 1
checkbox input "true"
click at [308, 267] on span "Update" at bounding box center [311, 270] width 35 height 10
click at [291, 276] on button "Update" at bounding box center [311, 269] width 54 height 22
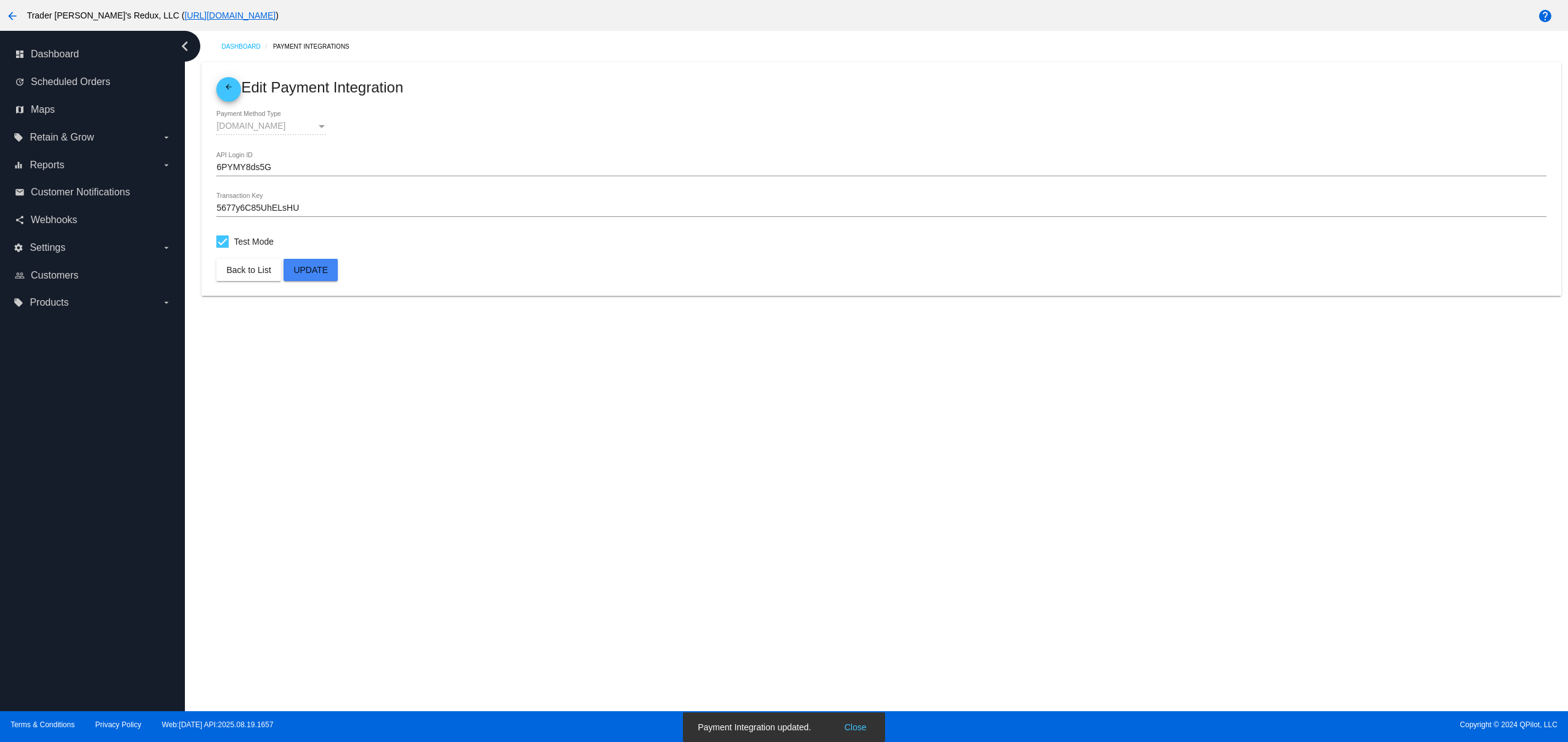
click at [580, 500] on div "Dashboard Payment Integrations arrow_back Edit Payment Integration [DOMAIN_NAME…" at bounding box center [876, 371] width 1382 height 680
click at [235, 236] on span "Test Mode" at bounding box center [254, 241] width 40 height 14
click at [222, 248] on input "Test Mode" at bounding box center [222, 248] width 1 height 1
checkbox input "false"
click at [309, 267] on span "Update" at bounding box center [311, 270] width 35 height 10
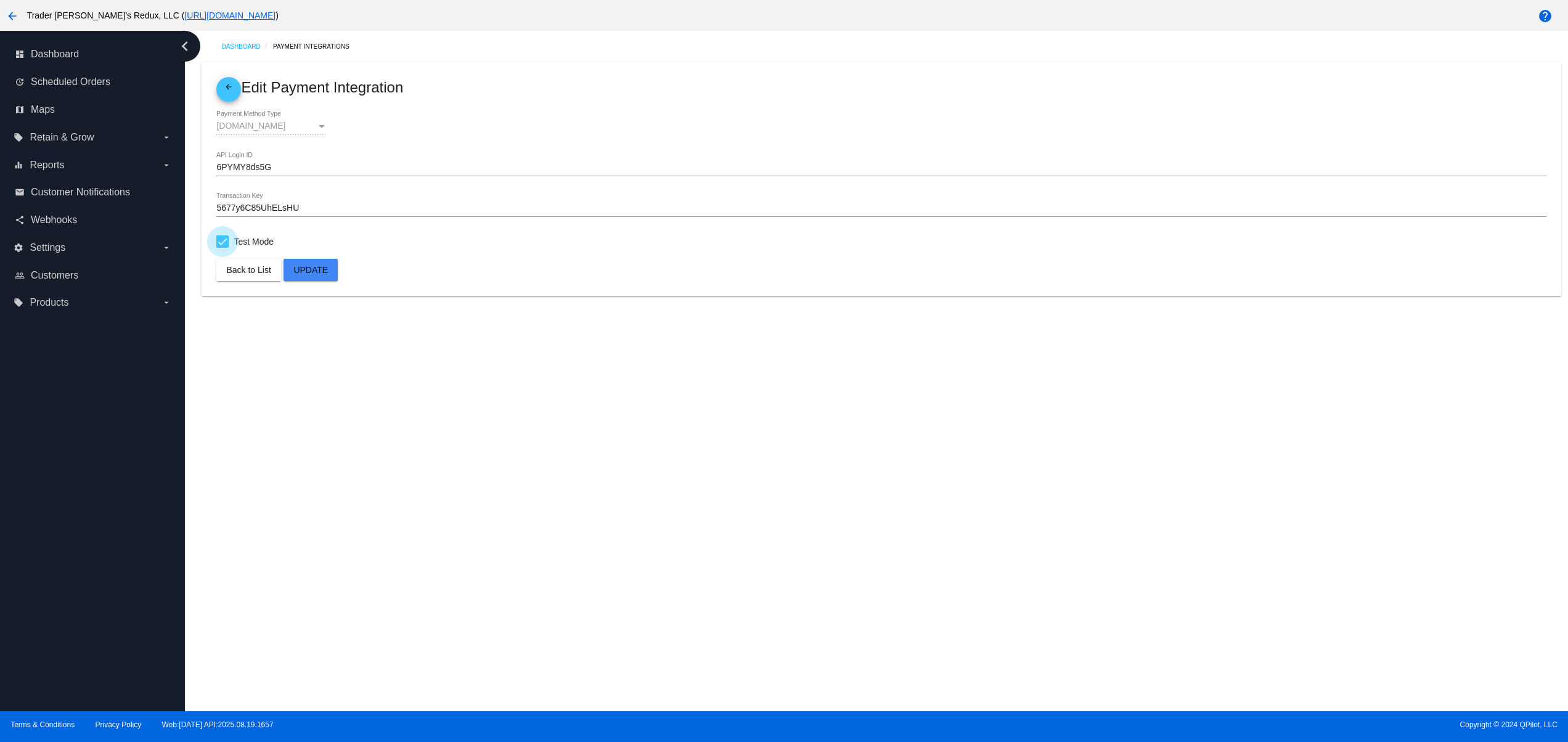
click at [266, 235] on span "Test Mode" at bounding box center [254, 241] width 40 height 14
click at [222, 248] on input "Test Mode" at bounding box center [222, 248] width 1 height 1
checkbox input "false"
click at [233, 77] on span "arrow_back" at bounding box center [228, 89] width 14 height 25
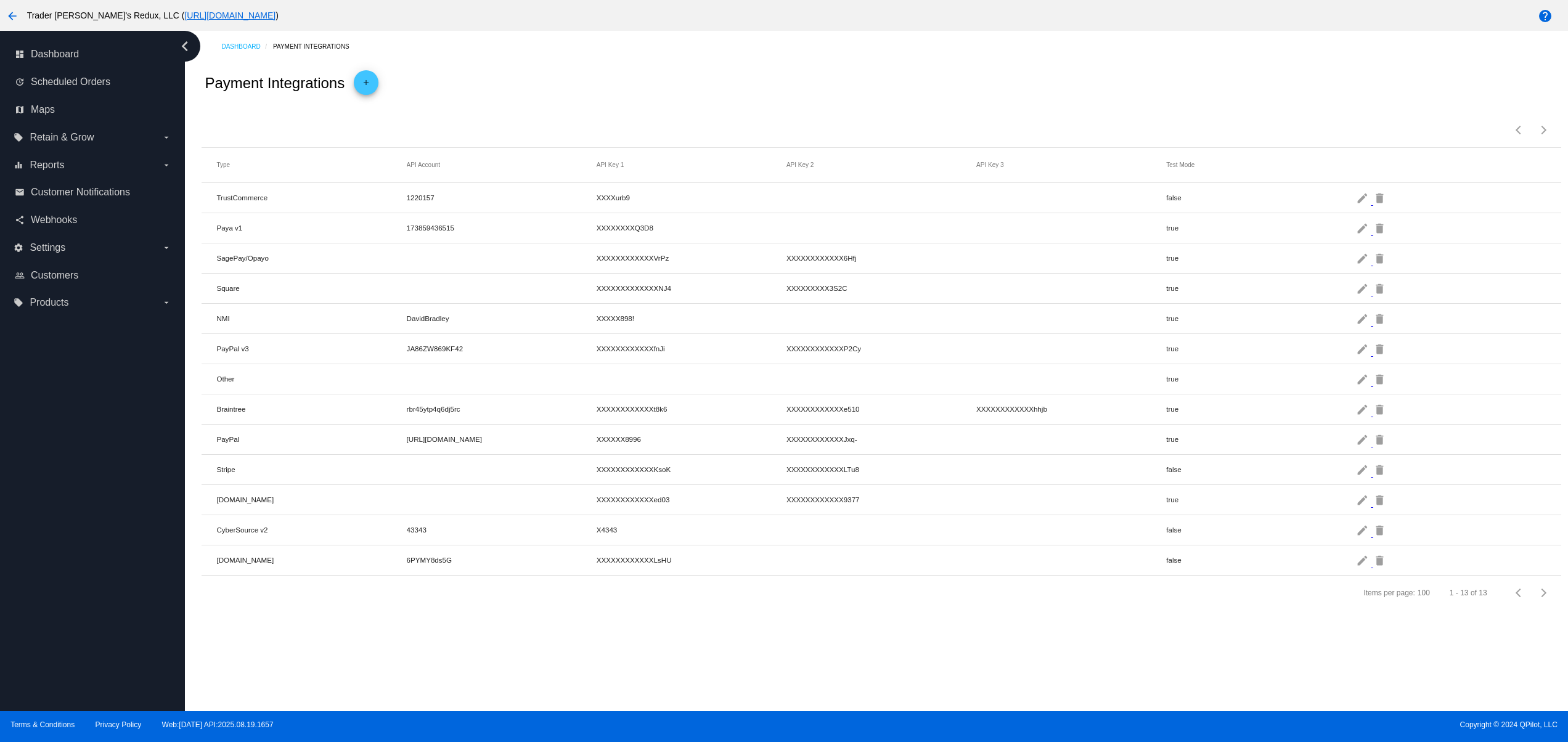
drag, startPoint x: 469, startPoint y: 464, endPoint x: 605, endPoint y: 463, distance: 136.0
click at [589, 463] on mat-row "Stripe XXXXXXXXXXXXKsoK XXXXXXXXXXXXLTu8 false edit delete" at bounding box center [881, 469] width 1358 height 30
drag, startPoint x: 367, startPoint y: 407, endPoint x: 338, endPoint y: 457, distance: 57.8
click at [291, 407] on mat-table "Type API Account API Key 1 API Key 2 API Key 3 Test Mode TrustCommerce 1220157 …" at bounding box center [881, 361] width 1358 height 428
click at [501, 508] on mat-row "Checkout.com XXXXXXXXXXXXed03 XXXXXXXXXXXX9377 true edit delete" at bounding box center [881, 499] width 1358 height 30
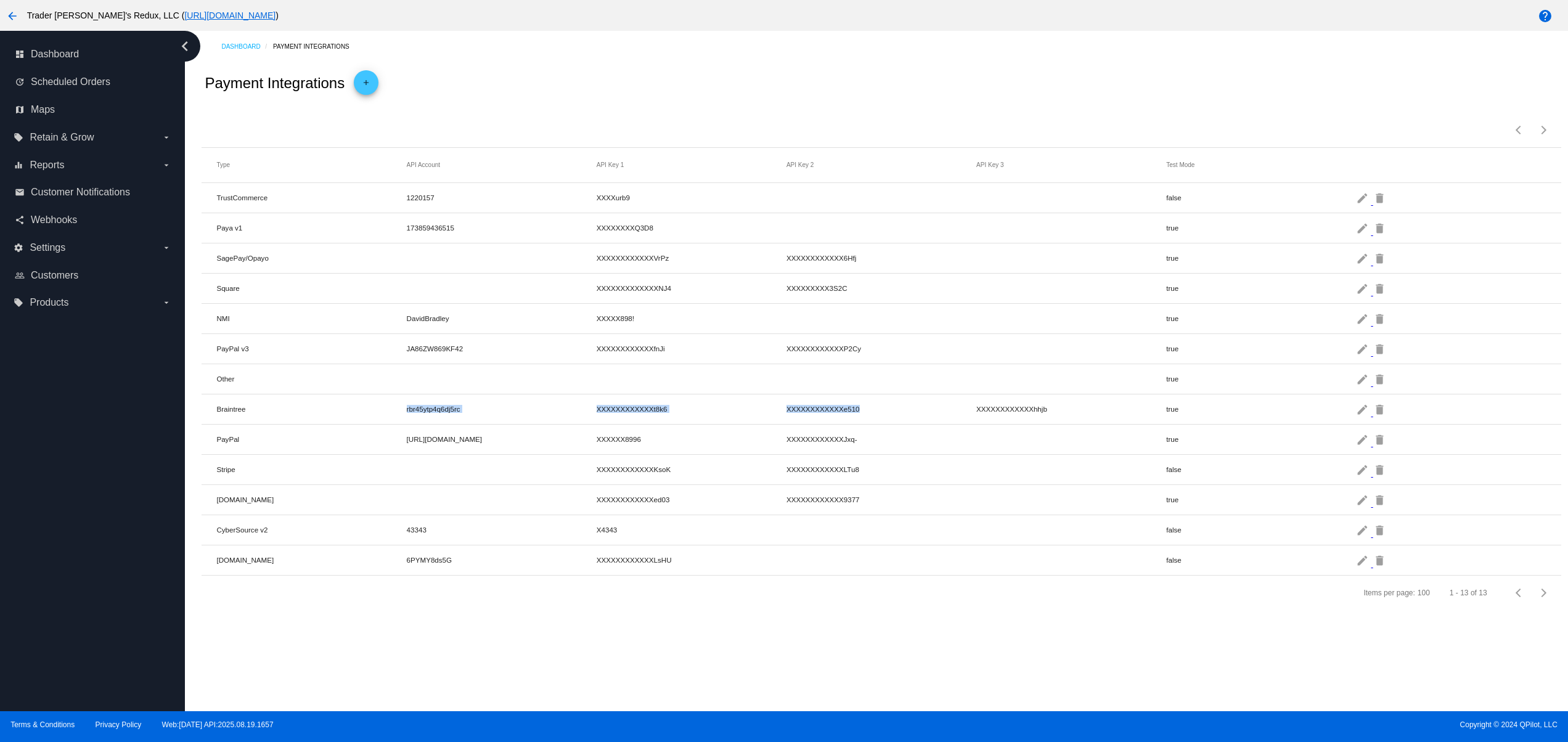
drag, startPoint x: 212, startPoint y: 400, endPoint x: 851, endPoint y: 405, distance: 639.0
click at [851, 405] on mat-row "Braintree rbr45ytp4q6dj5rc XXXXXXXXXXXXt8k6 XXXXXXXXXXXXe510 XXXXXXXXXXXXhhjb t…" at bounding box center [881, 408] width 1358 height 30
click at [1362, 417] on mat-icon "edit" at bounding box center [1362, 408] width 14 height 19
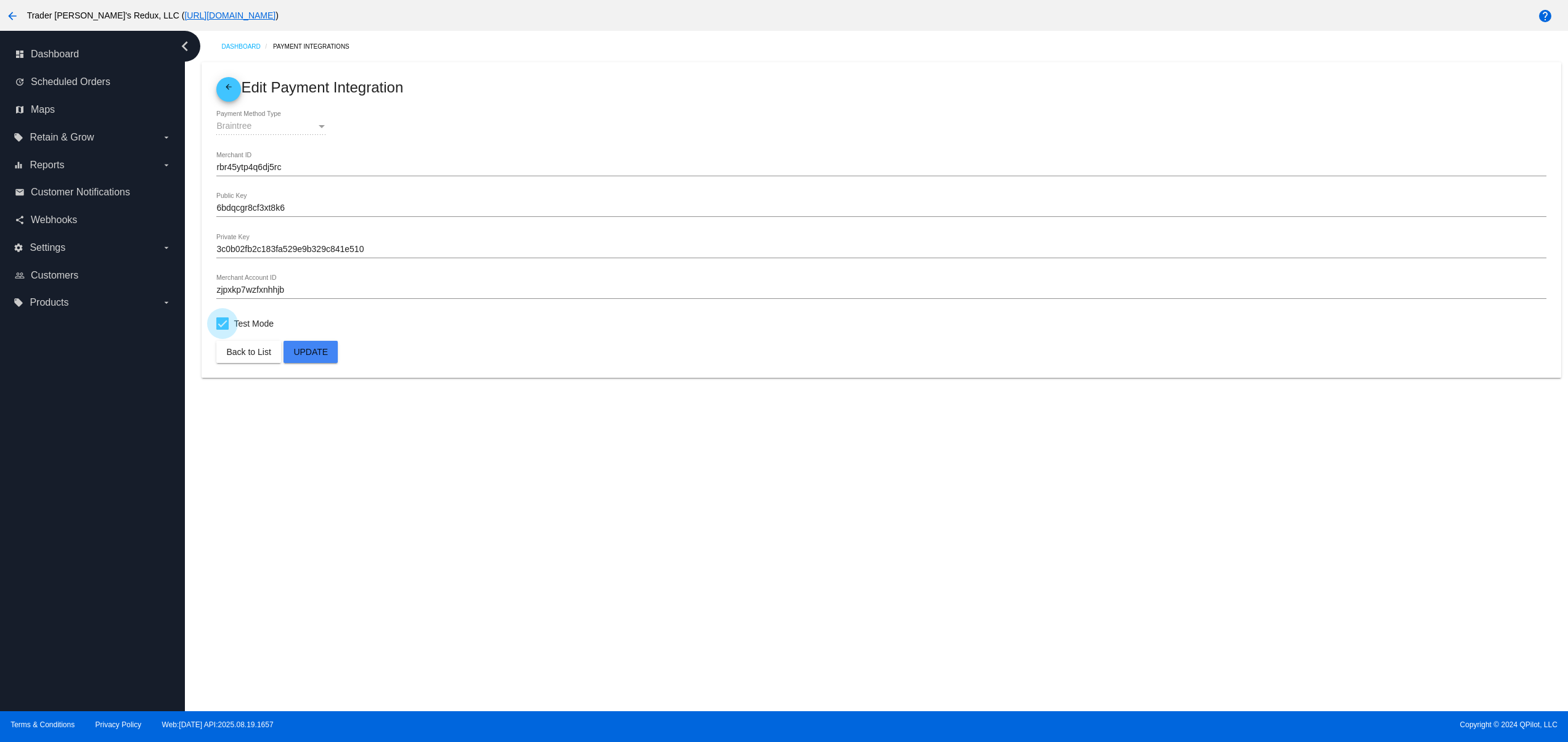
click at [222, 325] on div at bounding box center [222, 323] width 12 height 12
click at [222, 330] on input "Test Mode" at bounding box center [222, 330] width 1 height 1
checkbox input "false"
click at [319, 356] on span "Update" at bounding box center [311, 352] width 35 height 10
click at [230, 83] on mat-icon "arrow_back" at bounding box center [228, 89] width 14 height 14
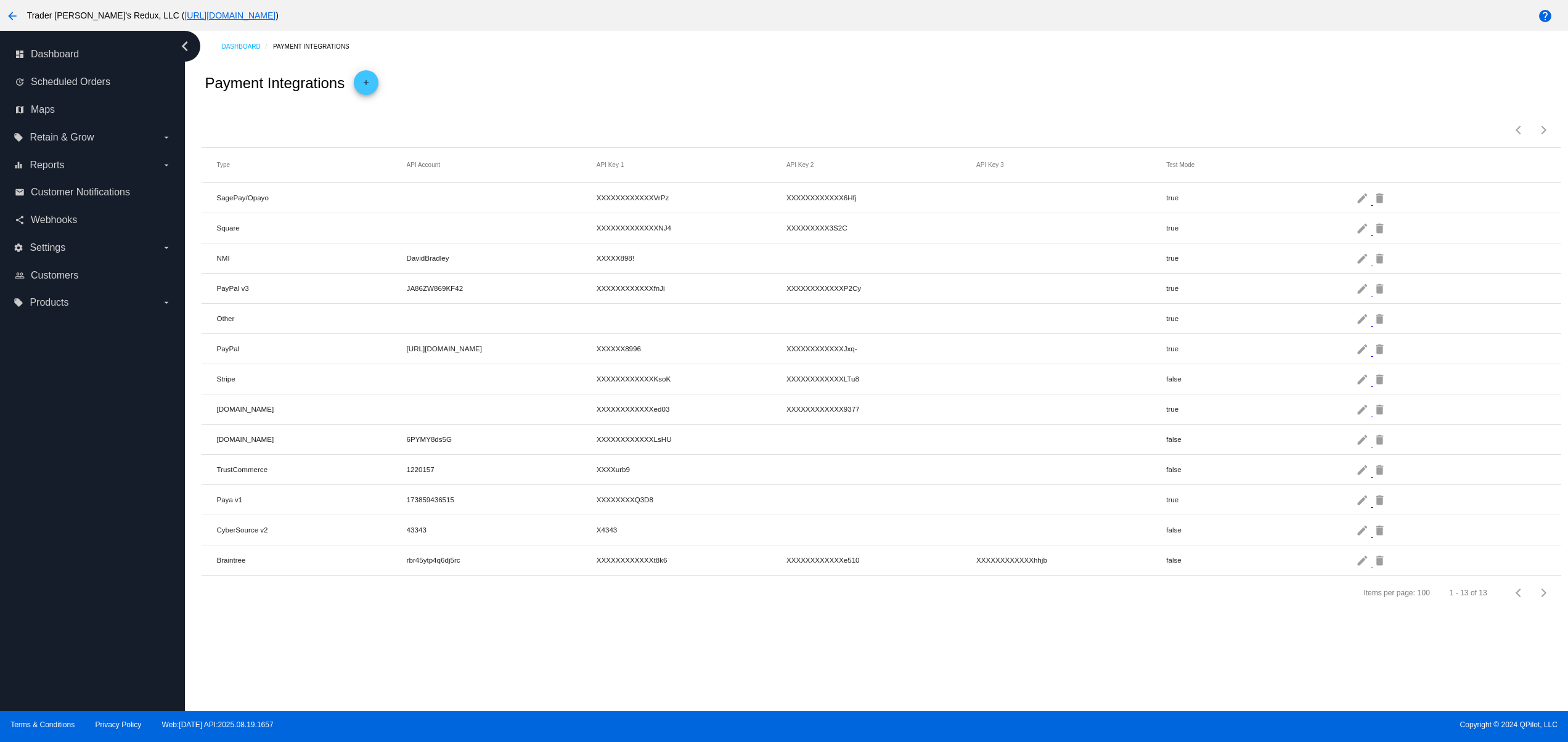
drag, startPoint x: 204, startPoint y: 346, endPoint x: 467, endPoint y: 342, distance: 263.0
click at [442, 342] on mat-row "PayPal david_api1.patternsinthecloud.com XXXXXX8996 XXXXXXXXXXXXJxq- true edit …" at bounding box center [881, 348] width 1358 height 30
click at [683, 532] on mat-cell "X4343" at bounding box center [690, 530] width 189 height 14
drag, startPoint x: 277, startPoint y: 507, endPoint x: 161, endPoint y: 507, distance: 116.0
click at [231, 507] on mat-table "Type API Account API Key 1 API Key 2 API Key 3 Test Mode SagePay/Opayo XXXXXXXX…" at bounding box center [881, 361] width 1358 height 428
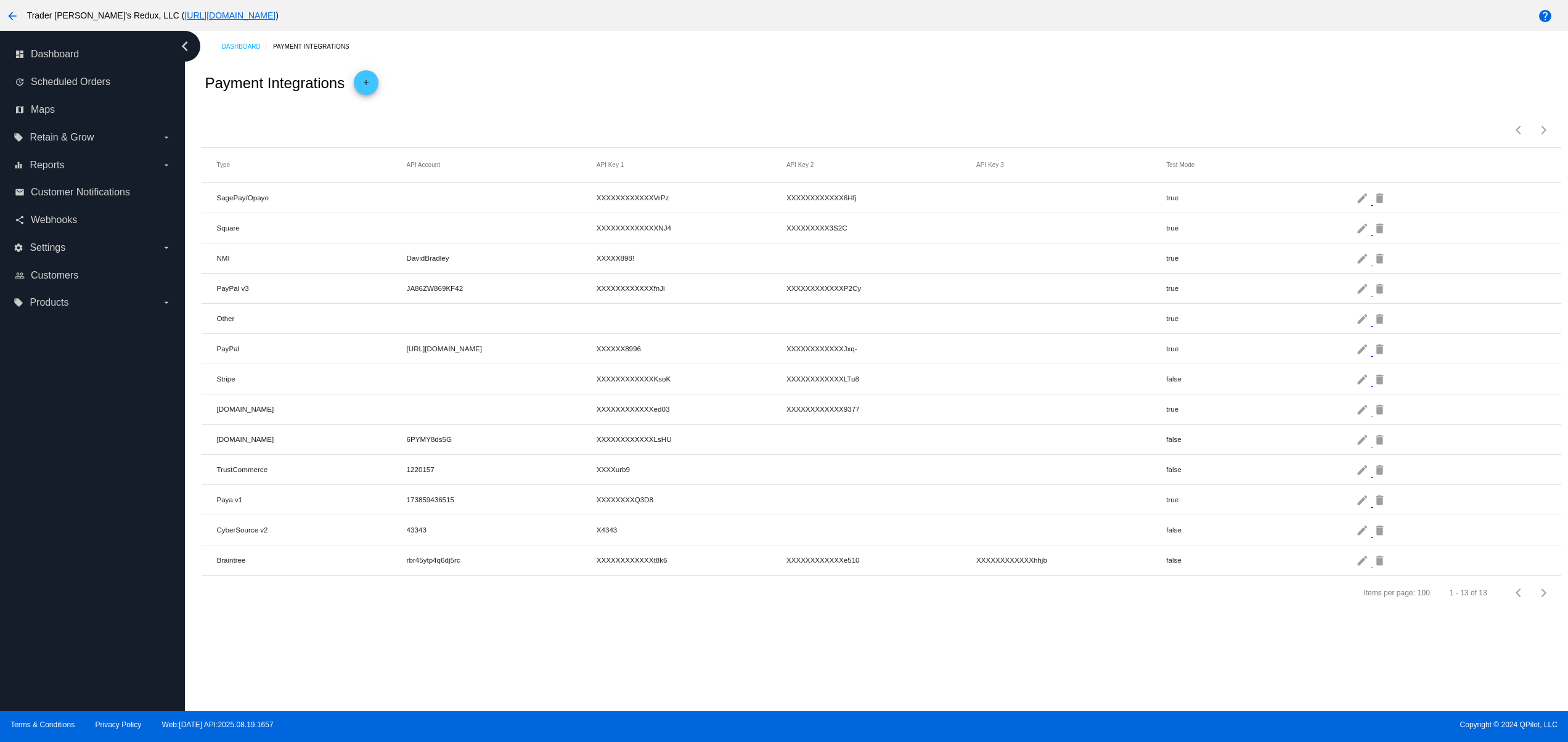
click at [340, 576] on mat-row "Braintree rbr45ytp4q6dj5rc XXXXXXXXXXXXt8k6 XXXXXXXXXXXXe510 XXXXXXXXXXXXhhjb f…" at bounding box center [881, 559] width 1358 height 30
drag, startPoint x: 206, startPoint y: 441, endPoint x: 356, endPoint y: 441, distance: 150.0
click at [271, 441] on mat-row "Authorize.Net 6PYMY8ds5G XXXXXXXXXXXXLsHU false edit delete" at bounding box center [881, 439] width 1358 height 30
click at [425, 488] on mat-row "Paya v1 173859436515 XXXXXXXXQ3D8 true edit delete" at bounding box center [881, 499] width 1358 height 30
drag, startPoint x: 308, startPoint y: 353, endPoint x: 407, endPoint y: 385, distance: 104.0
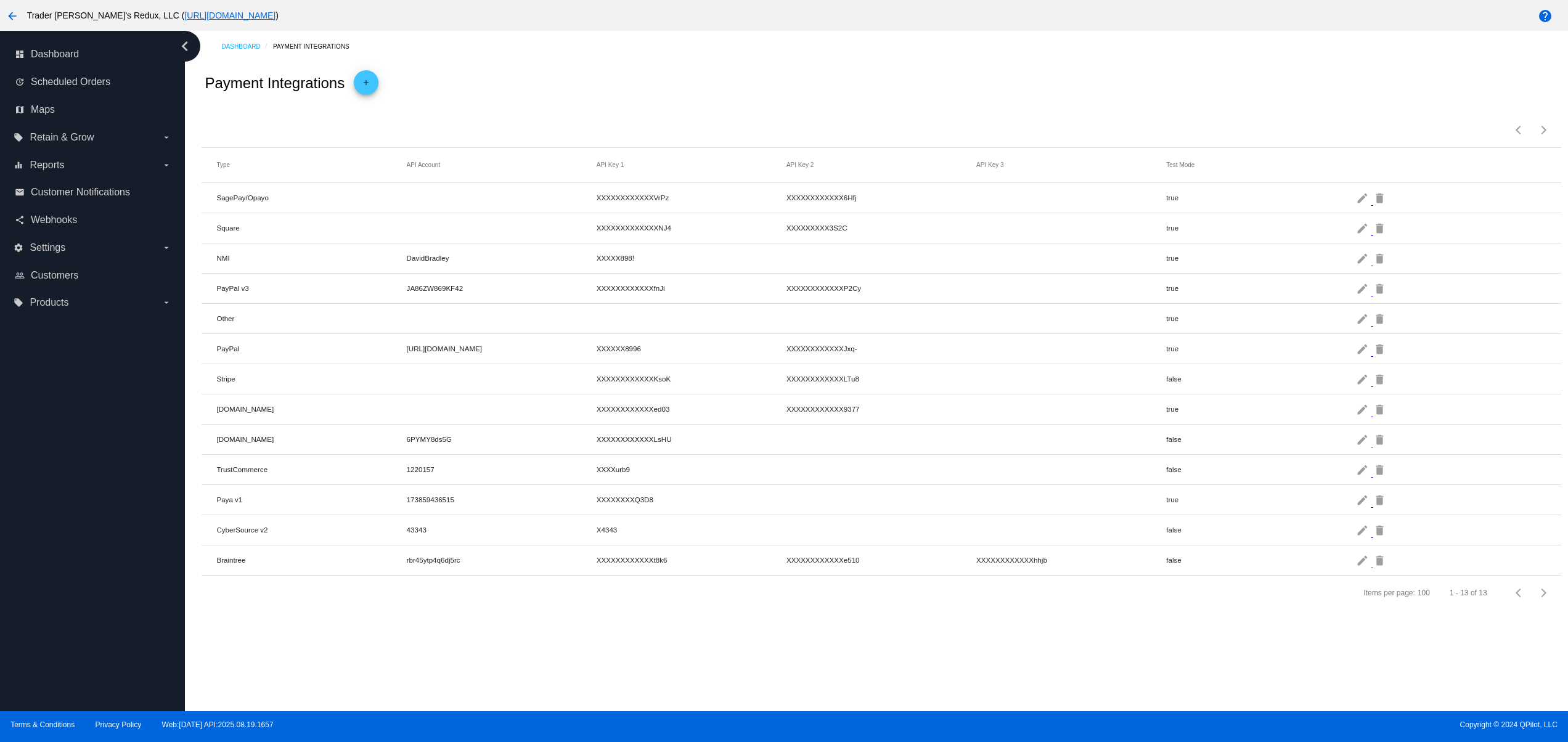
click at [360, 353] on mat-cell "PayPal" at bounding box center [311, 348] width 189 height 14
click at [510, 535] on mat-cell "43343" at bounding box center [501, 530] width 189 height 14
drag, startPoint x: 204, startPoint y: 473, endPoint x: 127, endPoint y: 476, distance: 77.1
click at [130, 468] on div "dashboard Dashboard update Scheduled Orders map Maps local_offer Retain & Grow …" at bounding box center [784, 371] width 1568 height 680
click at [411, 526] on mat-row "CyberSource v2 43343 X4343 false edit delete" at bounding box center [881, 530] width 1358 height 30
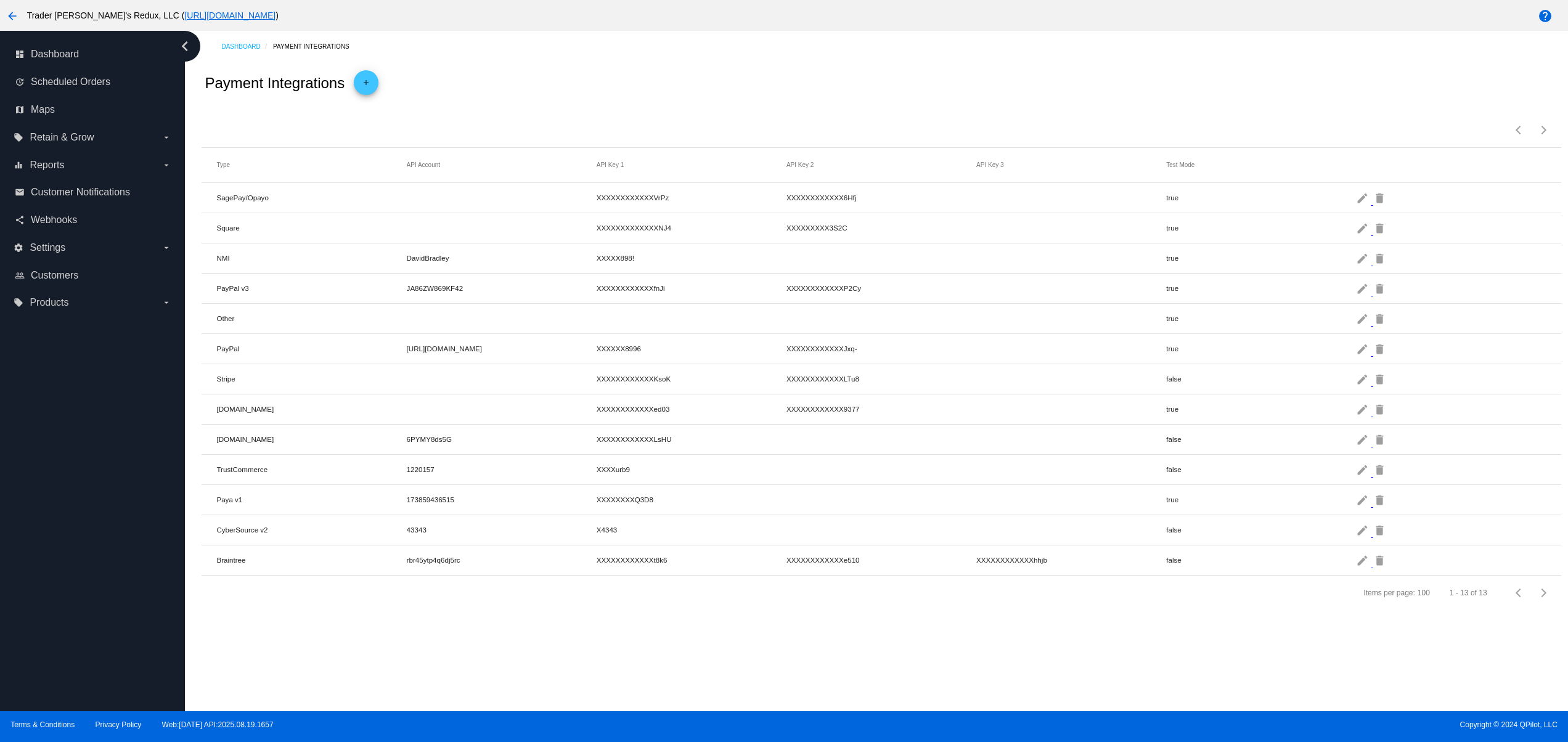
drag, startPoint x: 253, startPoint y: 560, endPoint x: 1225, endPoint y: 560, distance: 972.0
click at [1225, 560] on mat-row "Braintree rbr45ytp4q6dj5rc XXXXXXXXXXXXt8k6 XXXXXXXXXXXXe510 XXXXXXXXXXXXhhjb f…" at bounding box center [881, 559] width 1358 height 30
click at [1350, 562] on mat-cell "false" at bounding box center [1260, 559] width 189 height 14
click at [1364, 562] on mat-icon "edit" at bounding box center [1362, 559] width 14 height 19
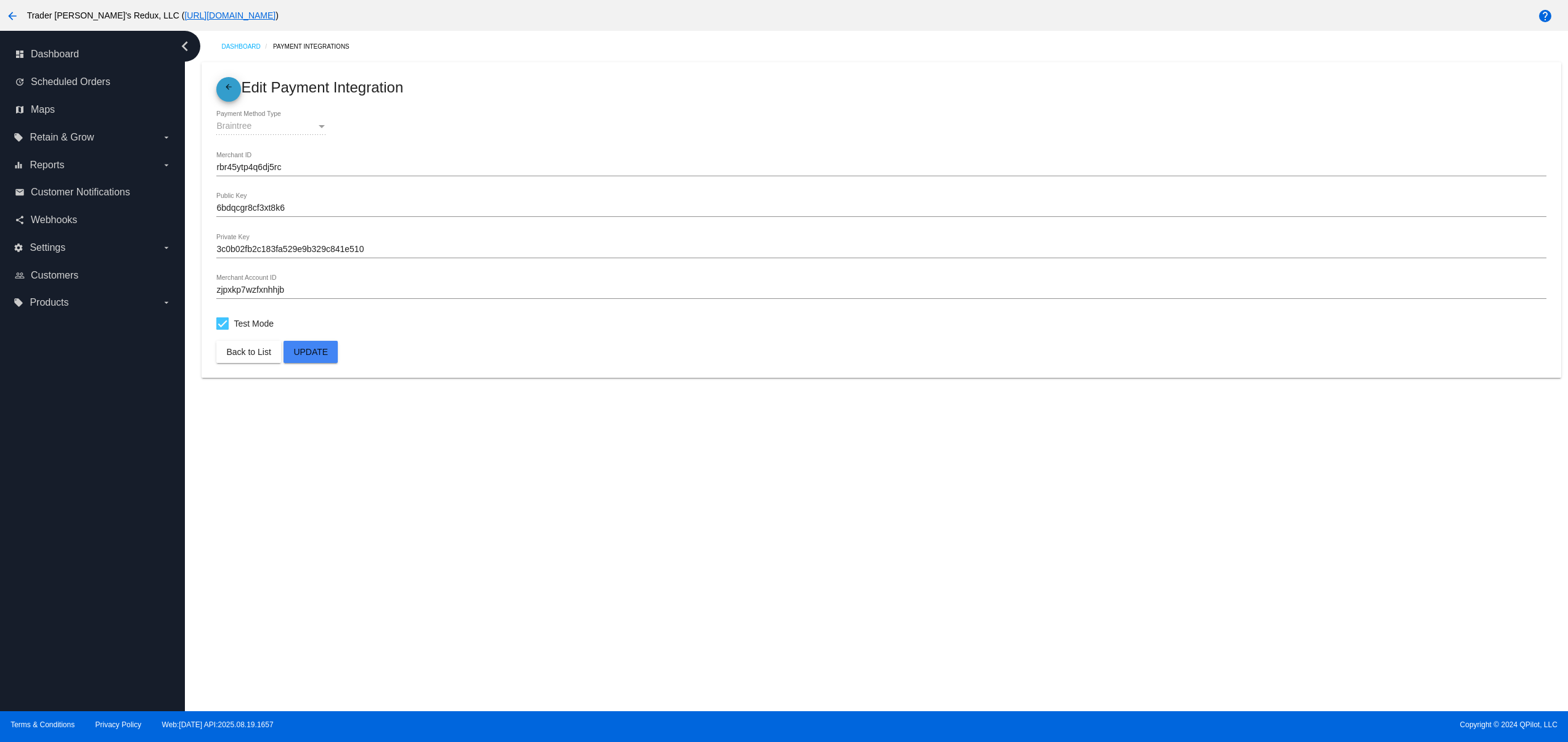
click at [223, 102] on span "arrow_back" at bounding box center [228, 89] width 14 height 25
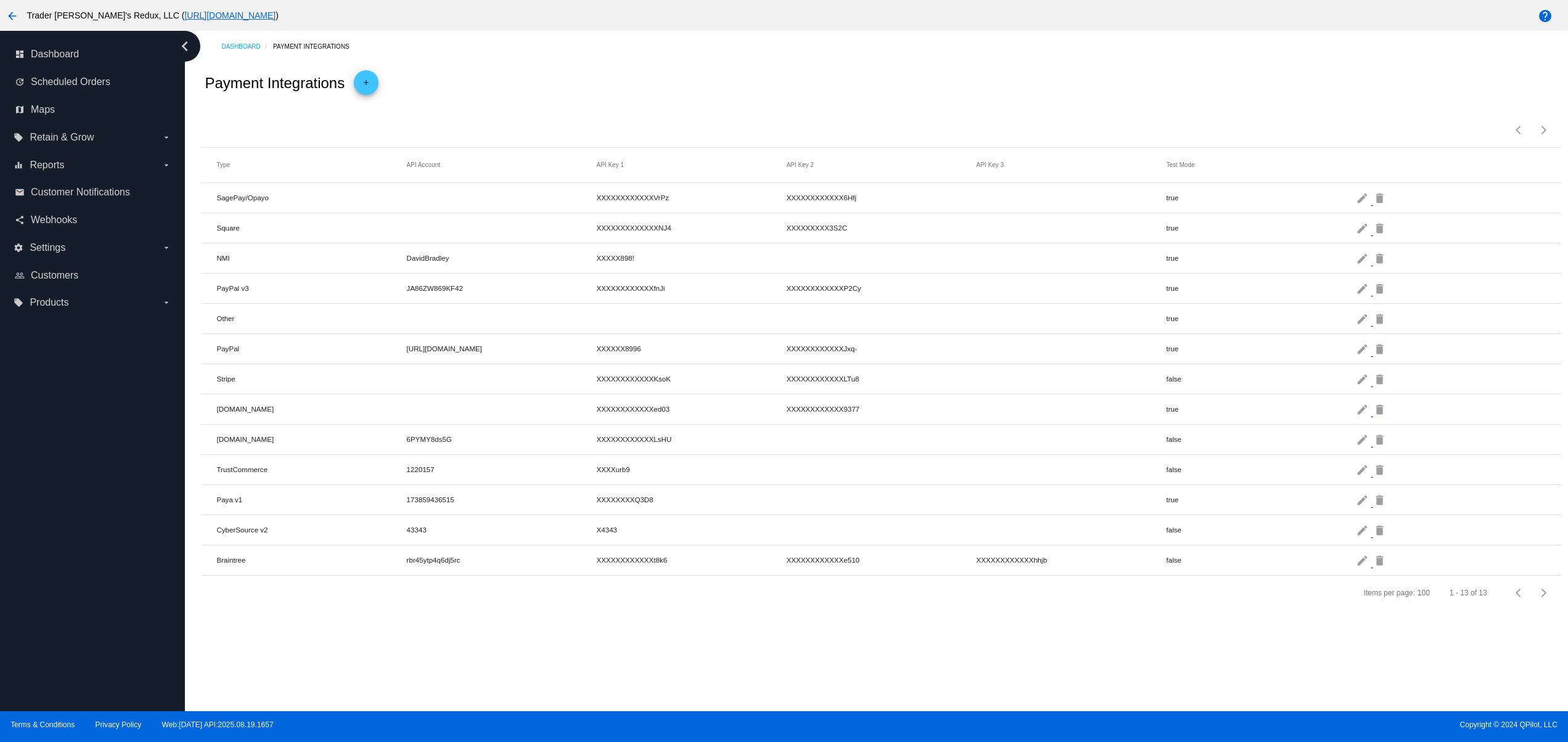
drag, startPoint x: 225, startPoint y: 222, endPoint x: 1034, endPoint y: 223, distance: 809.0
click at [1034, 223] on mat-row "Square XXXXXXXXXXXXXNJ4 XXXXXXXXX3S2C true edit delete" at bounding box center [881, 228] width 1358 height 30
click at [1358, 235] on mat-icon "edit" at bounding box center [1362, 228] width 14 height 19
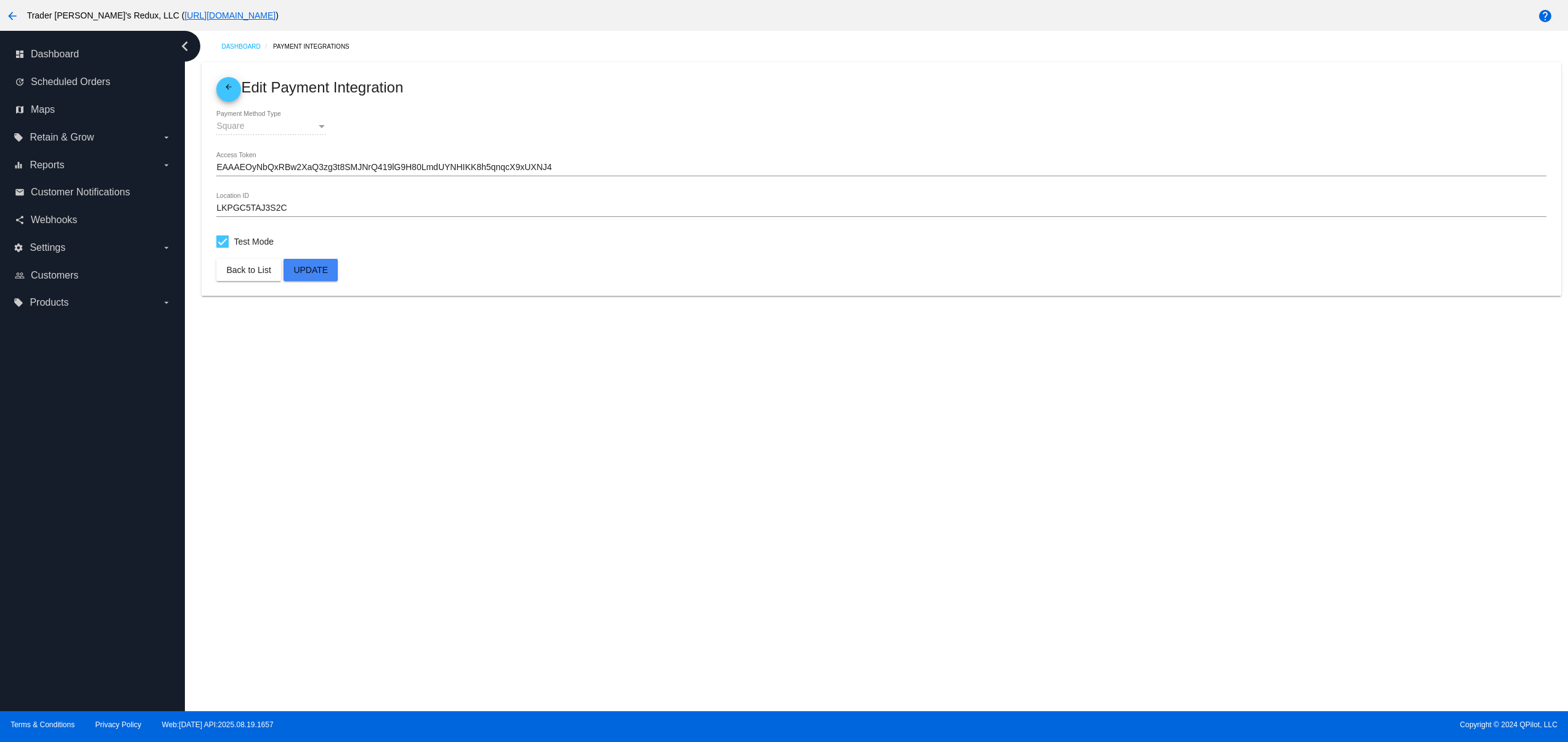
click at [218, 92] on link "arrow_back" at bounding box center [229, 89] width 25 height 25
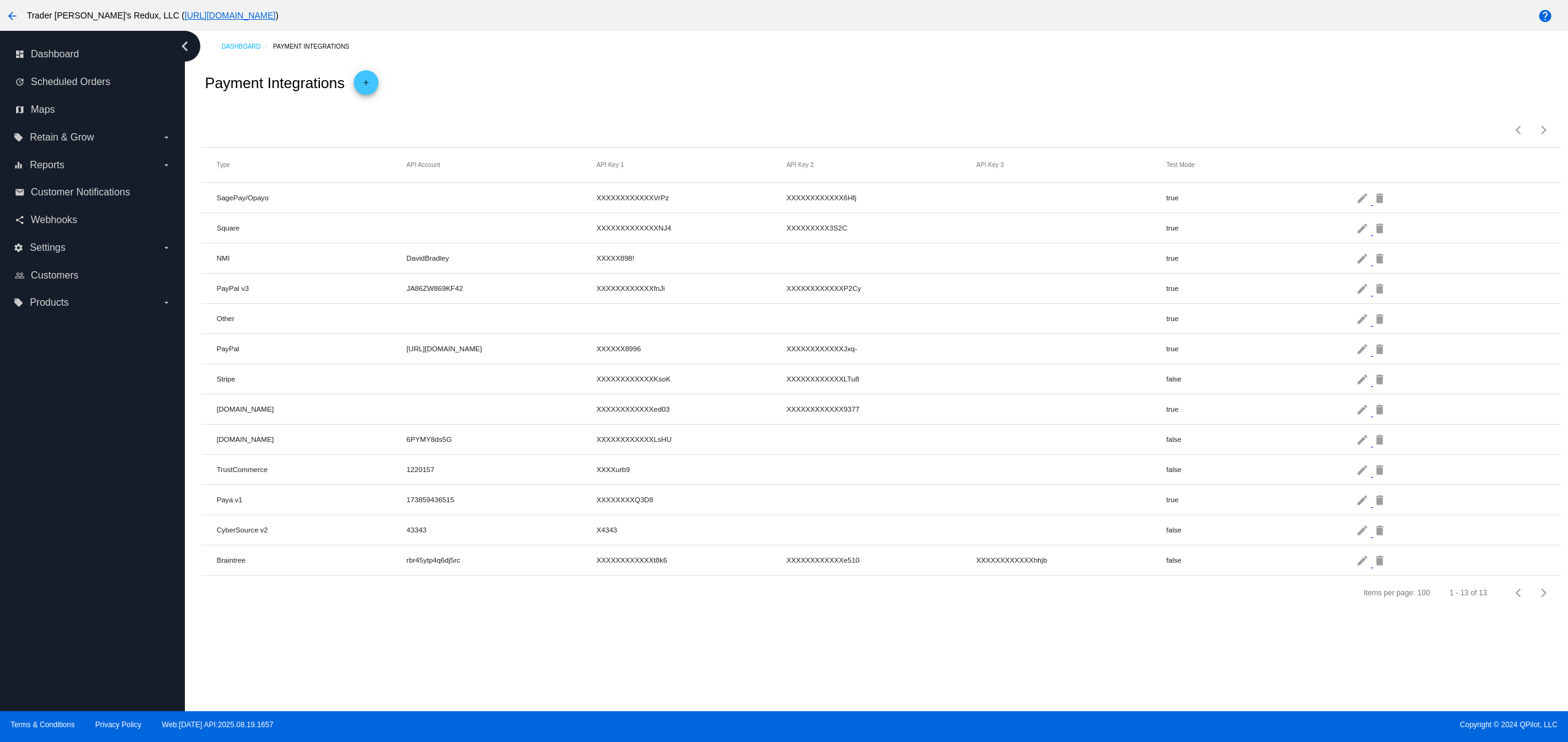
drag, startPoint x: 672, startPoint y: 309, endPoint x: 261, endPoint y: 351, distance: 413.1
click at [341, 311] on mat-row "Other true edit delete" at bounding box center [881, 318] width 1358 height 30
click at [463, 531] on mat-cell "43343" at bounding box center [501, 530] width 189 height 14
drag, startPoint x: 244, startPoint y: 513, endPoint x: 1240, endPoint y: 517, distance: 996.0
click at [1240, 515] on mat-row "Paya v1 173859436515 XXXXXXXXQ3D8 true edit delete" at bounding box center [881, 499] width 1358 height 30
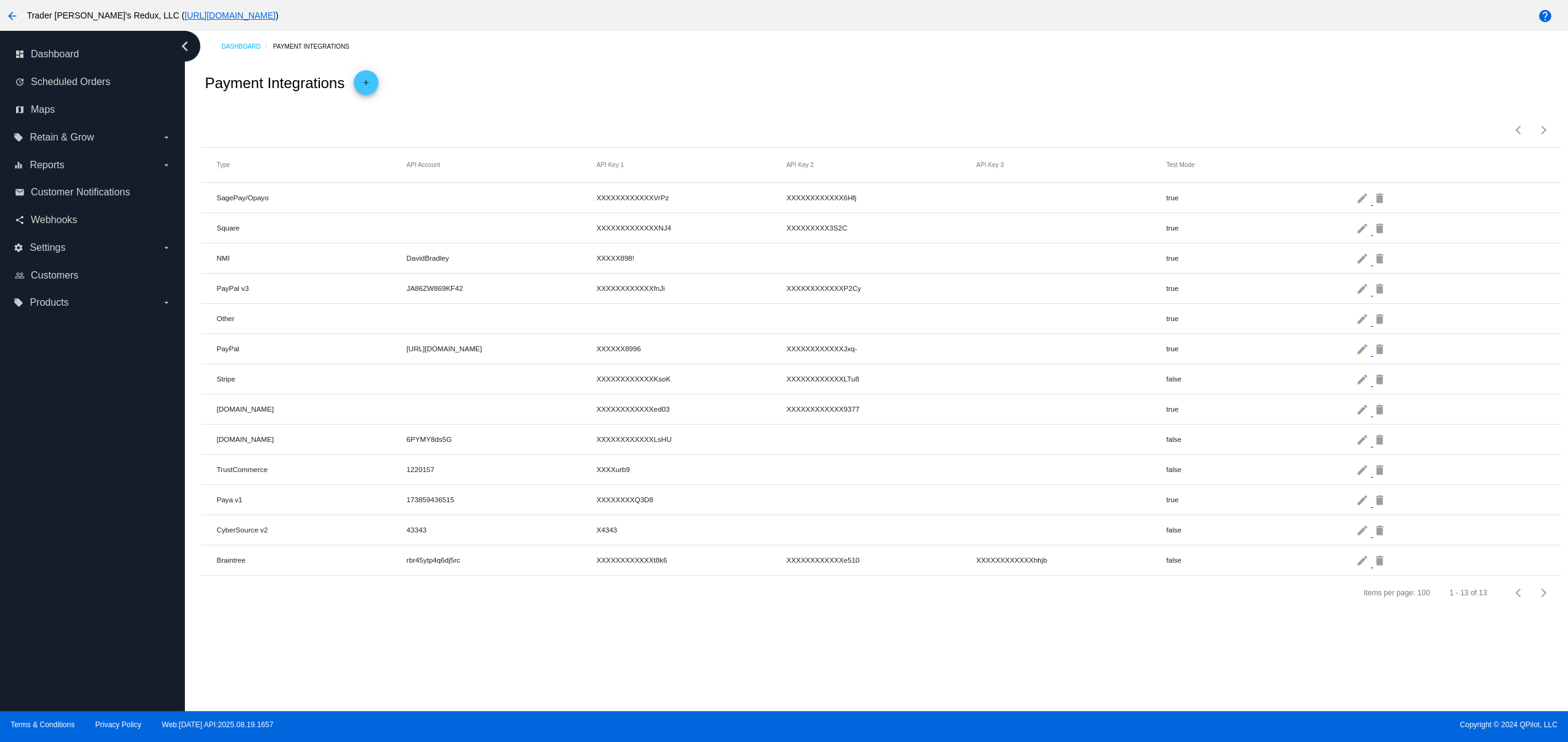
drag, startPoint x: 1247, startPoint y: 553, endPoint x: 1162, endPoint y: 542, distance: 85.7
click at [1162, 542] on mat-table "Type API Account API Key 1 API Key 2 API Key 3 Test Mode SagePay/Opayo XXXXXXXX…" at bounding box center [881, 361] width 1358 height 428
click at [1358, 534] on mat-icon "edit" at bounding box center [1362, 530] width 14 height 19
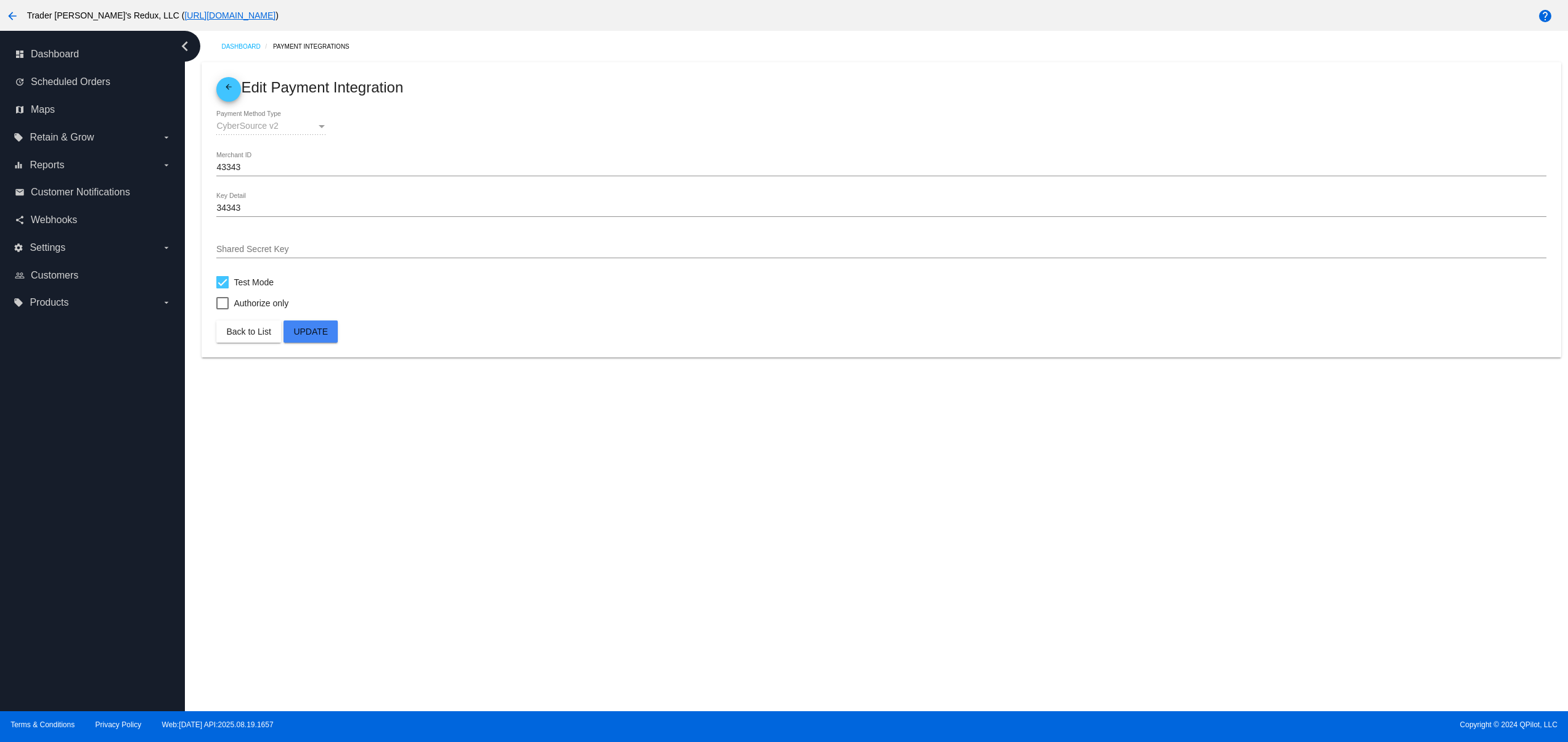
click at [237, 80] on mat-card-title "arrow_back Edit Payment Integration" at bounding box center [881, 89] width 1330 height 25
click at [223, 284] on div at bounding box center [222, 282] width 12 height 12
click at [222, 288] on input "Test Mode" at bounding box center [222, 288] width 1 height 1
checkbox input "false"
click at [308, 327] on span "Update" at bounding box center [311, 332] width 35 height 10
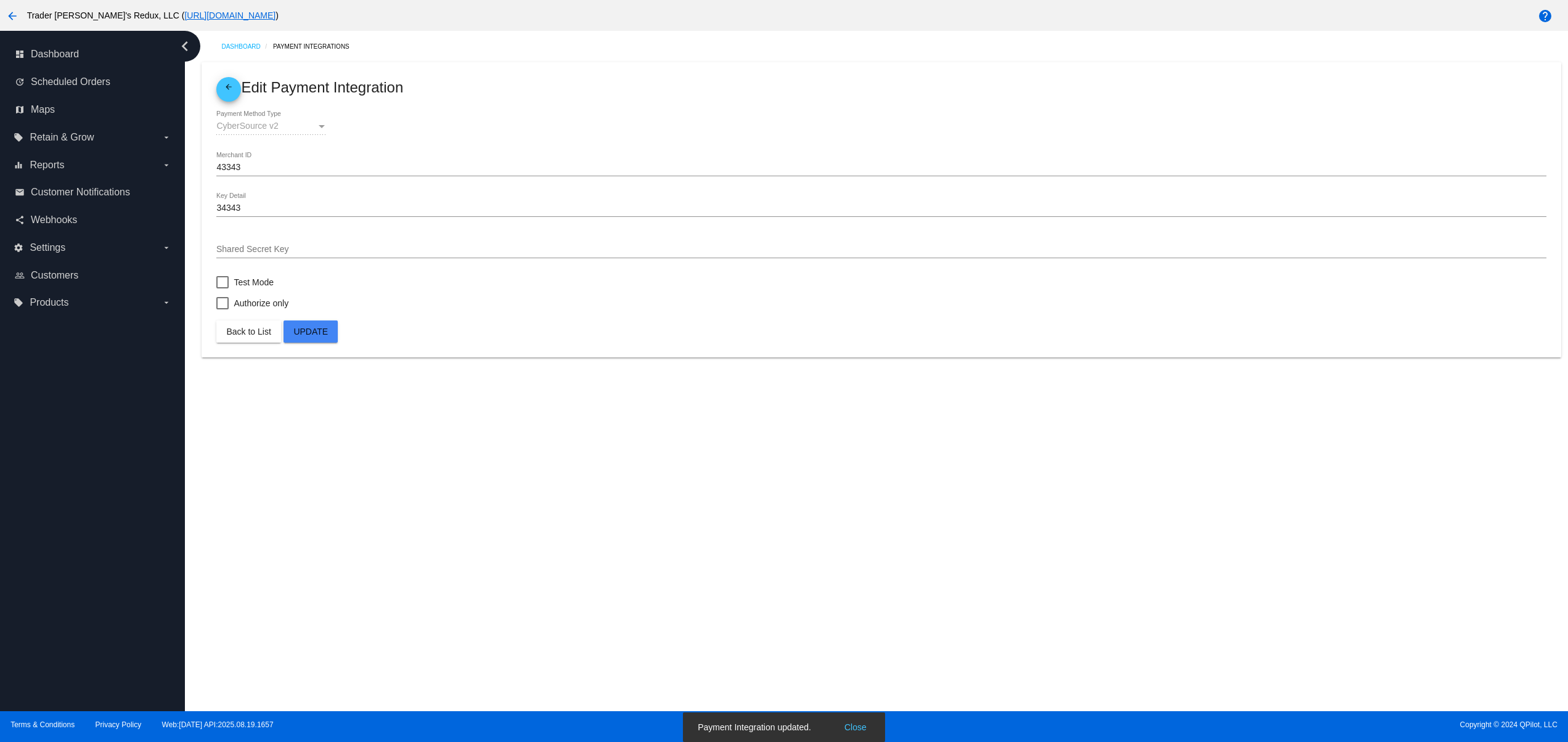
click at [223, 93] on mat-icon "arrow_back" at bounding box center [228, 89] width 14 height 14
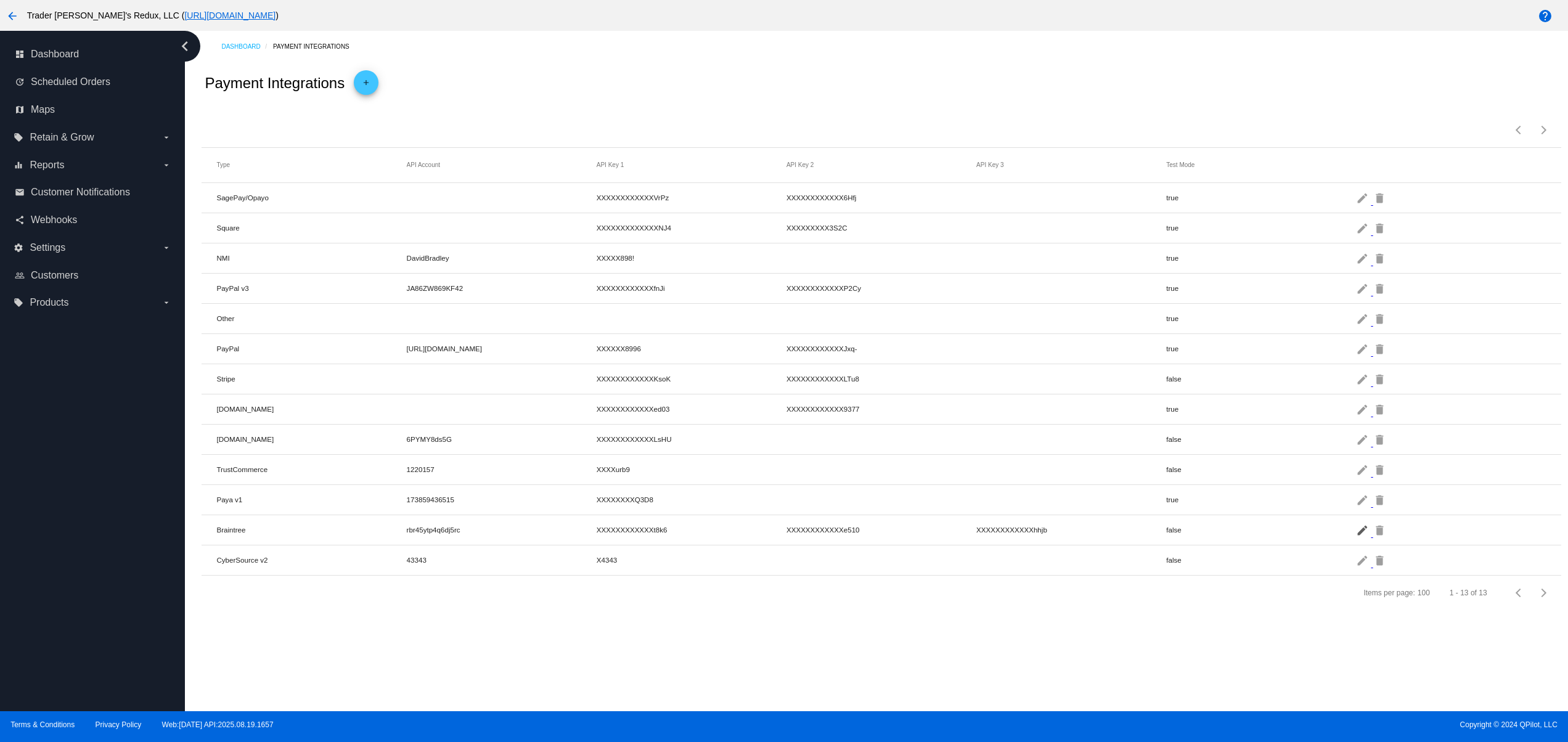
click at [1366, 539] on mat-icon "edit" at bounding box center [1362, 530] width 14 height 19
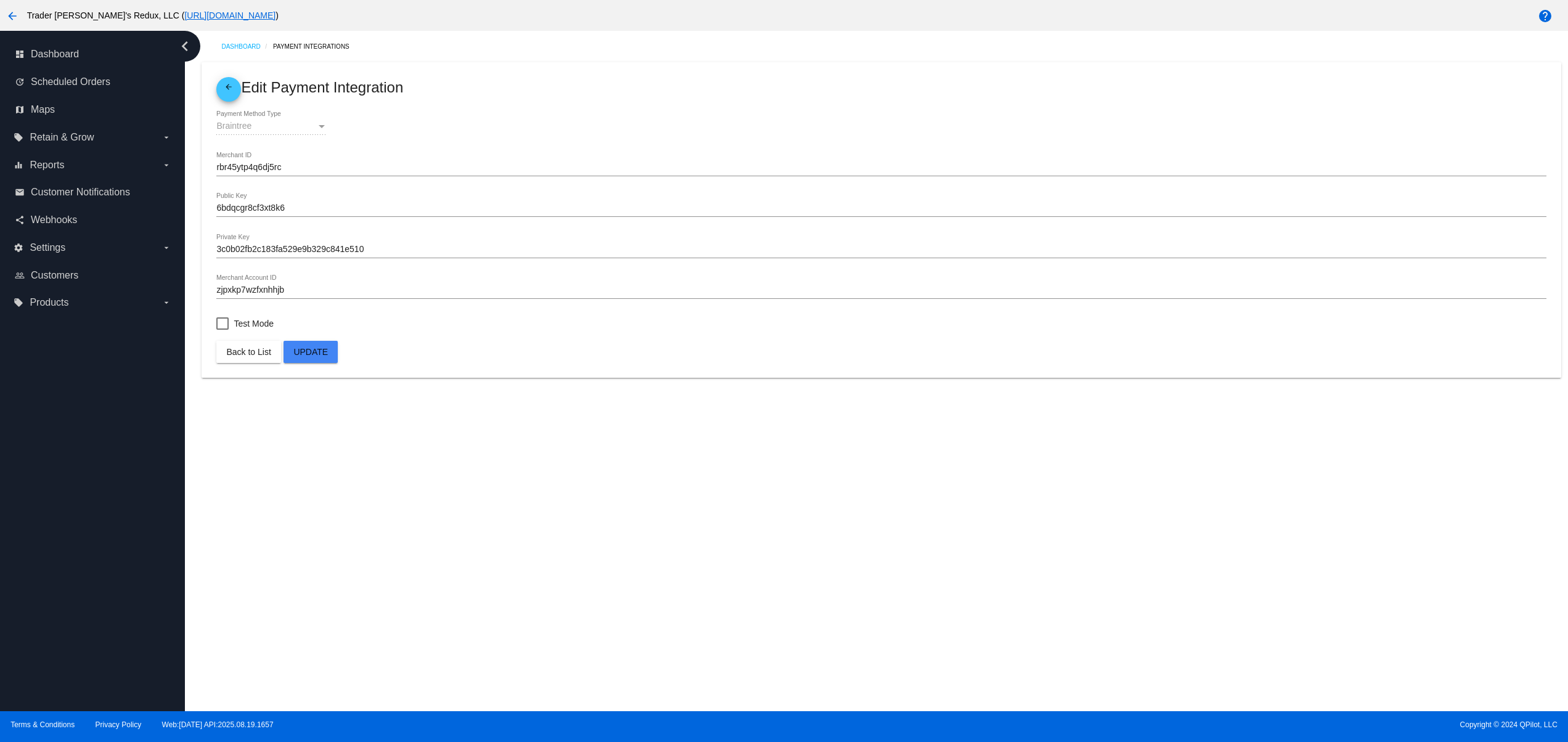
click at [629, 573] on div "Dashboard Payment Integrations arrow_back Edit Payment Integration Braintree Pa…" at bounding box center [876, 371] width 1382 height 680
click at [245, 322] on span "Test Mode" at bounding box center [254, 323] width 40 height 14
click at [222, 330] on input "Test Mode" at bounding box center [222, 330] width 1 height 1
checkbox input "true"
click at [332, 351] on button "Update" at bounding box center [311, 351] width 54 height 22
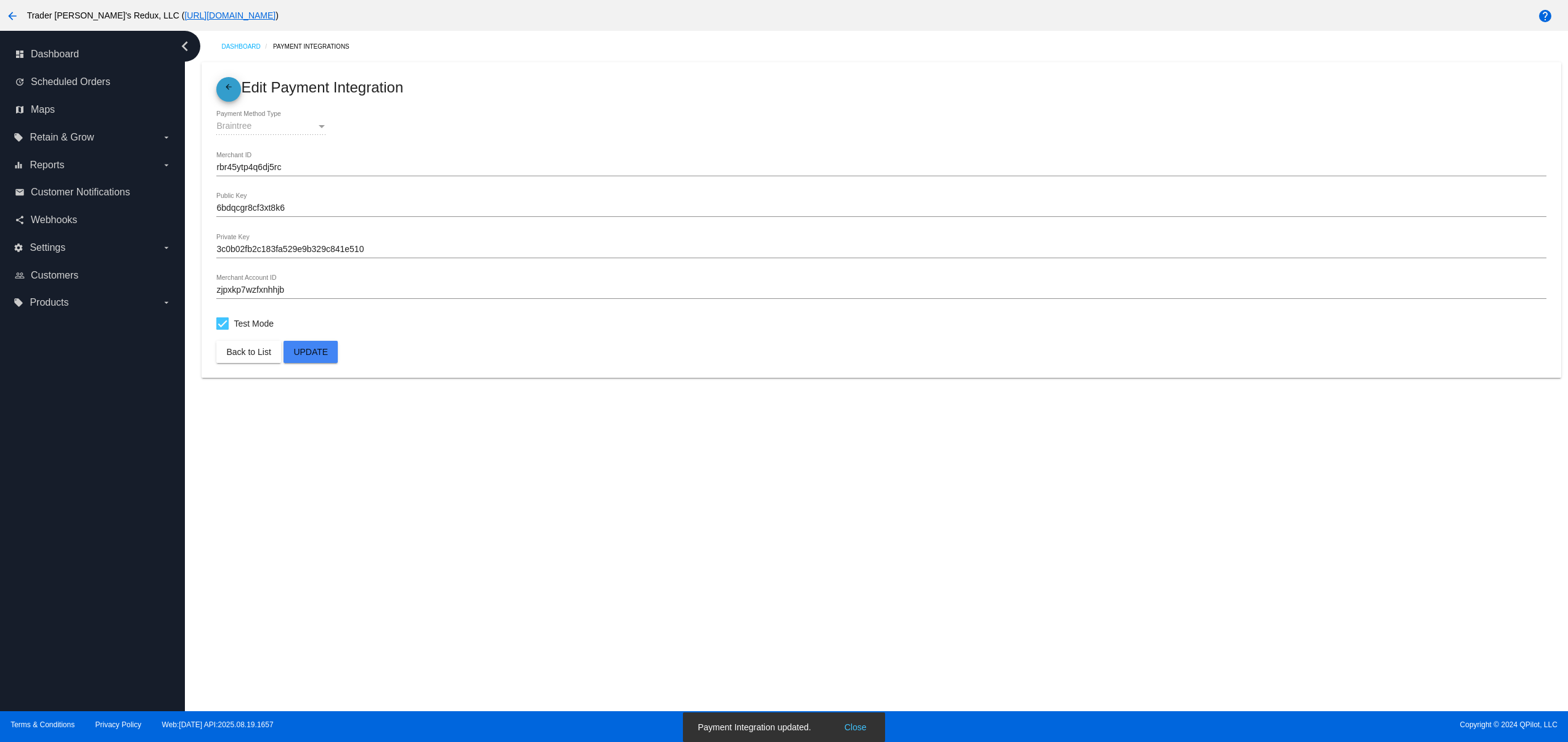
click at [222, 92] on mat-icon "arrow_back" at bounding box center [228, 89] width 14 height 14
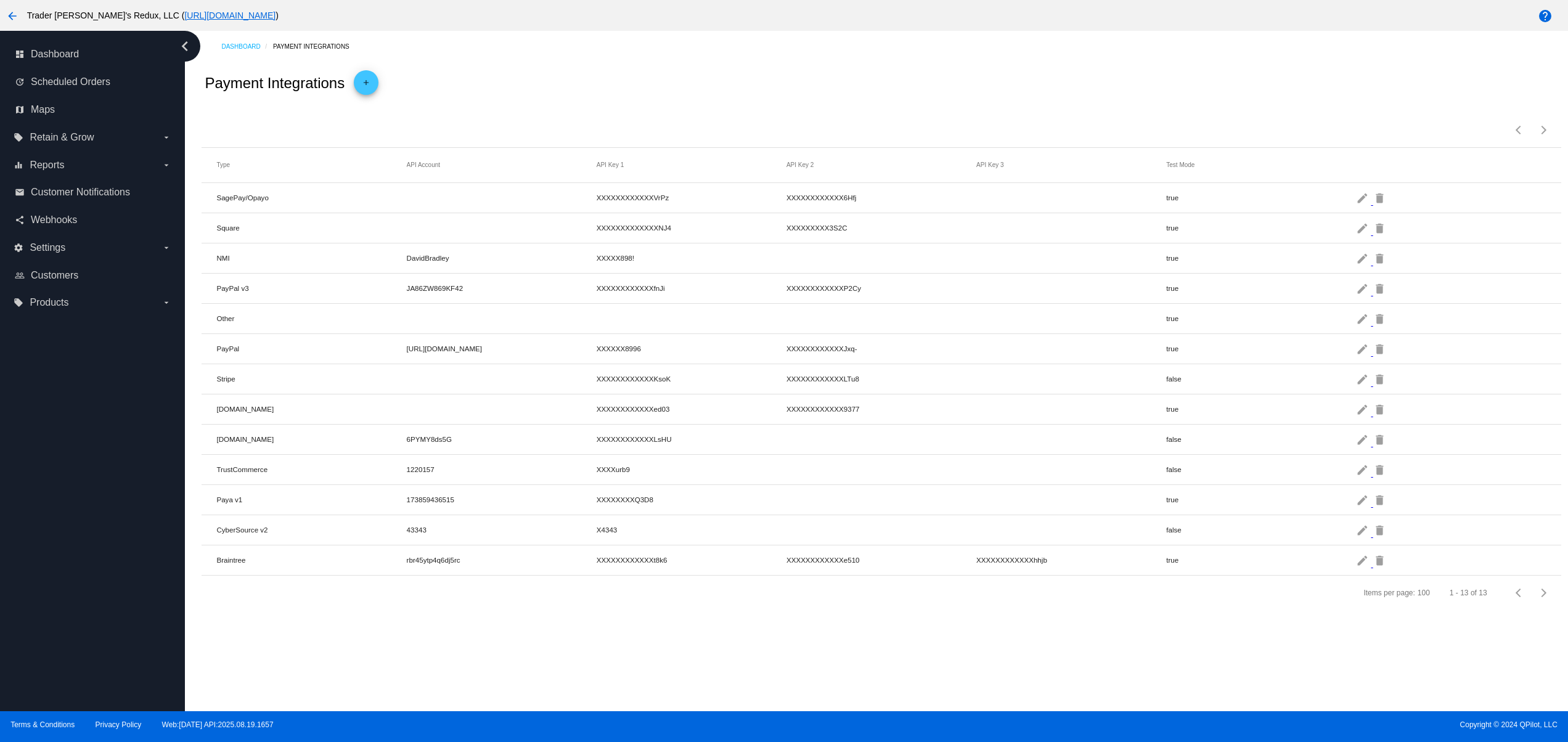
drag, startPoint x: 1256, startPoint y: 565, endPoint x: 1013, endPoint y: 565, distance: 243.0
click at [1013, 565] on mat-row "Braintree rbr45ytp4q6dj5rc XXXXXXXXXXXXt8k6 XXXXXXXXXXXXe510 XXXXXXXXXXXXhhjb t…" at bounding box center [881, 559] width 1358 height 30
click at [1363, 567] on mat-icon "edit" at bounding box center [1362, 559] width 14 height 19
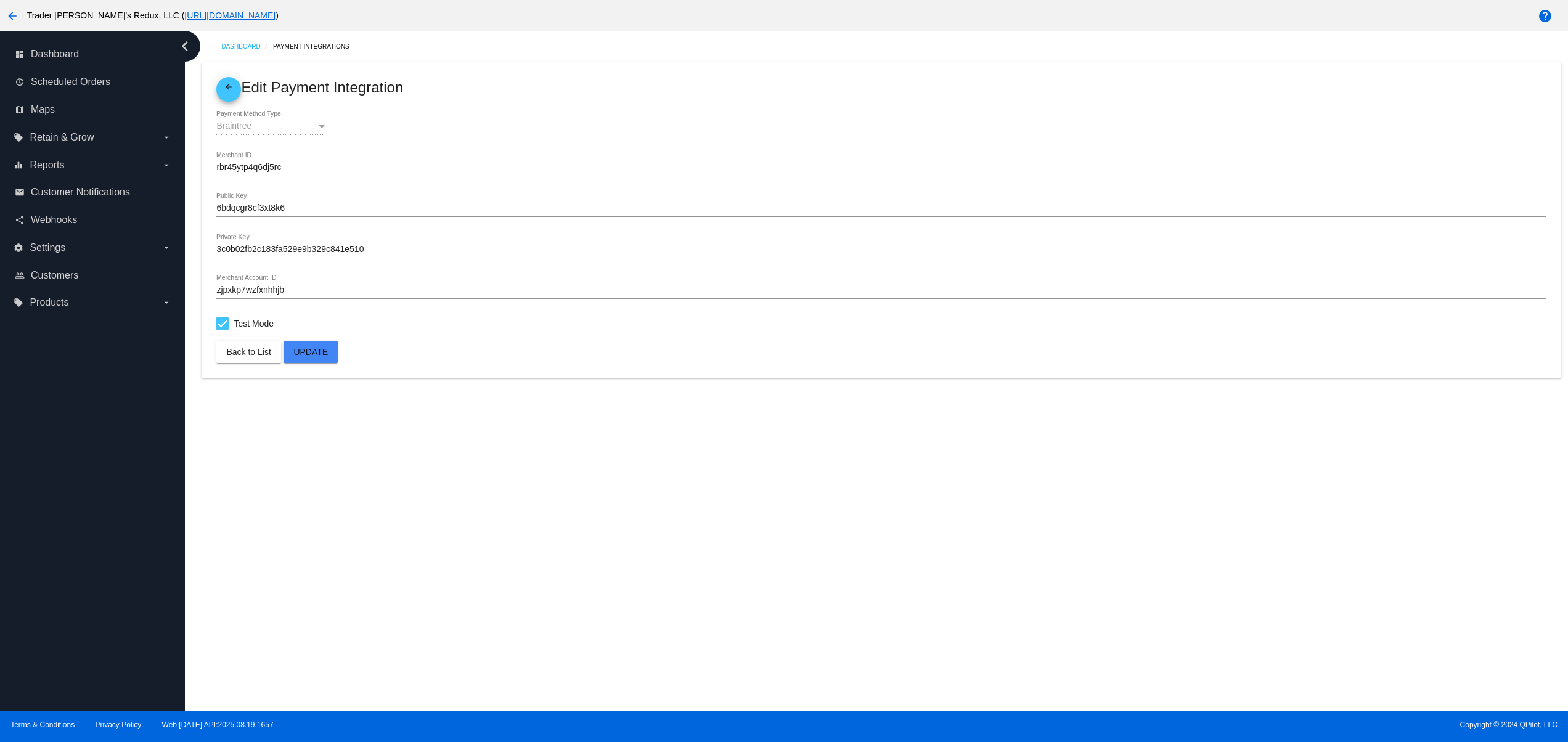
click at [226, 330] on div at bounding box center [222, 323] width 12 height 12
click at [222, 331] on input "Test Mode" at bounding box center [222, 330] width 1 height 1
checkbox input "false"
click at [307, 358] on button "Update" at bounding box center [311, 351] width 54 height 22
click at [231, 94] on mat-icon "arrow_back" at bounding box center [228, 89] width 14 height 14
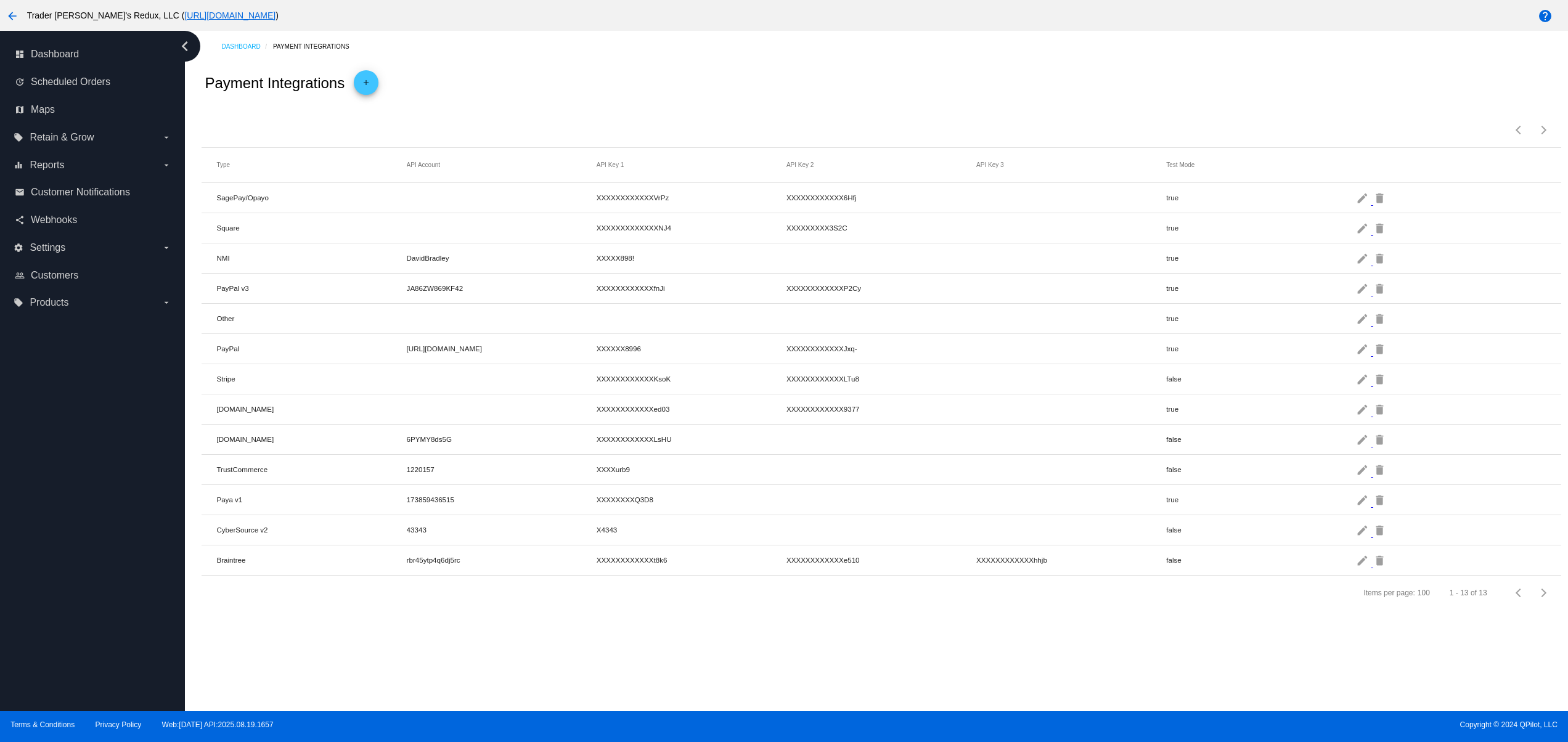
drag, startPoint x: 1194, startPoint y: 557, endPoint x: 1125, endPoint y: 565, distance: 69.5
click at [1125, 565] on mat-row "Braintree rbr45ytp4q6dj5rc XXXXXXXXXXXXt8k6 XXXXXXXXXXXXe510 XXXXXXXXXXXXhhjb f…" at bounding box center [881, 559] width 1358 height 30
click at [1355, 572] on mat-row "Braintree rbr45ytp4q6dj5rc XXXXXXXXXXXXt8k6 XXXXXXXXXXXXe510 XXXXXXXXXXXXhhjb f…" at bounding box center [881, 559] width 1358 height 30
click at [1367, 569] on mat-icon "edit" at bounding box center [1362, 559] width 14 height 19
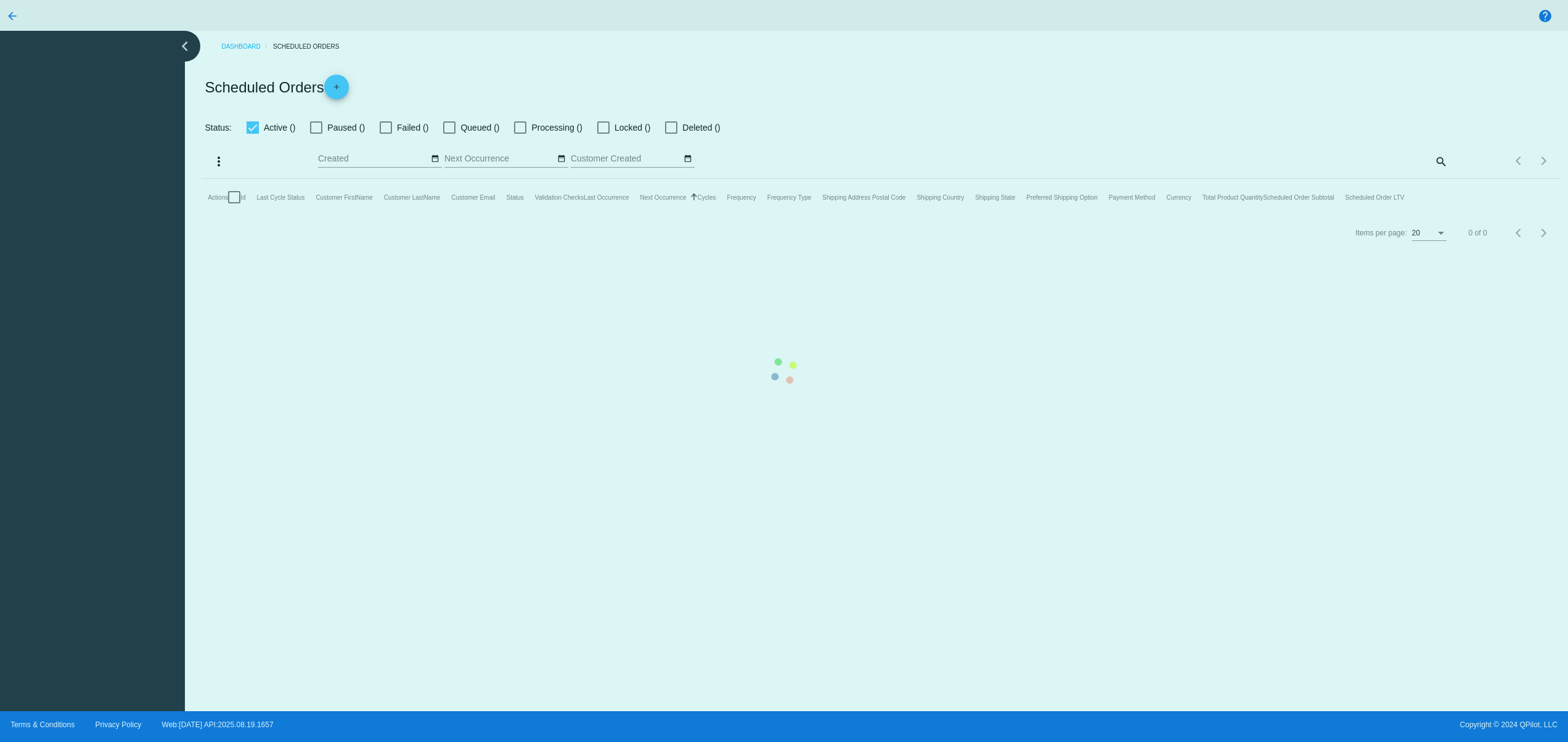
click at [245, 179] on mat-table "Actions Id Last Cycle Status Customer FirstName Customer LastName Customer Emai…" at bounding box center [881, 197] width 1358 height 37
click at [253, 179] on mat-table "Actions Id Last Cycle Status Customer FirstName Customer LastName Customer Emai…" at bounding box center [881, 197] width 1358 height 37
click at [760, 215] on mat-table "Actions Id Last Cycle Status Customer FirstName Customer LastName Customer Emai…" at bounding box center [881, 197] width 1358 height 37
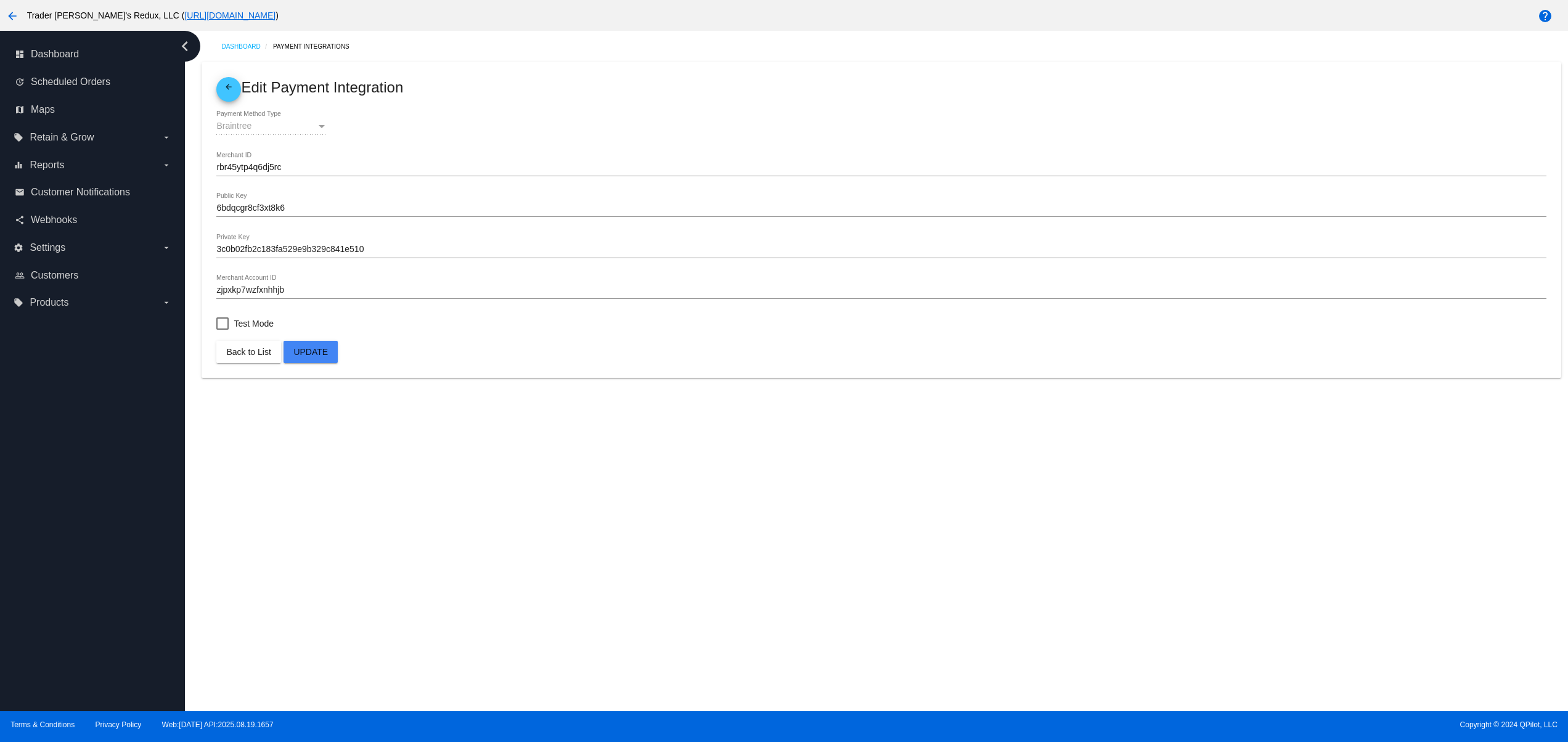
click at [1344, 193] on div "6bdqcgr8cf3xt8k6 Public Key" at bounding box center [881, 205] width 1330 height 24
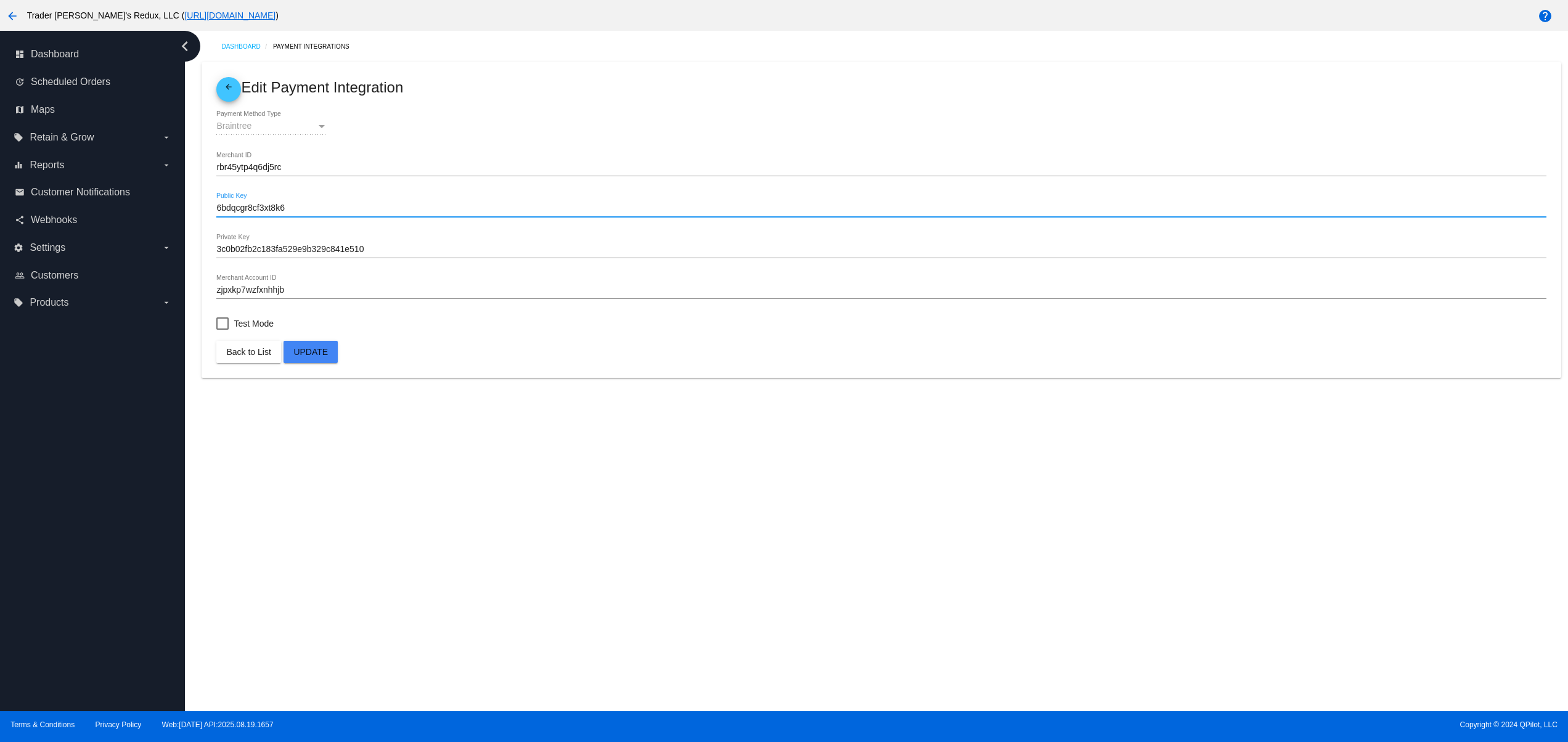
click at [785, 496] on div "Dashboard Payment Integrations arrow_back Edit Payment Integration Braintree Pa…" at bounding box center [876, 371] width 1382 height 680
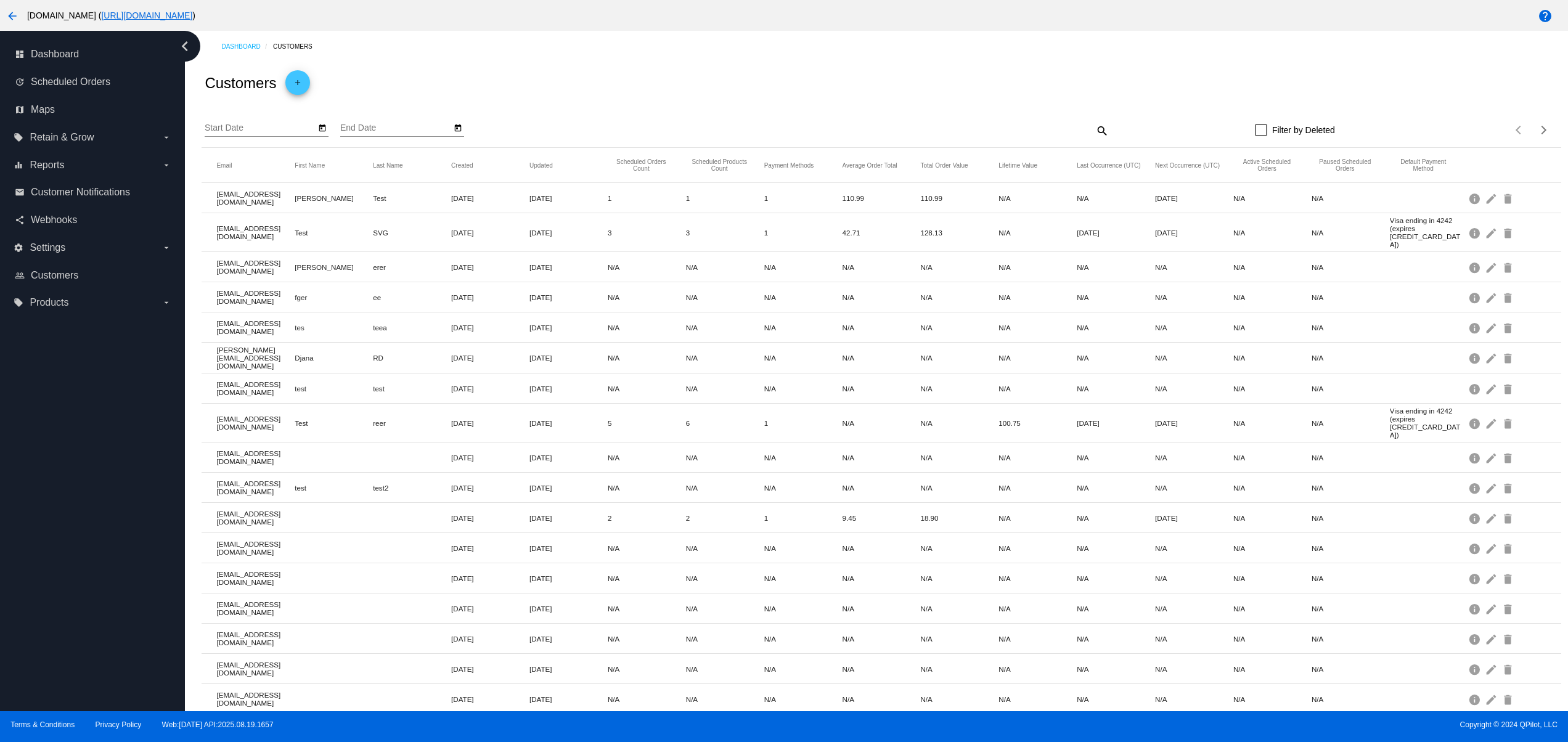
click at [75, 506] on div "dashboard Dashboard update Scheduled Orders map Maps local_offer Retain & Grow …" at bounding box center [92, 371] width 185 height 680
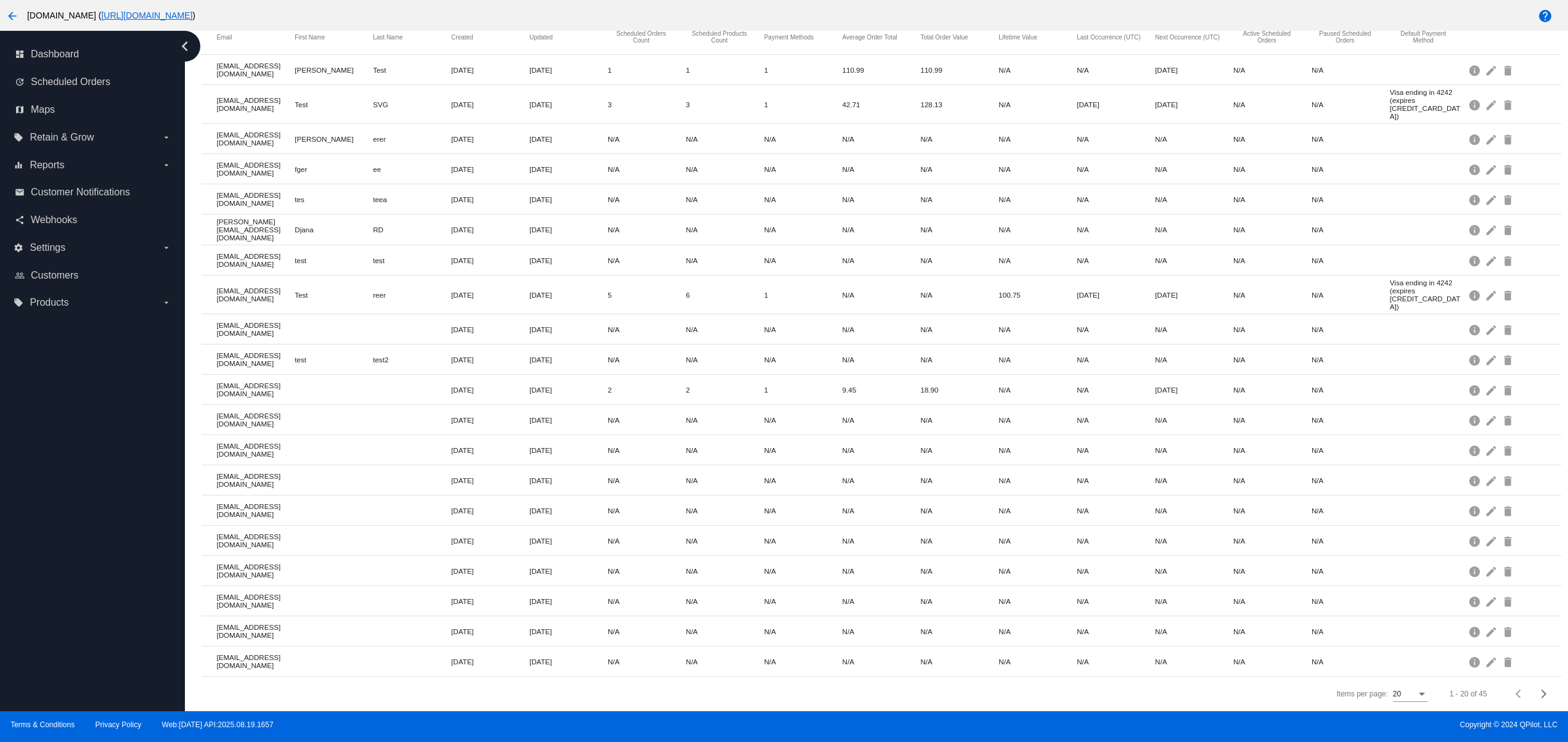
click at [75, 456] on div "dashboard Dashboard update Scheduled Orders map Maps local_offer Retain & Grow …" at bounding box center [92, 371] width 185 height 680
click at [75, 634] on div "dashboard Dashboard update Scheduled Orders map Maps local_offer Retain & Grow …" at bounding box center [92, 371] width 185 height 680
click at [64, 572] on div "dashboard Dashboard update Scheduled Orders map Maps local_offer Retain & Grow …" at bounding box center [92, 371] width 185 height 680
click at [64, 515] on div "dashboard Dashboard update Scheduled Orders map Maps local_offer Retain & Grow …" at bounding box center [92, 371] width 185 height 680
click at [70, 471] on div "dashboard Dashboard update Scheduled Orders map Maps local_offer Retain & Grow …" at bounding box center [92, 371] width 185 height 680
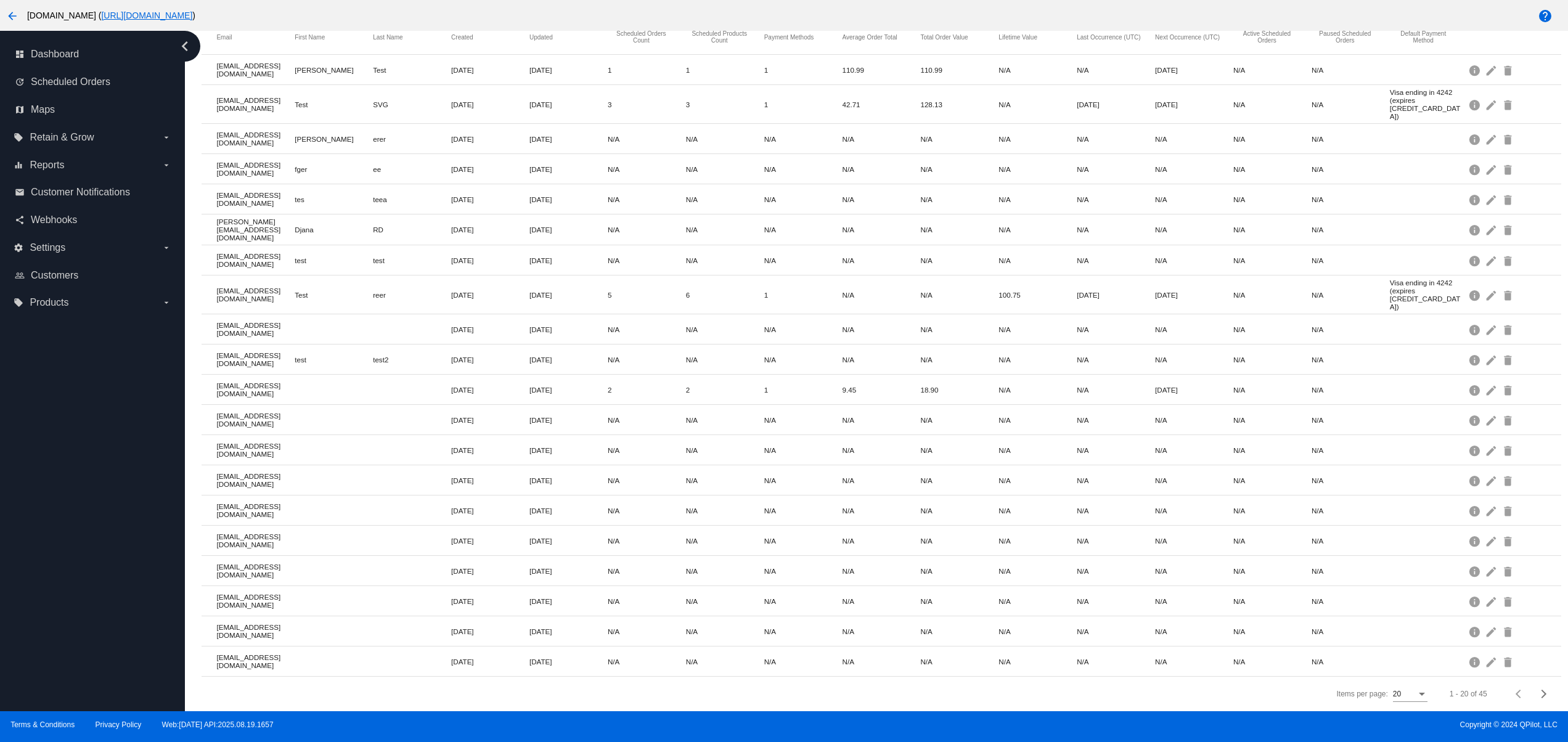
click at [73, 432] on div "dashboard Dashboard update Scheduled Orders map Maps local_offer Retain & Grow …" at bounding box center [92, 371] width 185 height 680
click at [73, 600] on div "dashboard Dashboard update Scheduled Orders map Maps local_offer Retain & Grow …" at bounding box center [92, 371] width 185 height 680
click at [65, 578] on div "dashboard Dashboard update Scheduled Orders map Maps local_offer Retain & Grow …" at bounding box center [92, 371] width 185 height 680
click at [61, 540] on div "dashboard Dashboard update Scheduled Orders map Maps local_offer Retain & Grow …" at bounding box center [92, 371] width 185 height 680
click at [58, 520] on div "dashboard Dashboard update Scheduled Orders map Maps local_offer Retain & Grow …" at bounding box center [92, 371] width 185 height 680
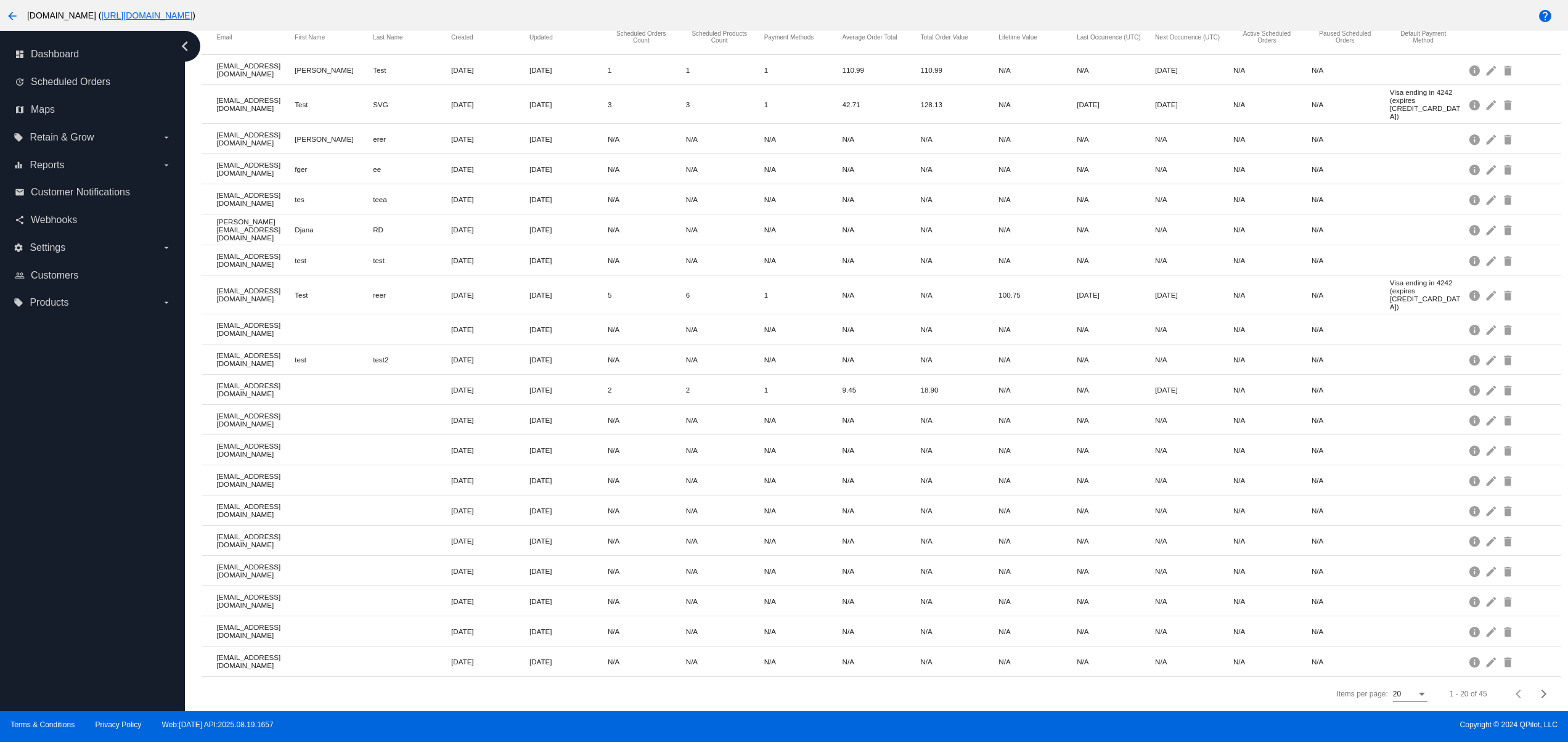
click at [119, 644] on div "dashboard Dashboard update Scheduled Orders map Maps local_offer Retain & Grow …" at bounding box center [92, 371] width 185 height 680
click at [117, 567] on div "dashboard Dashboard update Scheduled Orders map Maps local_offer Retain & Grow …" at bounding box center [92, 371] width 185 height 680
click at [102, 508] on div "dashboard Dashboard update Scheduled Orders map Maps local_offer Retain & Grow …" at bounding box center [92, 371] width 185 height 680
click at [97, 461] on div "dashboard Dashboard update Scheduled Orders map Maps local_offer Retain & Grow …" at bounding box center [92, 371] width 185 height 680
click at [92, 404] on div "dashboard Dashboard update Scheduled Orders map Maps local_offer Retain & Grow …" at bounding box center [92, 371] width 185 height 680
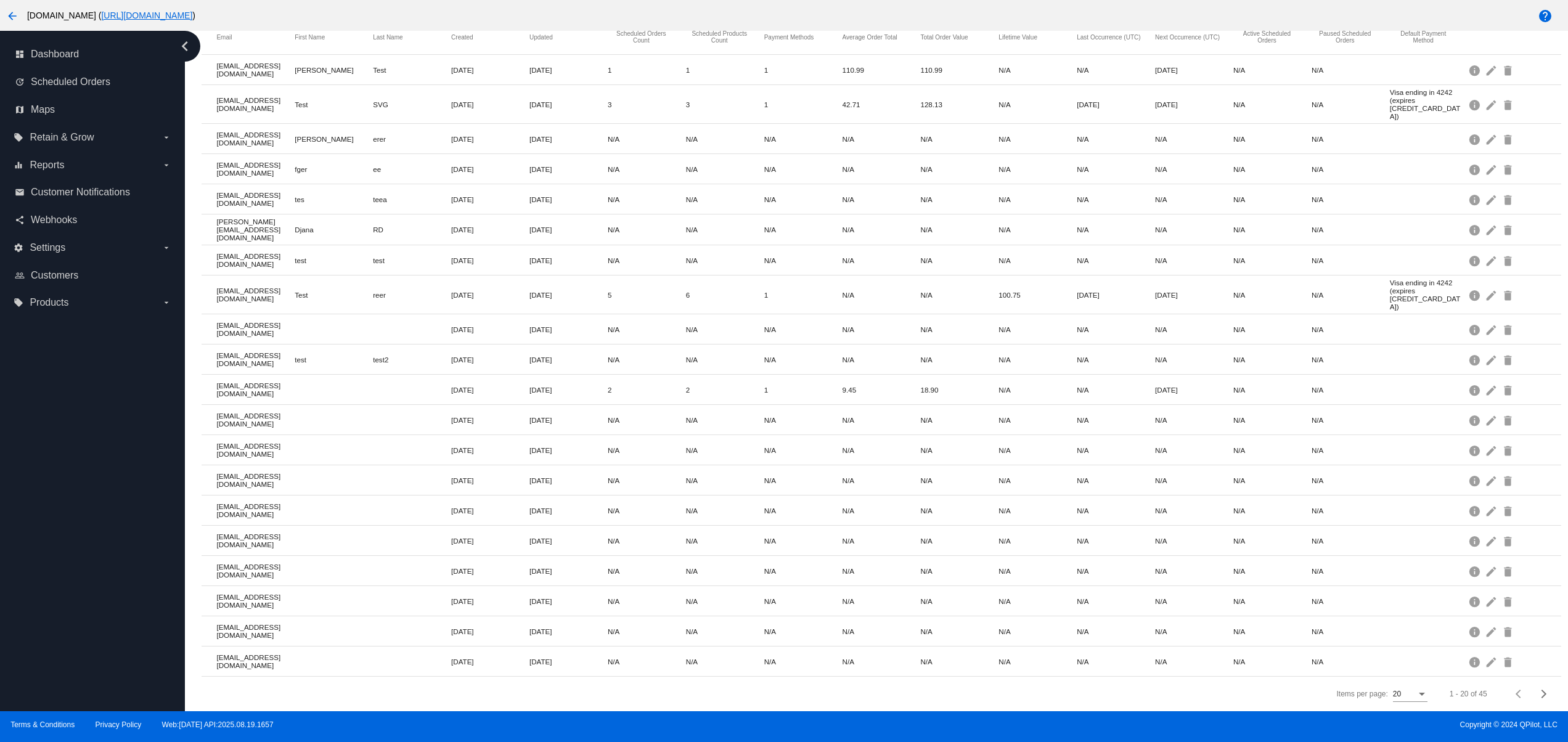
click at [52, 644] on div "dashboard Dashboard update Scheduled Orders map Maps local_offer Retain & Grow …" at bounding box center [92, 371] width 185 height 680
drag, startPoint x: 60, startPoint y: 560, endPoint x: 69, endPoint y: 499, distance: 61.7
click at [62, 557] on div "dashboard Dashboard update Scheduled Orders map Maps local_offer Retain & Grow …" at bounding box center [92, 371] width 185 height 680
click at [69, 499] on div "dashboard Dashboard update Scheduled Orders map Maps local_offer Retain & Grow …" at bounding box center [92, 371] width 185 height 680
click at [74, 459] on div "dashboard Dashboard update Scheduled Orders map Maps local_offer Retain & Grow …" at bounding box center [92, 371] width 185 height 680
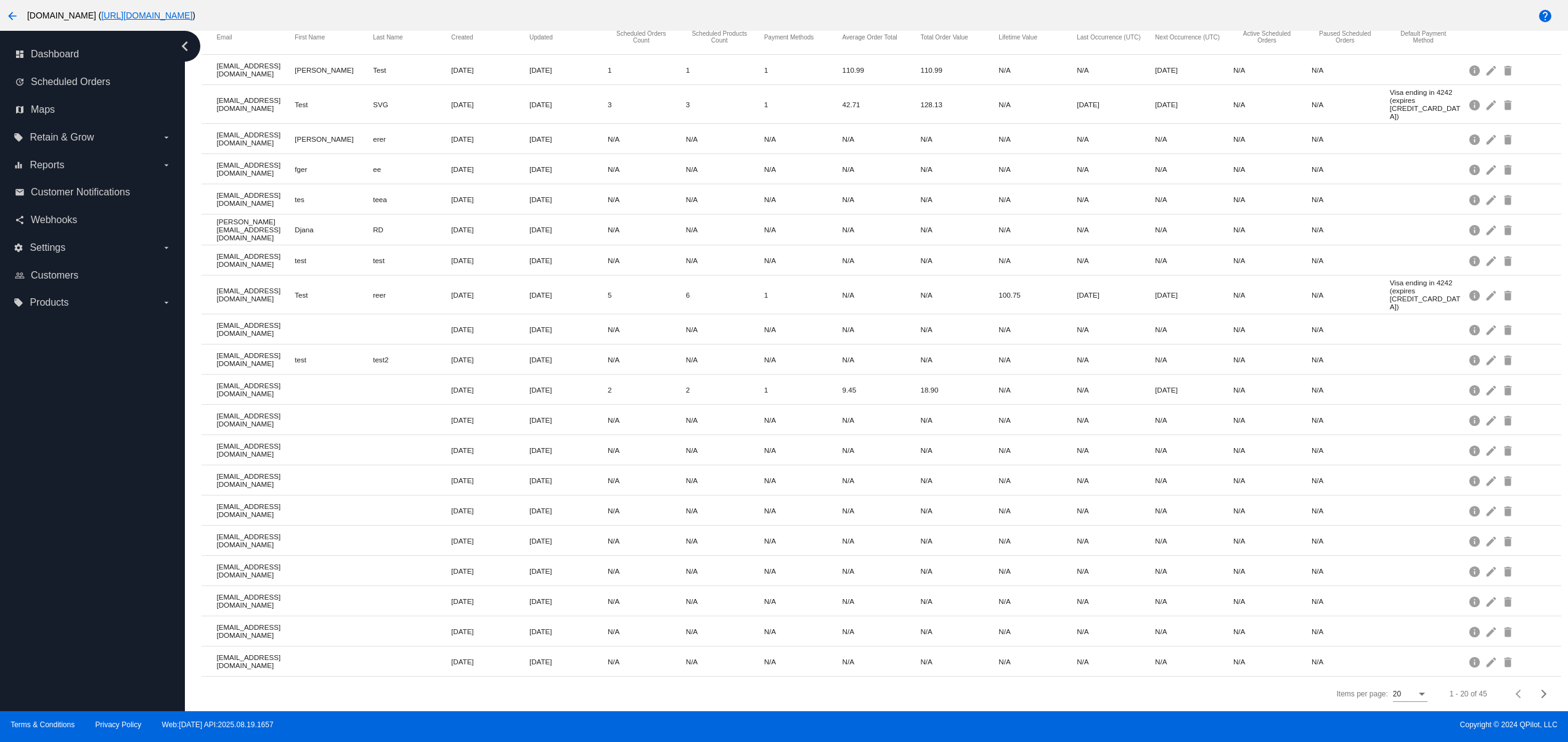
click at [79, 408] on div "dashboard Dashboard update Scheduled Orders map Maps local_offer Retain & Grow …" at bounding box center [92, 371] width 185 height 680
click at [109, 631] on div "dashboard Dashboard update Scheduled Orders map Maps local_offer Retain & Grow …" at bounding box center [92, 371] width 185 height 680
click at [97, 580] on div "dashboard Dashboard update Scheduled Orders map Maps local_offer Retain & Grow …" at bounding box center [92, 371] width 185 height 680
click at [92, 520] on div "dashboard Dashboard update Scheduled Orders map Maps local_offer Retain & Grow …" at bounding box center [92, 371] width 185 height 680
click at [87, 490] on div "dashboard Dashboard update Scheduled Orders map Maps local_offer Retain & Grow …" at bounding box center [92, 371] width 185 height 680
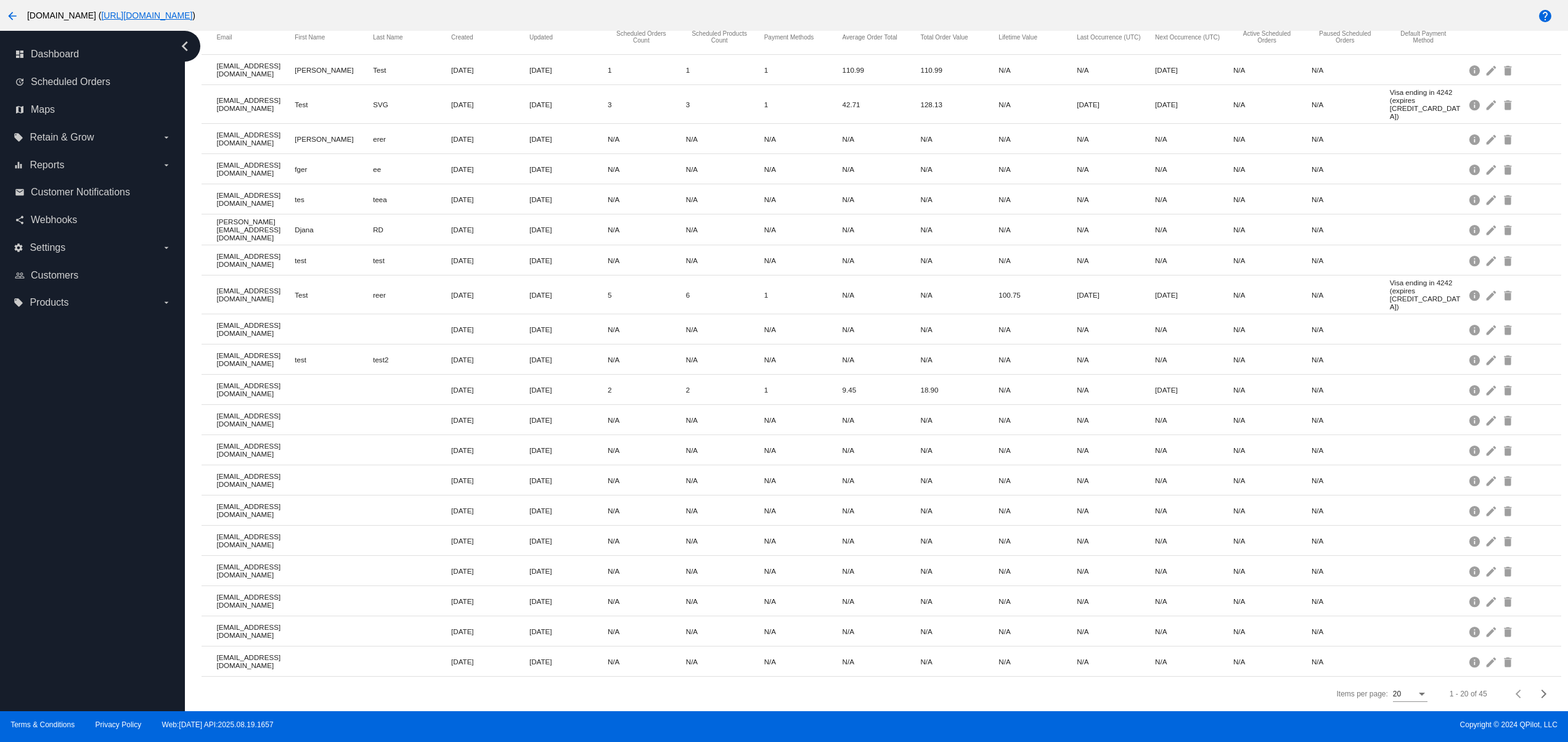
click at [85, 449] on div "dashboard Dashboard update Scheduled Orders map Maps local_offer Retain & Grow …" at bounding box center [92, 371] width 185 height 680
click at [80, 442] on div "dashboard Dashboard update Scheduled Orders map Maps local_offer Retain & Grow …" at bounding box center [92, 371] width 185 height 680
click at [99, 560] on div "dashboard Dashboard update Scheduled Orders map Maps local_offer Retain & Grow …" at bounding box center [92, 371] width 185 height 680
click at [92, 520] on div "dashboard Dashboard update Scheduled Orders map Maps local_offer Retain & Grow …" at bounding box center [92, 371] width 185 height 680
click at [87, 474] on div "dashboard Dashboard update Scheduled Orders map Maps local_offer Retain & Grow …" at bounding box center [92, 371] width 185 height 680
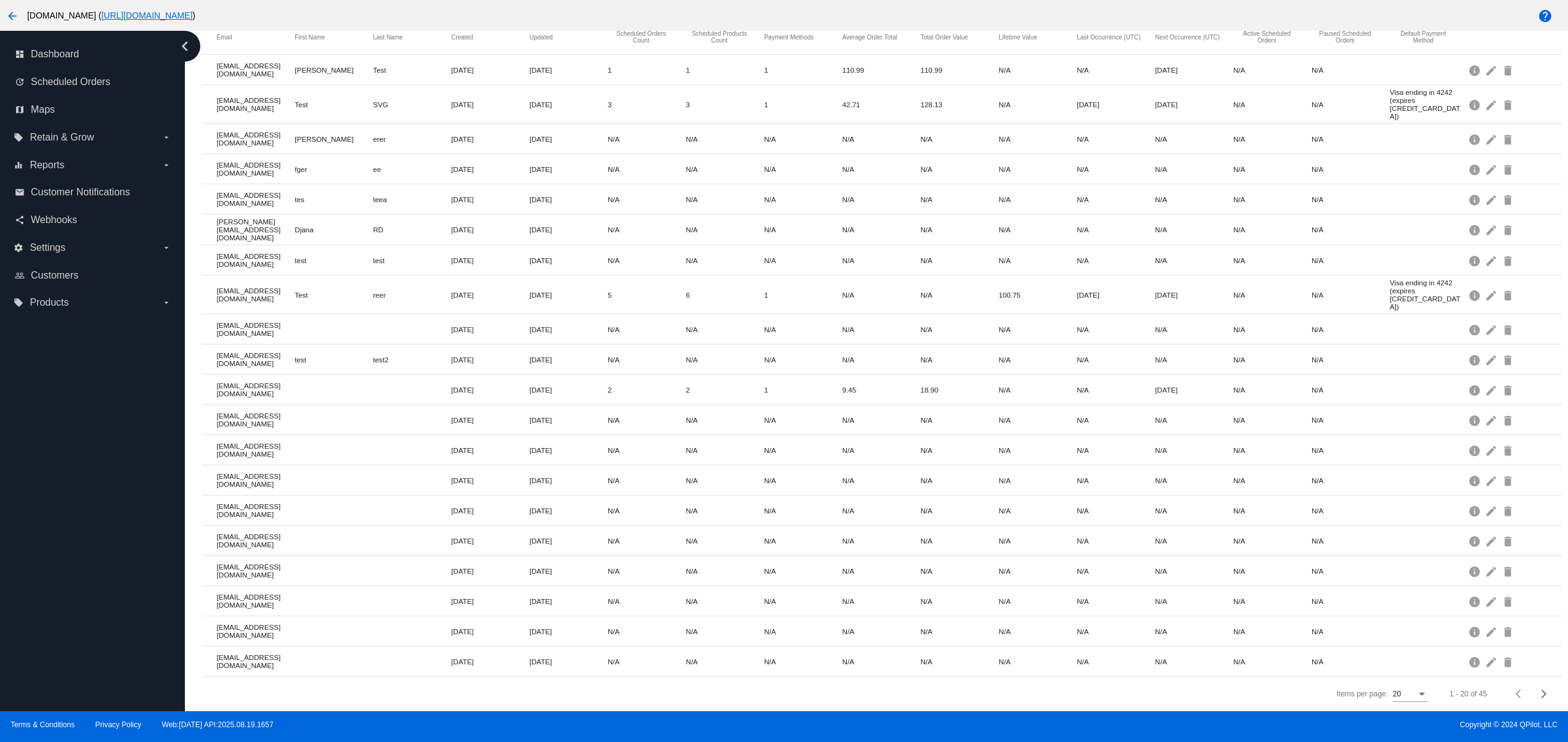
click at [87, 439] on div "dashboard Dashboard update Scheduled Orders map Maps local_offer Retain & Grow …" at bounding box center [92, 371] width 185 height 680
click at [85, 576] on div "dashboard Dashboard update Scheduled Orders map Maps local_offer Retain & Grow …" at bounding box center [92, 371] width 185 height 680
click at [75, 535] on div "dashboard Dashboard update Scheduled Orders map Maps local_offer Retain & Grow …" at bounding box center [92, 371] width 185 height 680
click at [67, 491] on div "dashboard Dashboard update Scheduled Orders map Maps local_offer Retain & Grow …" at bounding box center [92, 371] width 185 height 680
click at [68, 427] on div "dashboard Dashboard update Scheduled Orders map Maps local_offer Retain & Grow …" at bounding box center [92, 371] width 185 height 680
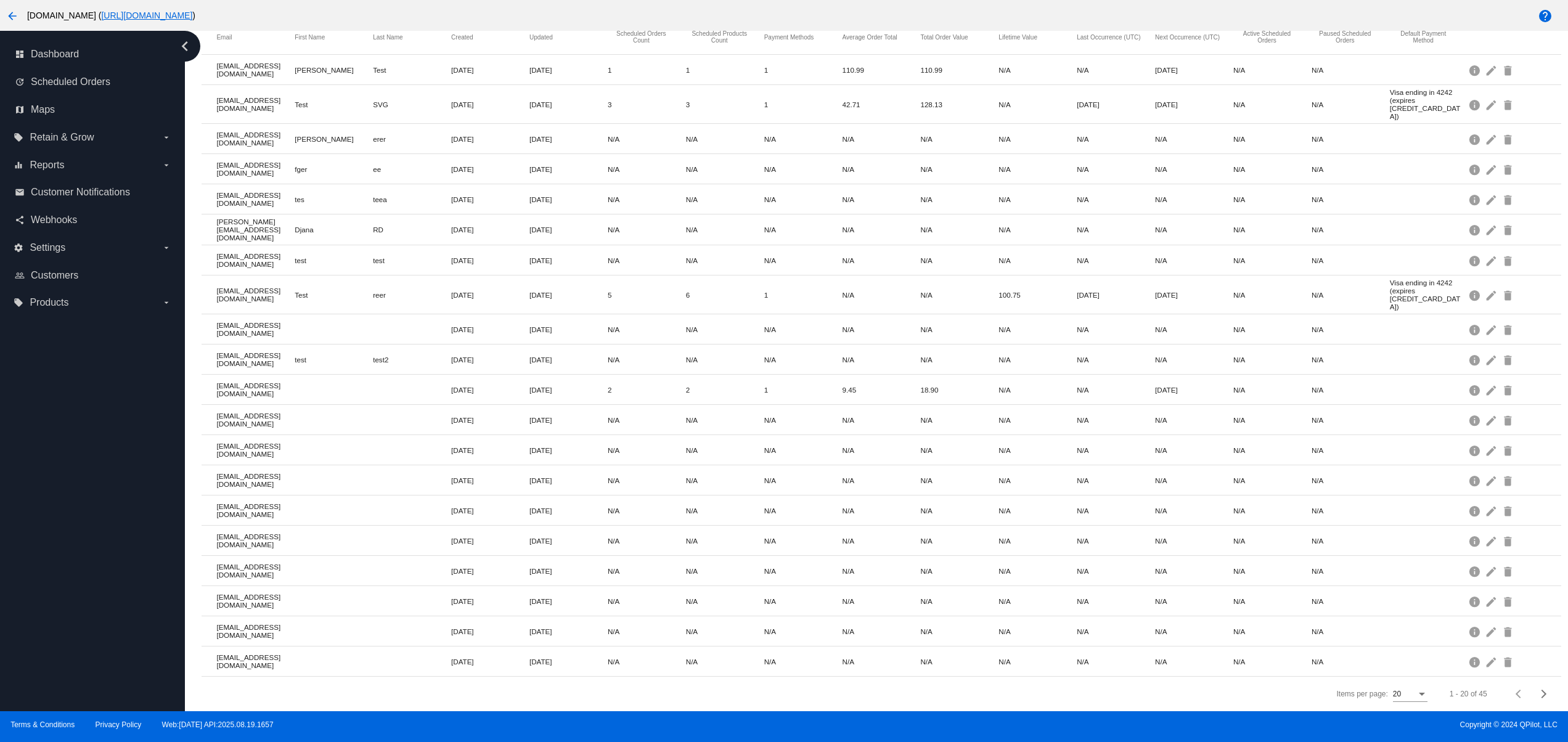
click at [78, 385] on div "dashboard Dashboard update Scheduled Orders map Maps local_offer Retain & Grow …" at bounding box center [92, 371] width 185 height 680
click at [77, 661] on div "dashboard Dashboard update Scheduled Orders map Maps local_offer Retain & Grow …" at bounding box center [92, 371] width 185 height 680
click at [75, 611] on div "dashboard Dashboard update Scheduled Orders map Maps local_offer Retain & Grow …" at bounding box center [92, 371] width 185 height 680
click at [75, 562] on div "dashboard Dashboard update Scheduled Orders map Maps local_offer Retain & Grow …" at bounding box center [92, 371] width 185 height 680
click at [76, 538] on div "dashboard Dashboard update Scheduled Orders map Maps local_offer Retain & Grow …" at bounding box center [92, 371] width 185 height 680
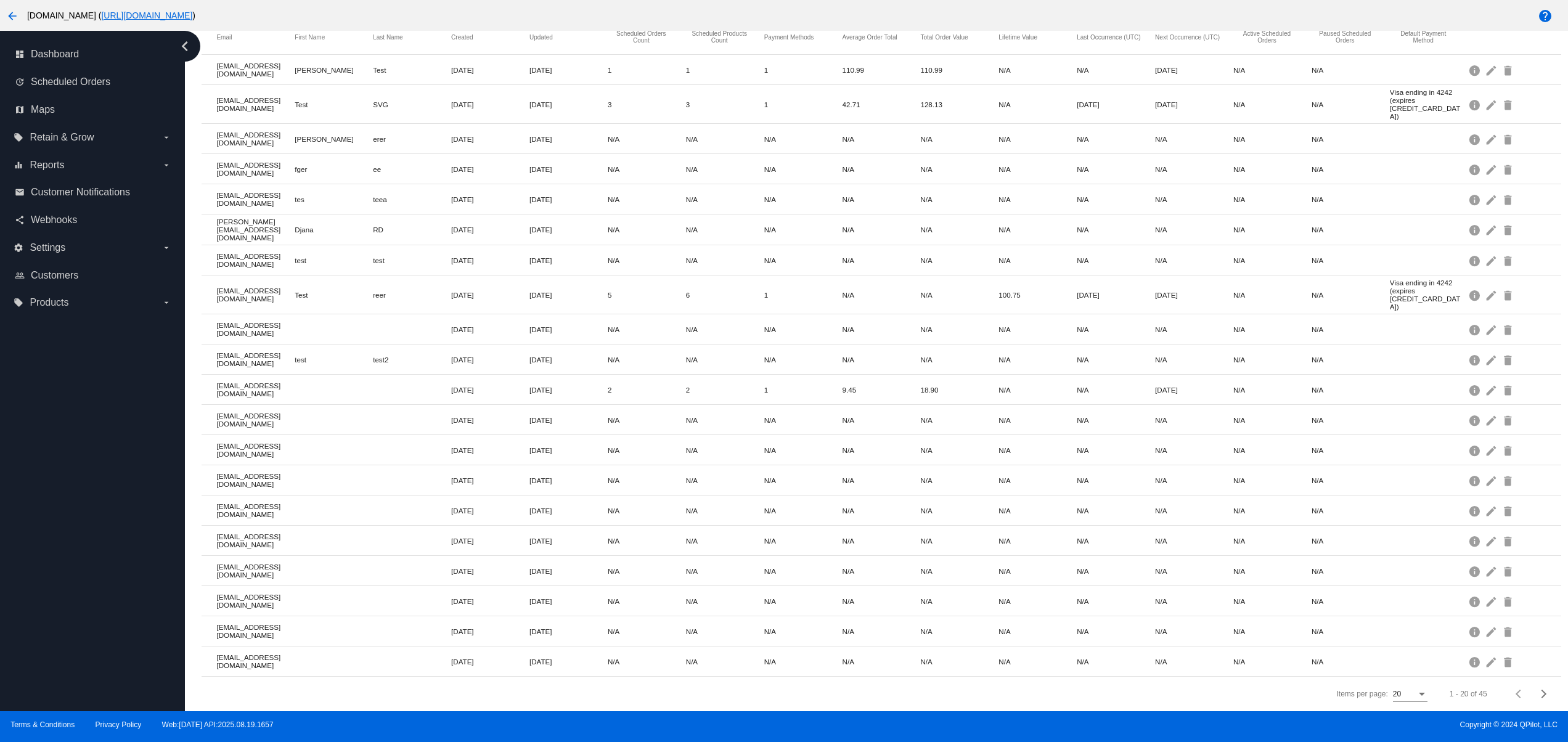
click at [82, 506] on div "dashboard Dashboard update Scheduled Orders map Maps local_offer Retain & Grow …" at bounding box center [92, 371] width 185 height 680
click at [84, 488] on div "dashboard Dashboard update Scheduled Orders map Maps local_offer Retain & Grow …" at bounding box center [92, 371] width 185 height 680
click at [84, 449] on div "dashboard Dashboard update Scheduled Orders map Maps local_offer Retain & Grow …" at bounding box center [92, 371] width 185 height 680
click at [77, 548] on div "dashboard Dashboard update Scheduled Orders map Maps local_offer Retain & Grow …" at bounding box center [92, 371] width 185 height 680
click at [77, 528] on div "dashboard Dashboard update Scheduled Orders map Maps local_offer Retain & Grow …" at bounding box center [92, 371] width 185 height 680
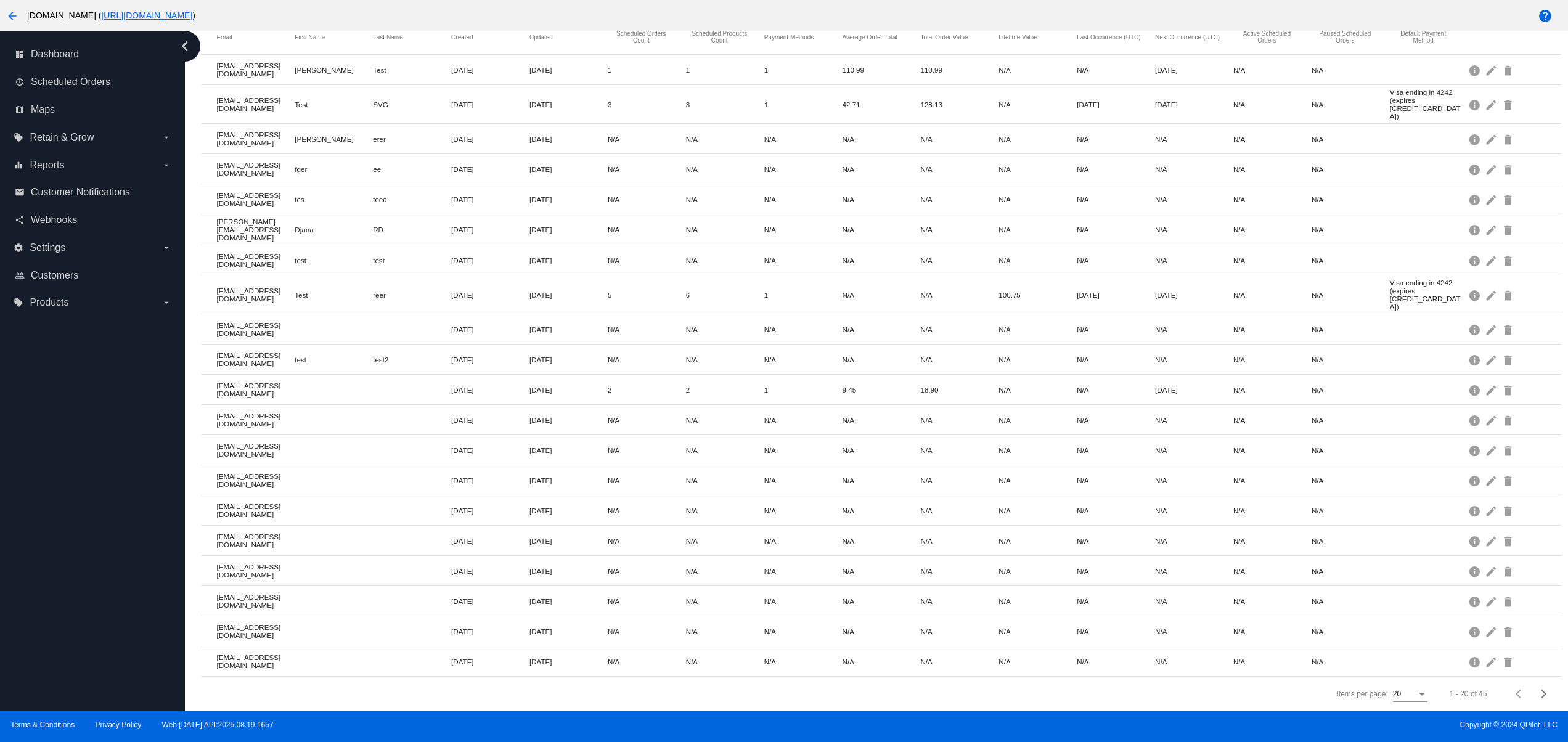
click at [77, 483] on div "dashboard Dashboard update Scheduled Orders map Maps local_offer Retain & Grow …" at bounding box center [92, 371] width 185 height 680
click at [77, 459] on div "dashboard Dashboard update Scheduled Orders map Maps local_offer Retain & Grow …" at bounding box center [92, 371] width 185 height 680
drag, startPoint x: 91, startPoint y: 525, endPoint x: 97, endPoint y: 488, distance: 37.5
click at [91, 525] on div "dashboard Dashboard update Scheduled Orders map Maps local_offer Retain & Grow …" at bounding box center [92, 371] width 185 height 680
click at [97, 488] on div "dashboard Dashboard update Scheduled Orders map Maps local_offer Retain & Grow …" at bounding box center [92, 371] width 185 height 680
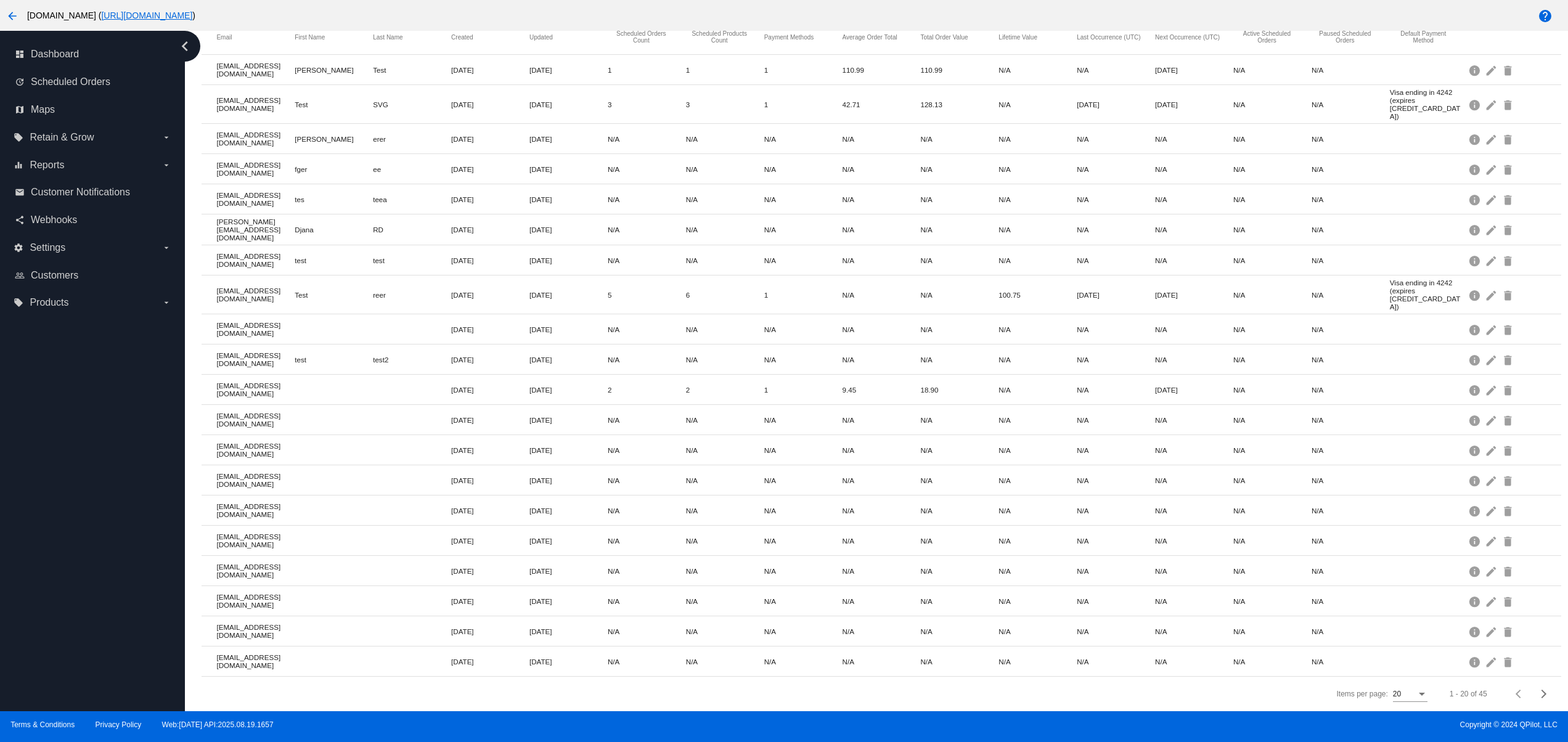
click at [85, 429] on div "dashboard Dashboard update Scheduled Orders map Maps local_offer Retain & Grow …" at bounding box center [92, 371] width 185 height 680
click at [79, 387] on div "dashboard Dashboard update Scheduled Orders map Maps local_offer Retain & Grow …" at bounding box center [92, 371] width 185 height 680
click at [109, 560] on div "dashboard Dashboard update Scheduled Orders map Maps local_offer Retain & Grow …" at bounding box center [92, 371] width 185 height 680
click at [116, 550] on div "dashboard Dashboard update Scheduled Orders map Maps local_offer Retain & Grow …" at bounding box center [92, 371] width 185 height 680
click at [116, 501] on div "dashboard Dashboard update Scheduled Orders map Maps local_offer Retain & Grow …" at bounding box center [92, 371] width 185 height 680
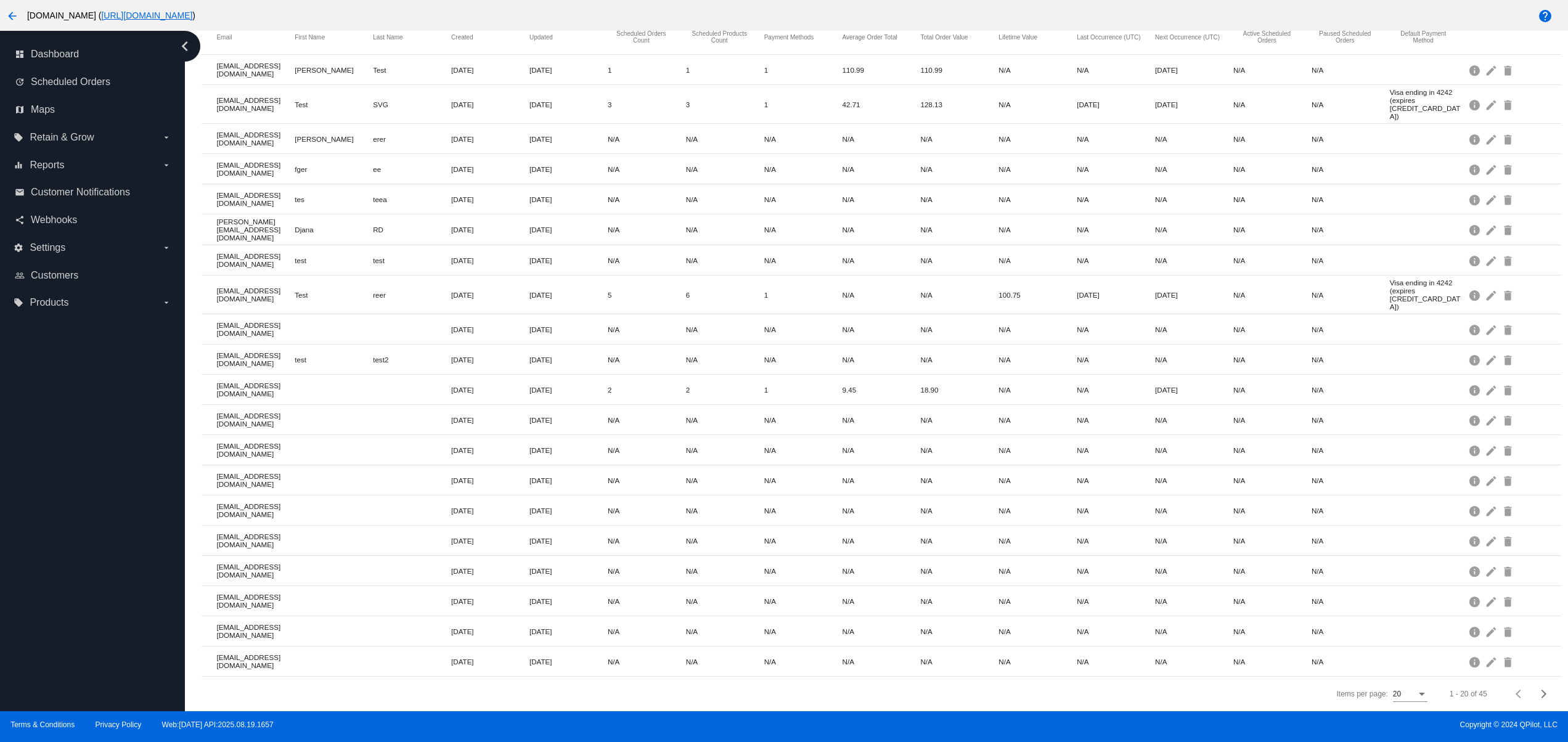
drag, startPoint x: 51, startPoint y: 504, endPoint x: 156, endPoint y: 383, distance: 160.2
click at [52, 508] on div "dashboard Dashboard update Scheduled Orders map Maps local_offer Retain & Grow …" at bounding box center [92, 371] width 185 height 680
click at [156, 382] on div "dashboard Dashboard update Scheduled Orders map Maps local_offer Retain & Grow …" at bounding box center [92, 371] width 185 height 680
click at [161, 365] on div "dashboard Dashboard update Scheduled Orders map Maps local_offer Retain & Grow …" at bounding box center [92, 371] width 185 height 680
click at [42, 617] on div "dashboard Dashboard update Scheduled Orders map Maps local_offer Retain & Grow …" at bounding box center [92, 371] width 185 height 680
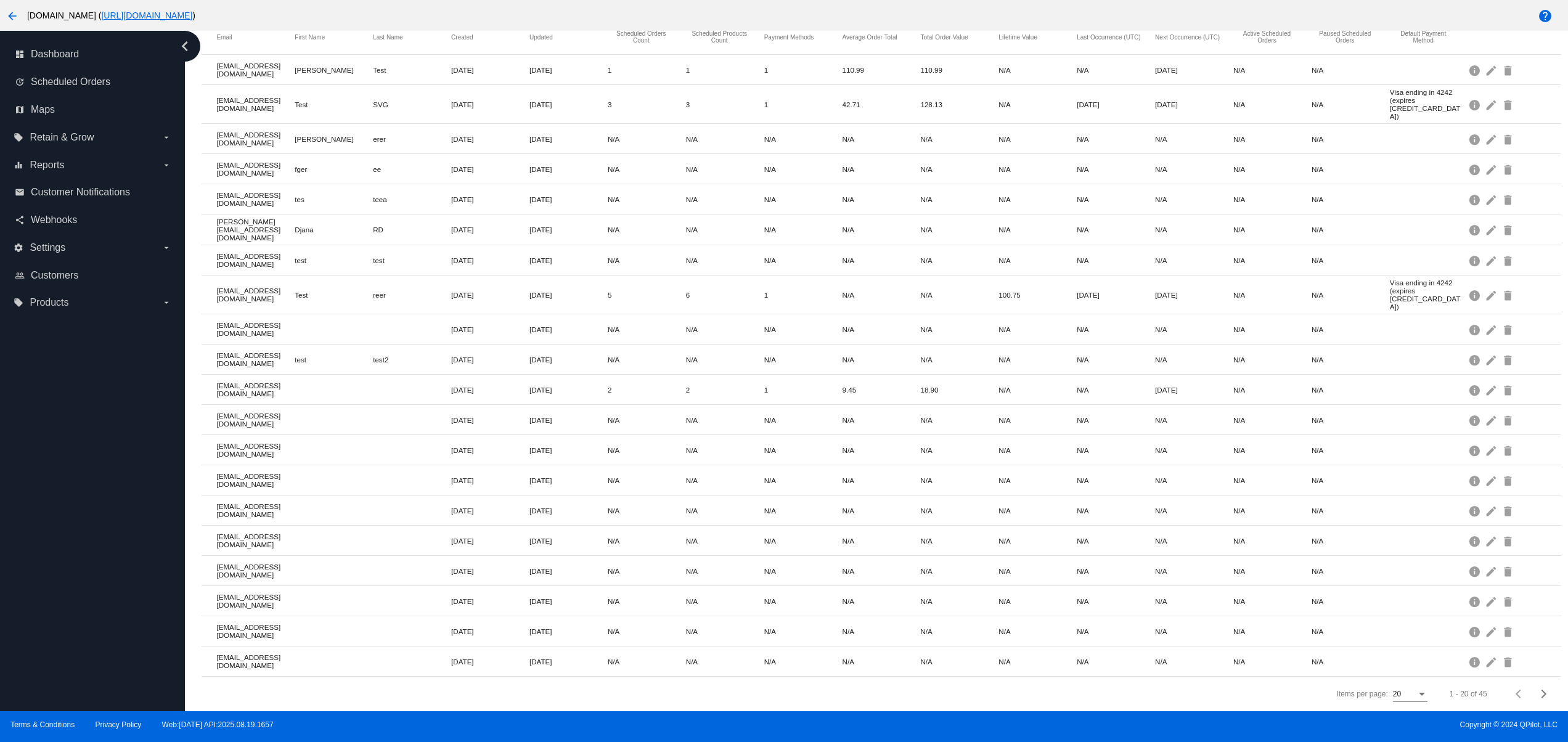
click at [75, 540] on div "dashboard Dashboard update Scheduled Orders map Maps local_offer Retain & Grow …" at bounding box center [92, 371] width 185 height 680
click at [76, 523] on div "dashboard Dashboard update Scheduled Orders map Maps local_offer Retain & Grow …" at bounding box center [92, 371] width 185 height 680
click at [49, 444] on div "dashboard Dashboard update Scheduled Orders map Maps local_offer Retain & Grow …" at bounding box center [92, 371] width 185 height 680
click at [80, 627] on div "dashboard Dashboard update Scheduled Orders map Maps local_offer Retain & Grow …" at bounding box center [92, 371] width 185 height 680
click at [61, 562] on div "dashboard Dashboard update Scheduled Orders map Maps local_offer Retain & Grow …" at bounding box center [92, 371] width 185 height 680
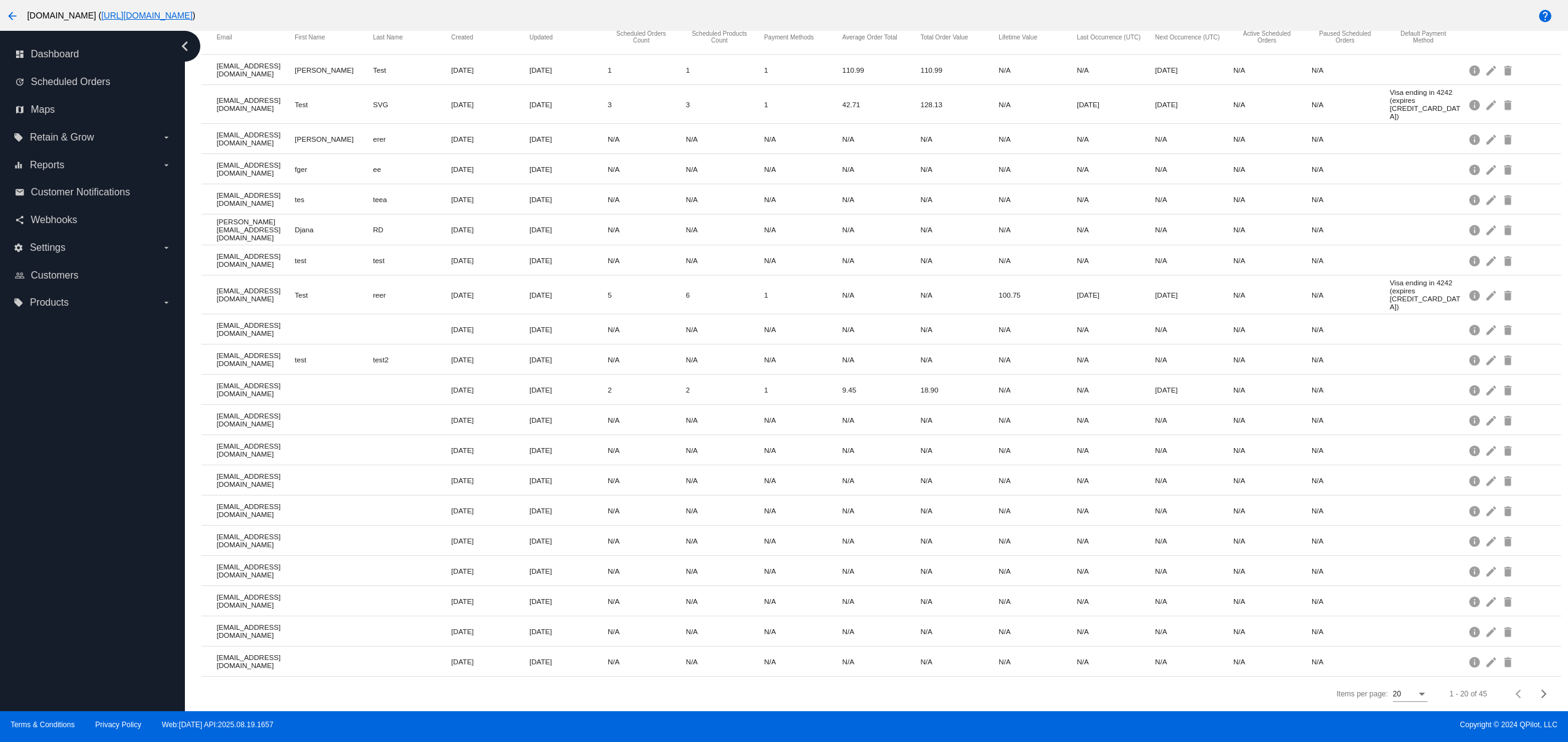
click at [58, 530] on div "dashboard Dashboard update Scheduled Orders map Maps local_offer Retain & Grow …" at bounding box center [92, 371] width 185 height 680
